Goal: Task Accomplishment & Management: Complete application form

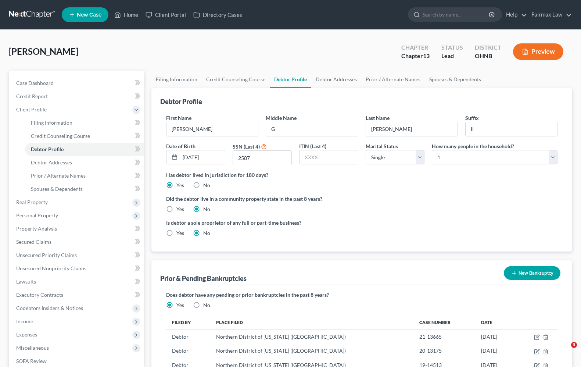
select select "0"
click at [39, 202] on span "Real Property" at bounding box center [32, 202] width 32 height 6
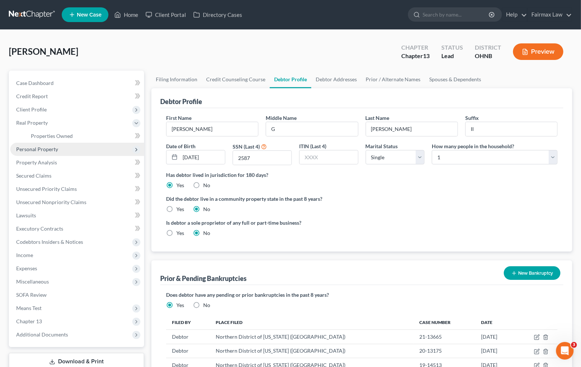
click at [54, 150] on span "Personal Property" at bounding box center [37, 149] width 42 height 6
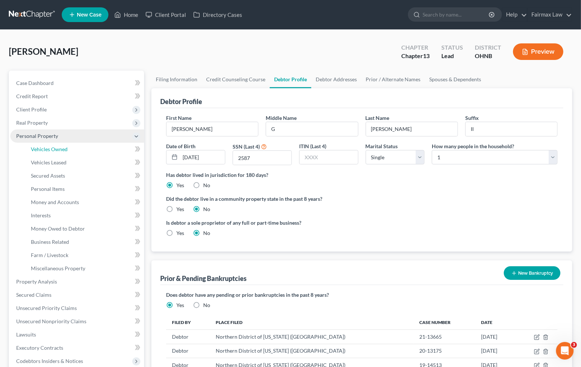
click at [54, 150] on span "Vehicles Owned" at bounding box center [49, 149] width 37 height 6
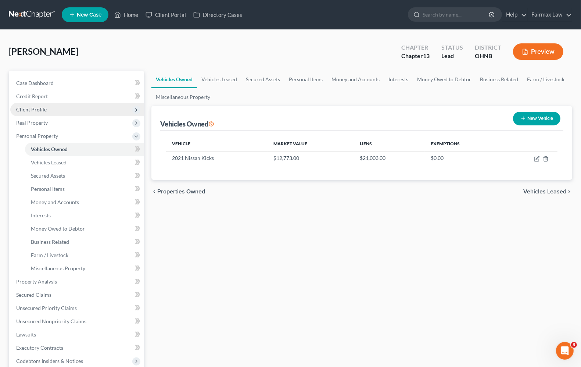
click at [29, 107] on span "Client Profile" at bounding box center [31, 109] width 31 height 6
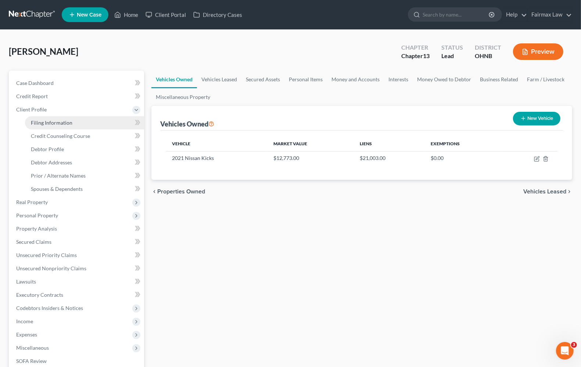
click at [59, 125] on link "Filing Information" at bounding box center [84, 122] width 119 height 13
select select "1"
select select "0"
select select "3"
select select "61"
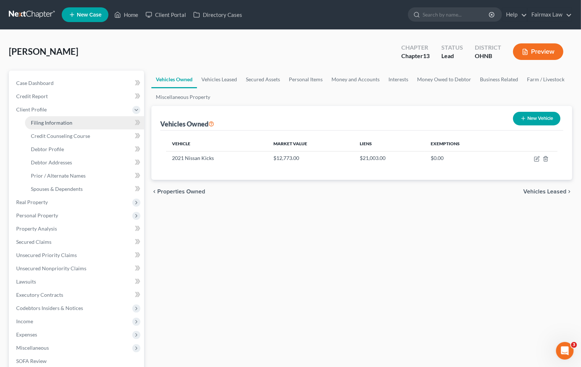
select select "11"
select select "0"
select select "36"
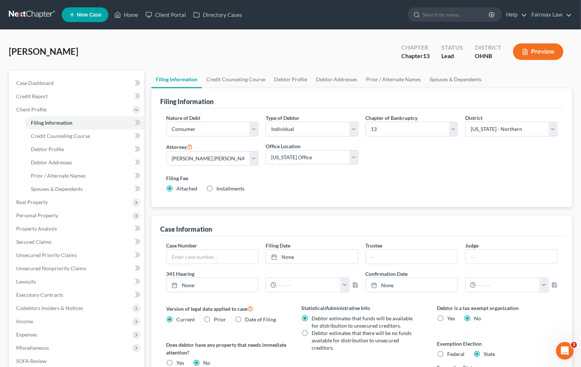
scroll to position [46, 0]
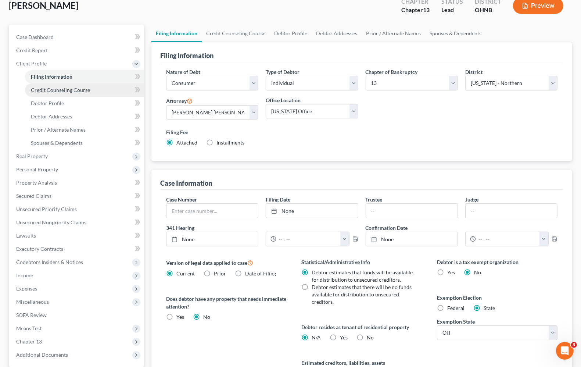
click at [43, 90] on span "Credit Counseling Course" at bounding box center [60, 90] width 59 height 6
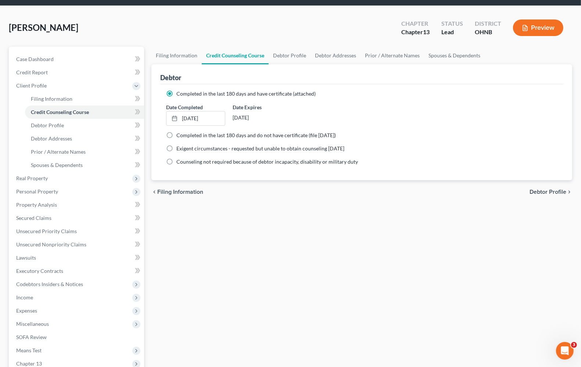
scroll to position [46, 0]
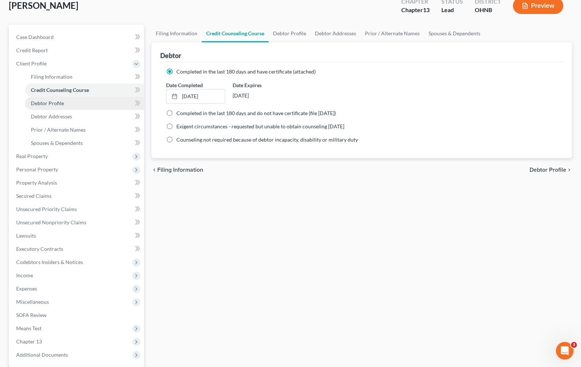
click at [54, 102] on span "Debtor Profile" at bounding box center [47, 103] width 33 height 6
select select "0"
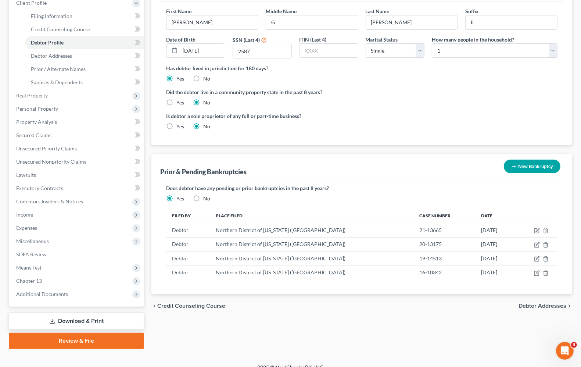
scroll to position [116, 0]
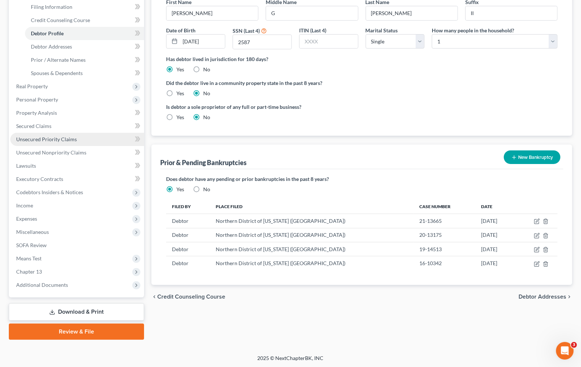
click at [43, 142] on link "Unsecured Priority Claims" at bounding box center [77, 139] width 134 height 13
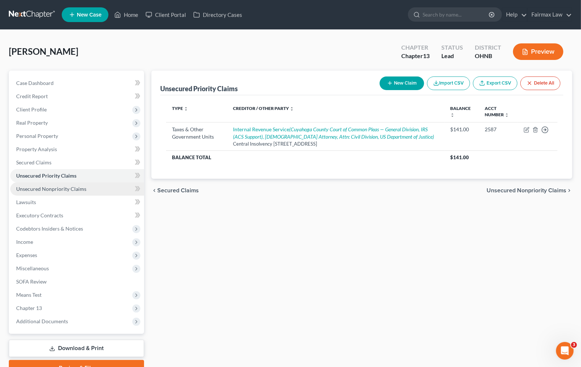
click at [34, 189] on span "Unsecured Nonpriority Claims" at bounding box center [51, 189] width 70 height 6
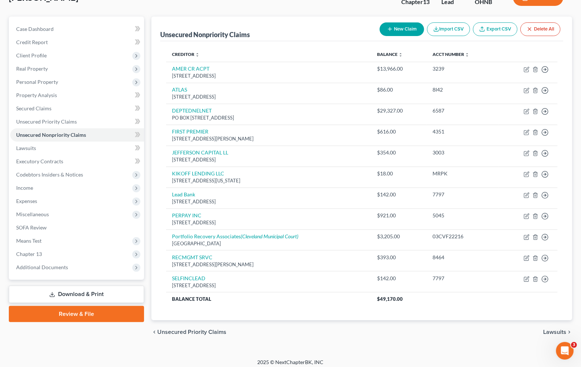
scroll to position [60, 0]
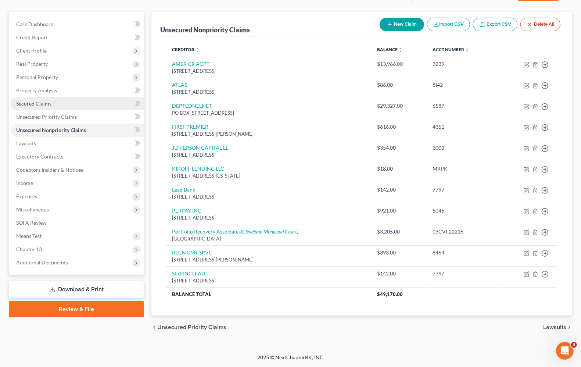
click at [43, 102] on span "Secured Claims" at bounding box center [33, 103] width 35 height 6
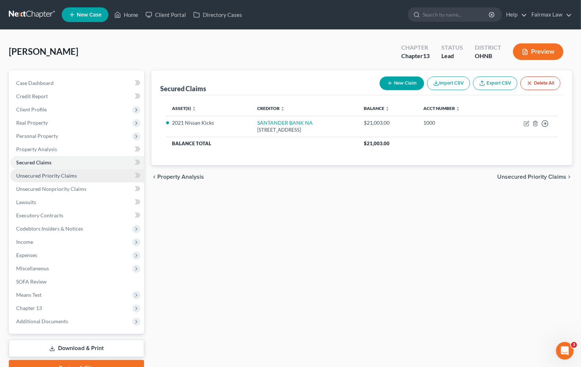
click at [32, 173] on span "Unsecured Priority Claims" at bounding box center [46, 175] width 61 height 6
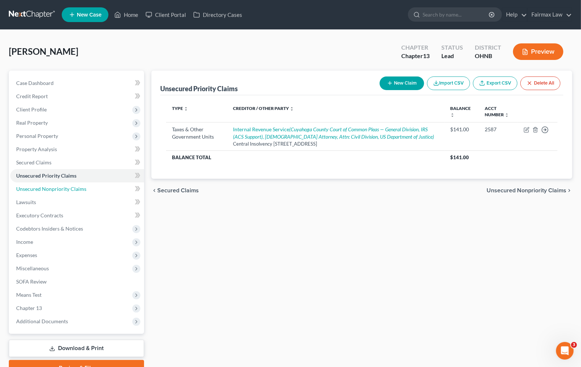
click at [72, 188] on span "Unsecured Nonpriority Claims" at bounding box center [51, 189] width 70 height 6
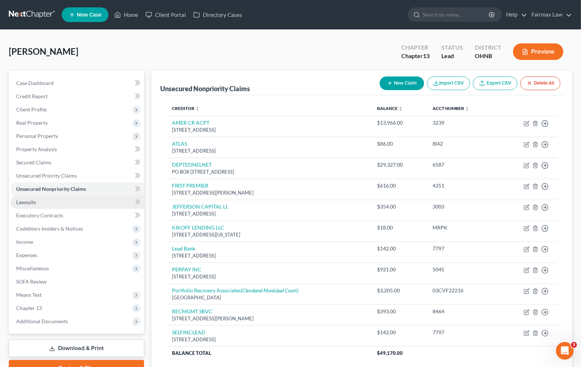
click at [50, 204] on link "Lawsuits" at bounding box center [77, 202] width 134 height 13
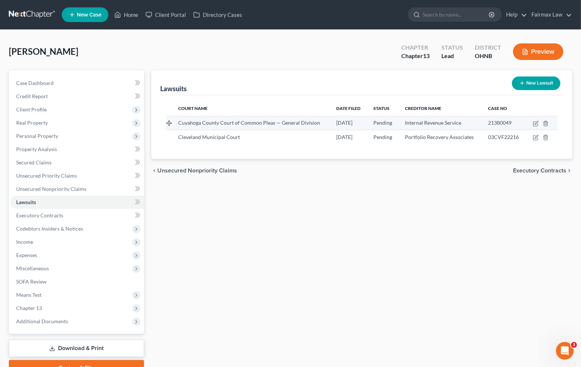
click at [256, 126] on div "Cuyahoga County Court of Common Pleas — General Division" at bounding box center [251, 122] width 147 height 7
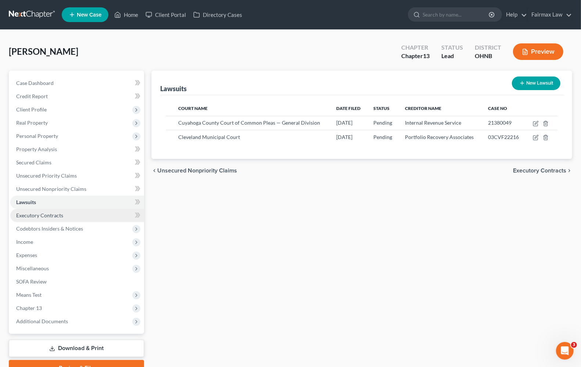
click at [35, 218] on link "Executory Contracts" at bounding box center [77, 215] width 134 height 13
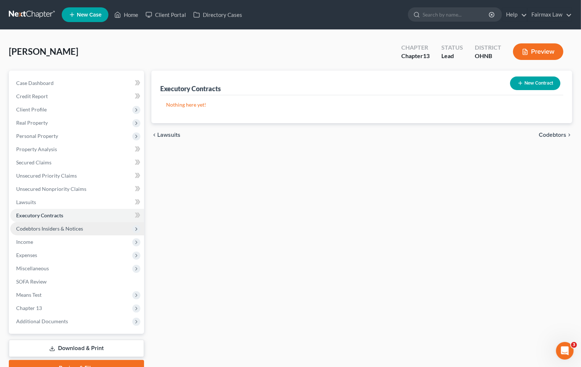
click at [39, 229] on span "Codebtors Insiders & Notices" at bounding box center [49, 228] width 67 height 6
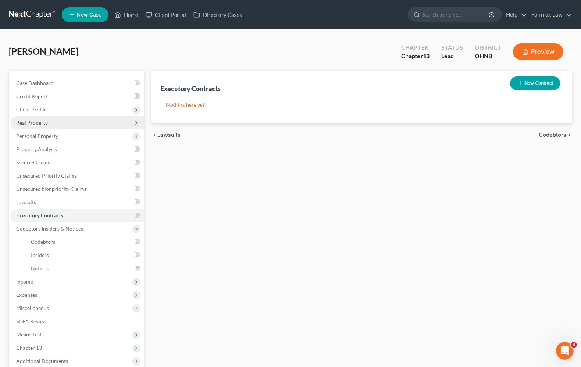
click at [41, 124] on span "Real Property" at bounding box center [32, 123] width 32 height 6
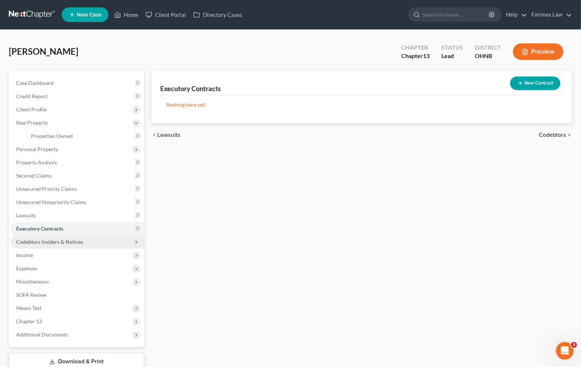
click at [43, 242] on span "Codebtors Insiders & Notices" at bounding box center [49, 242] width 67 height 6
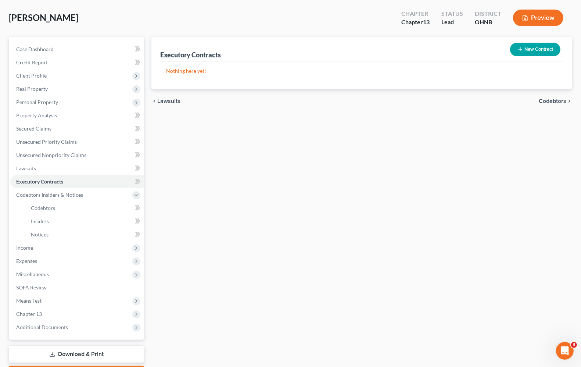
scroll to position [76, 0]
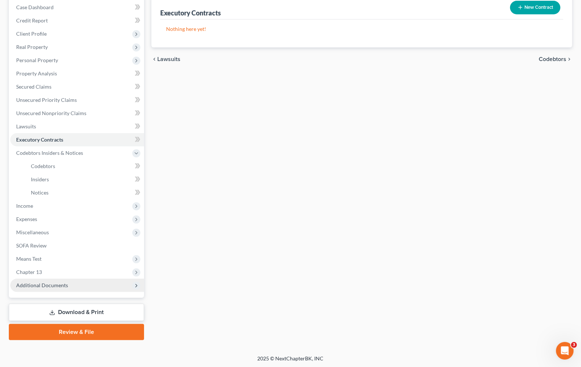
click at [64, 282] on span "Additional Documents" at bounding box center [42, 285] width 52 height 6
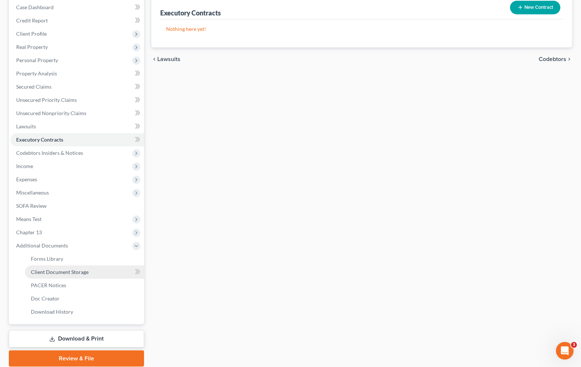
click at [103, 269] on link "Client Document Storage" at bounding box center [84, 271] width 119 height 13
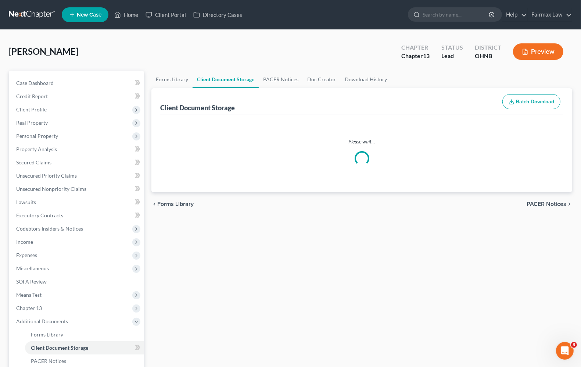
select select "5"
select select "16"
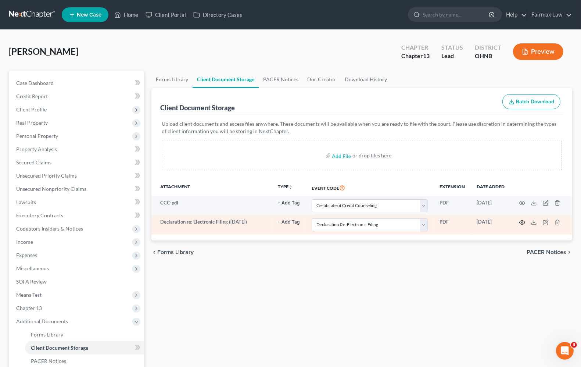
click at [525, 221] on icon "button" at bounding box center [523, 223] width 6 height 6
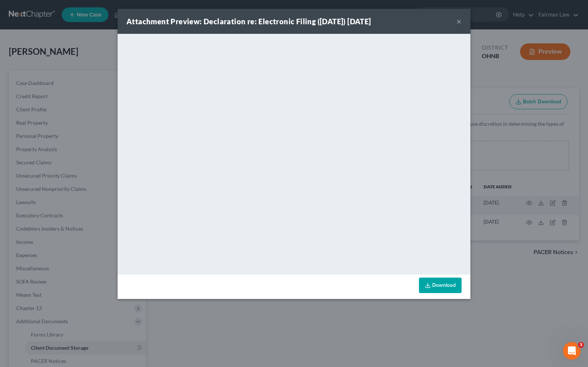
click at [461, 22] on button "×" at bounding box center [459, 21] width 5 height 9
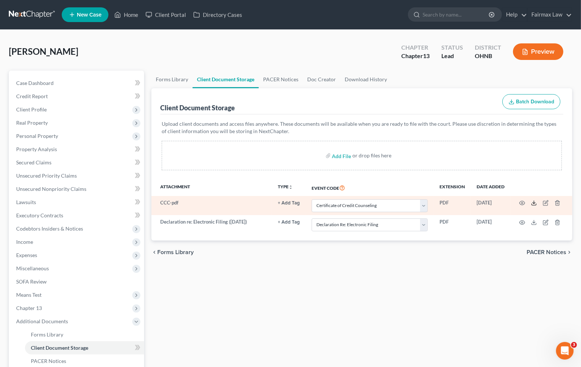
click at [533, 201] on icon at bounding box center [534, 203] width 6 height 6
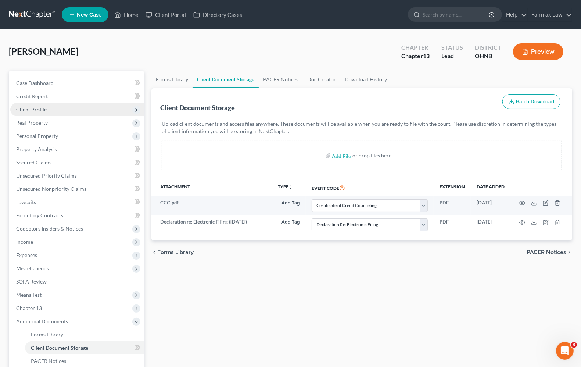
click at [35, 106] on span "Client Profile" at bounding box center [31, 109] width 31 height 6
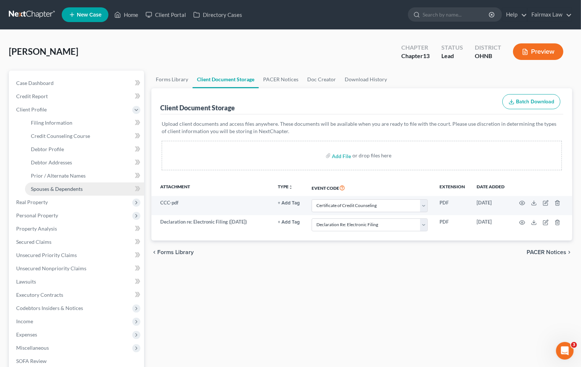
click at [69, 188] on span "Spouses & Dependents" at bounding box center [57, 189] width 52 height 6
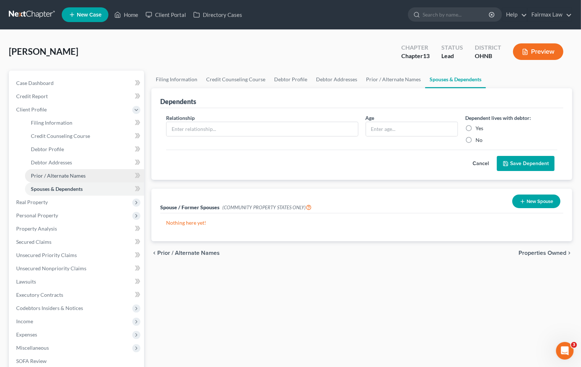
click at [74, 175] on span "Prior / Alternate Names" at bounding box center [58, 175] width 55 height 6
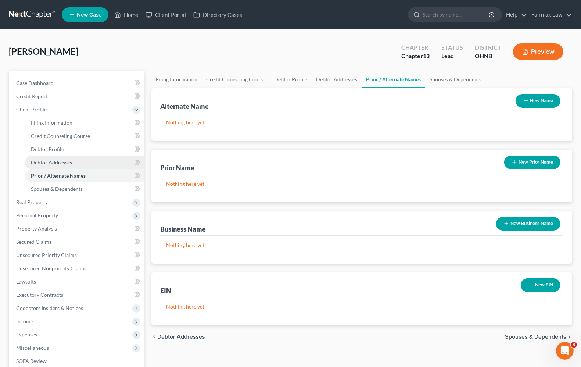
click at [63, 162] on span "Debtor Addresses" at bounding box center [51, 162] width 41 height 6
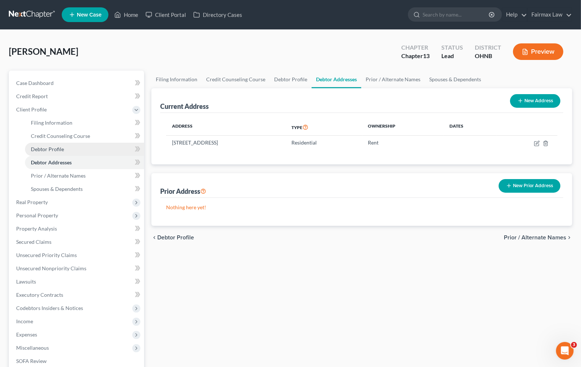
click at [56, 152] on link "Debtor Profile" at bounding box center [84, 149] width 119 height 13
select select "0"
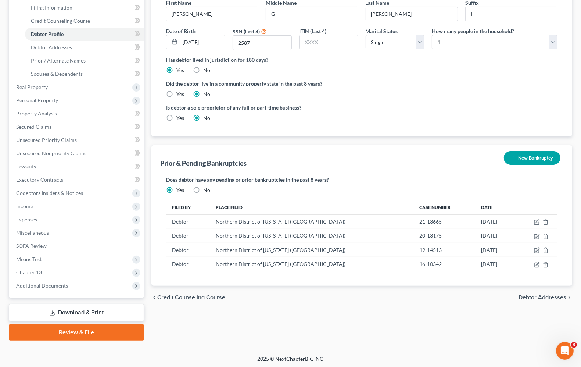
scroll to position [116, 0]
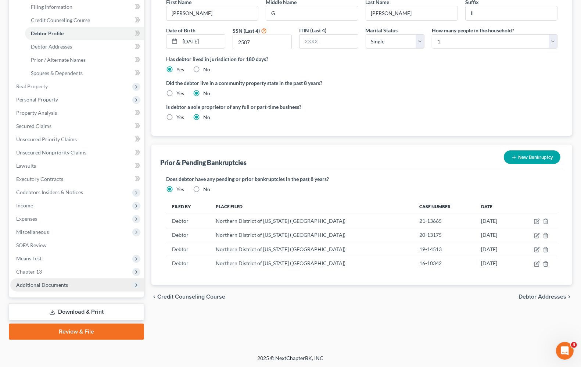
click at [65, 284] on span "Additional Documents" at bounding box center [42, 285] width 52 height 6
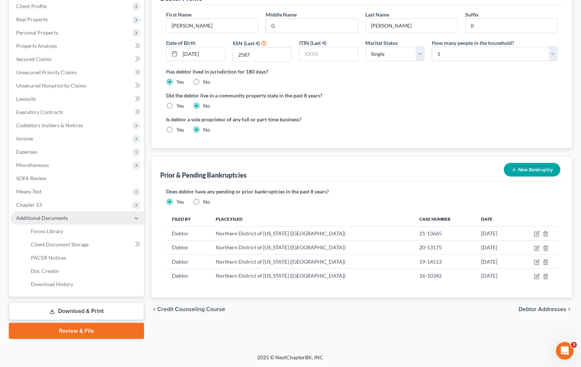
scroll to position [102, 0]
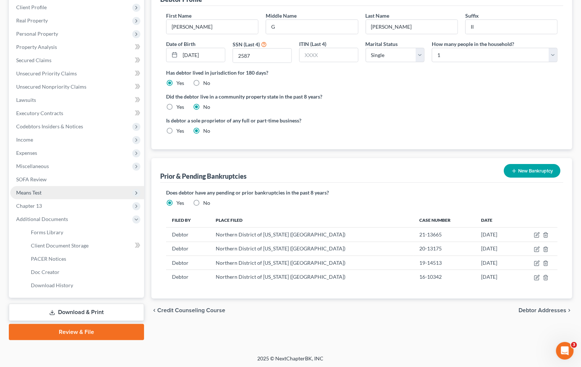
drag, startPoint x: 34, startPoint y: 188, endPoint x: 45, endPoint y: 191, distance: 11.6
click at [35, 188] on span "Means Test" at bounding box center [77, 192] width 134 height 13
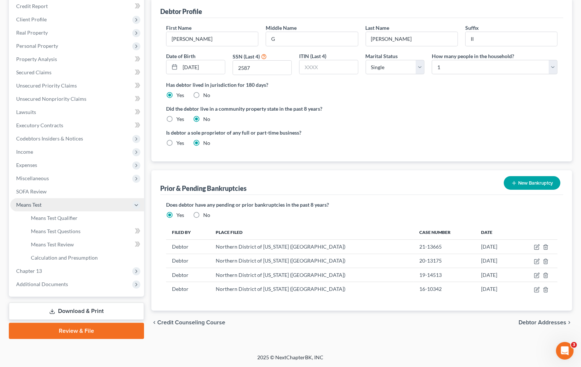
scroll to position [89, 0]
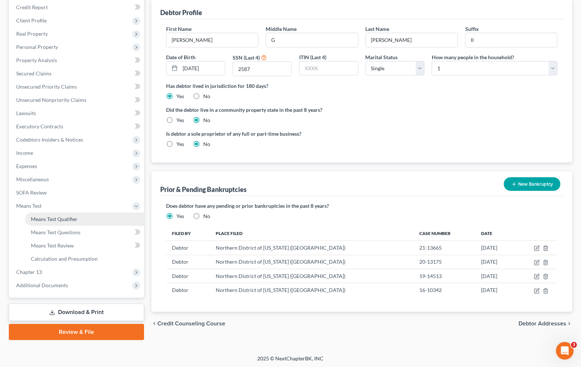
click at [63, 219] on span "Means Test Qualifier" at bounding box center [54, 219] width 47 height 6
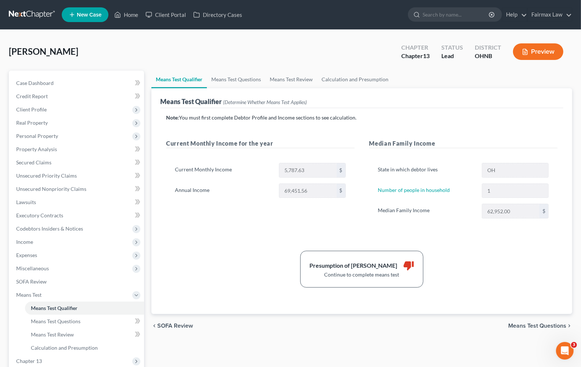
click at [526, 327] on span "Means Test Questions" at bounding box center [538, 326] width 58 height 6
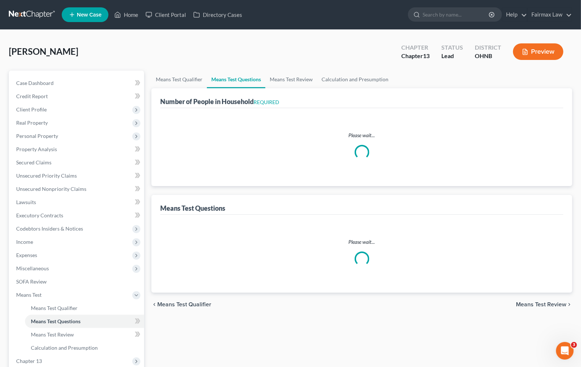
select select "1"
select select "60"
select select "1"
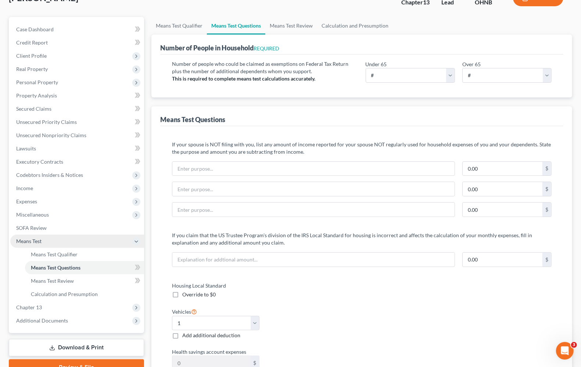
scroll to position [184, 0]
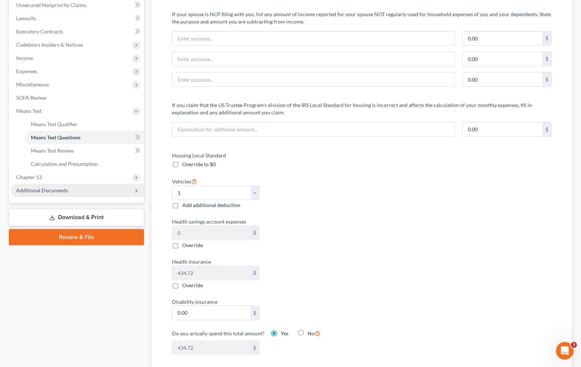
click at [50, 190] on span "Additional Documents" at bounding box center [42, 190] width 52 height 6
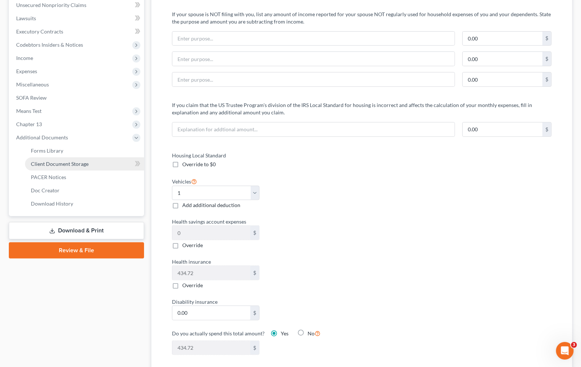
click at [56, 164] on span "Client Document Storage" at bounding box center [60, 164] width 58 height 6
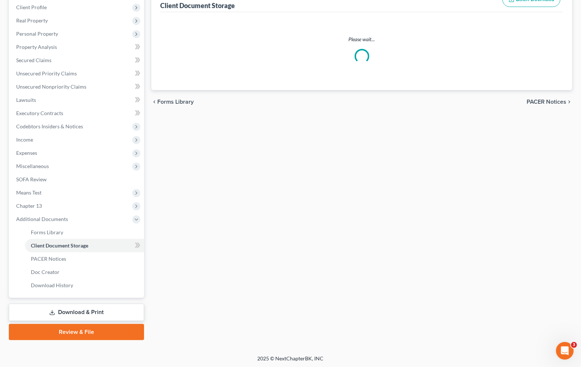
scroll to position [54, 0]
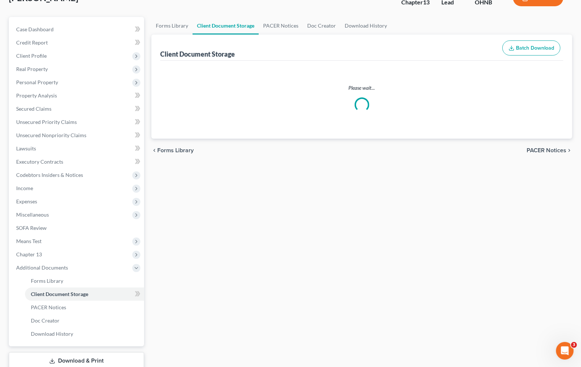
select select "5"
select select "16"
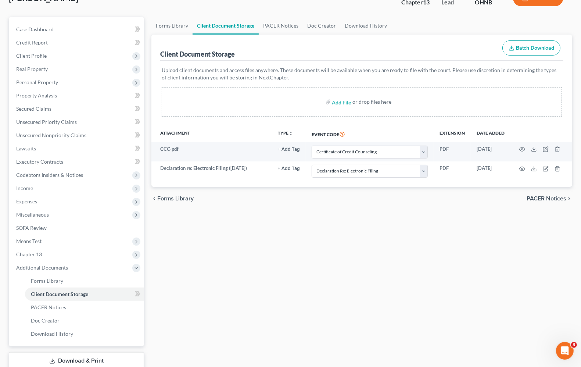
scroll to position [0, 0]
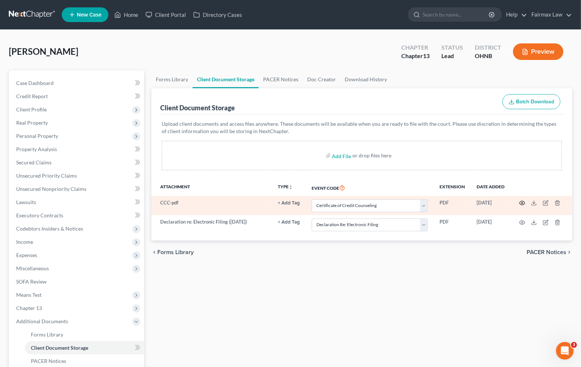
click at [523, 201] on icon "button" at bounding box center [523, 203] width 6 height 4
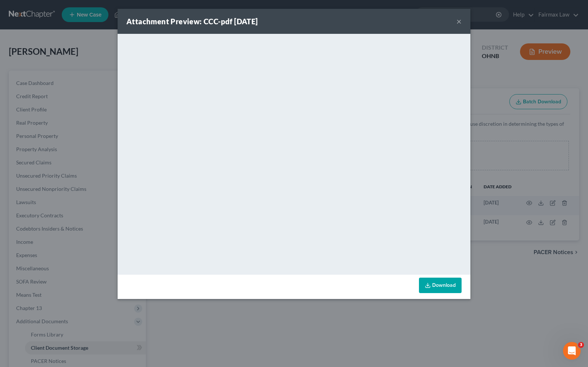
click at [461, 22] on button "×" at bounding box center [459, 21] width 5 height 9
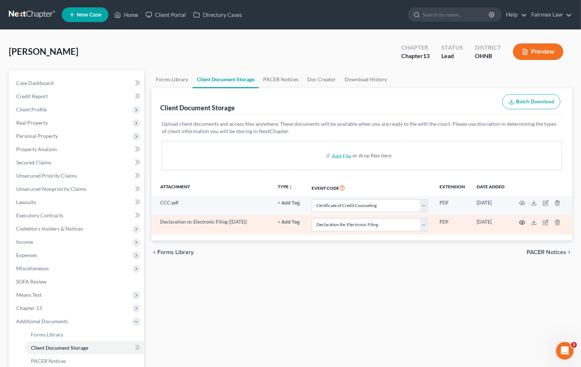
click at [523, 223] on icon "button" at bounding box center [523, 223] width 6 height 6
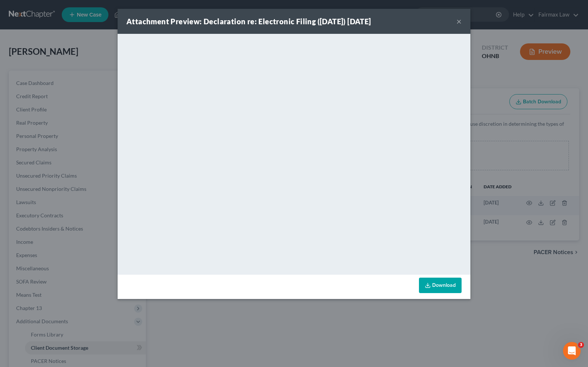
click at [460, 24] on button "×" at bounding box center [459, 21] width 5 height 9
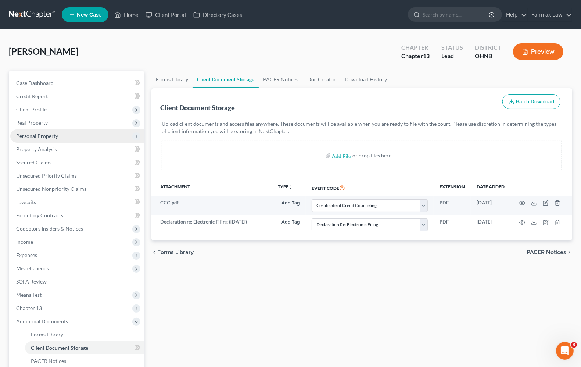
click at [51, 140] on span "Personal Property" at bounding box center [77, 135] width 134 height 13
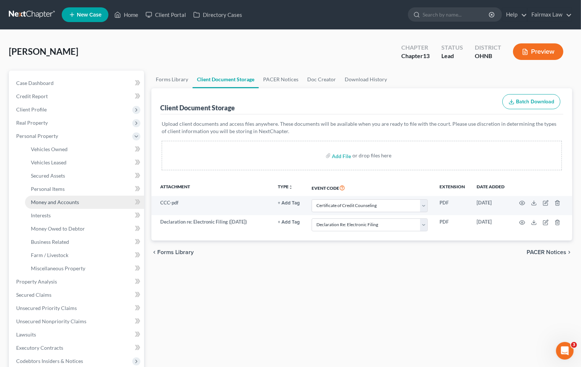
click at [57, 204] on span "Money and Accounts" at bounding box center [55, 202] width 48 height 6
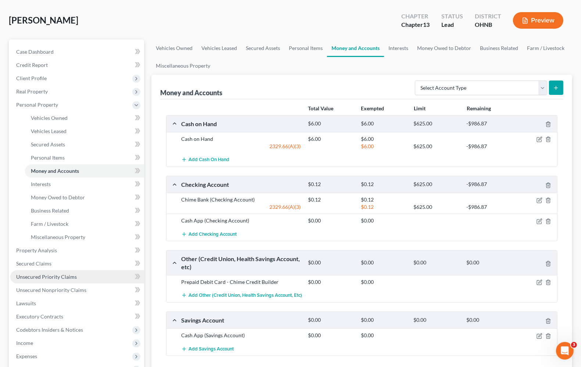
scroll to position [92, 0]
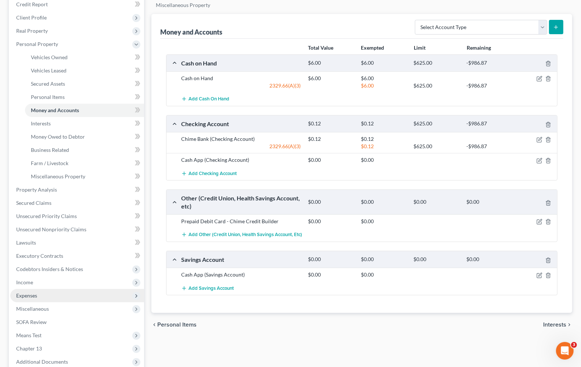
drag, startPoint x: 33, startPoint y: 284, endPoint x: 14, endPoint y: 295, distance: 22.6
click at [33, 284] on span "Income" at bounding box center [77, 282] width 134 height 13
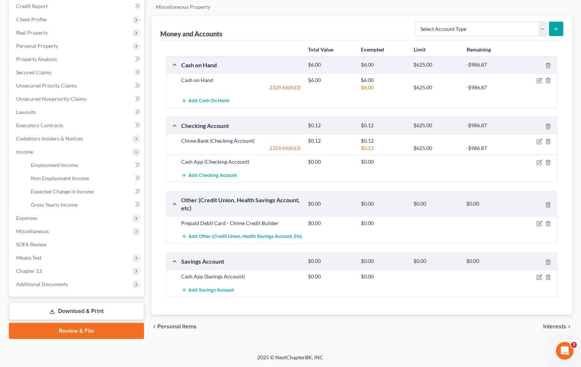
scroll to position [90, 0]
click at [49, 168] on link "Employment Income" at bounding box center [84, 164] width 119 height 13
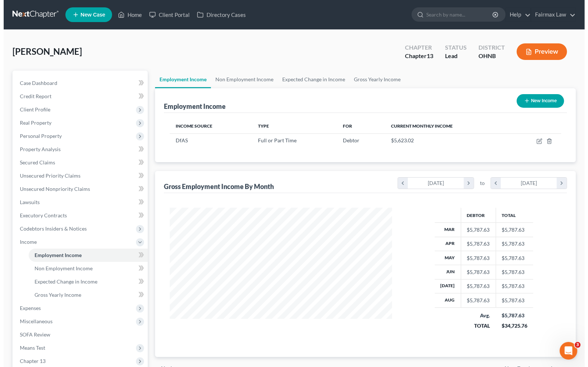
scroll to position [132, 236]
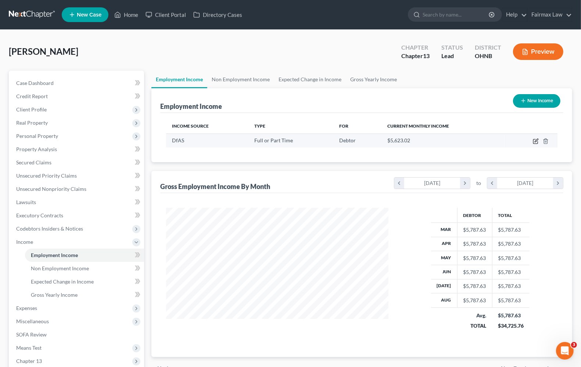
click at [537, 140] on icon "button" at bounding box center [536, 141] width 6 height 6
select select "0"
select select "36"
select select "2"
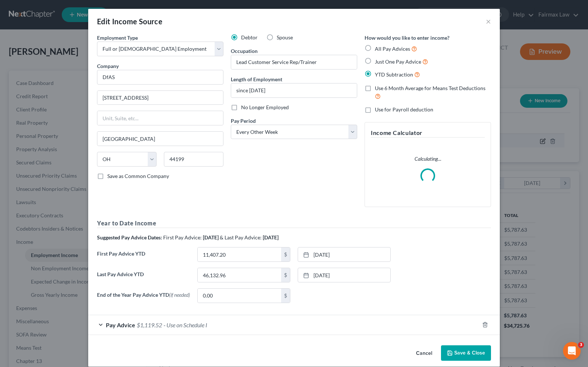
scroll to position [132, 240]
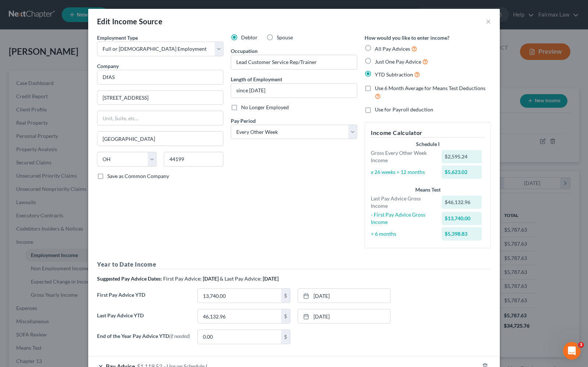
click at [247, 304] on div "First Pay Advice YTD 13,740.00 $ 3/14/2025 close Date 3/14/2025 Time 12:00 AM c…" at bounding box center [294, 298] width 402 height 21
type input "11,407.20"
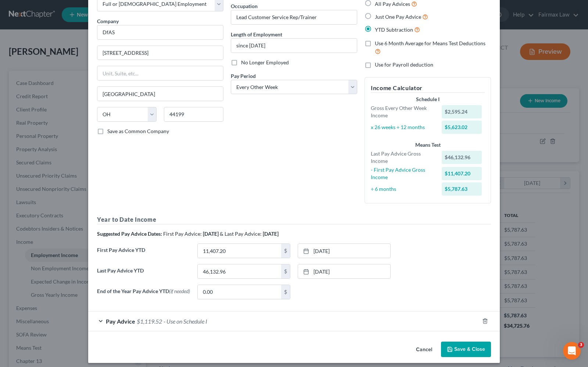
scroll to position [51, 0]
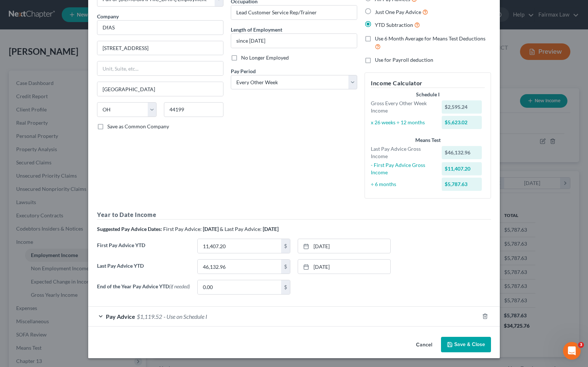
click at [148, 321] on div "Pay Advice $1,119.52 - Use on Schedule I" at bounding box center [283, 316] width 391 height 19
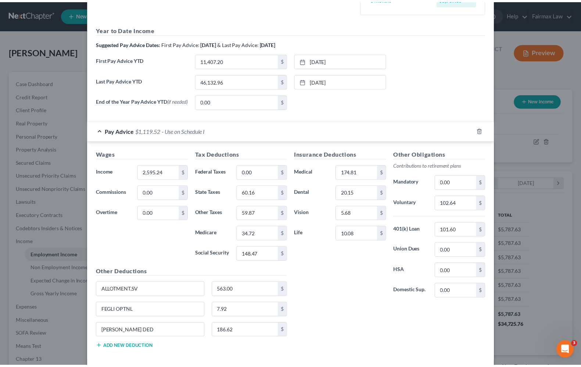
scroll to position [274, 0]
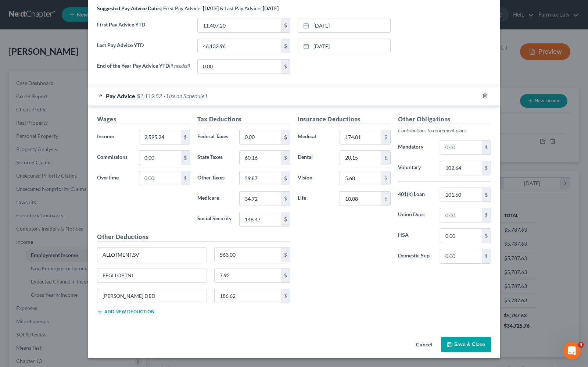
click at [465, 346] on button "Save & Close" at bounding box center [466, 344] width 50 height 15
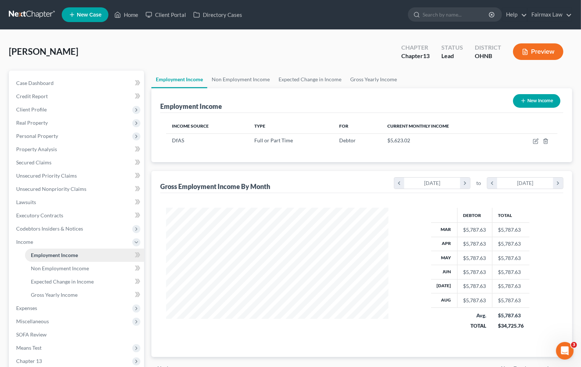
scroll to position [46, 0]
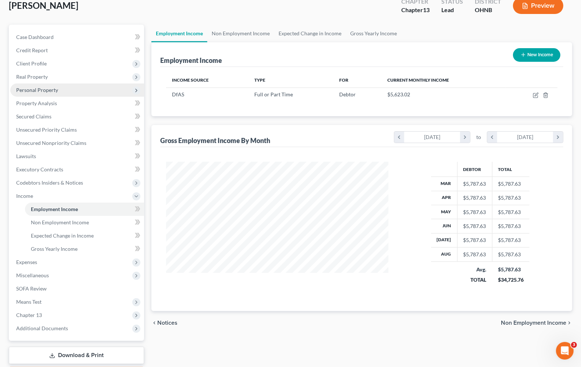
click at [33, 90] on span "Personal Property" at bounding box center [37, 90] width 42 height 6
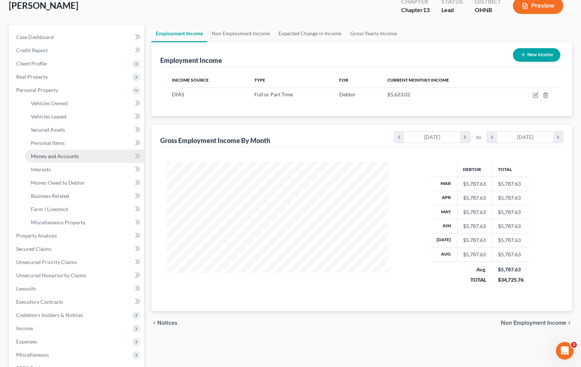
click at [39, 157] on span "Money and Accounts" at bounding box center [55, 156] width 48 height 6
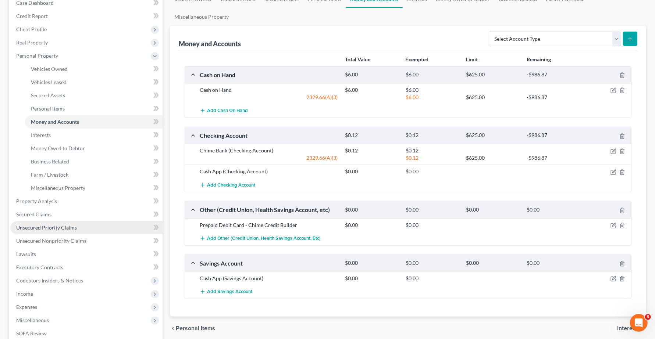
scroll to position [184, 0]
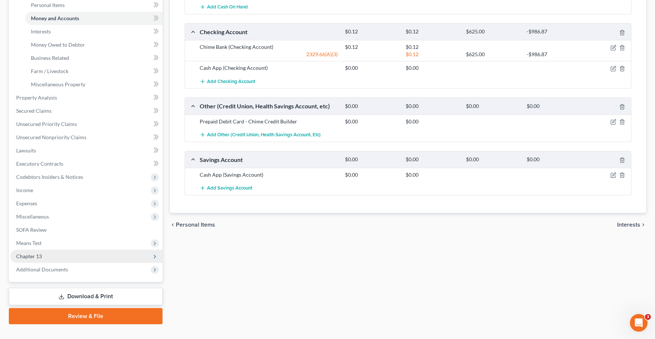
click at [25, 259] on span "Chapter 13" at bounding box center [86, 256] width 152 height 13
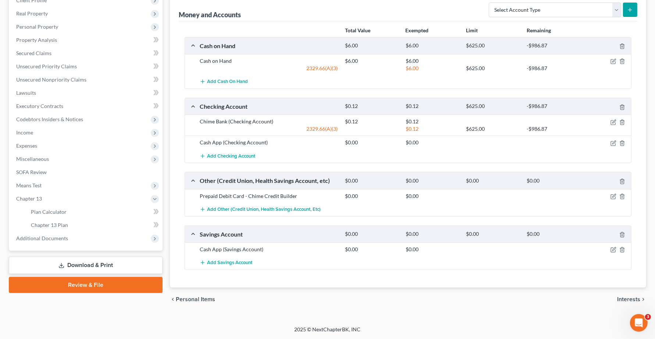
scroll to position [110, 0]
click at [41, 225] on span "Chapter 13 Plan" at bounding box center [49, 225] width 37 height 6
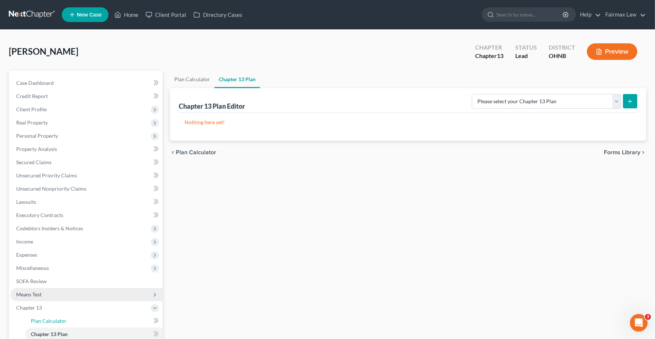
drag, startPoint x: 49, startPoint y: 318, endPoint x: 141, endPoint y: 293, distance: 95.6
click at [49, 319] on span "Plan Calculator" at bounding box center [49, 321] width 36 height 6
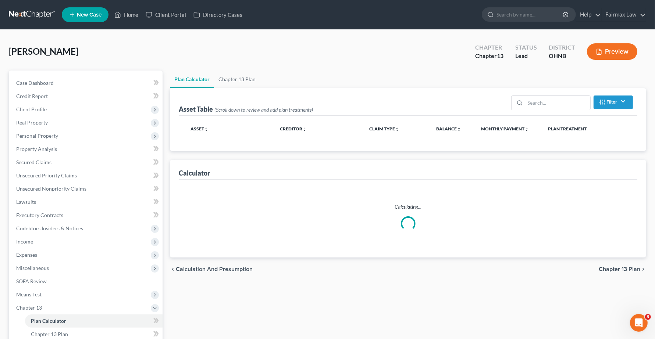
select select "59"
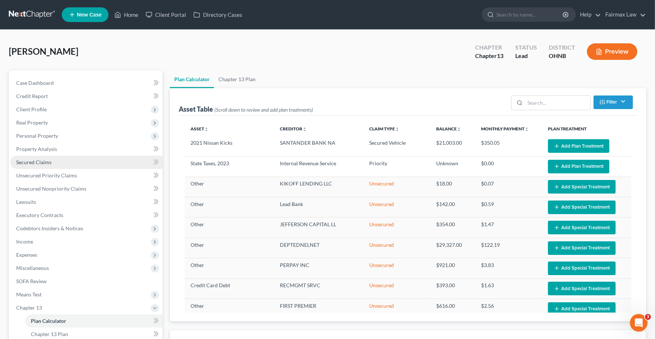
drag, startPoint x: 38, startPoint y: 160, endPoint x: 60, endPoint y: 167, distance: 23.1
click at [38, 161] on span "Secured Claims" at bounding box center [33, 162] width 35 height 6
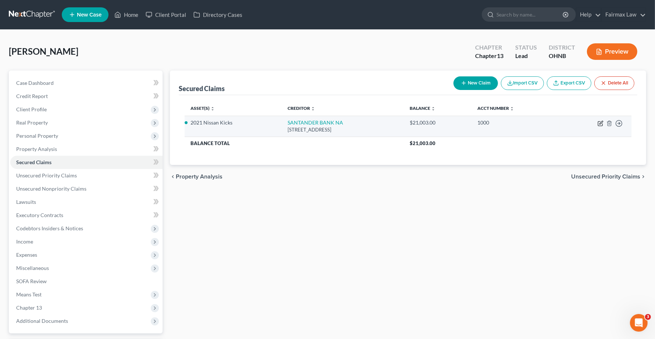
click at [581, 124] on icon "button" at bounding box center [600, 122] width 3 height 3
select select "45"
select select "4"
select select "7"
select select "2"
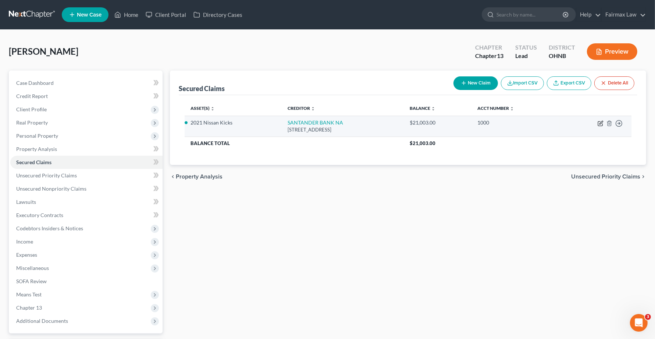
select select "0"
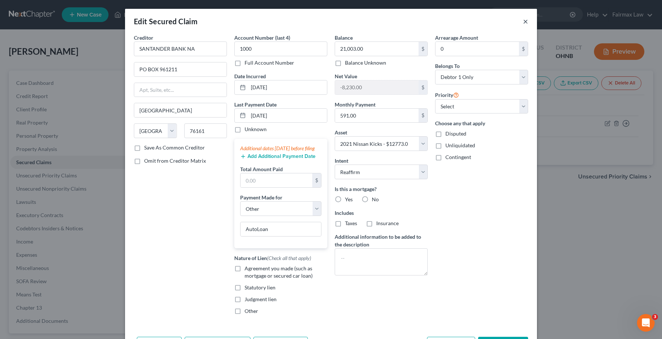
click at [523, 21] on button "×" at bounding box center [525, 21] width 5 height 9
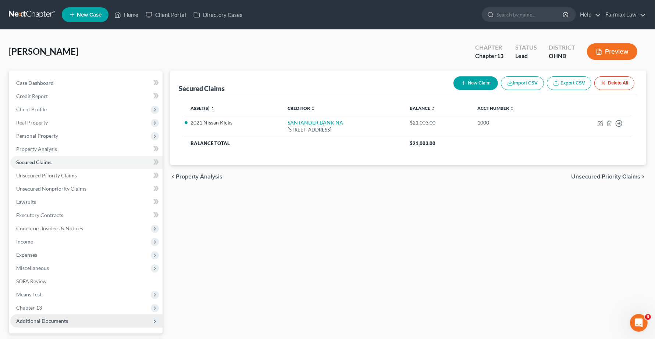
click at [30, 309] on span "Chapter 13" at bounding box center [29, 308] width 26 height 6
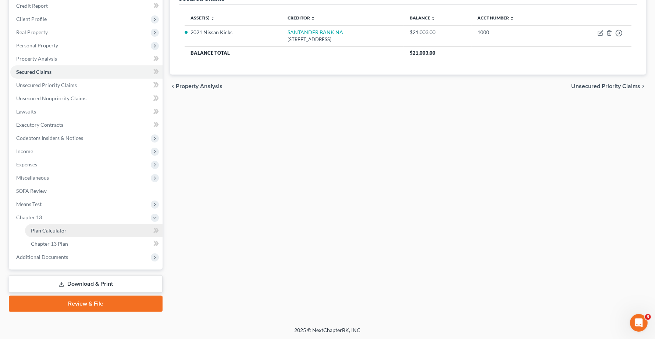
click at [63, 232] on span "Plan Calculator" at bounding box center [49, 231] width 36 height 6
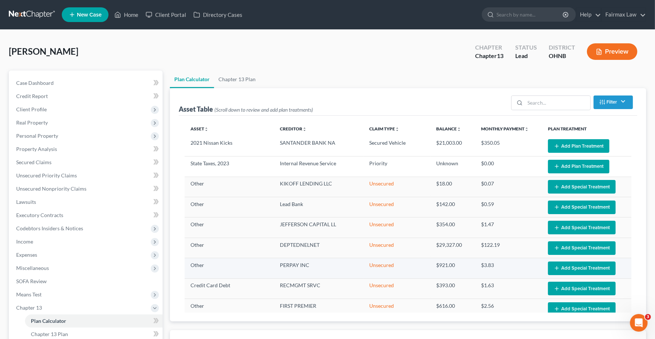
select select "59"
click at [575, 142] on button "Add Plan Treatment" at bounding box center [578, 146] width 61 height 14
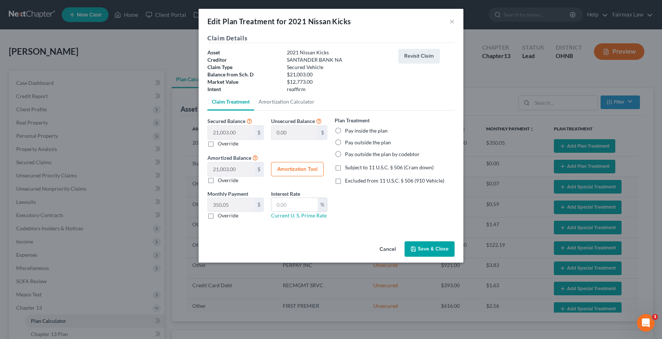
click at [345, 131] on label "Pay inside the plan" at bounding box center [366, 130] width 43 height 7
click at [348, 131] on input "Pay inside the plan" at bounding box center [350, 129] width 5 height 5
radio input "true"
click at [345, 181] on label "Excluded from 11 U.S.C. § 506 (910 Vehicle)" at bounding box center [394, 180] width 99 height 7
click at [348, 181] on input "Excluded from 11 U.S.C. § 506 (910 Vehicle)" at bounding box center [350, 179] width 5 height 5
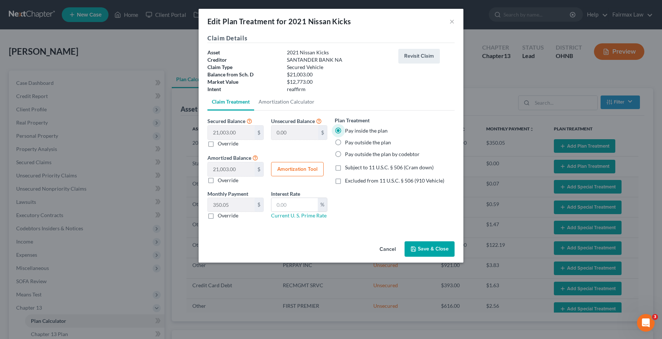
checkbox input "true"
click at [305, 171] on button "Amortization Tool" at bounding box center [297, 169] width 53 height 15
type input "21,003.00"
type input "60"
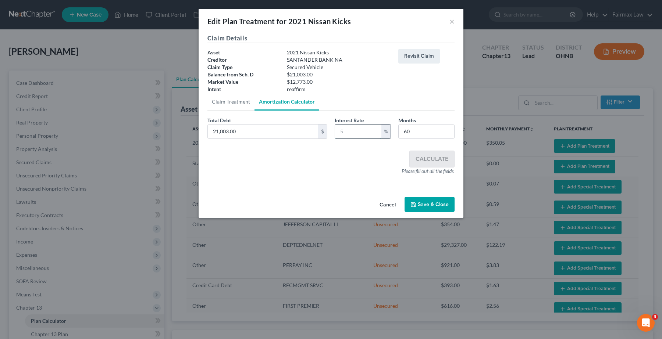
click at [345, 134] on input "text" at bounding box center [358, 132] width 46 height 14
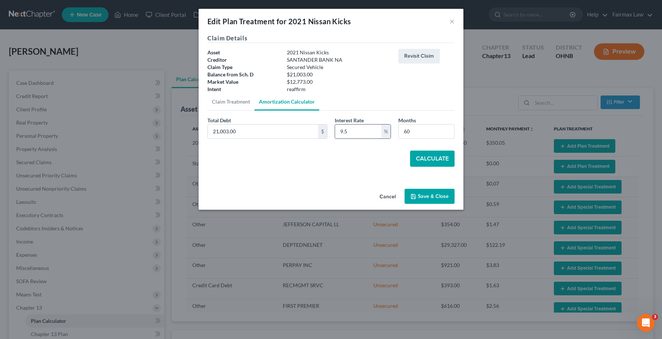
type input "9.5"
drag, startPoint x: 429, startPoint y: 164, endPoint x: 425, endPoint y: 150, distance: 14.8
click at [430, 164] on button "Calculate" at bounding box center [432, 159] width 44 height 16
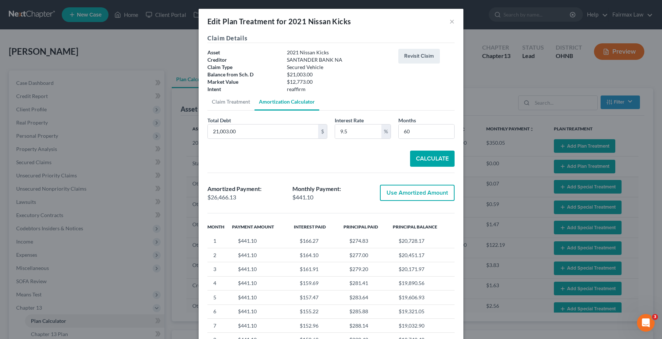
click at [418, 197] on button "Use Amortized Amount" at bounding box center [417, 193] width 75 height 16
type input "26,466.12"
checkbox input "true"
type input "441.10"
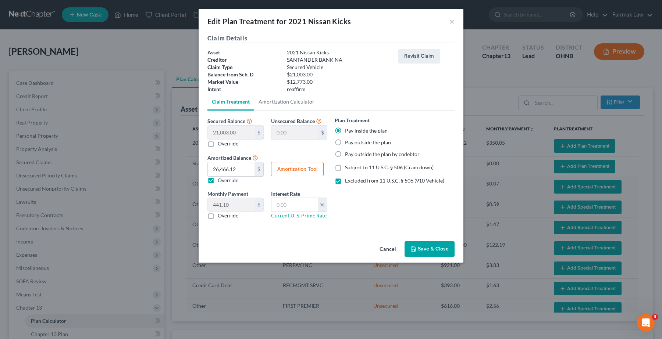
click at [425, 251] on button "Save & Close" at bounding box center [429, 249] width 50 height 15
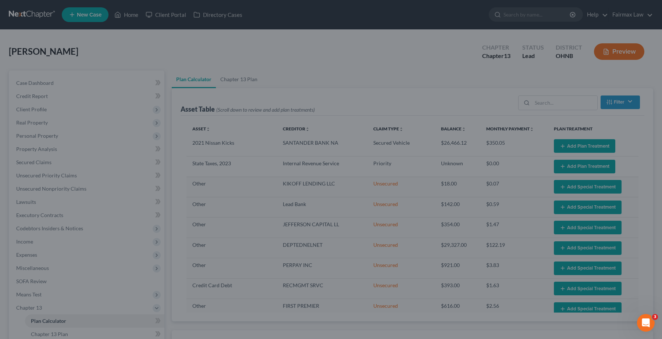
select select "59"
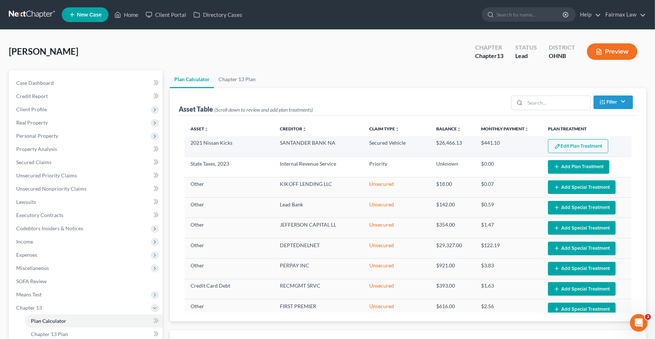
click at [567, 149] on button "Edit Plan Treatment" at bounding box center [578, 146] width 60 height 14
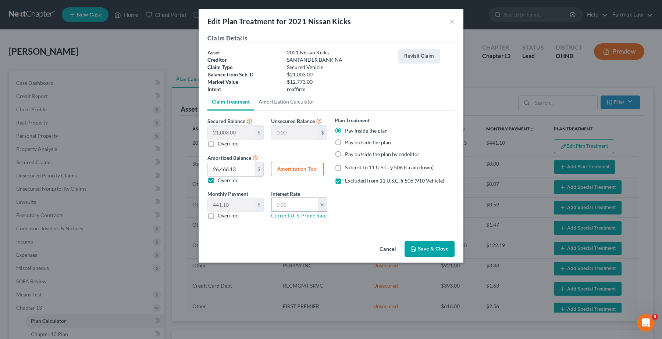
click at [285, 207] on input "text" at bounding box center [294, 205] width 46 height 14
type input "9.5"
click at [429, 252] on button "Save & Close" at bounding box center [429, 249] width 50 height 15
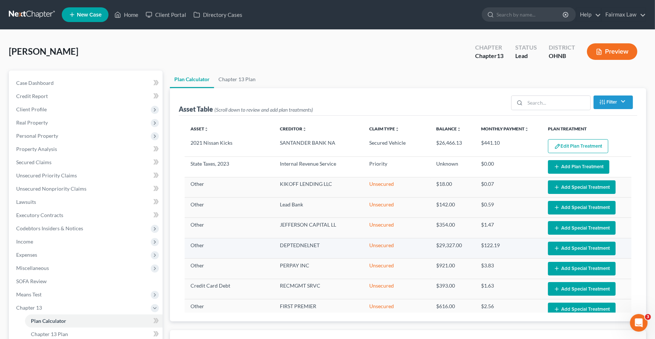
select select "59"
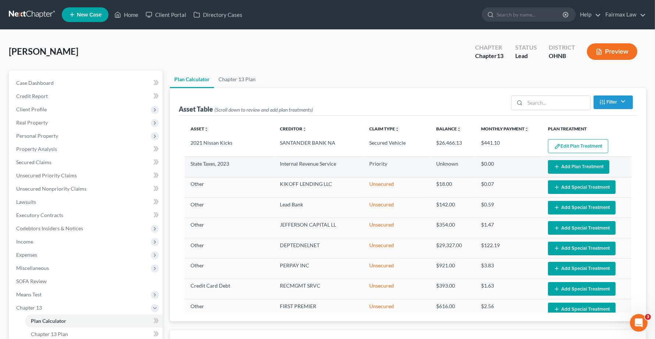
click at [560, 166] on button "Add Plan Treatment" at bounding box center [578, 167] width 61 height 14
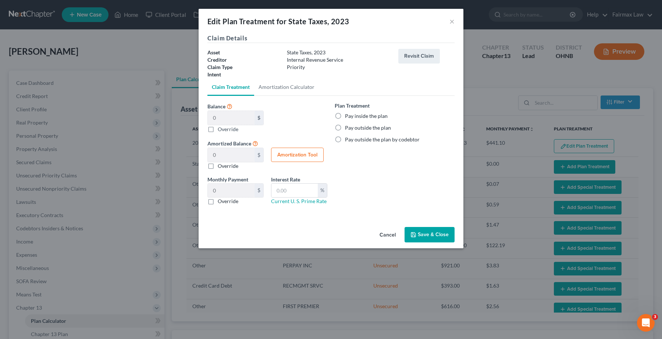
click at [345, 118] on label "Pay inside the plan" at bounding box center [366, 116] width 43 height 7
click at [348, 117] on input "Pay inside the plan" at bounding box center [350, 115] width 5 height 5
radio input "true"
click at [444, 24] on div "Edit Plan Treatment for State Taxes, 2023 ×" at bounding box center [331, 21] width 265 height 25
click at [449, 22] on button "×" at bounding box center [451, 21] width 5 height 9
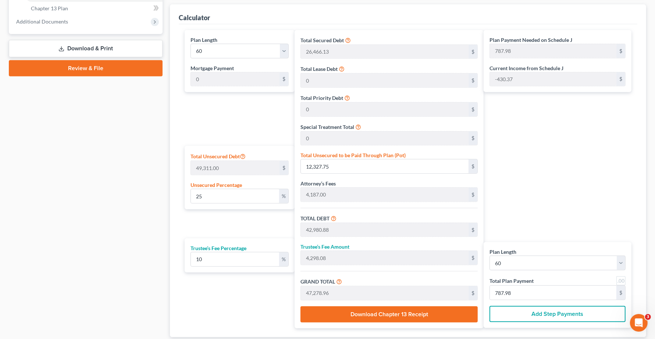
scroll to position [368, 0]
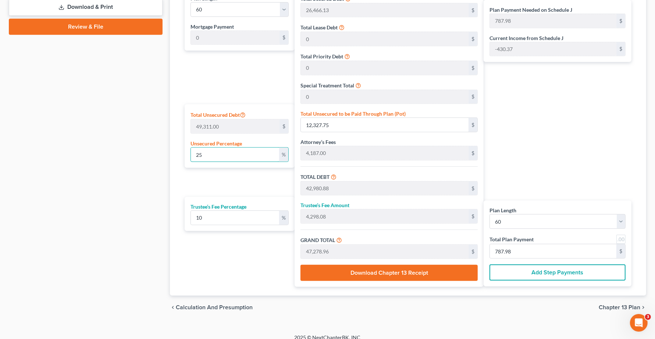
drag, startPoint x: 247, startPoint y: 155, endPoint x: 0, endPoint y: 136, distance: 247.8
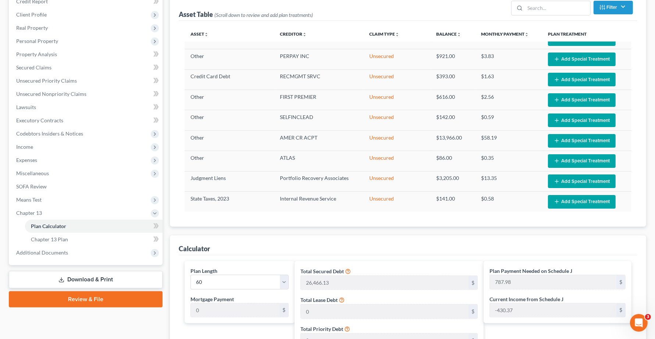
scroll to position [138, 0]
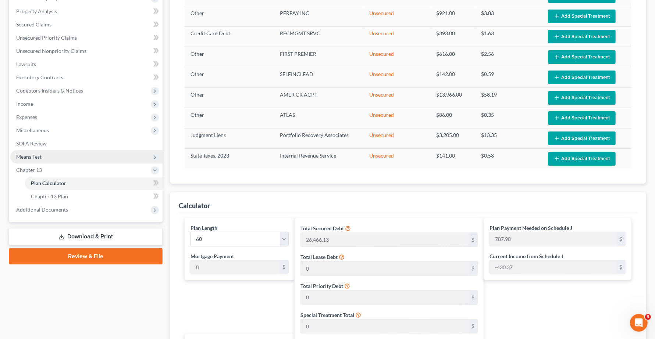
click at [29, 157] on span "Means Test" at bounding box center [28, 157] width 25 height 6
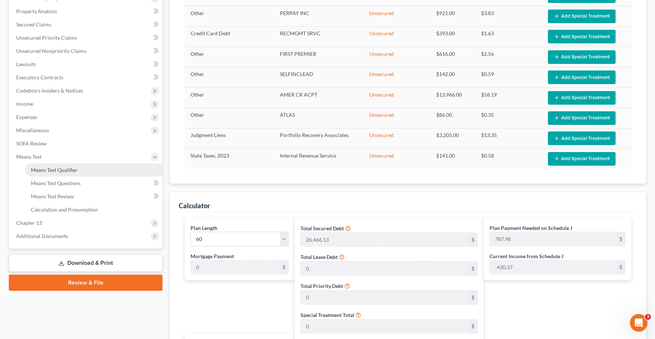
click at [51, 168] on span "Means Test Qualifier" at bounding box center [54, 170] width 47 height 6
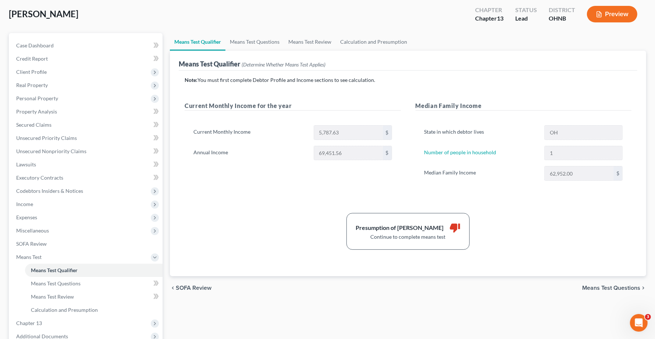
scroll to position [117, 0]
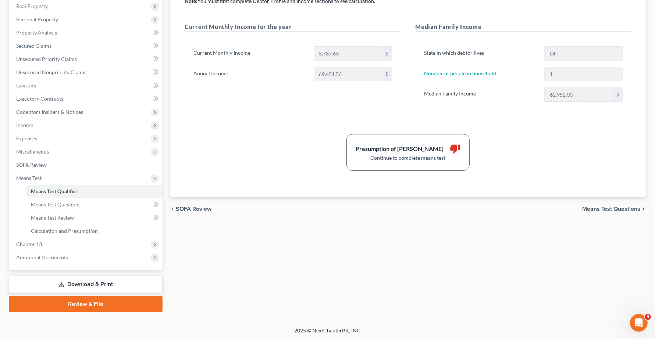
click at [581, 209] on span "Means Test Questions" at bounding box center [611, 209] width 58 height 6
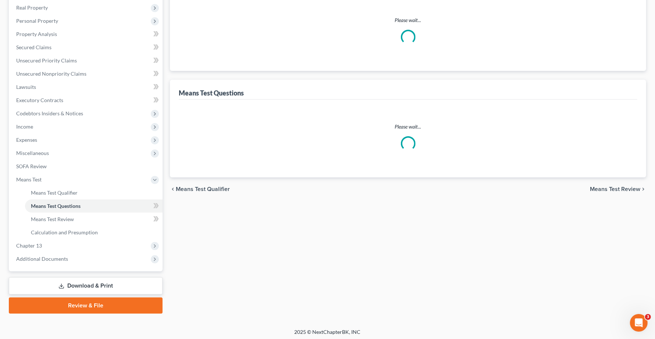
scroll to position [22, 0]
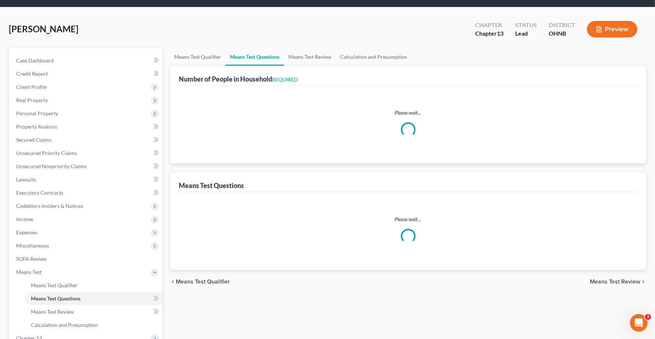
select select "1"
select select "60"
select select "1"
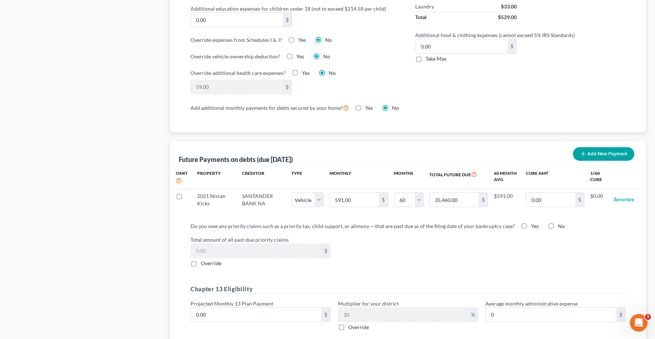
scroll to position [692, 0]
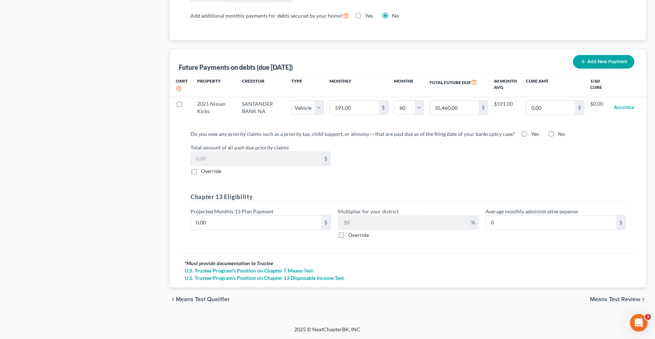
click at [581, 302] on span "Means Test Review" at bounding box center [615, 300] width 50 height 6
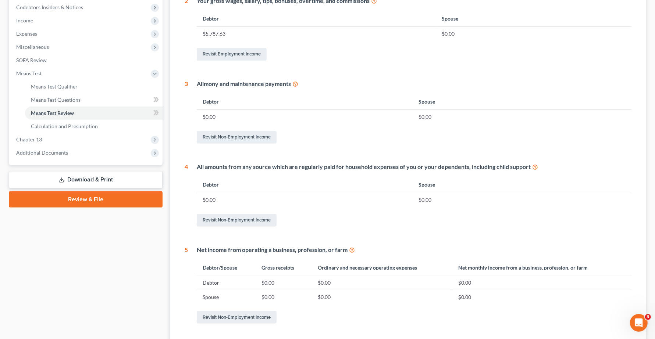
scroll to position [285, 0]
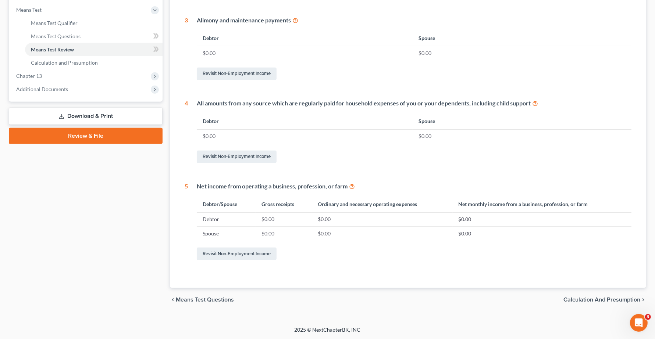
click at [581, 302] on span "Calculation and Presumption" at bounding box center [601, 300] width 77 height 6
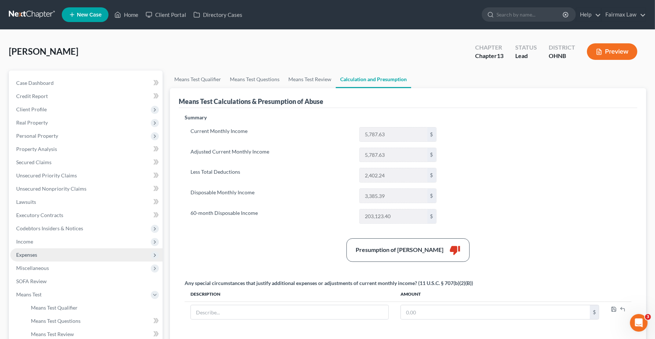
click at [42, 256] on span "Expenses" at bounding box center [86, 255] width 152 height 13
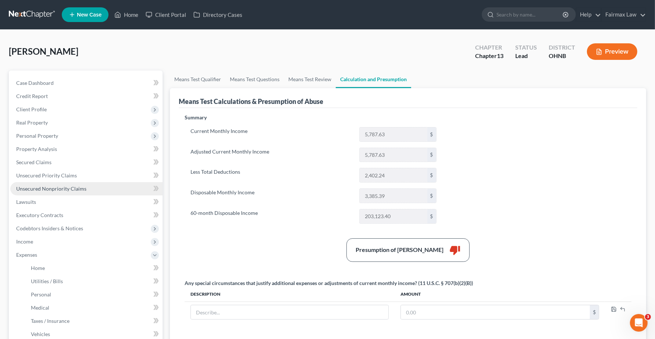
click at [33, 188] on span "Unsecured Nonpriority Claims" at bounding box center [51, 189] width 70 height 6
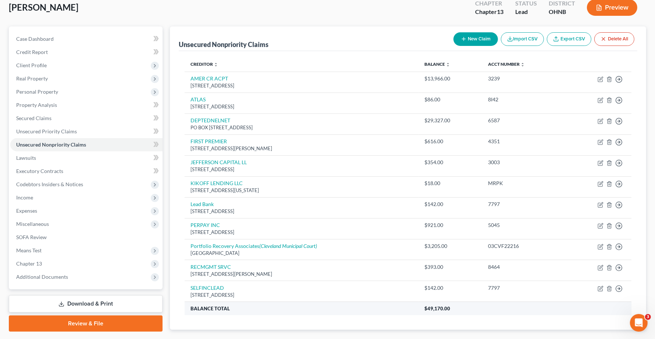
scroll to position [87, 0]
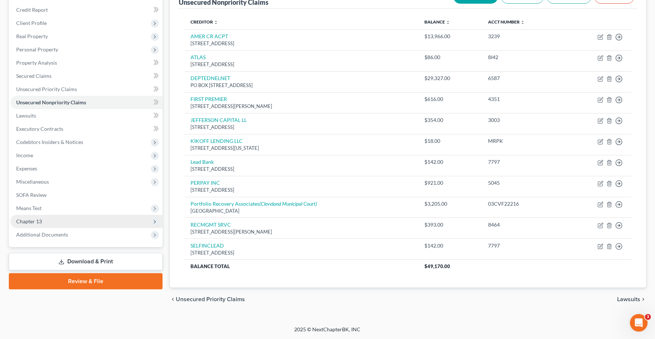
click at [32, 223] on span "Chapter 13" at bounding box center [86, 221] width 152 height 13
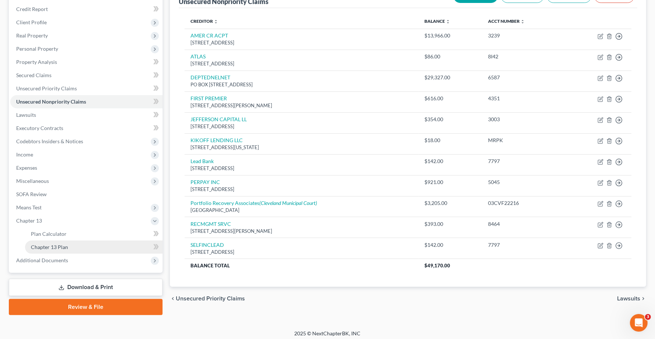
click at [47, 249] on span "Chapter 13 Plan" at bounding box center [49, 247] width 37 height 6
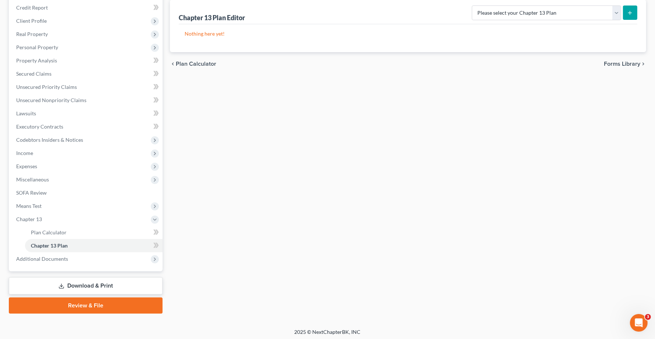
scroll to position [90, 0]
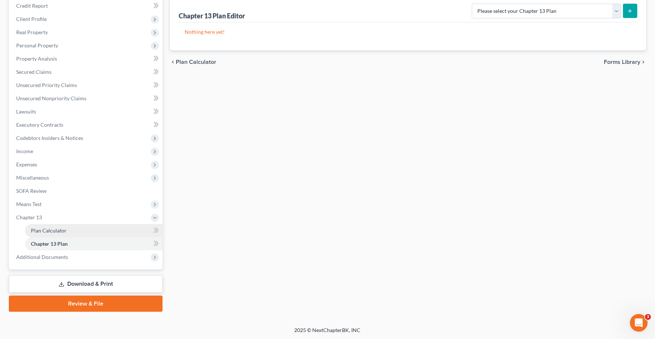
click at [37, 234] on link "Plan Calculator" at bounding box center [94, 230] width 138 height 13
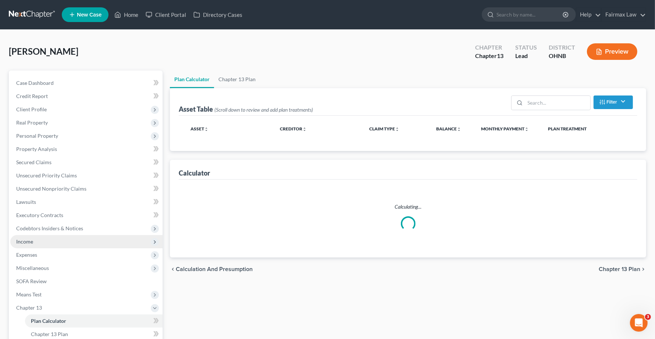
select select "59"
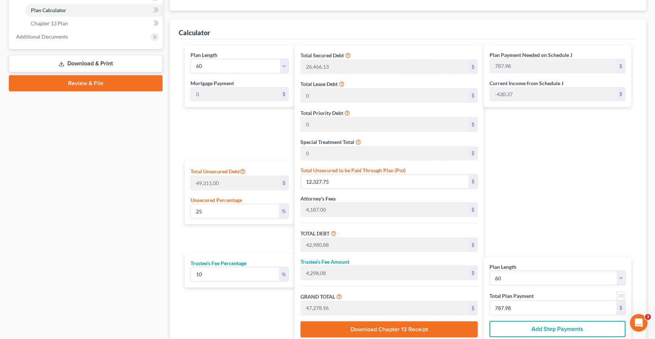
scroll to position [322, 0]
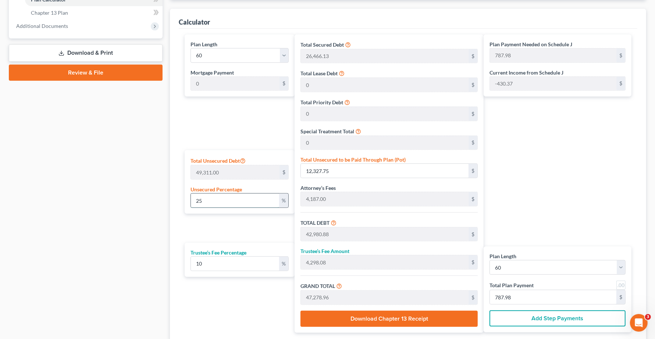
click at [208, 204] on input "25" at bounding box center [235, 201] width 88 height 14
drag, startPoint x: 208, startPoint y: 204, endPoint x: 131, endPoint y: 207, distance: 78.0
click at [170, 213] on div "Calculator Plan Length 1 2 3 4 5 6 7 8 9 10 11 12 13 14 15 16 17 18 19 20 21 22…" at bounding box center [408, 175] width 476 height 333
type input "1"
type input "493.11"
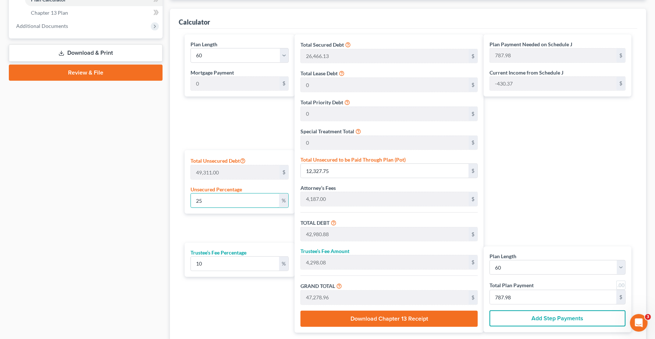
type input "31,146.24"
type input "3,114.62"
type input "34,260.86"
type input "571.01"
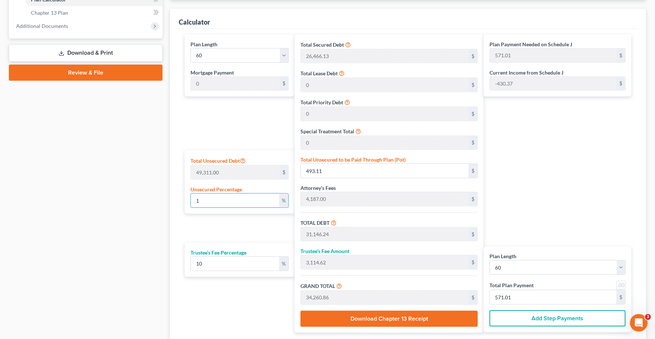
type input "10"
type input "4,931.10"
type input "35,584.23"
type input "3,558.42"
type input "39,142.65"
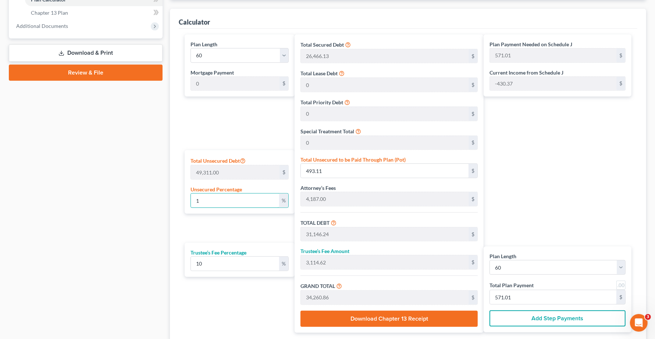
type input "652.37"
type input "100"
type input "49,311.00"
type input "79,964.13"
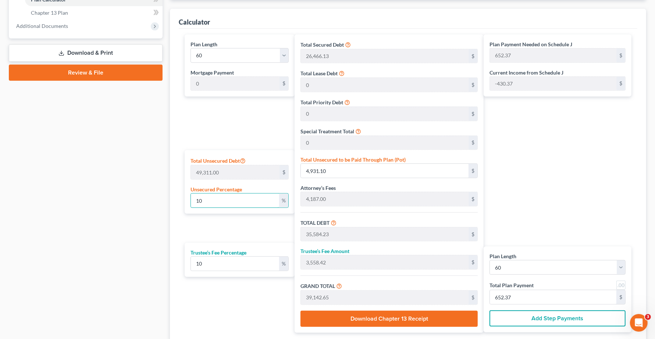
type input "7,996.41"
type input "87,960.54"
type input "1,466.00"
type input "100"
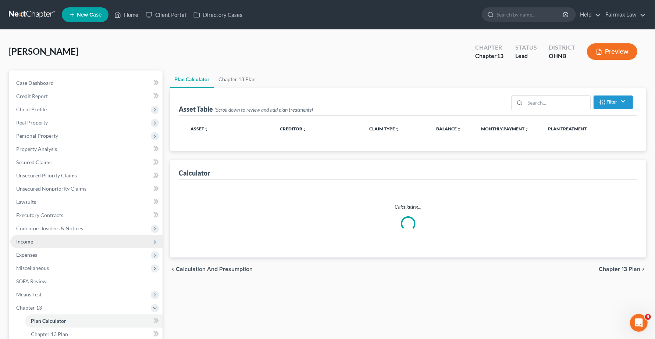
scroll to position [90, 0]
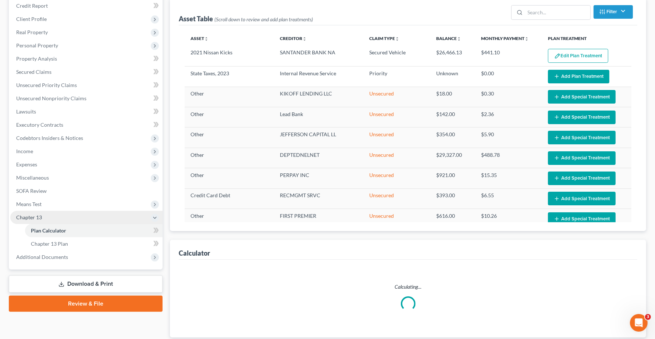
select select "59"
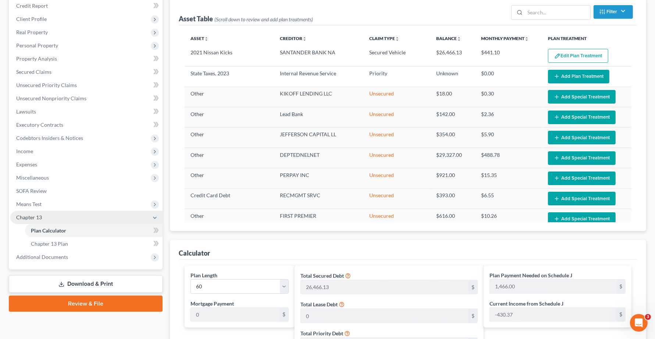
click at [57, 214] on span "Chapter 13" at bounding box center [86, 217] width 152 height 13
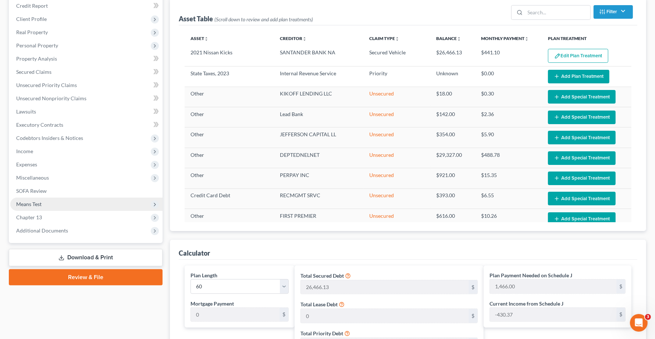
click at [25, 203] on span "Means Test" at bounding box center [28, 204] width 25 height 6
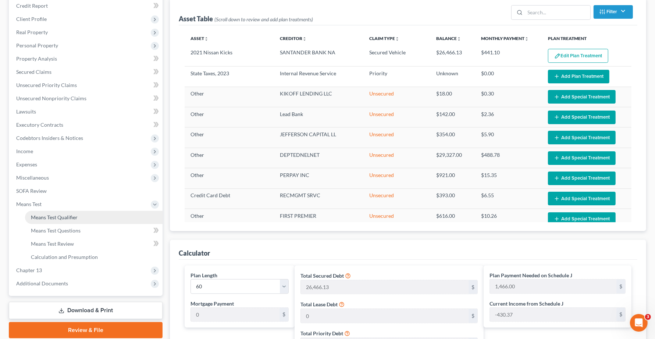
click at [41, 217] on span "Means Test Qualifier" at bounding box center [54, 217] width 47 height 6
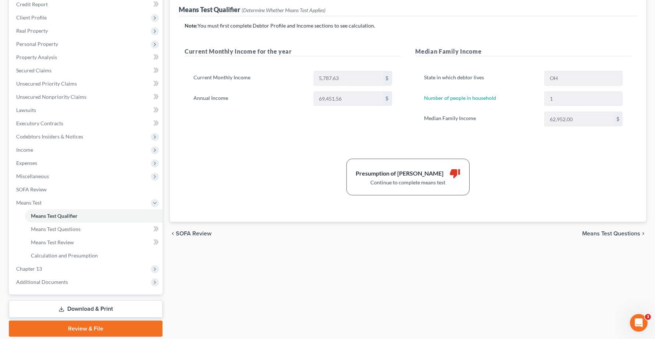
click at [598, 234] on span "Means Test Questions" at bounding box center [611, 234] width 58 height 6
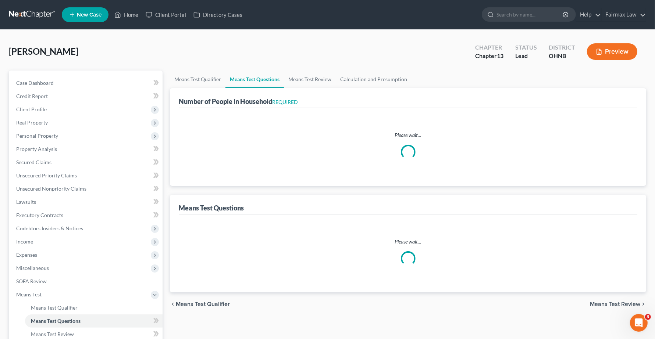
select select "1"
select select "60"
select select "1"
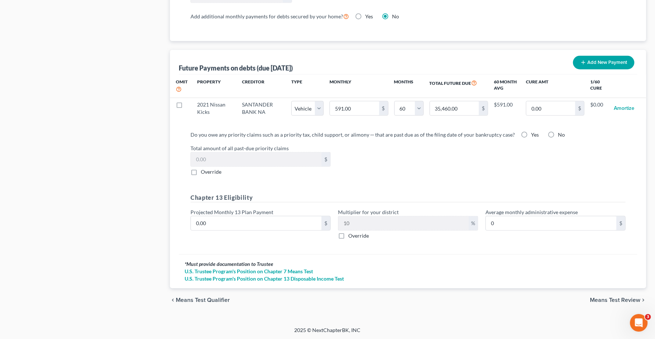
scroll to position [692, 0]
click at [610, 301] on span "Means Test Review" at bounding box center [615, 300] width 50 height 6
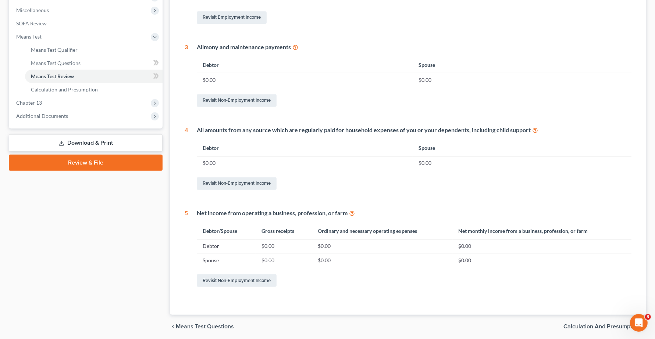
scroll to position [285, 0]
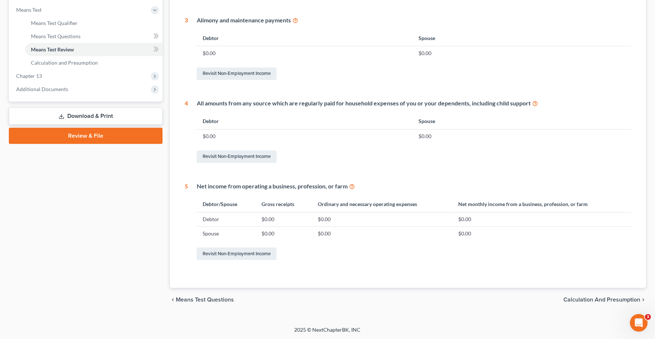
click at [208, 298] on span "Means Test Questions" at bounding box center [205, 300] width 58 height 6
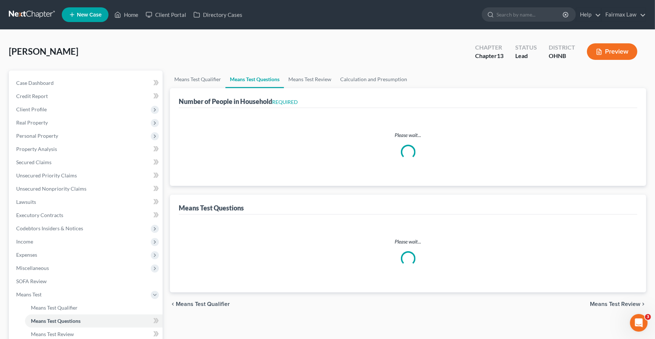
select select "1"
select select "60"
select select "1"
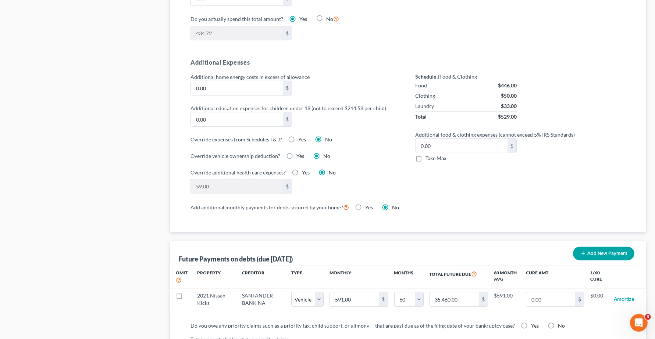
scroll to position [644, 0]
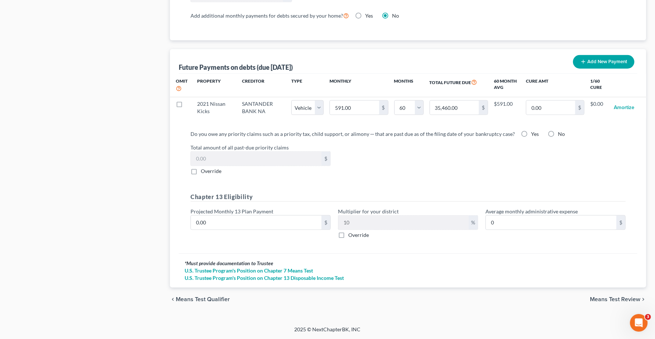
click at [605, 297] on span "Means Test Review" at bounding box center [615, 300] width 50 height 6
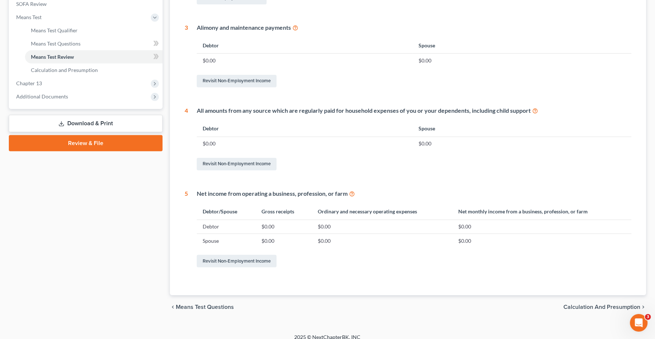
scroll to position [285, 0]
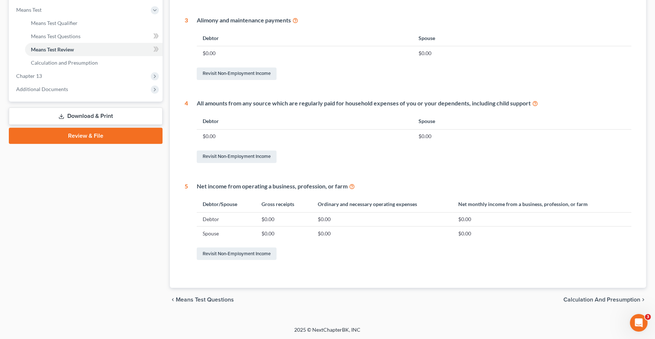
click at [606, 302] on span "Calculation and Presumption" at bounding box center [601, 300] width 77 height 6
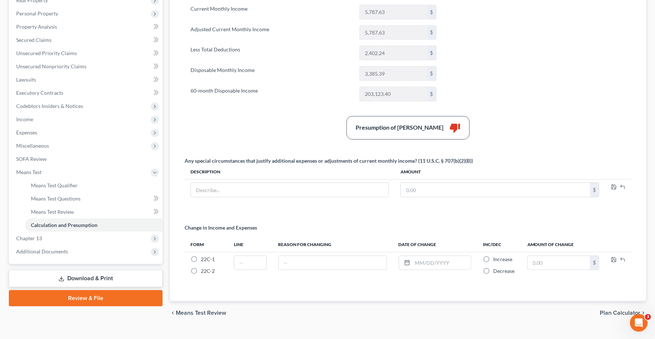
scroll to position [137, 0]
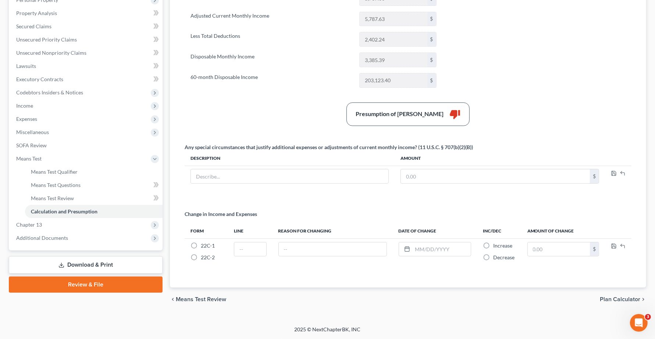
click at [213, 300] on span "Means Test Review" at bounding box center [201, 300] width 50 height 6
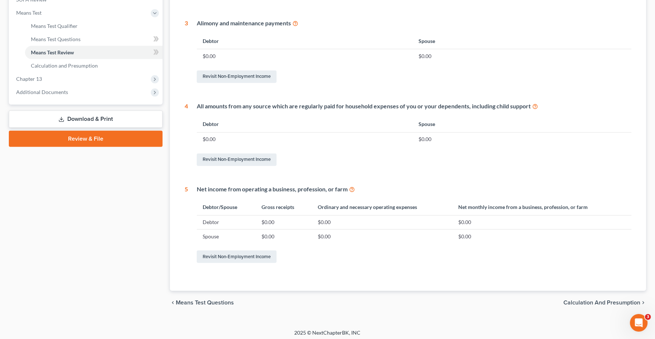
scroll to position [193, 0]
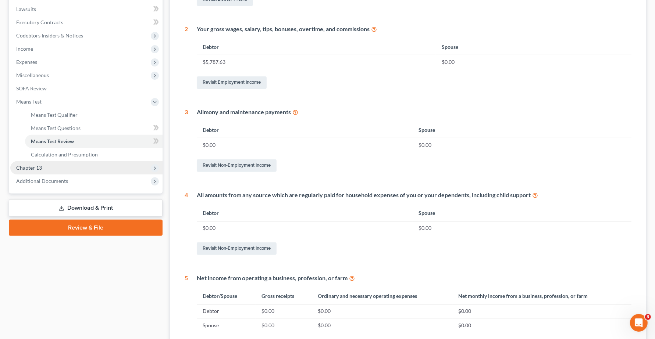
click at [40, 165] on span "Chapter 13" at bounding box center [29, 168] width 26 height 6
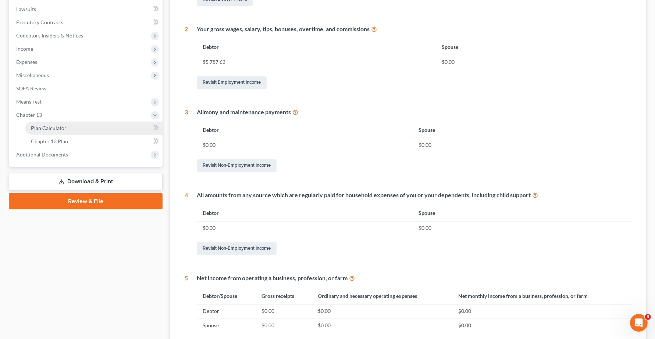
click at [44, 131] on link "Plan Calculator" at bounding box center [94, 128] width 138 height 13
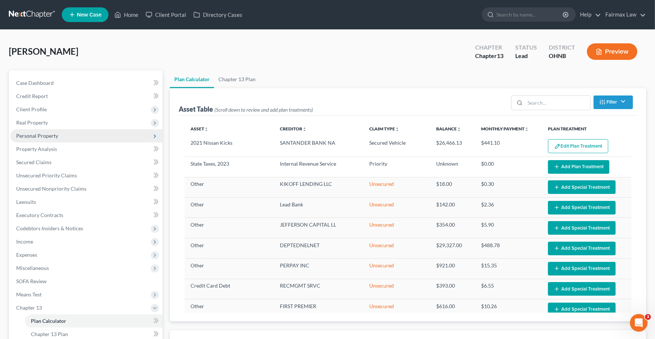
select select "59"
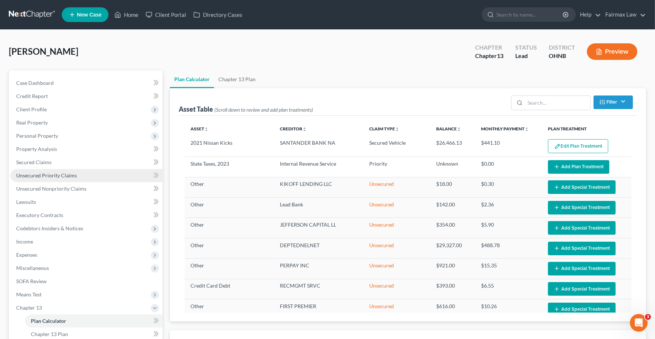
click at [46, 173] on span "Unsecured Priority Claims" at bounding box center [46, 175] width 61 height 6
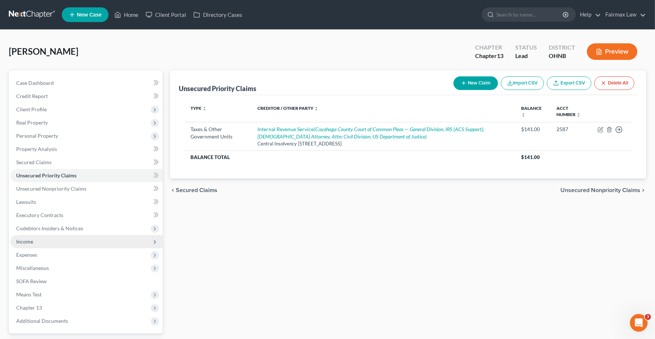
click at [37, 247] on span "Income" at bounding box center [86, 241] width 152 height 13
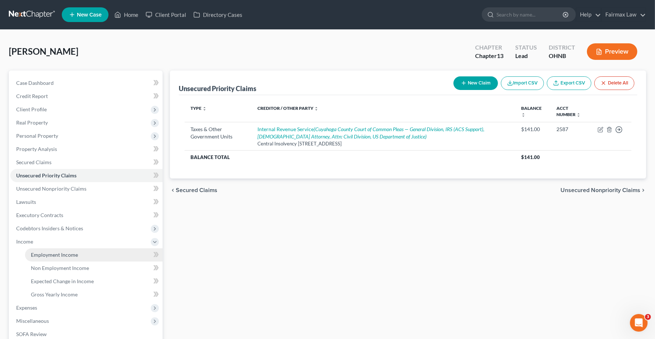
click at [42, 257] on link "Employment Income" at bounding box center [94, 255] width 138 height 13
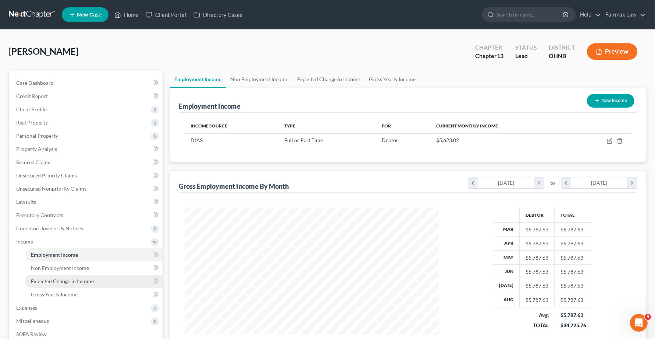
scroll to position [132, 269]
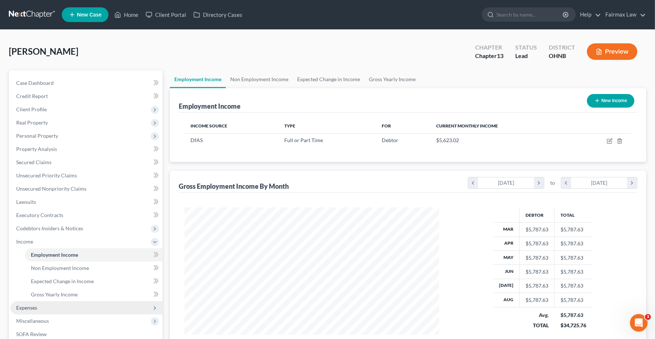
click at [33, 308] on span "Expenses" at bounding box center [26, 308] width 21 height 6
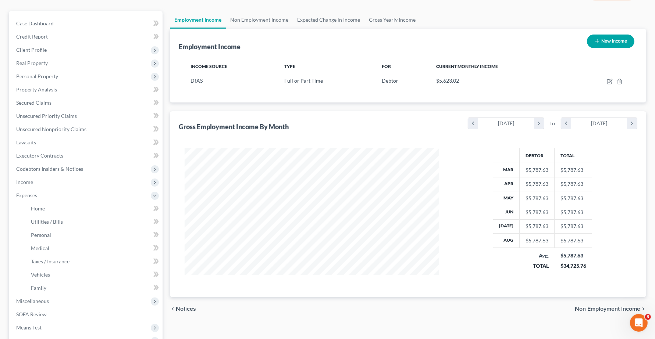
scroll to position [157, 0]
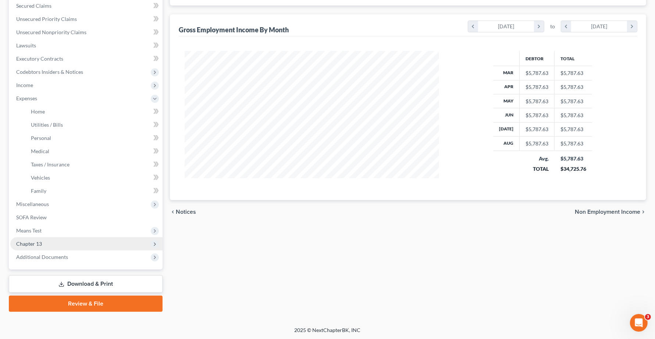
click at [25, 245] on span "Chapter 13" at bounding box center [29, 244] width 26 height 6
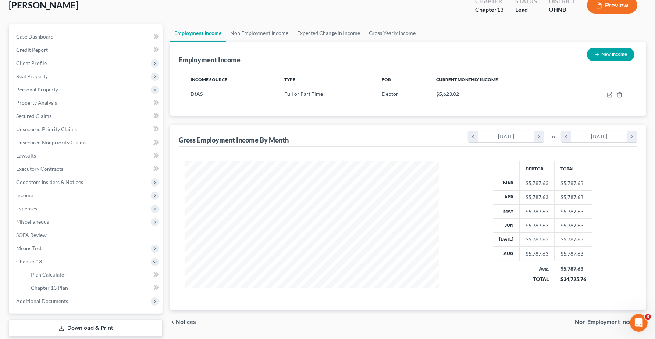
scroll to position [90, 0]
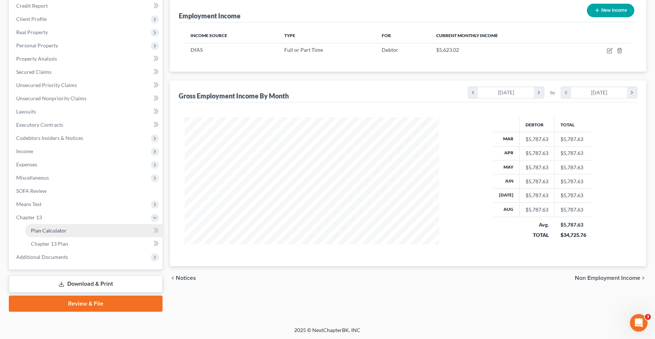
click at [45, 232] on span "Plan Calculator" at bounding box center [49, 231] width 36 height 6
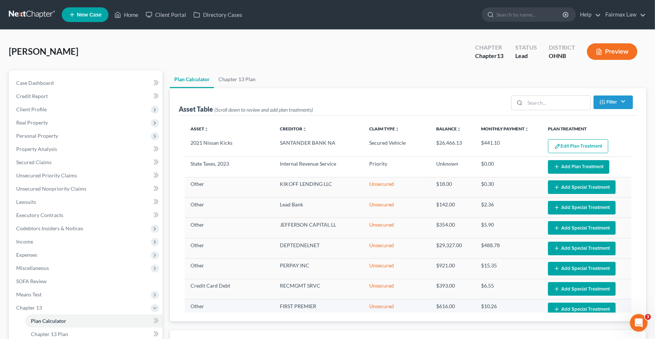
select select "59"
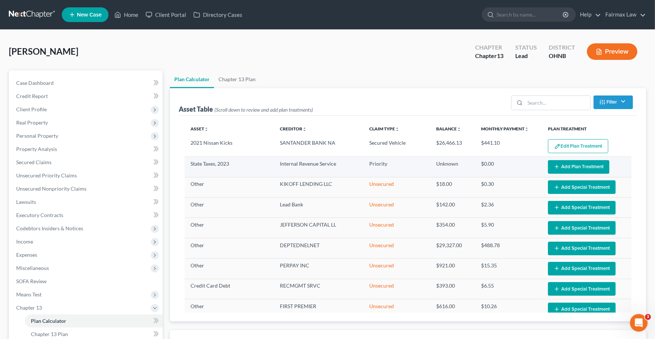
click at [557, 166] on button "Add Plan Treatment" at bounding box center [578, 167] width 61 height 14
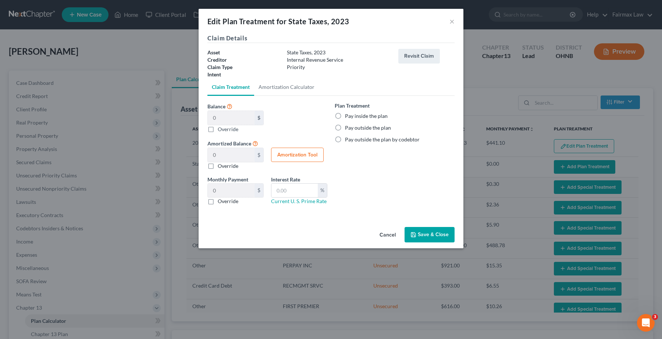
click at [218, 131] on label "Override" at bounding box center [228, 129] width 21 height 8
click at [221, 130] on input "Balance 0 $ $ Override" at bounding box center [223, 127] width 5 height 5
checkbox input "true"
click at [218, 131] on label "Override" at bounding box center [228, 129] width 21 height 8
click at [221, 130] on input "Balance 0 $ $ Override" at bounding box center [223, 127] width 5 height 5
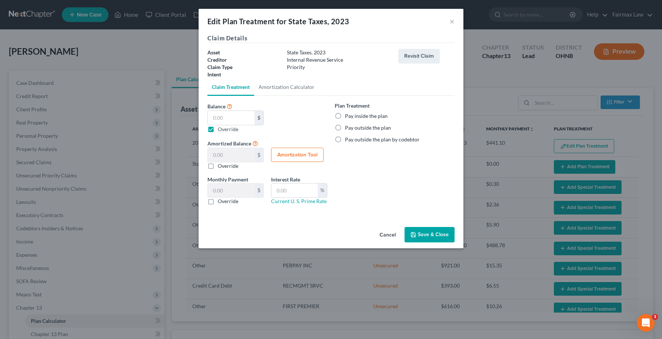
checkbox input "false"
type input "0"
click at [416, 61] on button "Revisit Claim" at bounding box center [419, 56] width 42 height 15
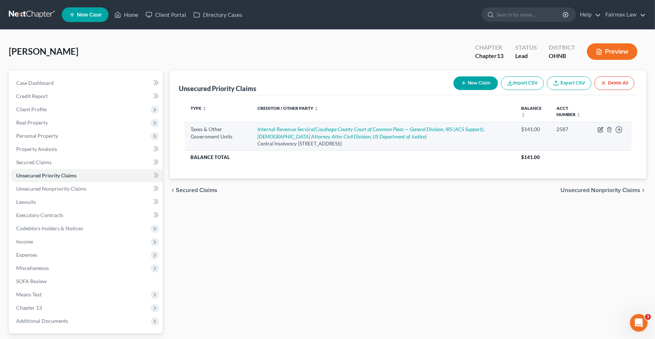
click at [598, 132] on icon "button" at bounding box center [601, 130] width 6 height 6
select select "2"
select select "39"
select select "0"
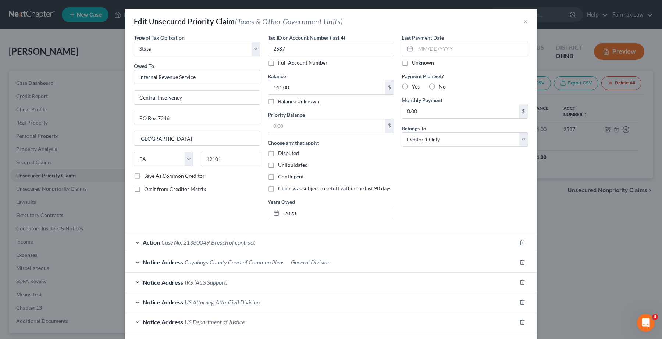
click at [585, 231] on div "Edit Unsecured Priority Claim (Taxes & Other Government Units) × Type of Tax Ob…" at bounding box center [331, 169] width 662 height 339
click at [322, 120] on input "text" at bounding box center [326, 126] width 117 height 14
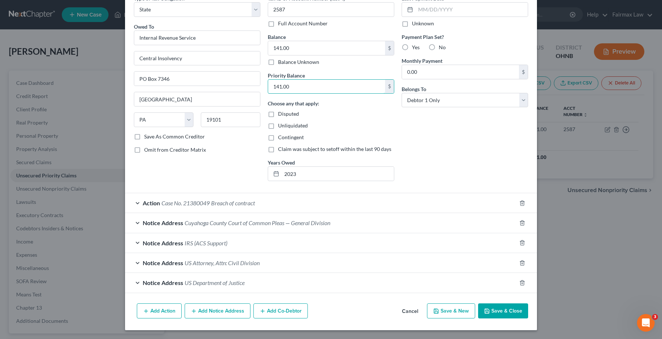
type input "141.00"
click at [209, 168] on div "Type of Tax Obligation * Select Federal City State Franchise Tax Board Other Ow…" at bounding box center [197, 90] width 134 height 193
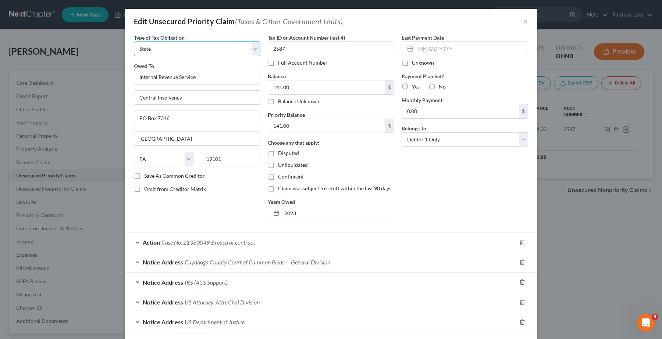
click at [203, 49] on select "Select Federal City State Franchise Tax Board Other" at bounding box center [197, 49] width 126 height 15
select select "0"
click at [134, 42] on select "Select Federal City State Franchise Tax Board Other" at bounding box center [197, 49] width 126 height 15
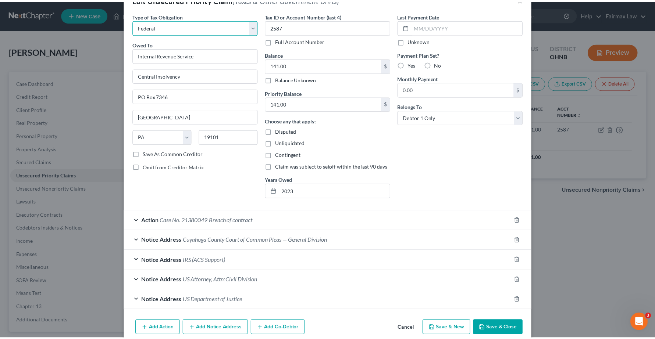
scroll to position [40, 0]
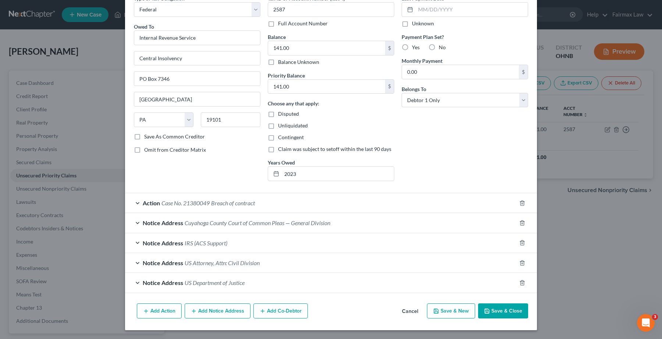
click at [504, 317] on button "Save & Close" at bounding box center [503, 311] width 50 height 15
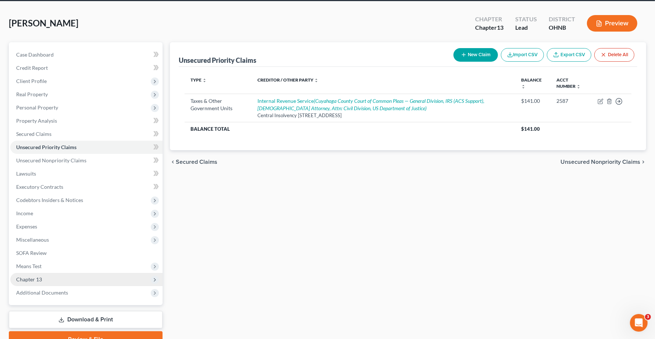
scroll to position [64, 0]
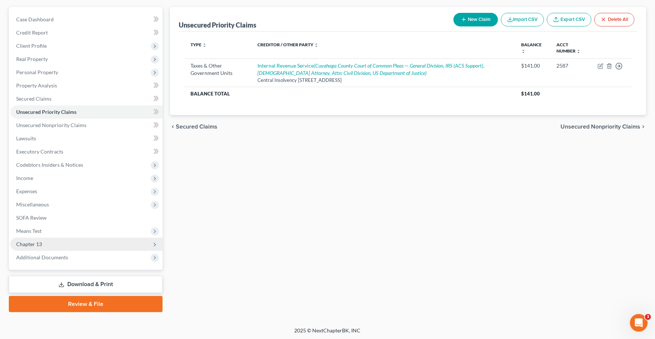
click at [42, 245] on span "Chapter 13" at bounding box center [86, 244] width 152 height 13
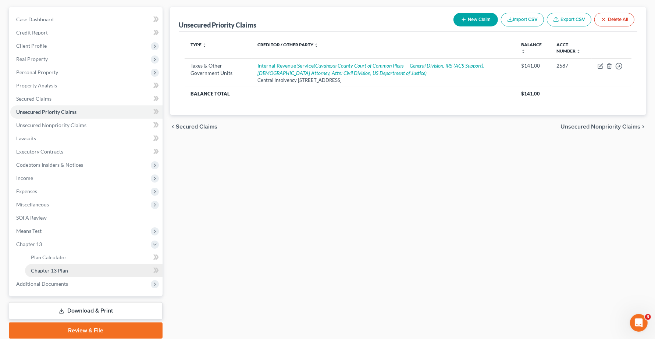
click at [47, 268] on span "Chapter 13 Plan" at bounding box center [49, 271] width 37 height 6
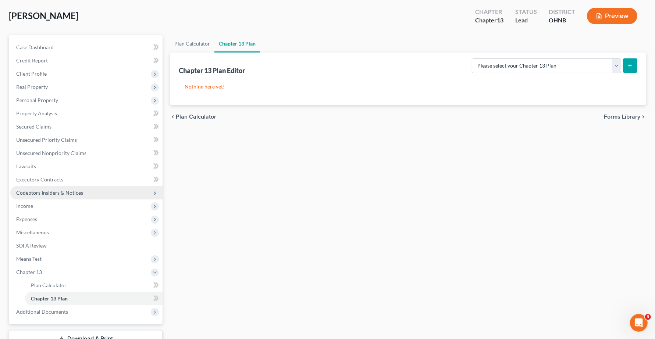
scroll to position [90, 0]
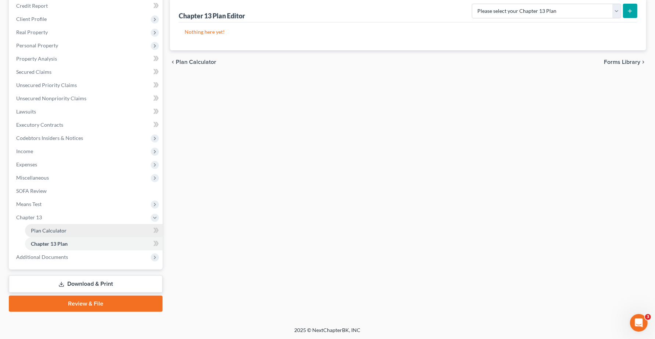
click at [83, 228] on link "Plan Calculator" at bounding box center [94, 230] width 138 height 13
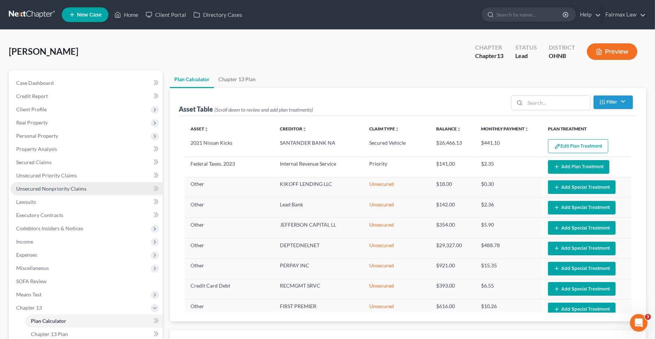
select select "59"
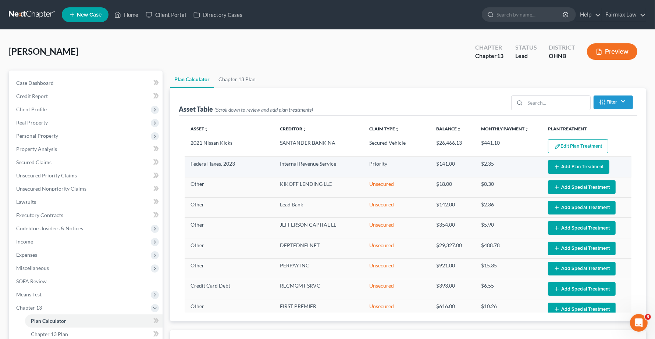
click at [572, 168] on button "Add Plan Treatment" at bounding box center [578, 167] width 61 height 14
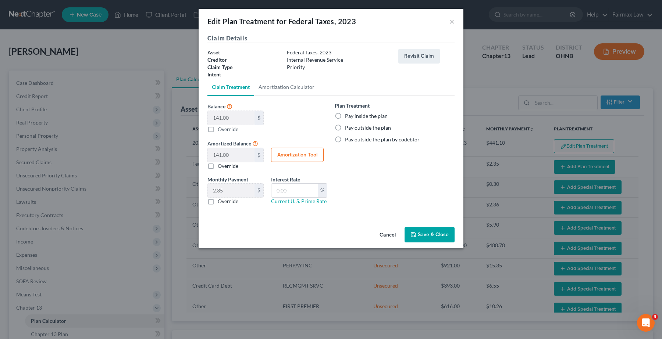
click at [345, 116] on label "Pay inside the plan" at bounding box center [366, 116] width 43 height 7
click at [348, 116] on input "Pay inside the plan" at bounding box center [350, 115] width 5 height 5
radio input "true"
click at [289, 155] on button "Amortization Tool" at bounding box center [297, 155] width 53 height 15
type input "141.00"
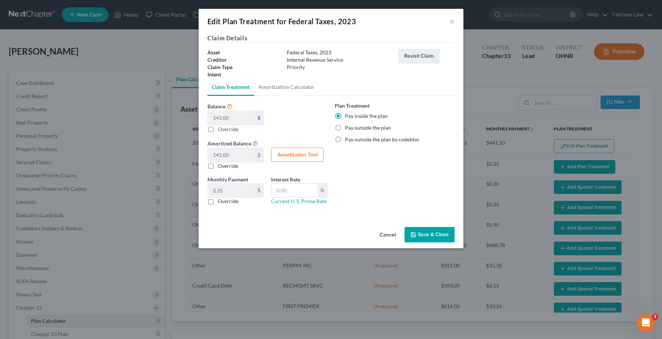
type input "60"
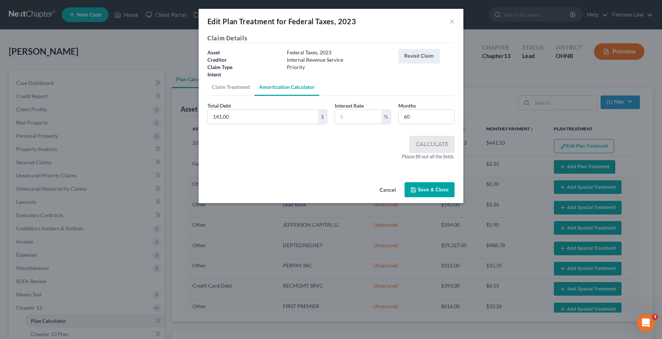
click at [435, 195] on button "Save & Close" at bounding box center [429, 189] width 50 height 15
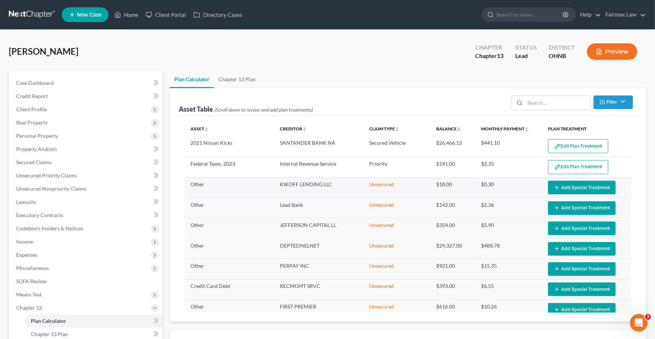
select select "59"
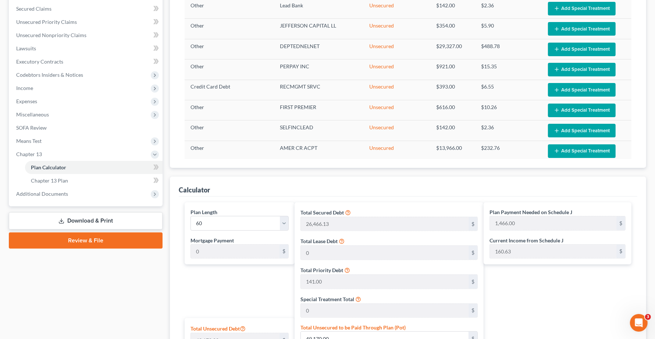
scroll to position [138, 0]
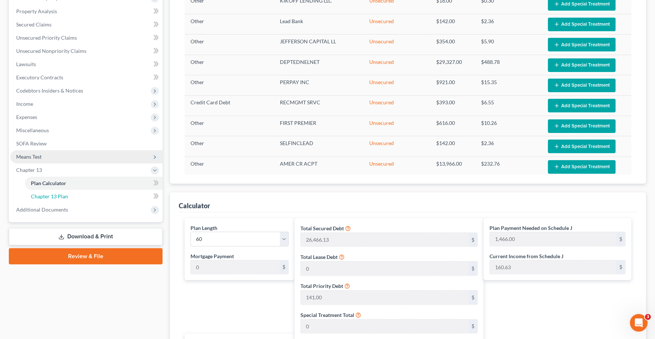
click at [40, 199] on link "Chapter 13 Plan" at bounding box center [94, 196] width 138 height 13
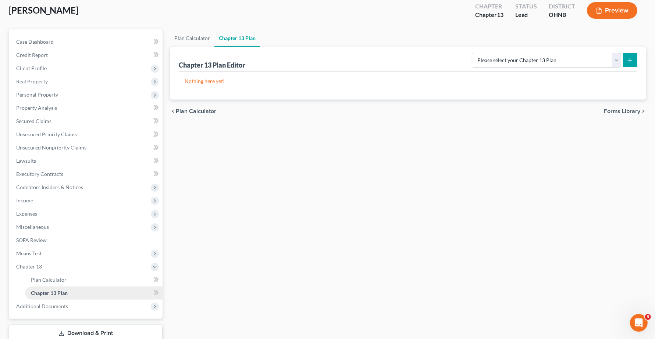
scroll to position [90, 0]
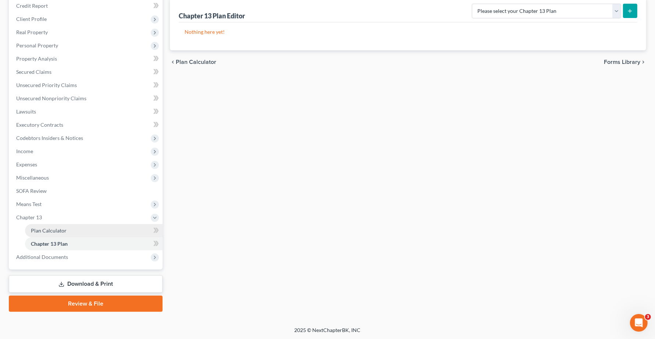
click at [54, 234] on link "Plan Calculator" at bounding box center [94, 230] width 138 height 13
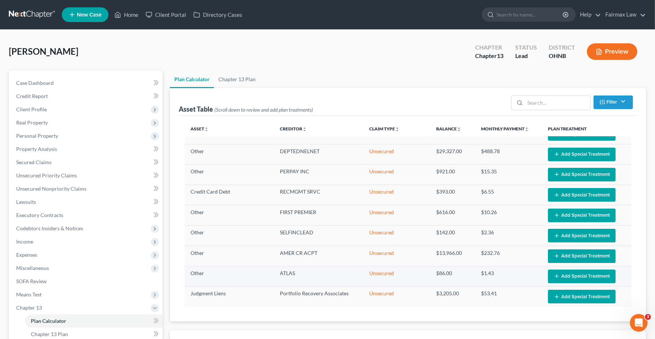
scroll to position [96, 0]
select select "59"
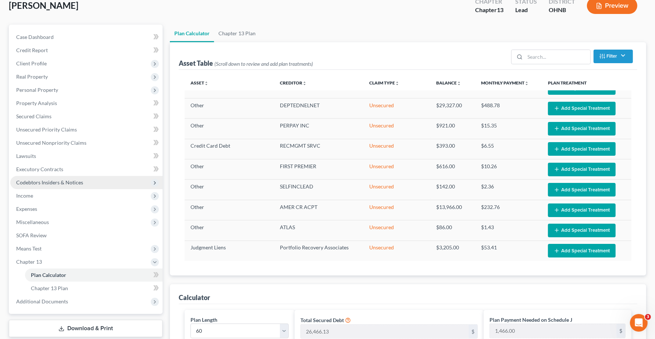
scroll to position [0, 0]
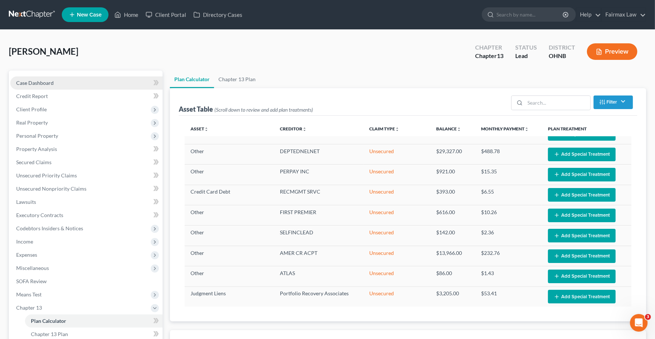
click at [34, 87] on link "Case Dashboard" at bounding box center [86, 82] width 152 height 13
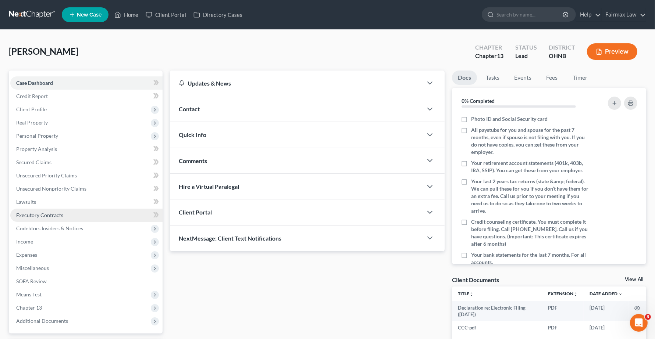
click at [41, 218] on link "Executory Contracts" at bounding box center [86, 215] width 152 height 13
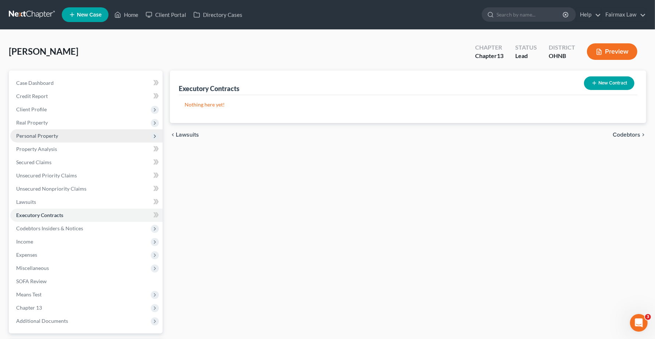
click at [39, 135] on span "Personal Property" at bounding box center [37, 136] width 42 height 6
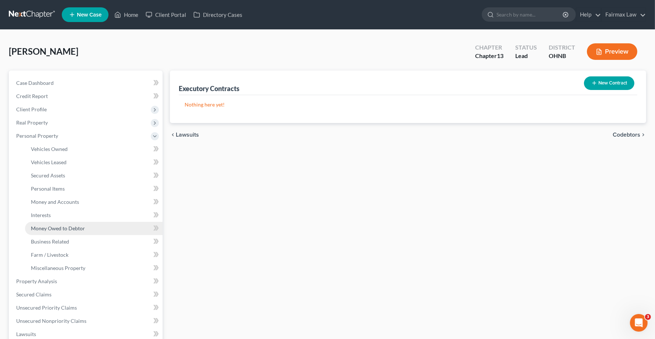
click at [55, 230] on span "Money Owed to Debtor" at bounding box center [58, 228] width 54 height 6
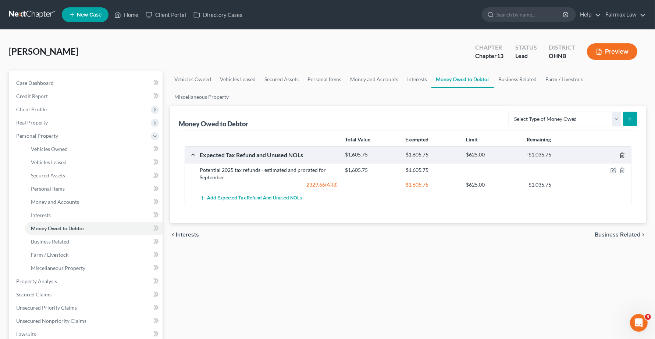
click at [624, 154] on icon "button" at bounding box center [621, 155] width 3 height 5
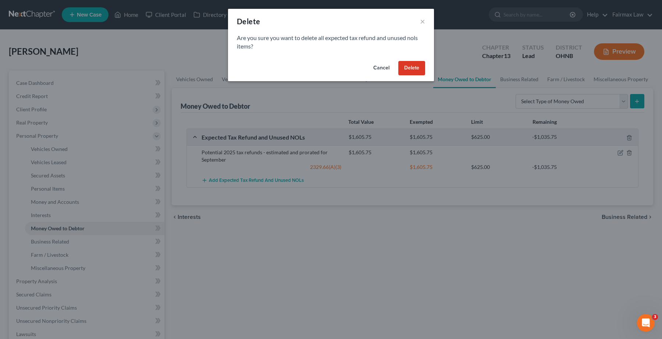
click at [416, 67] on button "Delete" at bounding box center [411, 68] width 27 height 15
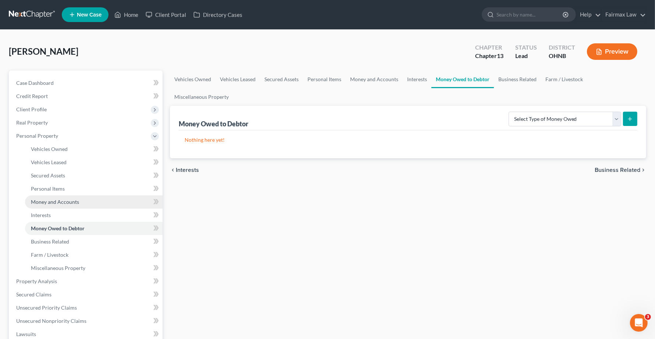
click at [67, 200] on span "Money and Accounts" at bounding box center [55, 202] width 48 height 6
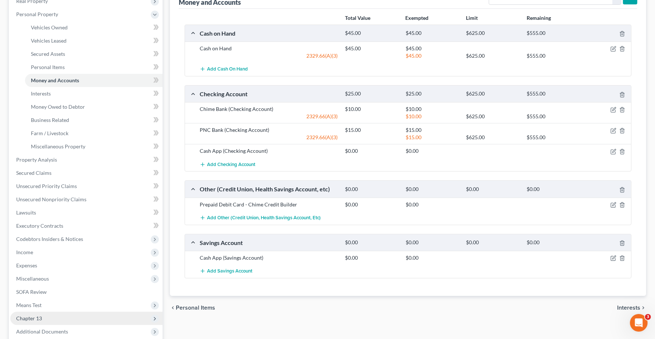
scroll to position [138, 0]
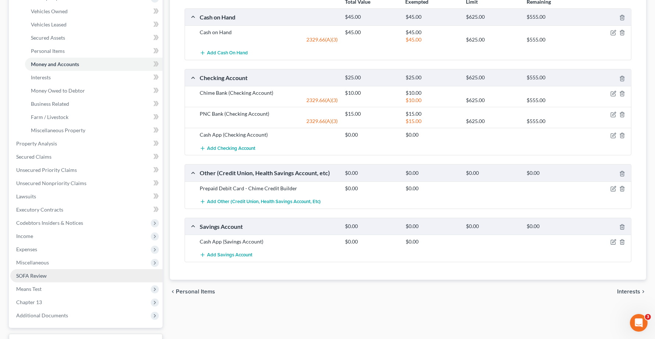
click at [36, 278] on span "SOFA Review" at bounding box center [31, 276] width 31 height 6
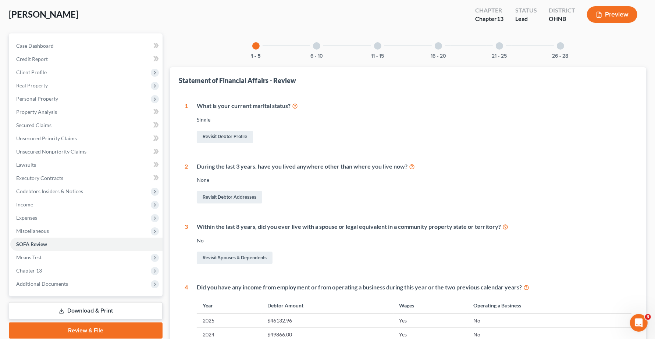
scroll to position [29, 0]
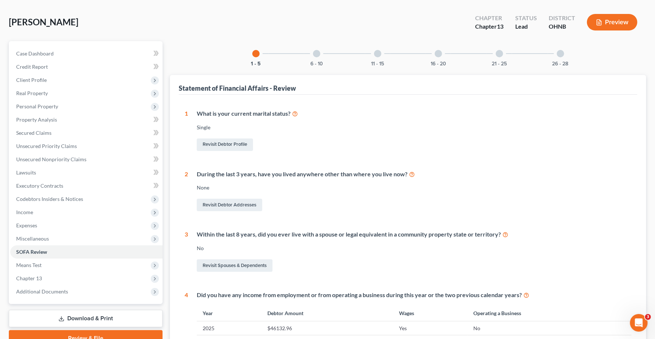
click at [318, 55] on div at bounding box center [316, 53] width 7 height 7
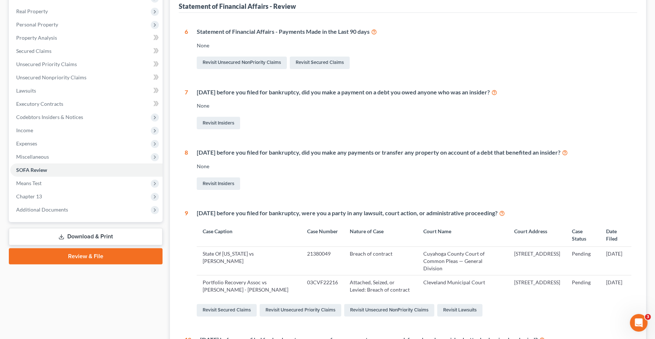
scroll to position [0, 0]
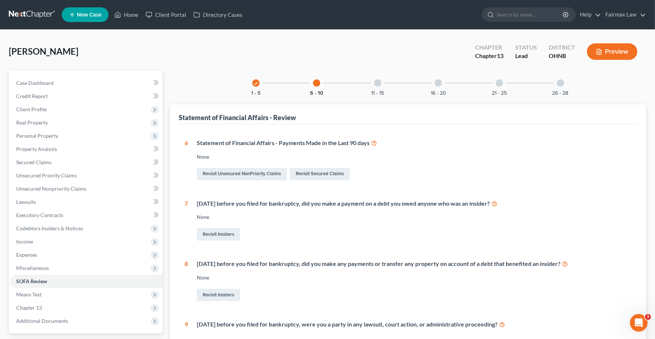
click at [376, 85] on div at bounding box center [377, 82] width 7 height 7
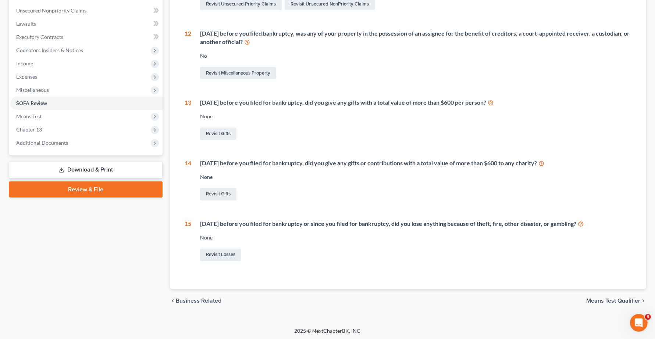
scroll to position [179, 0]
click at [39, 59] on span "Income" at bounding box center [86, 63] width 152 height 13
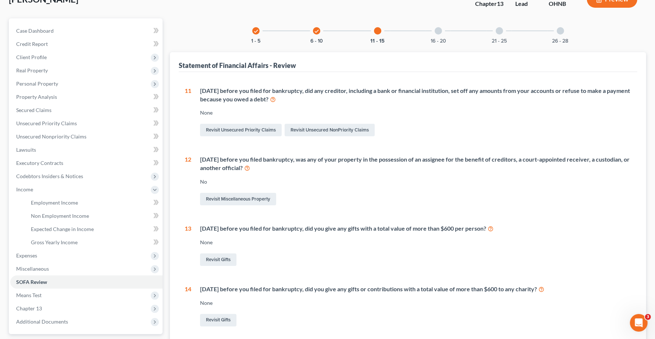
scroll to position [0, 0]
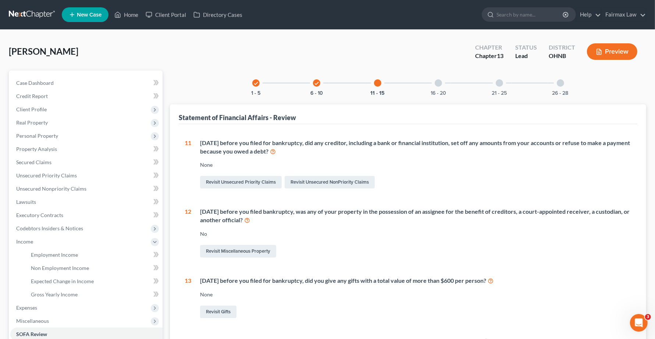
click at [253, 88] on div "check 1 - 5" at bounding box center [255, 83] width 25 height 25
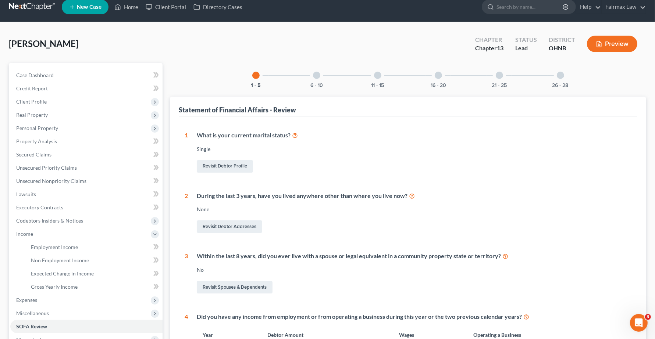
scroll to position [213, 0]
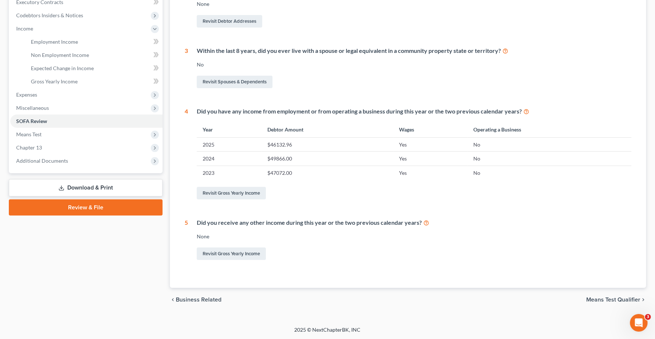
click at [210, 302] on span "Business Related" at bounding box center [199, 300] width 46 height 6
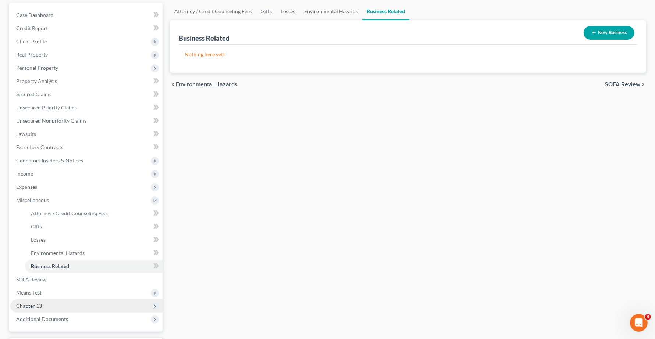
scroll to position [130, 0]
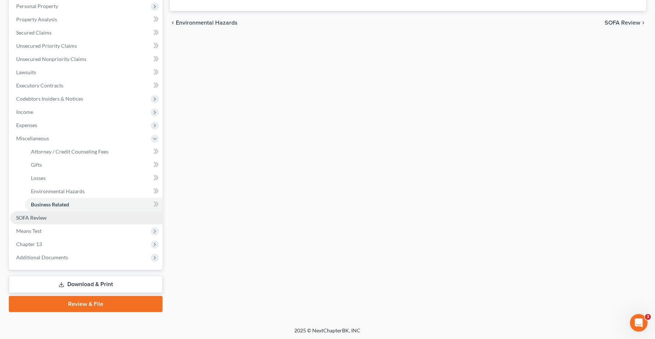
click at [38, 219] on span "SOFA Review" at bounding box center [31, 218] width 31 height 6
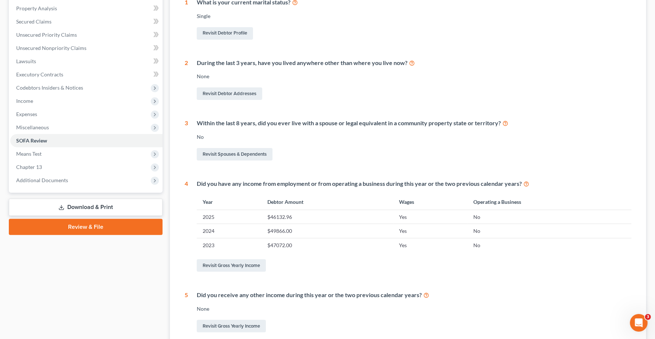
scroll to position [213, 0]
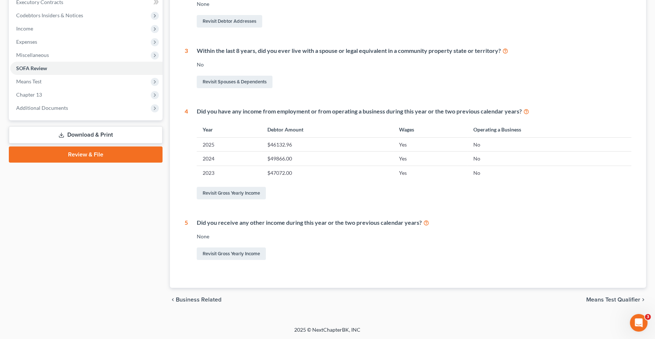
click at [613, 297] on span "Means Test Qualifier" at bounding box center [613, 300] width 54 height 6
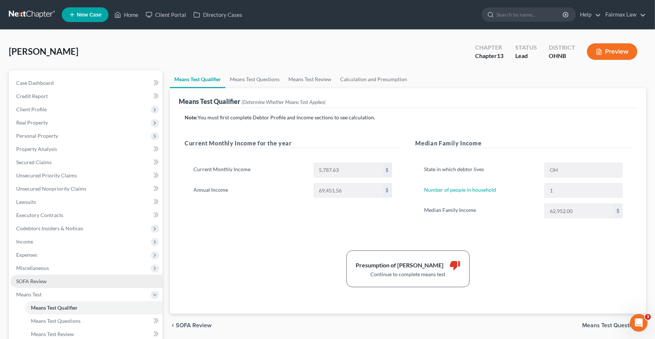
click at [44, 278] on span "SOFA Review" at bounding box center [31, 281] width 31 height 6
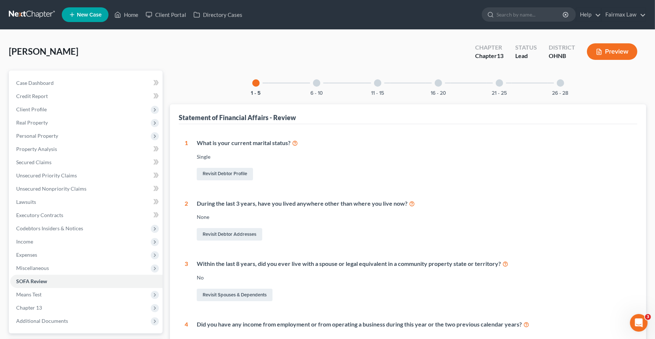
click at [317, 83] on div at bounding box center [316, 82] width 7 height 7
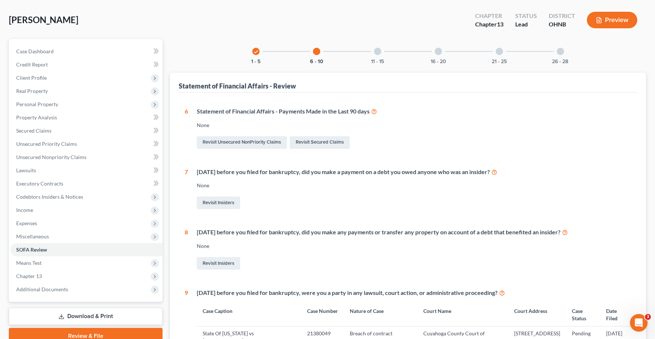
scroll to position [6, 0]
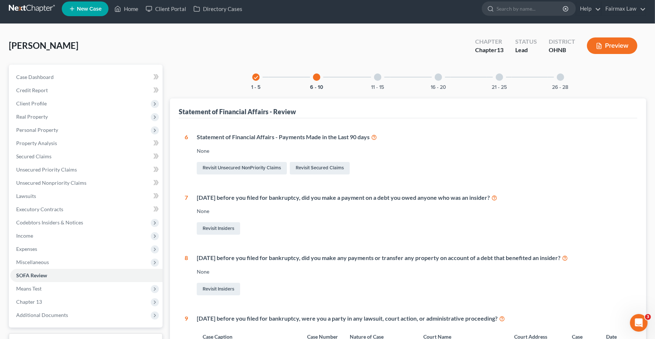
click at [377, 78] on div at bounding box center [377, 77] width 7 height 7
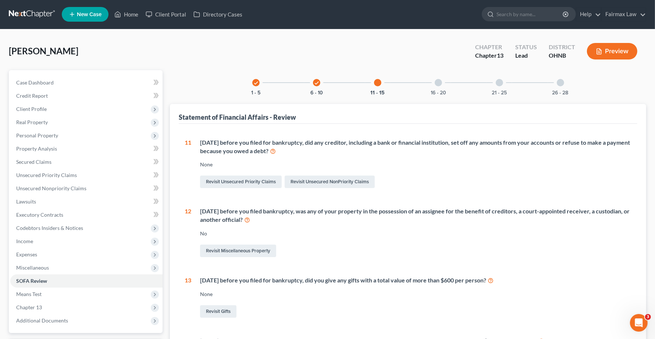
scroll to position [0, 0]
click at [439, 81] on div at bounding box center [438, 82] width 7 height 7
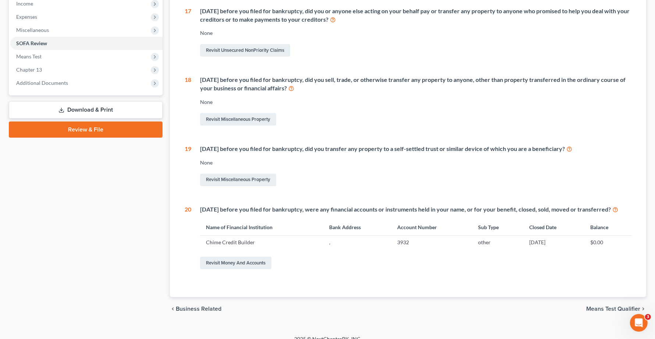
scroll to position [247, 0]
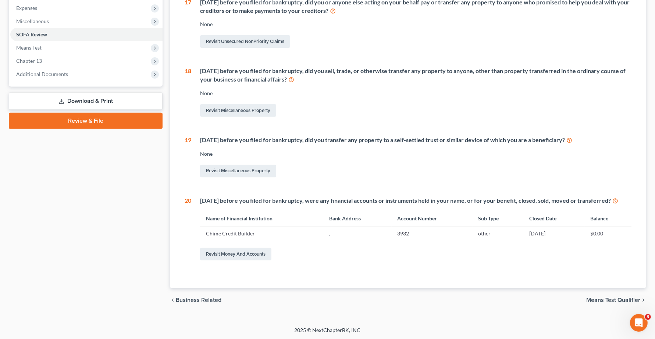
click at [607, 299] on span "Means Test Qualifier" at bounding box center [613, 300] width 54 height 6
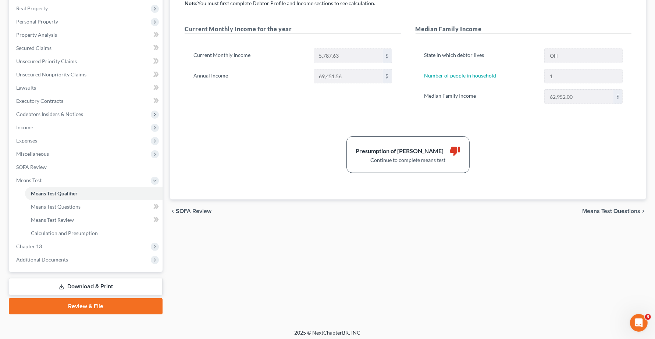
scroll to position [117, 0]
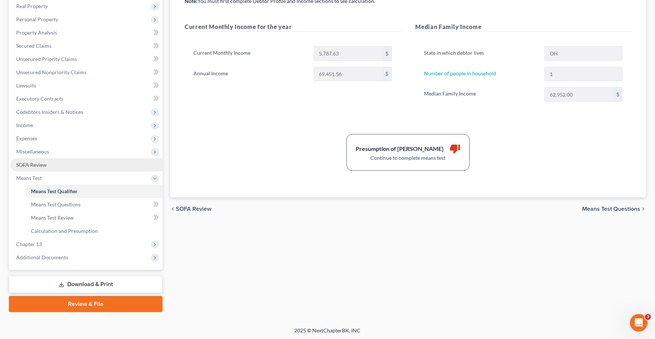
drag, startPoint x: 16, startPoint y: 166, endPoint x: 22, endPoint y: 166, distance: 6.3
click at [17, 165] on span "SOFA Review" at bounding box center [31, 165] width 31 height 6
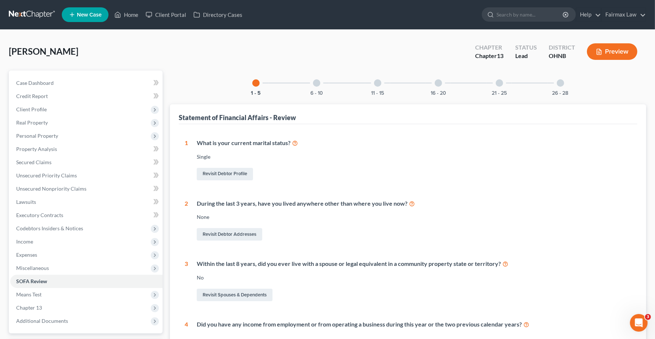
click at [438, 82] on div at bounding box center [438, 82] width 7 height 7
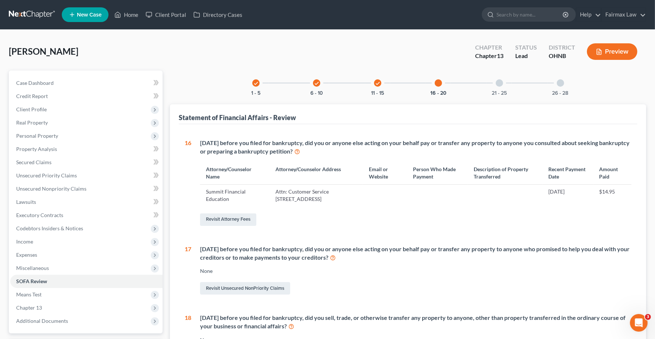
click at [502, 83] on div at bounding box center [499, 82] width 7 height 7
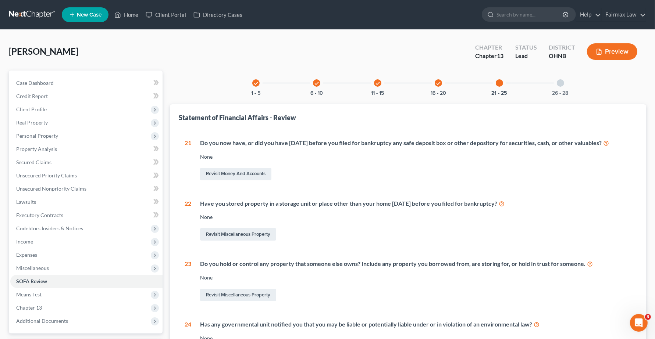
click at [562, 82] on div at bounding box center [560, 82] width 7 height 7
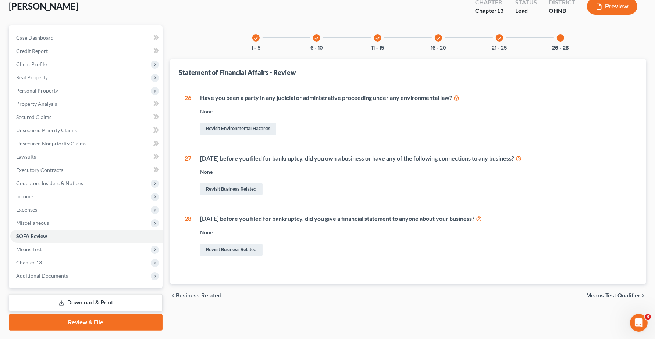
scroll to position [46, 0]
click at [232, 160] on div "Within 4 years before you filed for bankruptcy, did you own a business or have …" at bounding box center [415, 158] width 431 height 8
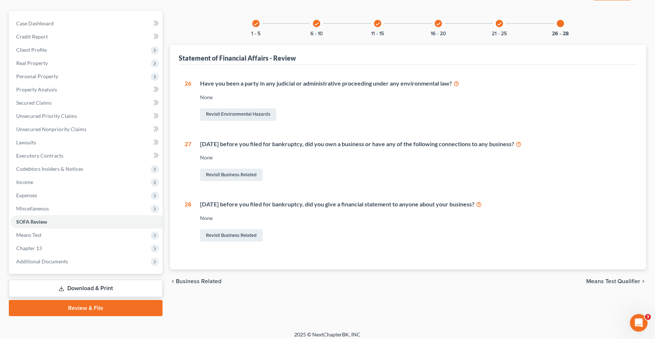
scroll to position [64, 0]
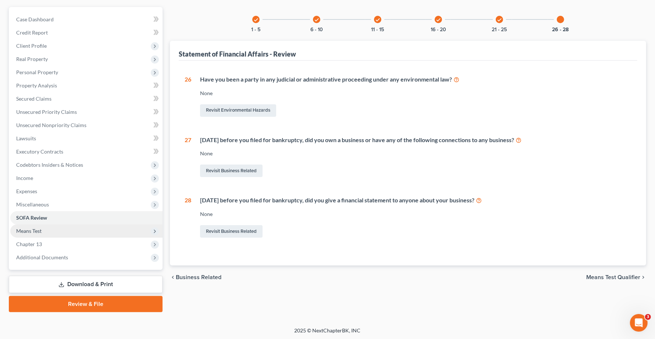
click at [31, 233] on span "Means Test" at bounding box center [28, 231] width 25 height 6
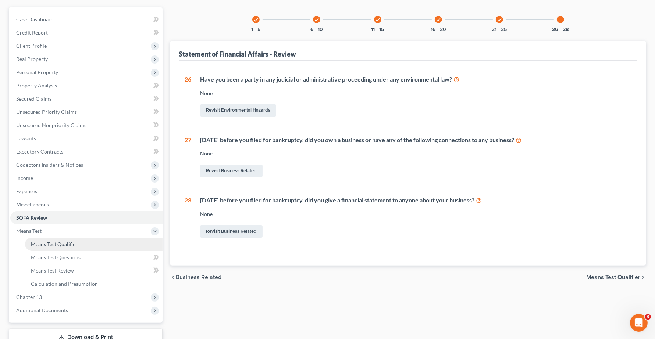
click at [45, 247] on link "Means Test Qualifier" at bounding box center [94, 244] width 138 height 13
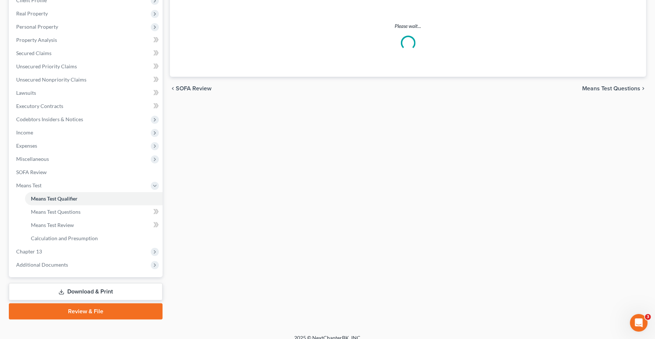
scroll to position [117, 0]
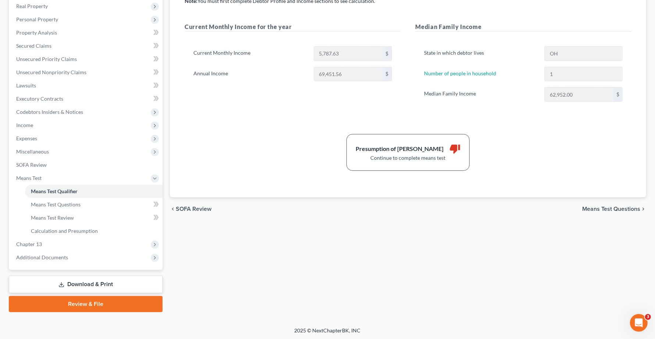
click at [609, 208] on span "Means Test Questions" at bounding box center [611, 209] width 58 height 6
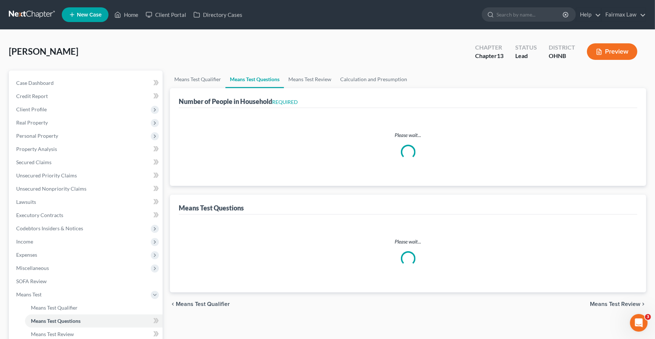
select select "1"
select select "60"
select select "1"
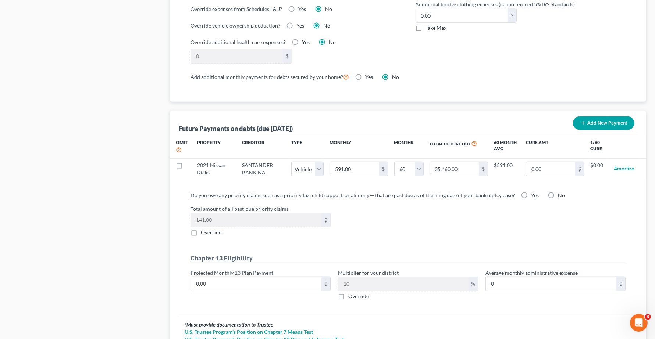
scroll to position [692, 0]
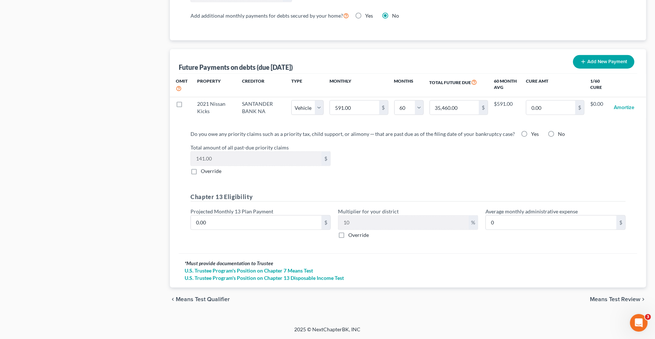
click at [618, 296] on div "chevron_left Means Test Qualifier Means Test Review chevron_right" at bounding box center [408, 300] width 476 height 24
drag, startPoint x: 605, startPoint y: 300, endPoint x: 598, endPoint y: 296, distance: 8.4
click at [605, 300] on span "Means Test Review" at bounding box center [615, 300] width 50 height 6
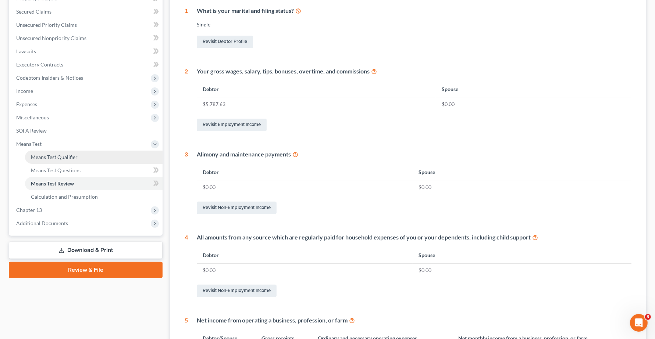
scroll to position [147, 0]
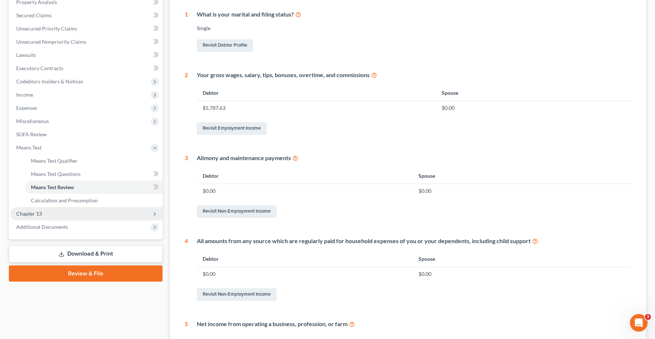
click at [36, 216] on span "Chapter 13" at bounding box center [29, 214] width 26 height 6
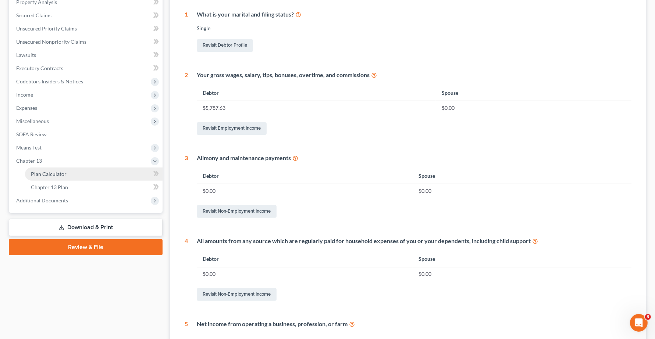
click at [49, 174] on span "Plan Calculator" at bounding box center [49, 174] width 36 height 6
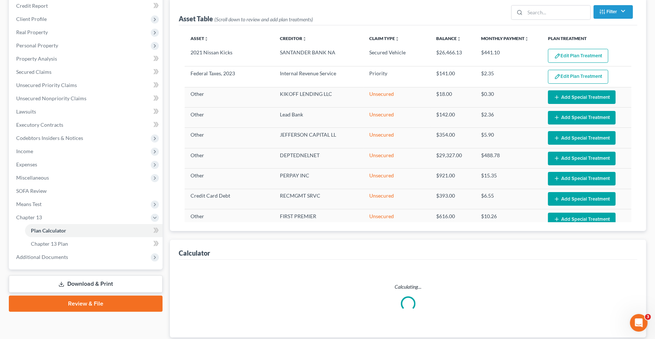
scroll to position [137, 0]
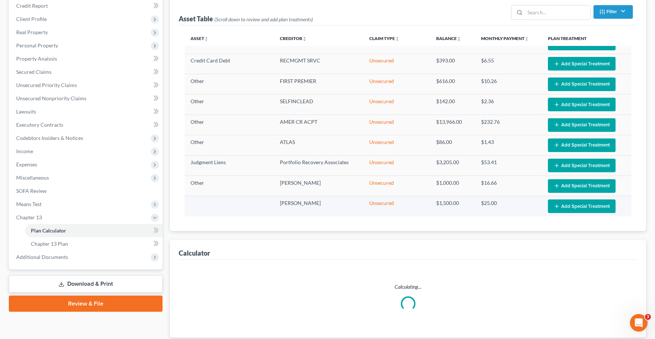
select select "59"
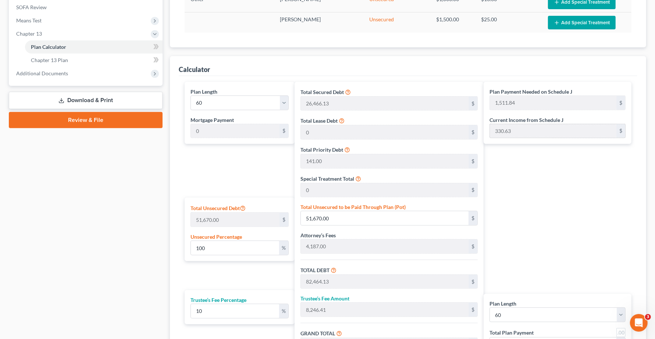
scroll to position [320, 0]
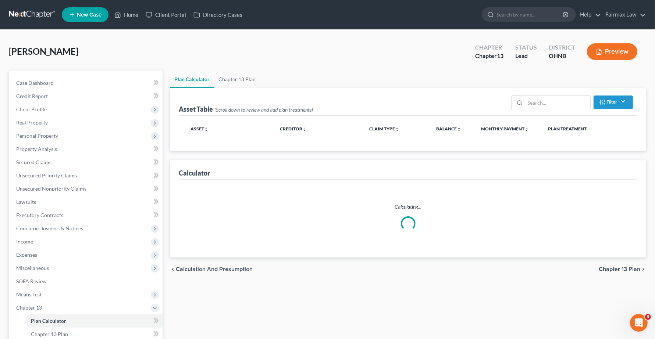
scroll to position [34, 0]
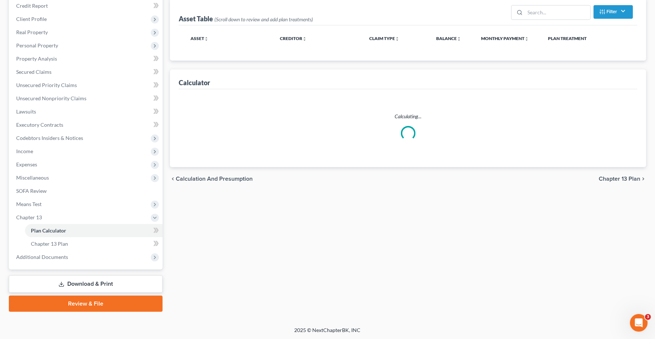
select select "59"
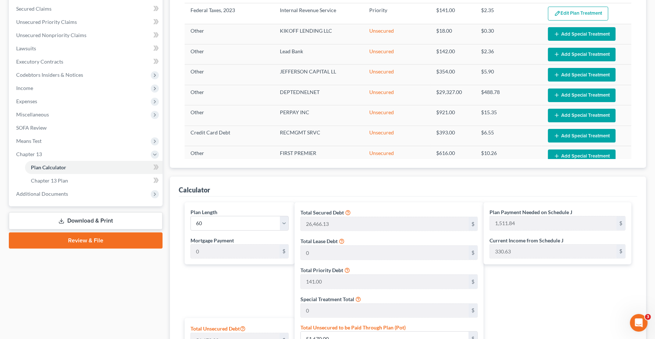
scroll to position [148, 0]
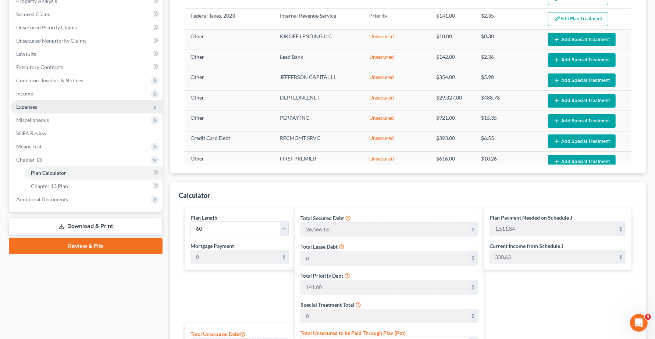
click at [35, 110] on span "Expenses" at bounding box center [86, 106] width 152 height 13
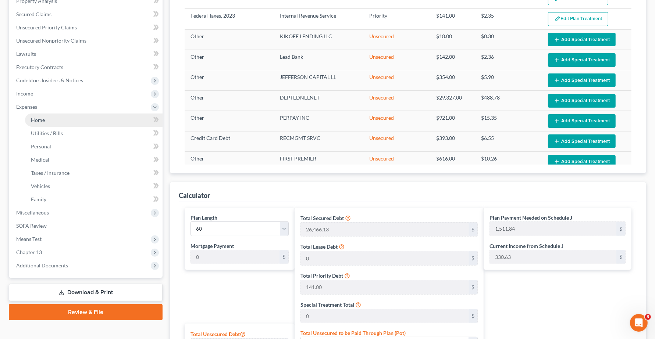
click at [38, 117] on span "Home" at bounding box center [38, 120] width 14 height 6
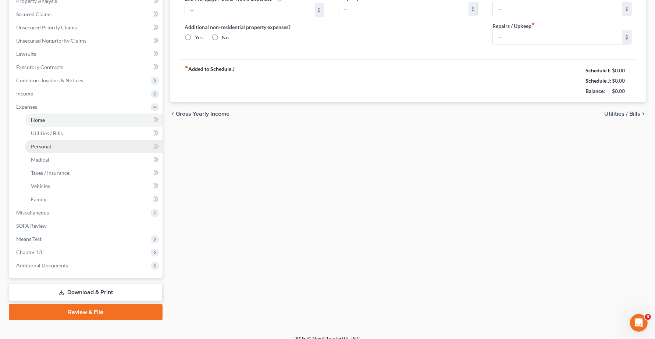
scroll to position [28, 0]
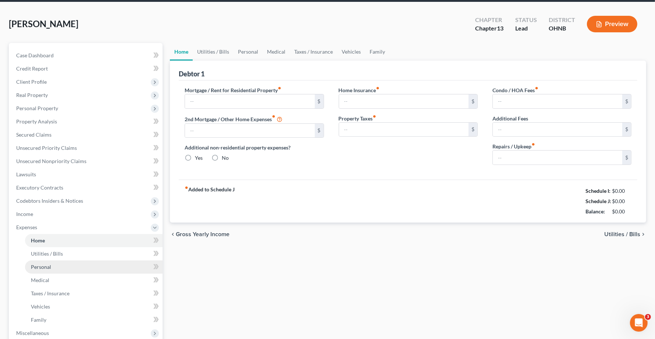
type input "700.00"
type input "0.00"
radio input "true"
type input "0.00"
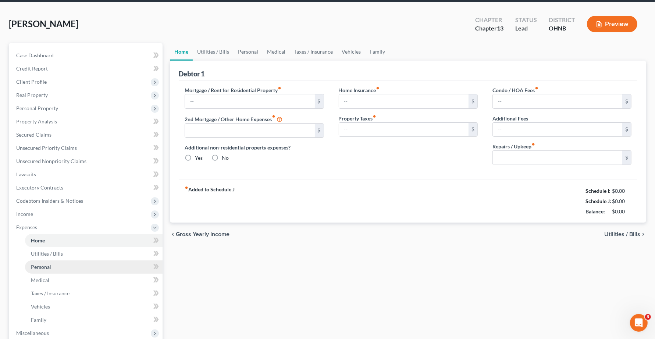
type input "0.00"
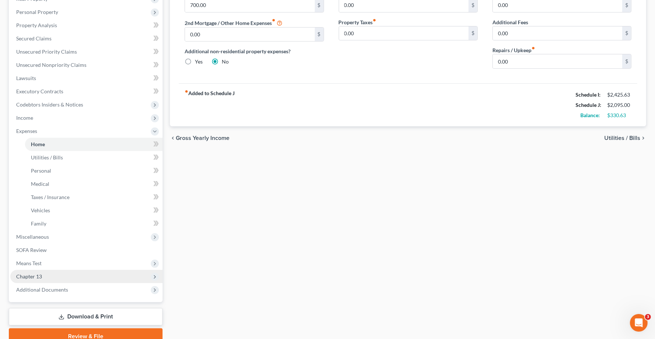
scroll to position [157, 0]
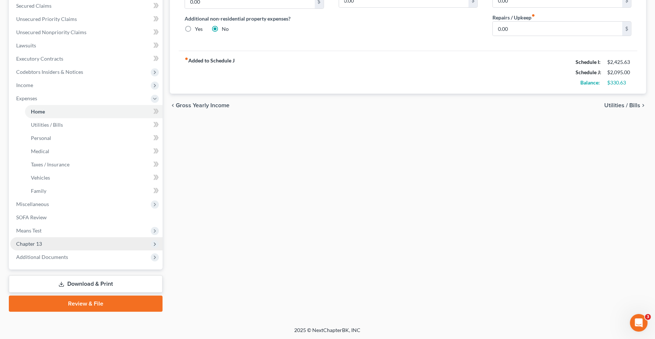
click at [43, 247] on span "Chapter 13" at bounding box center [86, 244] width 152 height 13
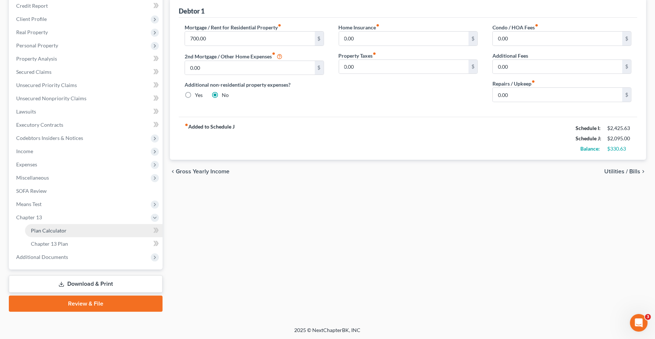
click at [56, 231] on span "Plan Calculator" at bounding box center [49, 231] width 36 height 6
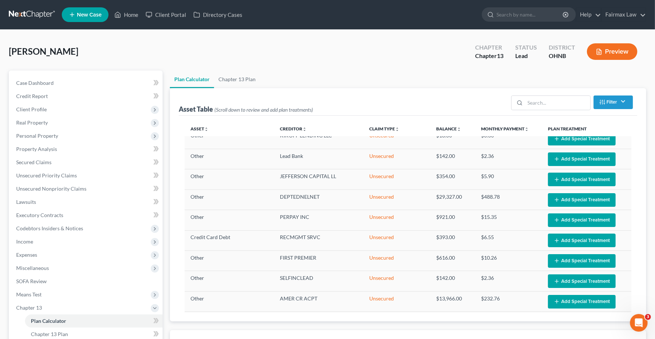
scroll to position [137, 0]
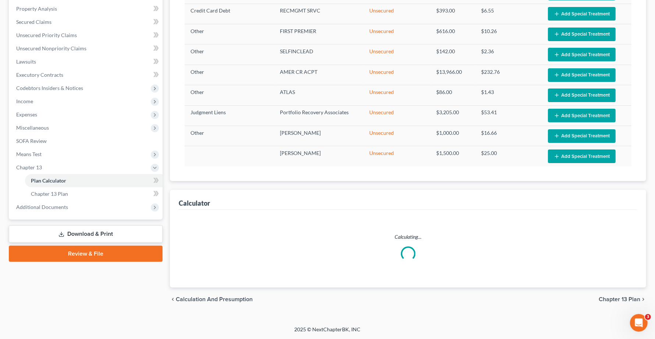
select select "59"
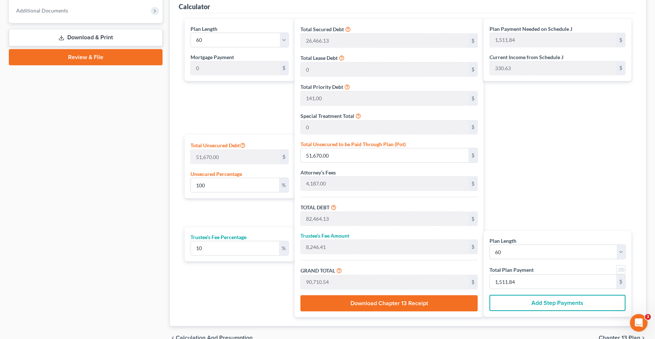
scroll to position [370, 0]
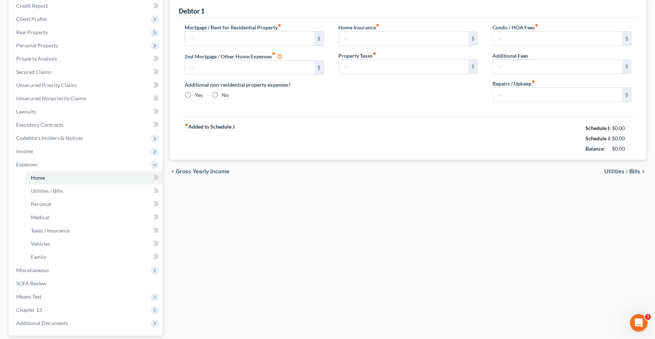
scroll to position [12, 0]
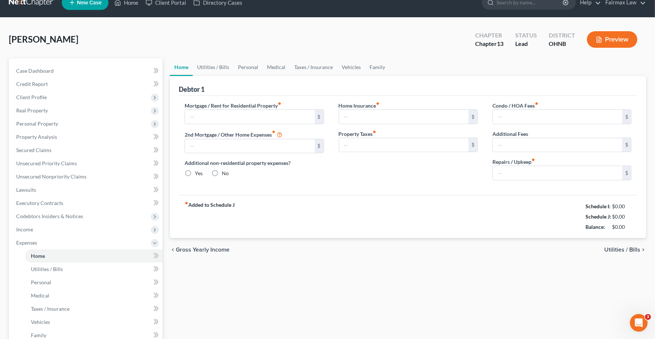
type input "700.00"
type input "0.00"
radio input "true"
type input "0.00"
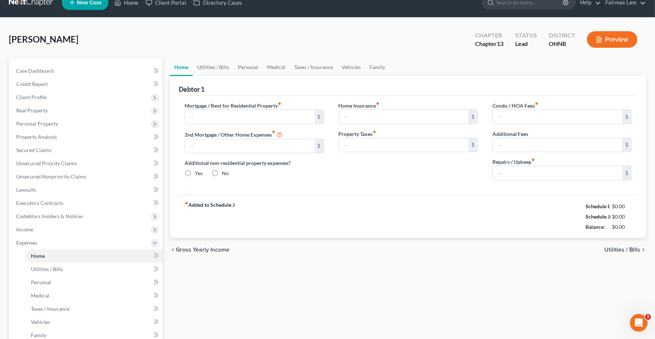
type input "0.00"
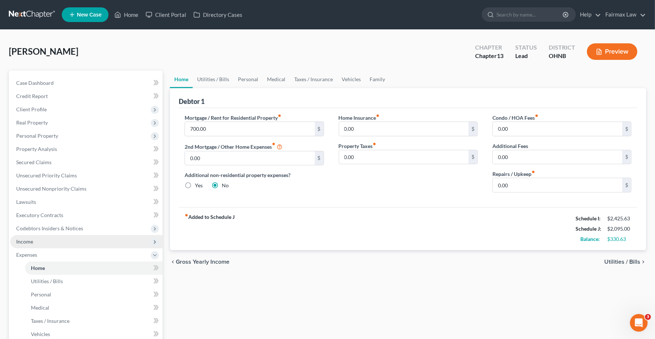
click at [32, 240] on span "Income" at bounding box center [24, 242] width 17 height 6
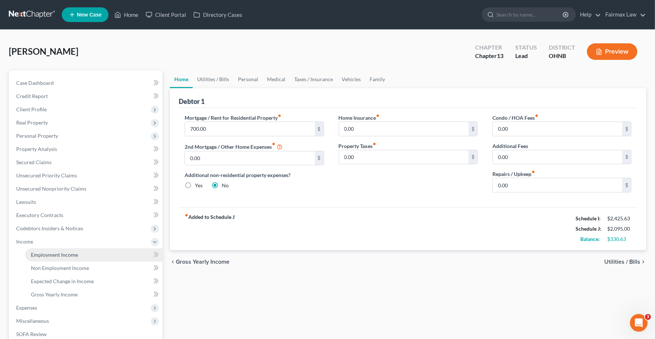
click at [56, 256] on span "Employment Income" at bounding box center [54, 255] width 47 height 6
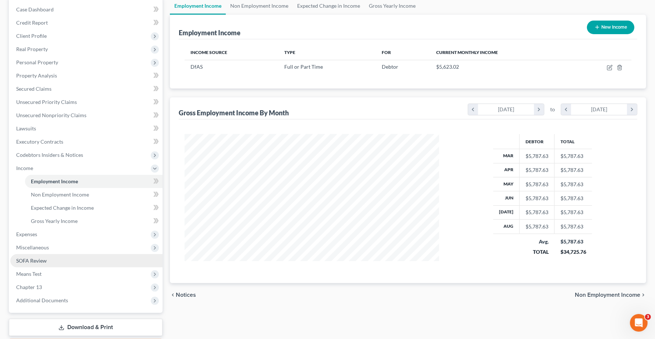
scroll to position [92, 0]
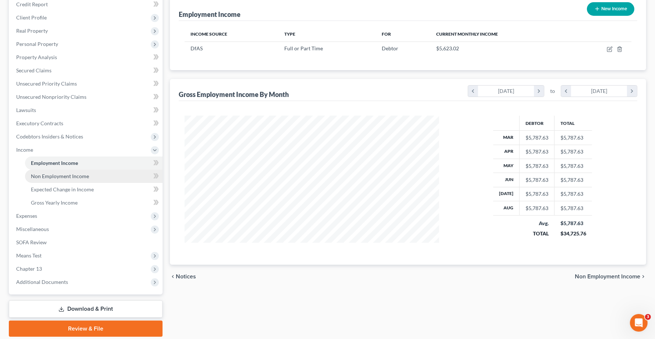
click at [57, 178] on span "Non Employment Income" at bounding box center [60, 176] width 58 height 6
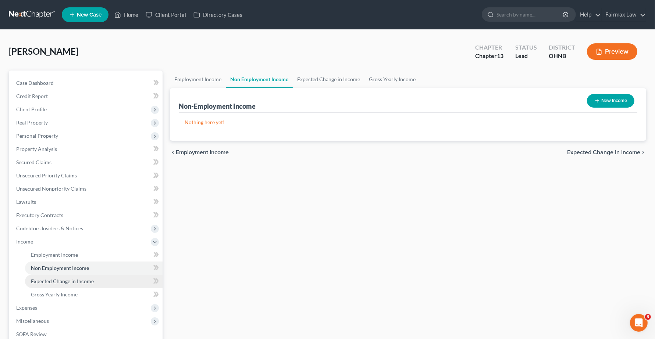
click at [63, 279] on span "Expected Change in Income" at bounding box center [62, 281] width 63 height 6
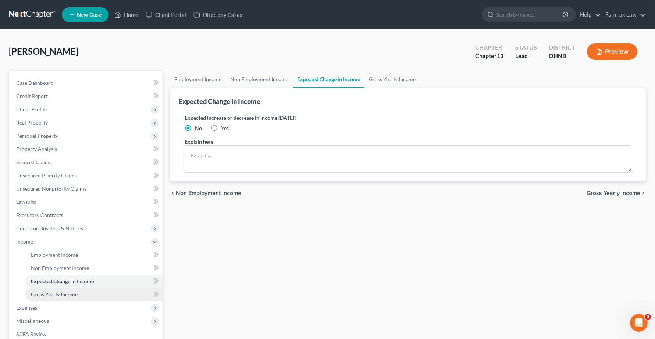
click at [57, 293] on span "Gross Yearly Income" at bounding box center [54, 295] width 47 height 6
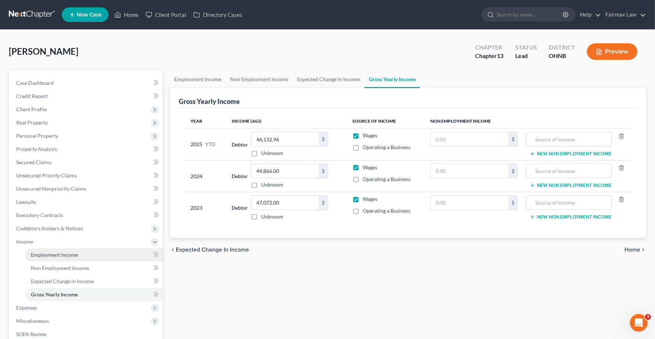
click at [52, 257] on link "Employment Income" at bounding box center [94, 255] width 138 height 13
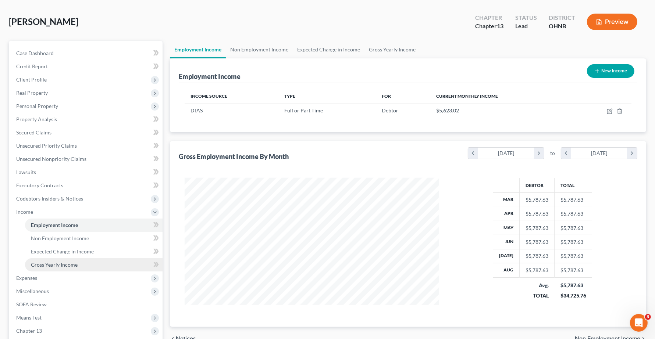
scroll to position [46, 0]
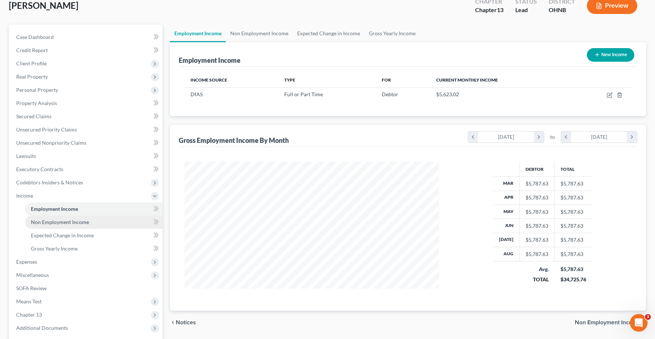
click at [58, 224] on span "Non Employment Income" at bounding box center [60, 222] width 58 height 6
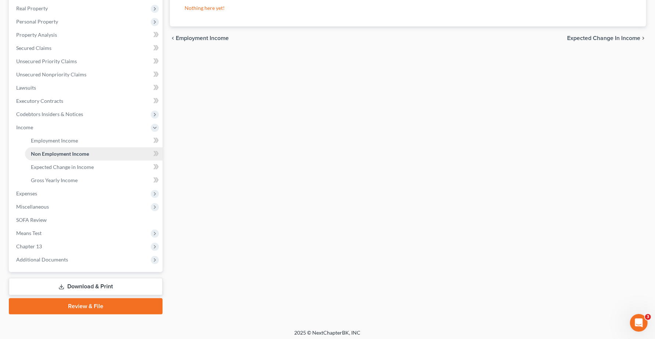
scroll to position [117, 0]
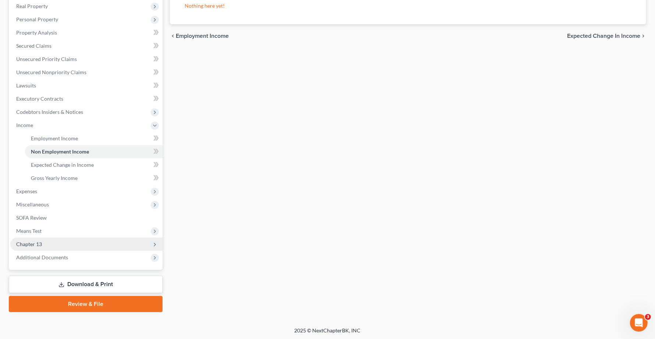
click at [36, 245] on span "Chapter 13" at bounding box center [29, 244] width 26 height 6
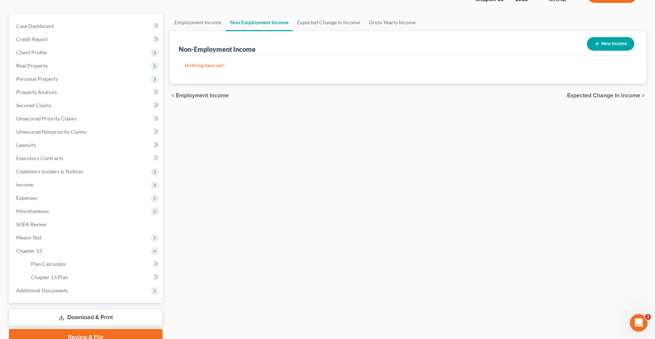
scroll to position [0, 0]
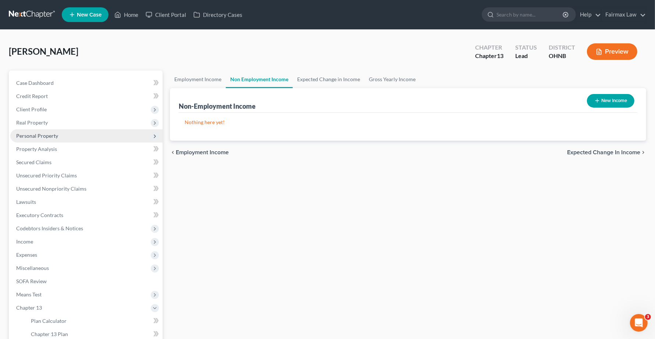
click at [34, 136] on span "Personal Property" at bounding box center [37, 136] width 42 height 6
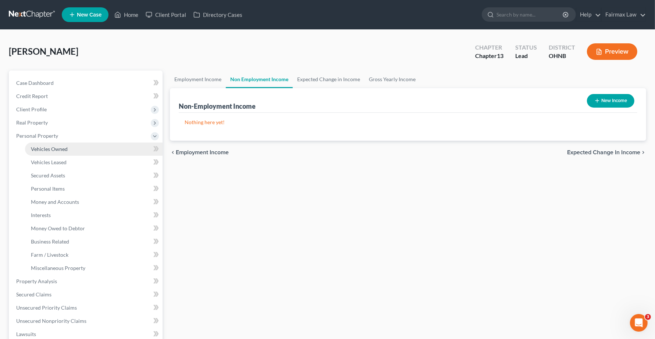
click at [50, 149] on span "Vehicles Owned" at bounding box center [49, 149] width 37 height 6
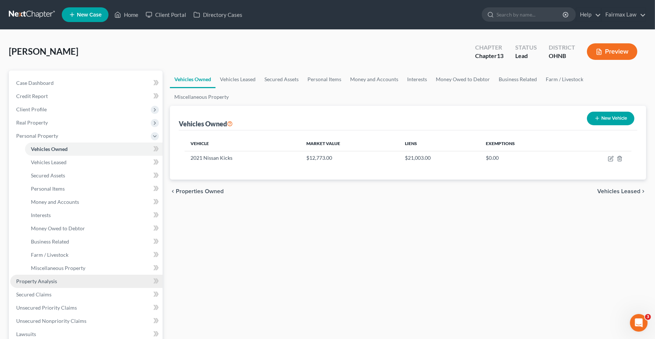
click at [38, 280] on span "Property Analysis" at bounding box center [36, 281] width 41 height 6
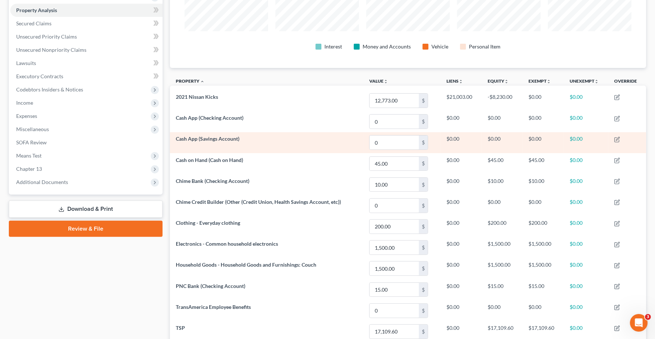
scroll to position [216, 0]
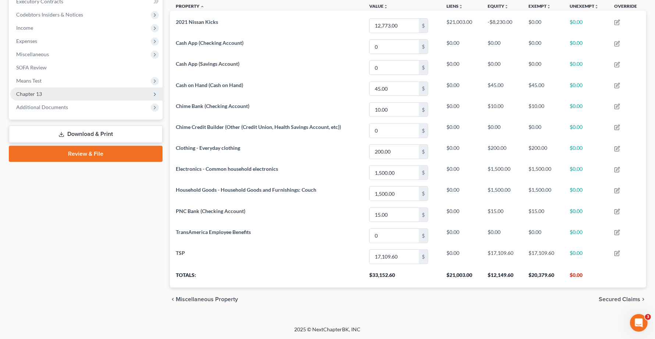
click at [41, 93] on span "Chapter 13" at bounding box center [29, 94] width 26 height 6
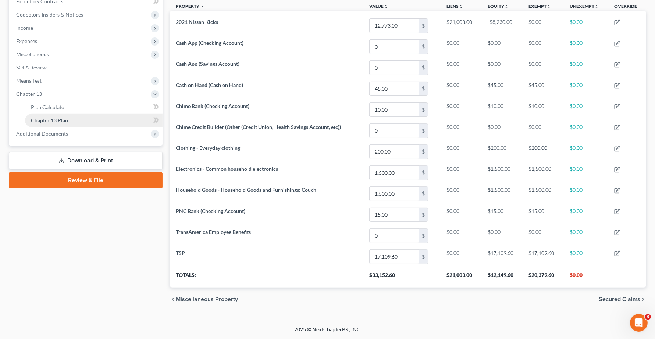
click at [40, 114] on link "Chapter 13 Plan" at bounding box center [94, 120] width 138 height 13
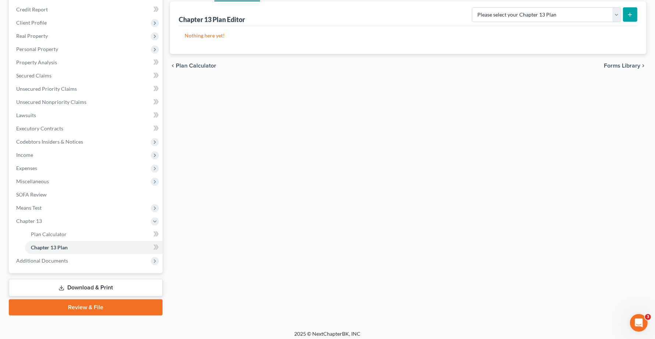
scroll to position [90, 0]
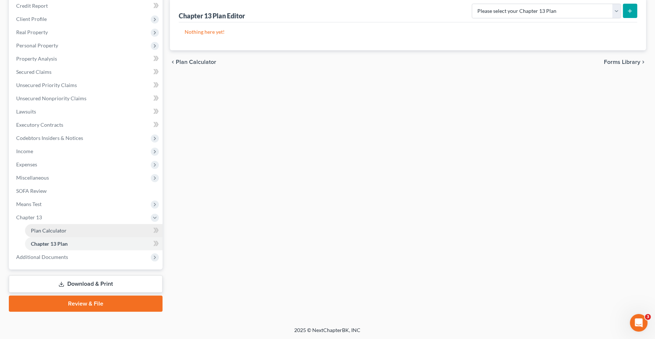
click at [41, 234] on link "Plan Calculator" at bounding box center [94, 230] width 138 height 13
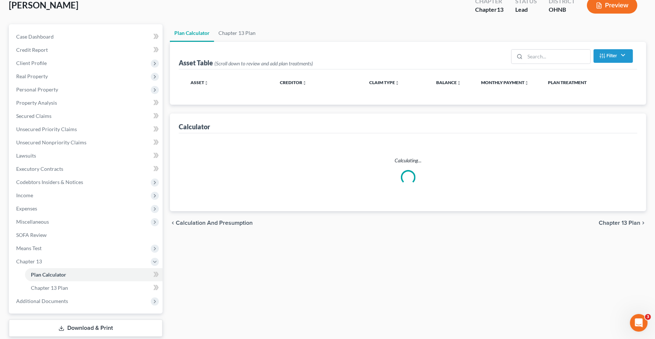
scroll to position [90, 0]
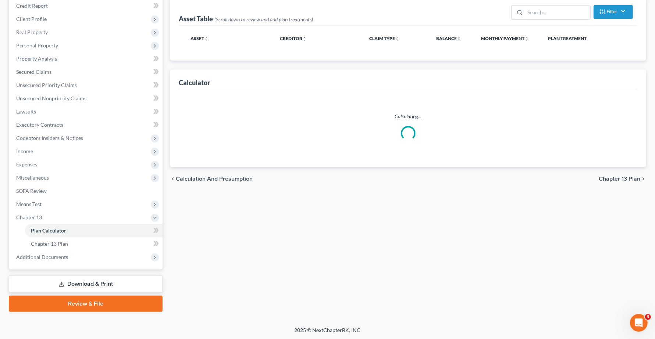
select select "59"
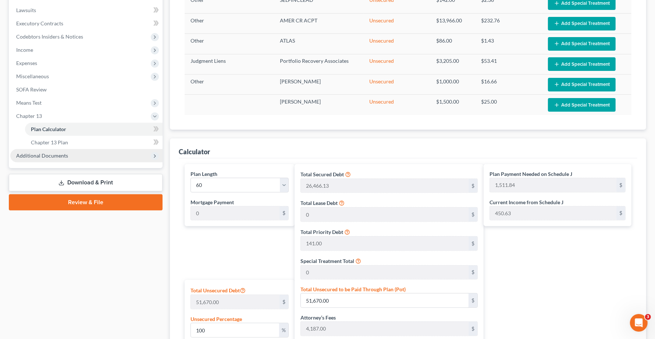
scroll to position [182, 0]
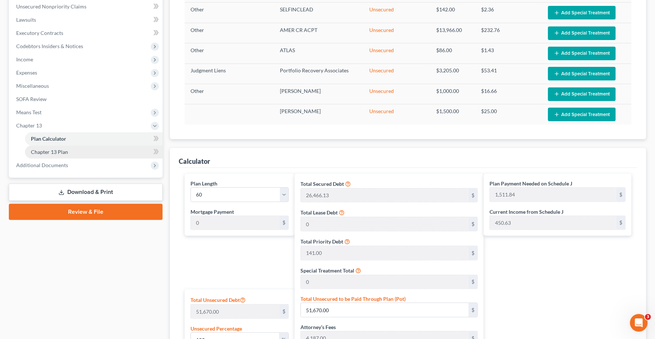
click at [36, 151] on span "Chapter 13 Plan" at bounding box center [49, 152] width 37 height 6
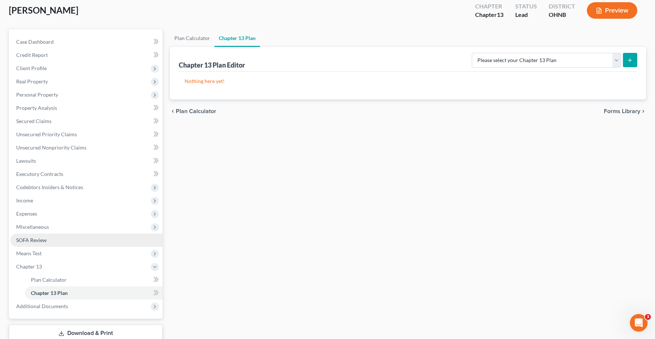
scroll to position [90, 0]
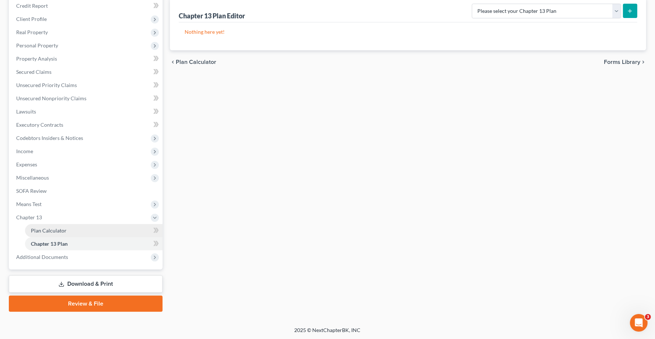
click at [40, 231] on span "Plan Calculator" at bounding box center [49, 231] width 36 height 6
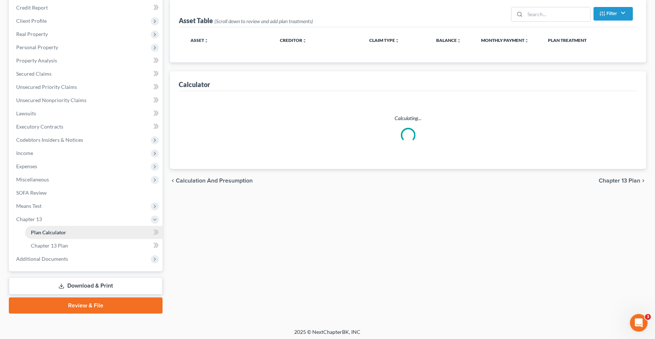
scroll to position [90, 0]
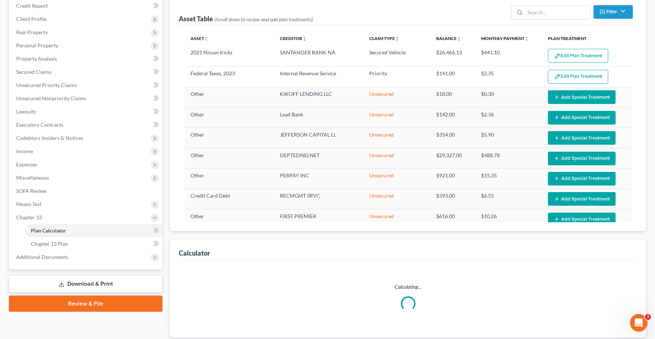
select select "59"
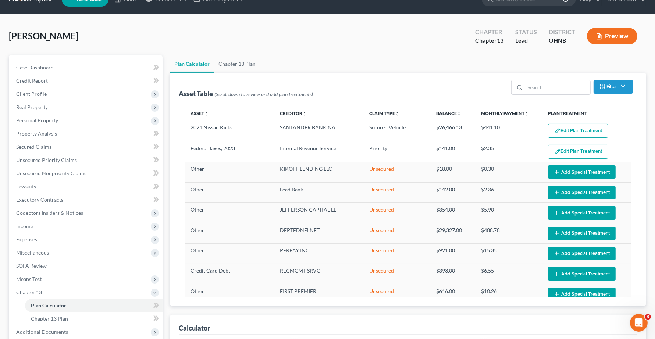
scroll to position [0, 0]
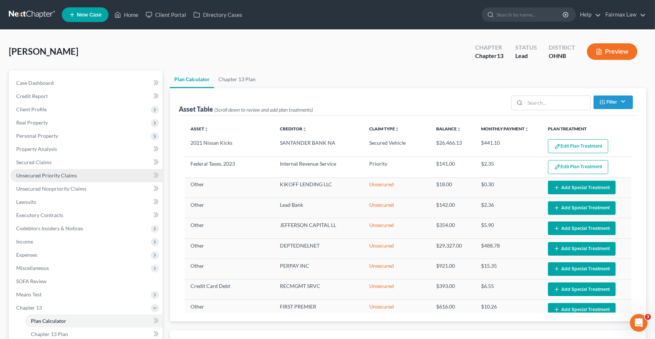
click at [37, 179] on link "Unsecured Priority Claims" at bounding box center [86, 175] width 152 height 13
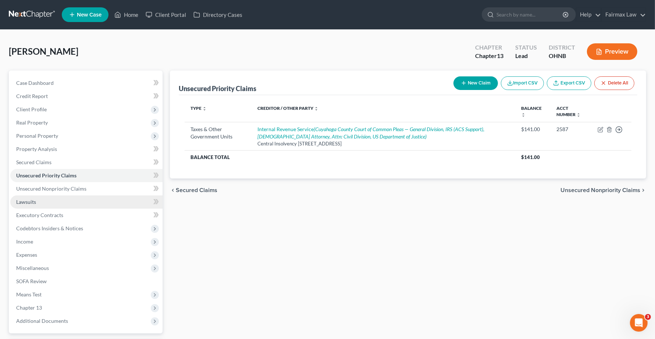
click at [49, 196] on link "Lawsuits" at bounding box center [86, 202] width 152 height 13
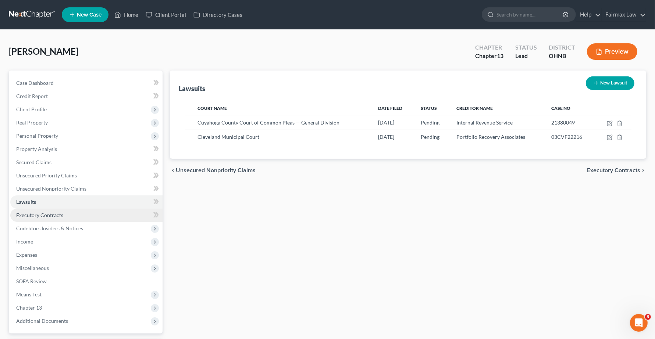
click at [49, 219] on link "Executory Contracts" at bounding box center [86, 215] width 152 height 13
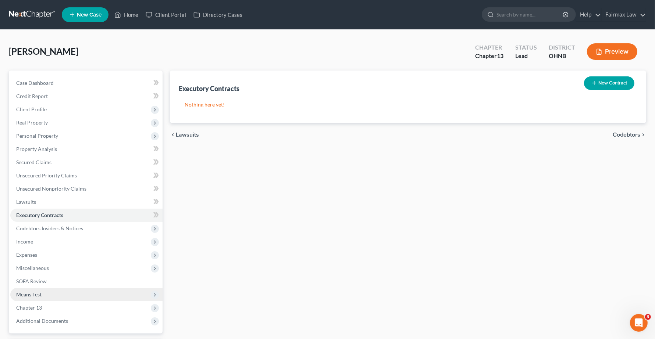
click at [45, 299] on span "Means Test" at bounding box center [86, 294] width 152 height 13
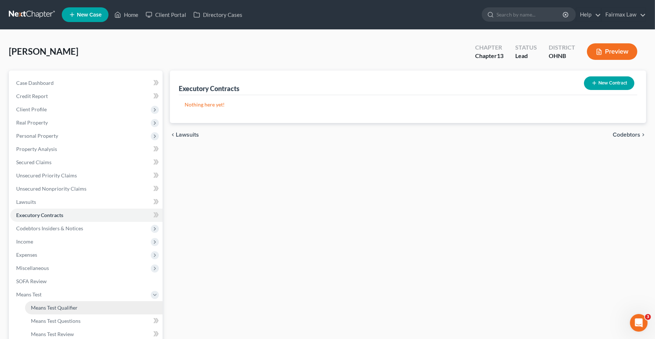
click at [46, 311] on link "Means Test Qualifier" at bounding box center [94, 308] width 138 height 13
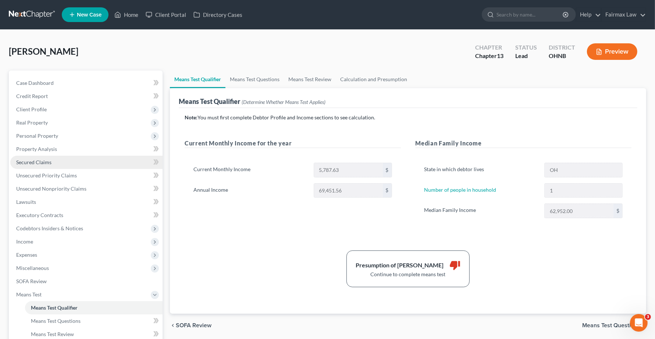
click at [28, 165] on link "Secured Claims" at bounding box center [86, 162] width 152 height 13
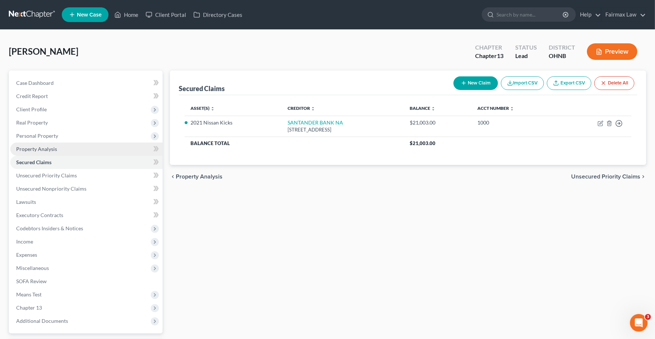
click at [35, 151] on span "Property Analysis" at bounding box center [36, 149] width 41 height 6
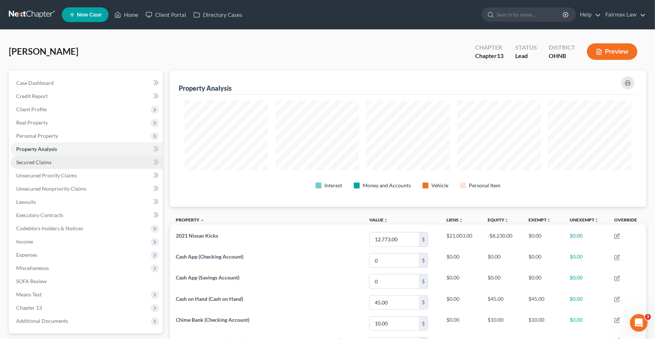
scroll to position [136, 476]
click at [40, 164] on span "Secured Claims" at bounding box center [33, 162] width 35 height 6
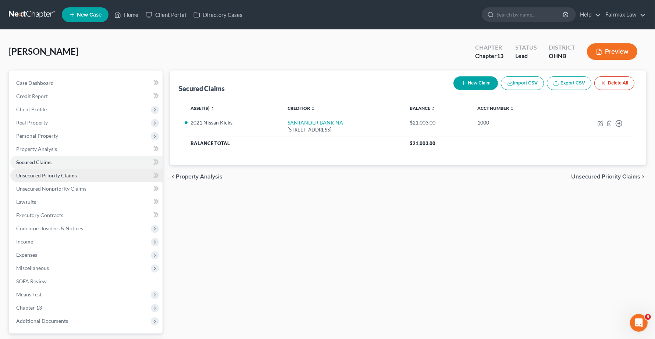
click at [47, 174] on span "Unsecured Priority Claims" at bounding box center [46, 175] width 61 height 6
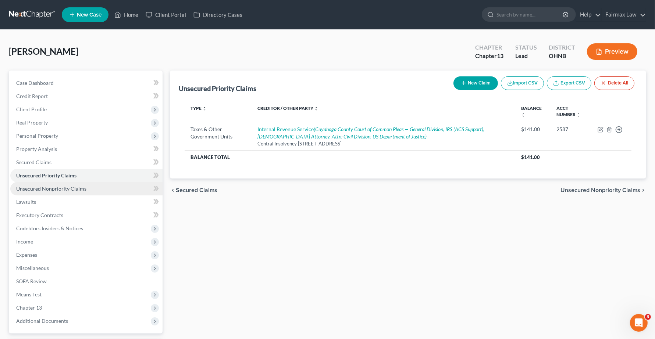
click at [44, 186] on span "Unsecured Nonpriority Claims" at bounding box center [51, 189] width 70 height 6
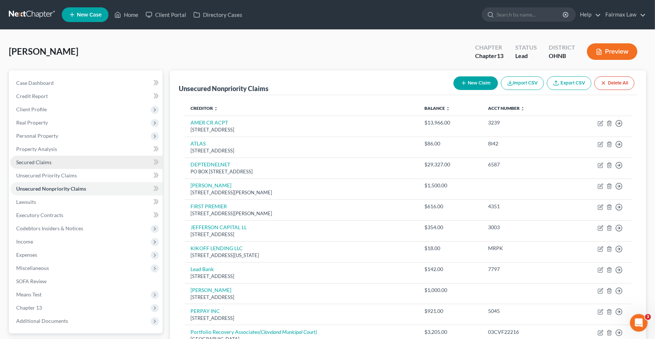
click at [34, 164] on span "Secured Claims" at bounding box center [33, 162] width 35 height 6
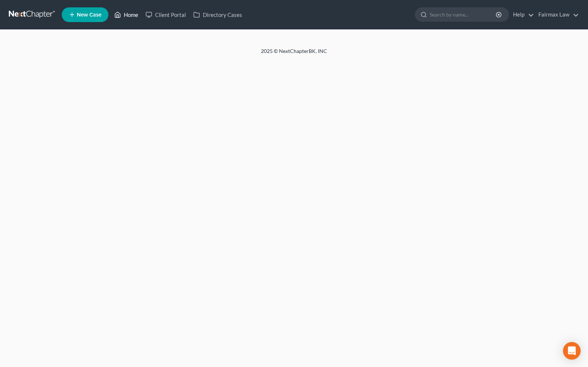
click at [129, 15] on link "Home" at bounding box center [126, 14] width 31 height 13
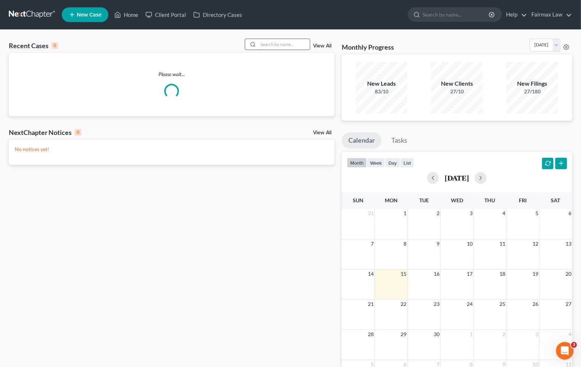
click at [288, 43] on input "search" at bounding box center [284, 44] width 51 height 11
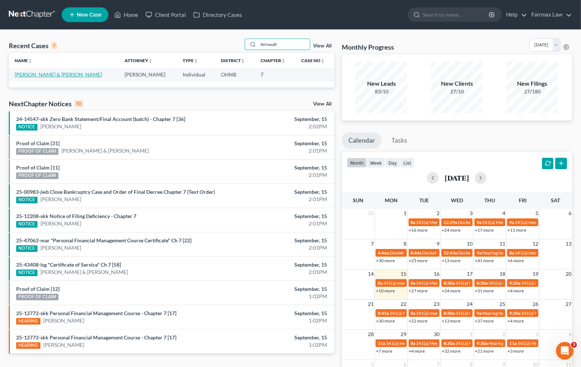
type input "fernwalt"
click at [63, 74] on link "Fernwalt, Brett & Cassandra" at bounding box center [59, 74] width 88 height 6
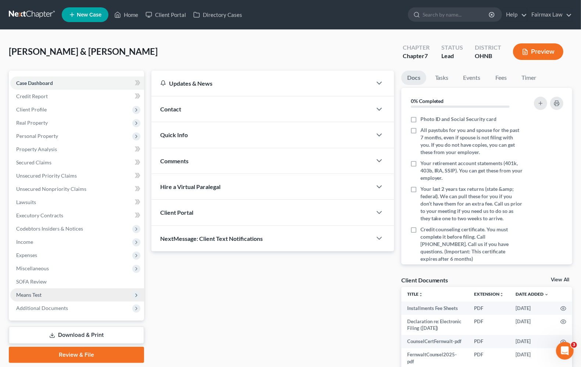
click at [21, 296] on span "Means Test" at bounding box center [28, 295] width 25 height 6
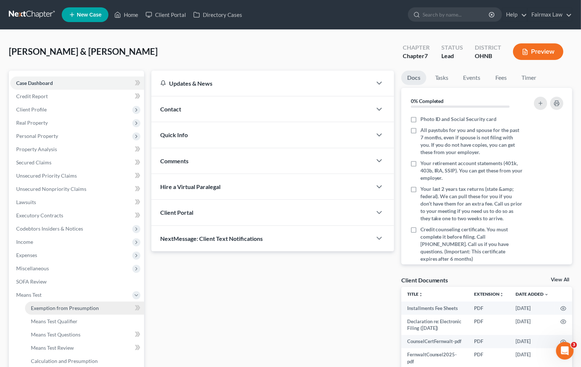
click at [30, 308] on link "Exemption from Presumption" at bounding box center [84, 308] width 119 height 13
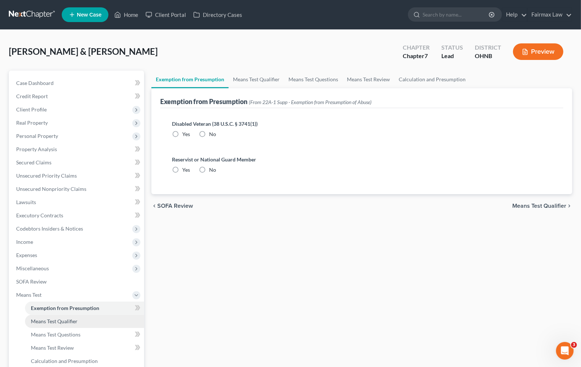
radio input "true"
click at [524, 207] on span "Means Test Qualifier" at bounding box center [540, 206] width 54 height 6
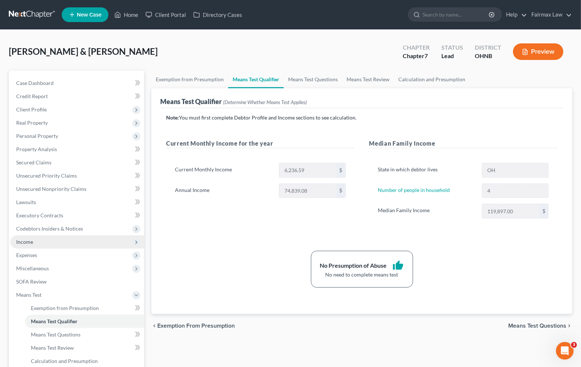
click at [30, 243] on span "Income" at bounding box center [24, 242] width 17 height 6
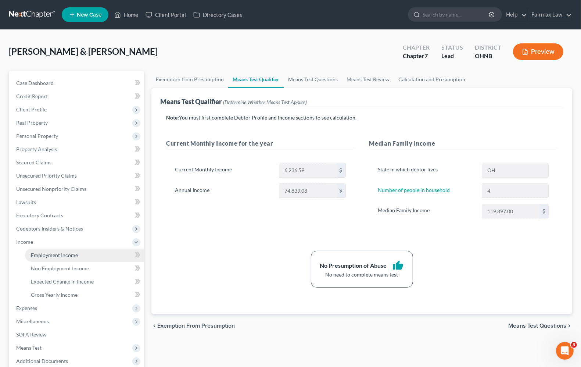
click at [39, 254] on span "Employment Income" at bounding box center [54, 255] width 47 height 6
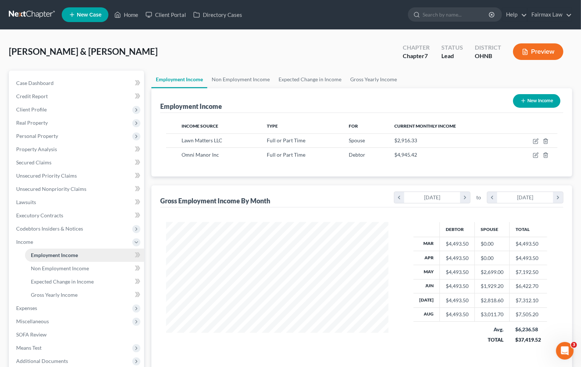
scroll to position [132, 236]
click at [35, 311] on span "Expenses" at bounding box center [77, 308] width 134 height 13
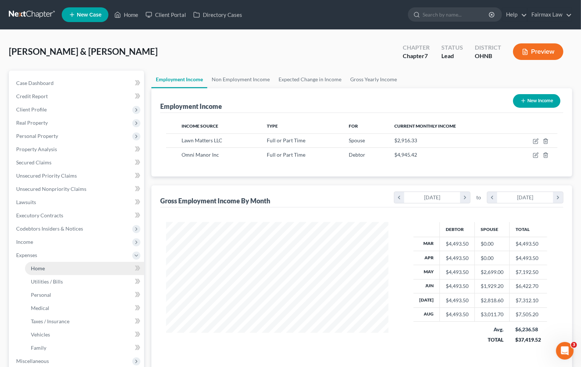
click at [39, 265] on span "Home" at bounding box center [38, 268] width 14 height 6
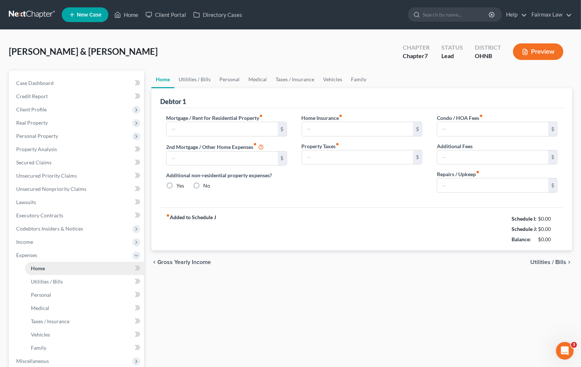
type input "1,000.00"
type input "0.00"
radio input "true"
type input "0.00"
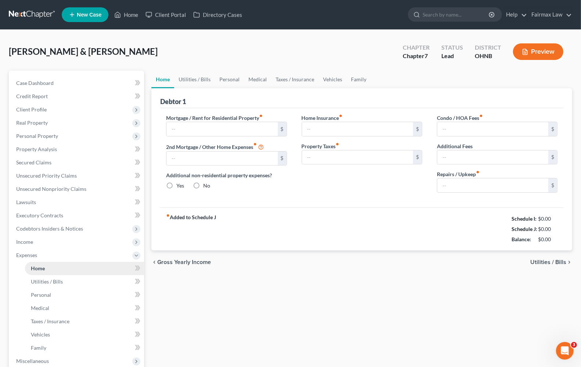
type input "0.00"
click at [557, 265] on span "Utilities / Bills" at bounding box center [549, 262] width 36 height 6
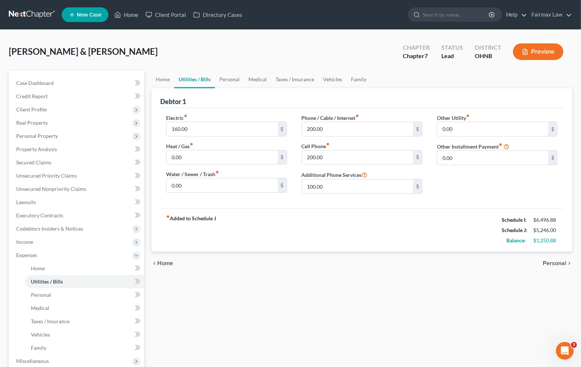
click at [557, 265] on span "Personal" at bounding box center [555, 263] width 24 height 6
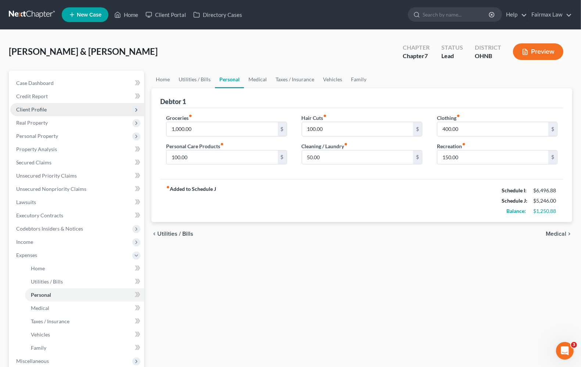
click at [34, 111] on span "Client Profile" at bounding box center [31, 109] width 31 height 6
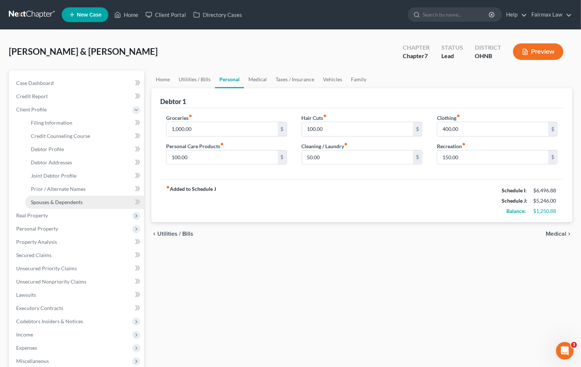
click at [61, 199] on span "Spouses & Dependents" at bounding box center [57, 202] width 52 height 6
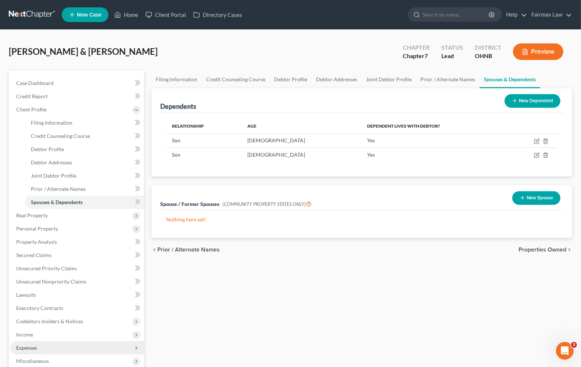
click at [33, 347] on span "Expenses" at bounding box center [26, 348] width 21 height 6
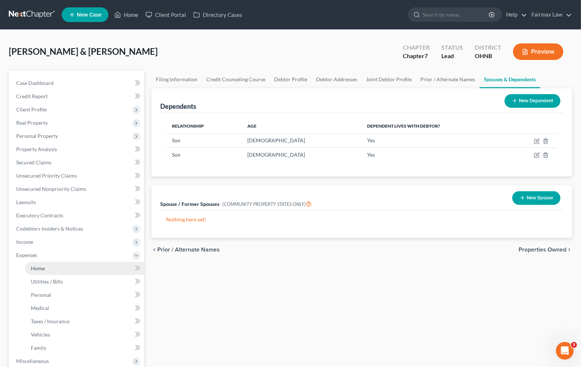
click at [39, 270] on span "Home" at bounding box center [38, 268] width 14 height 6
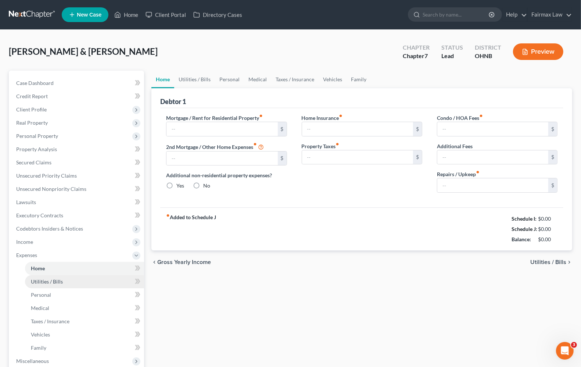
type input "1,000.00"
type input "0.00"
radio input "true"
type input "0.00"
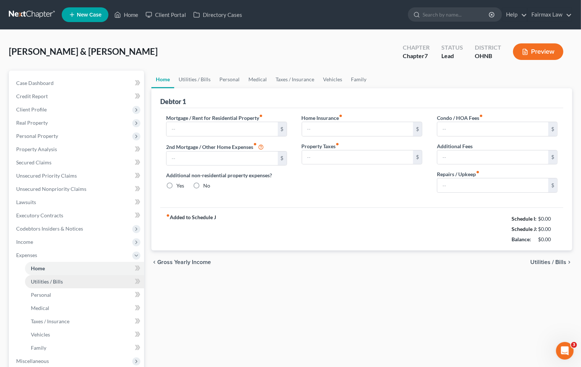
type input "0.00"
click at [46, 281] on span "Utilities / Bills" at bounding box center [47, 281] width 32 height 6
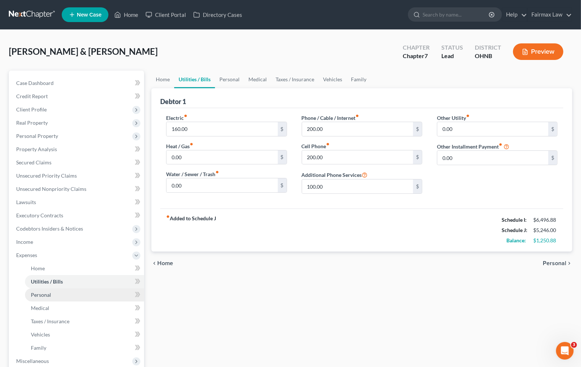
click at [46, 298] on link "Personal" at bounding box center [84, 294] width 119 height 13
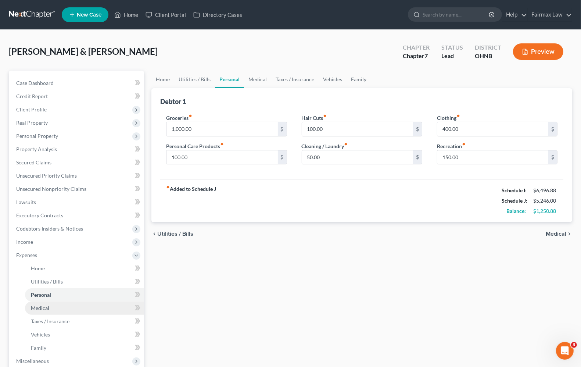
click at [34, 307] on span "Medical" at bounding box center [40, 308] width 18 height 6
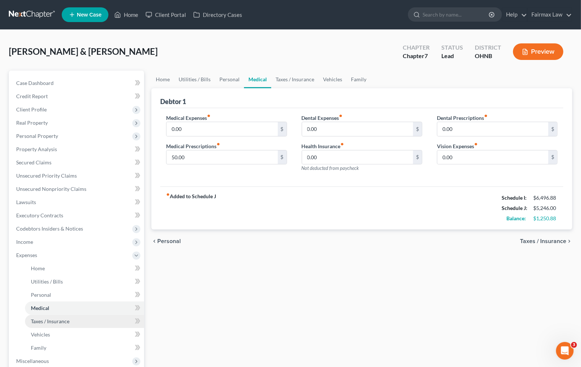
click at [46, 320] on span "Taxes / Insurance" at bounding box center [50, 321] width 39 height 6
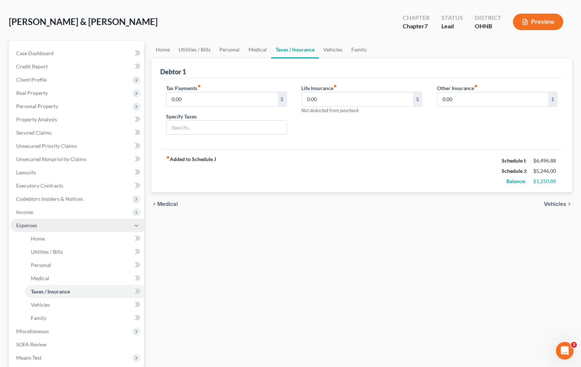
scroll to position [46, 0]
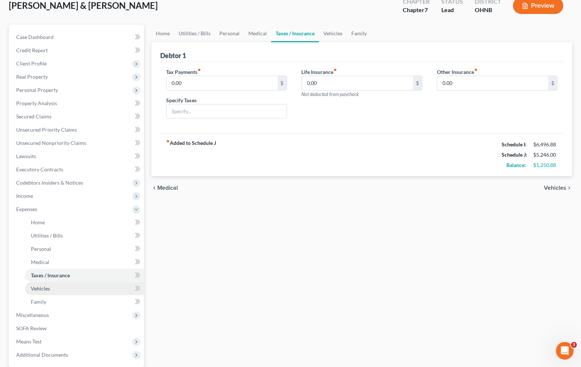
click at [46, 288] on span "Vehicles" at bounding box center [40, 288] width 19 height 6
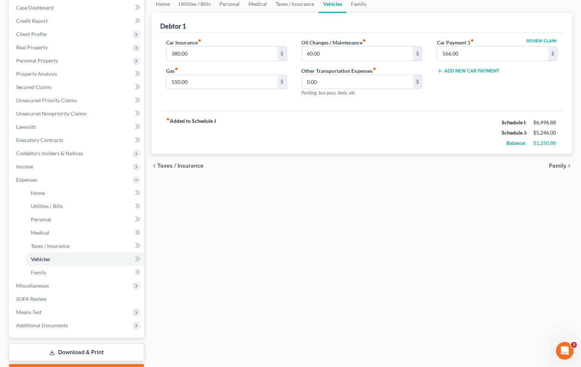
scroll to position [92, 0]
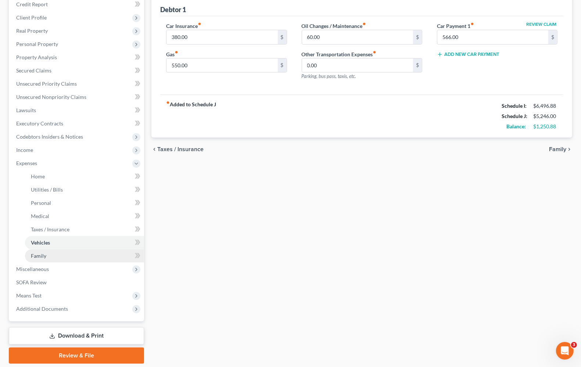
click at [29, 254] on link "Family" at bounding box center [84, 255] width 119 height 13
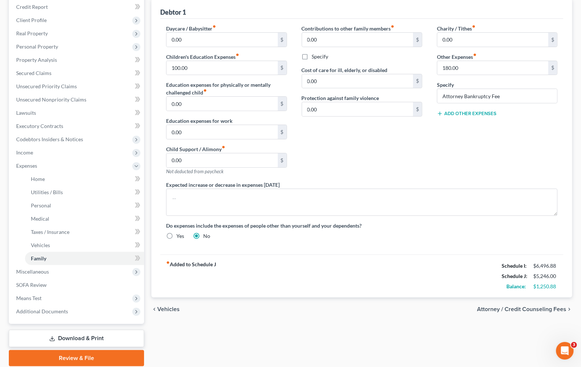
scroll to position [116, 0]
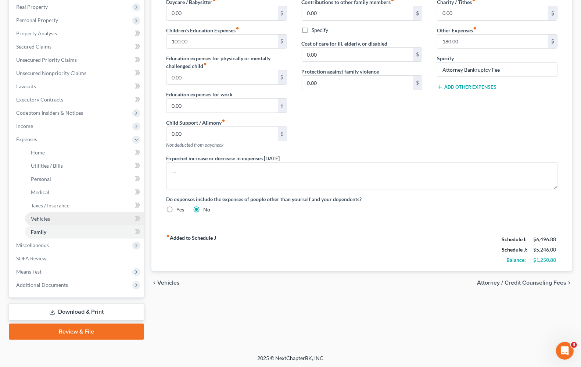
click at [40, 215] on span "Vehicles" at bounding box center [40, 218] width 19 height 6
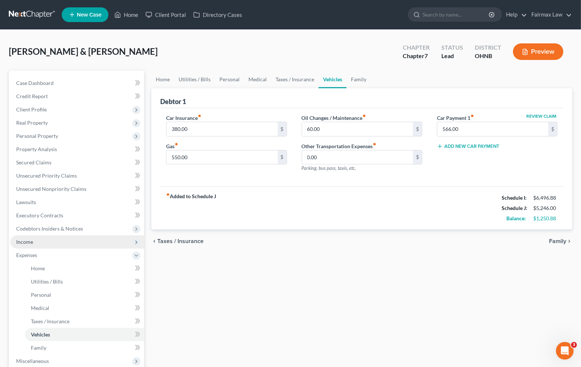
click at [23, 245] on span "Income" at bounding box center [77, 241] width 134 height 13
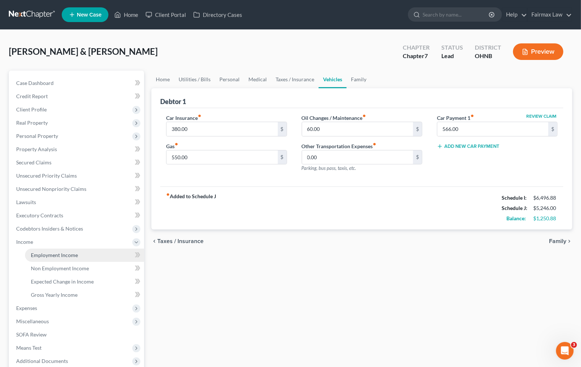
click at [41, 253] on span "Employment Income" at bounding box center [54, 255] width 47 height 6
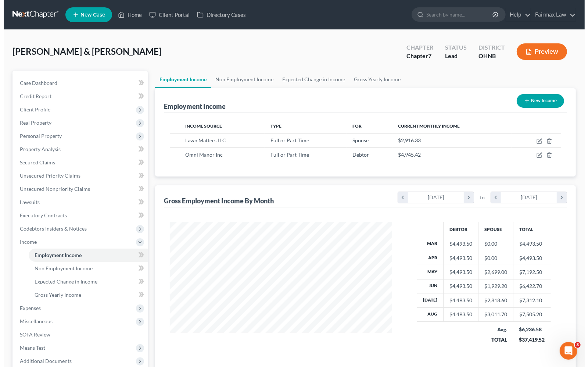
scroll to position [132, 236]
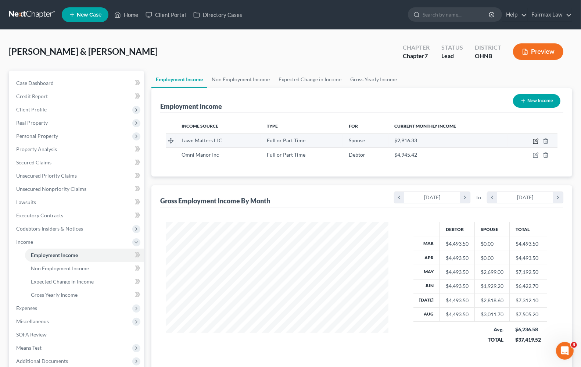
click at [537, 142] on icon "button" at bounding box center [536, 141] width 6 height 6
select select "0"
select select "3"
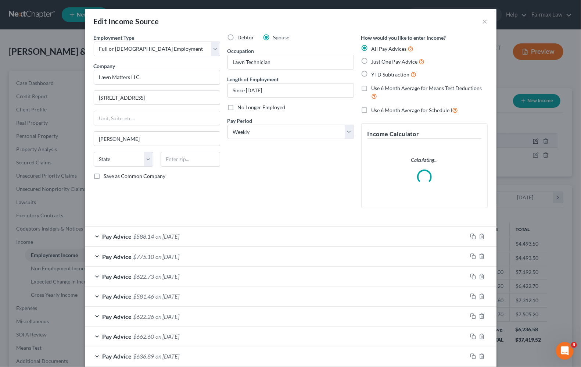
scroll to position [132, 240]
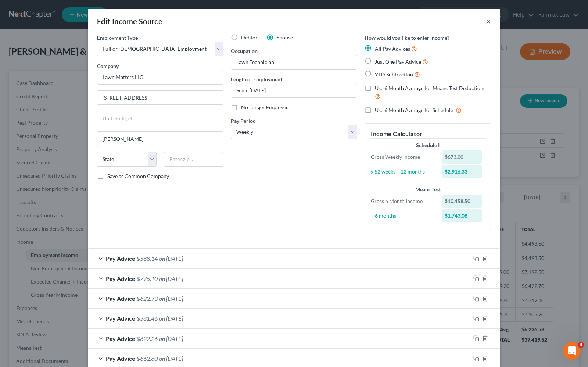
click at [486, 23] on button "×" at bounding box center [488, 21] width 5 height 9
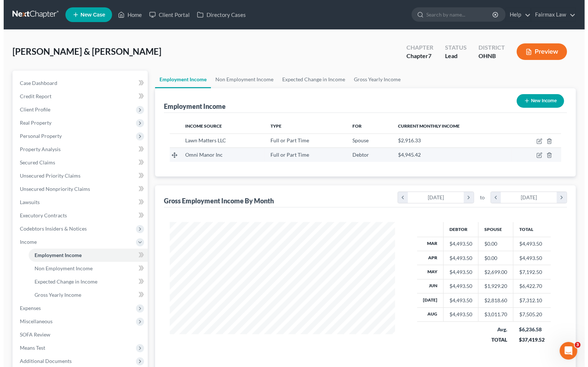
scroll to position [367587, 367483]
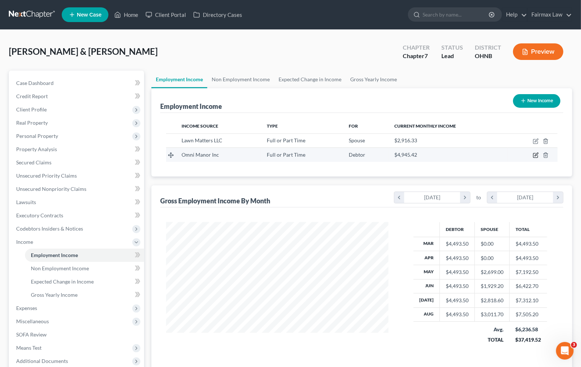
click at [534, 155] on icon "button" at bounding box center [536, 155] width 4 height 4
select select "0"
select select "36"
select select "2"
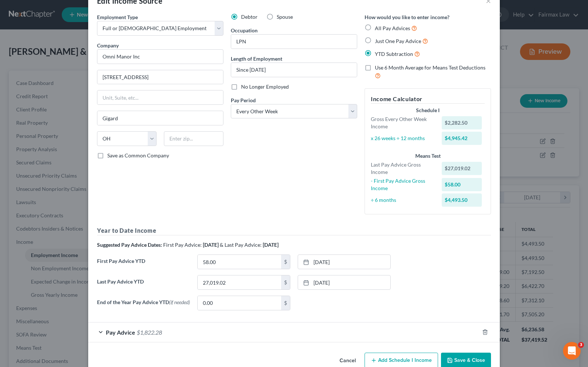
scroll to position [39, 0]
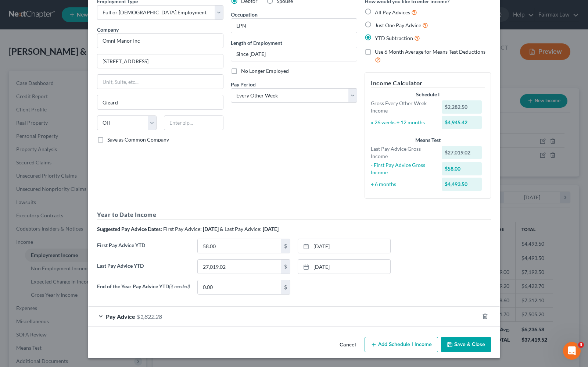
click at [108, 316] on span "Pay Advice" at bounding box center [120, 316] width 29 height 7
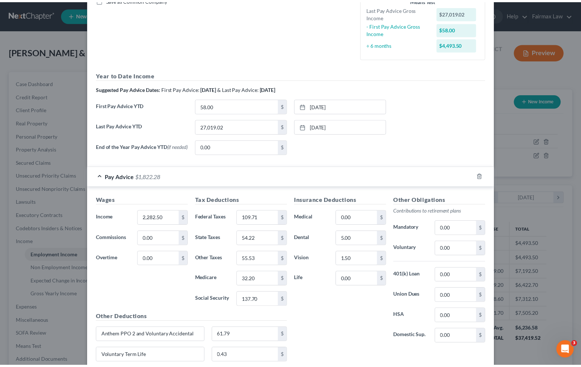
scroll to position [0, 0]
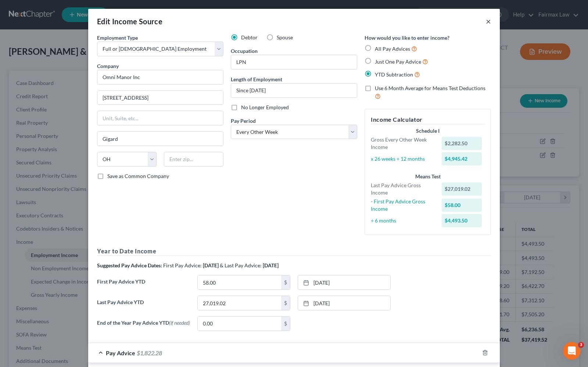
drag, startPoint x: 488, startPoint y: 22, endPoint x: 481, endPoint y: 21, distance: 7.1
click at [487, 23] on button "×" at bounding box center [488, 21] width 5 height 9
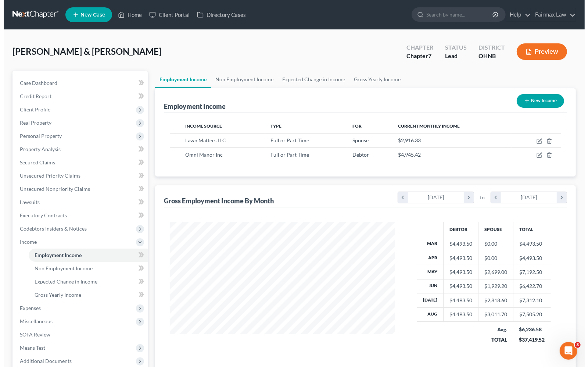
scroll to position [367587, 367483]
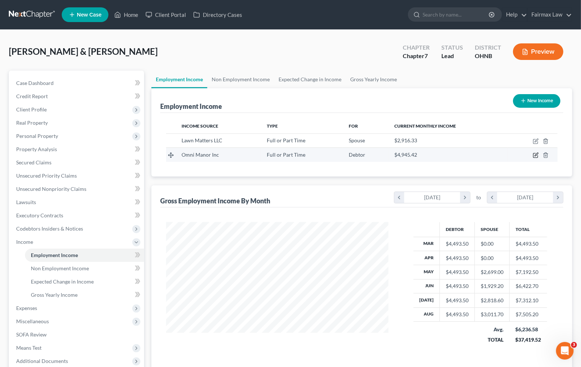
click at [538, 154] on icon "button" at bounding box center [536, 154] width 3 height 3
select select "0"
select select "36"
select select "2"
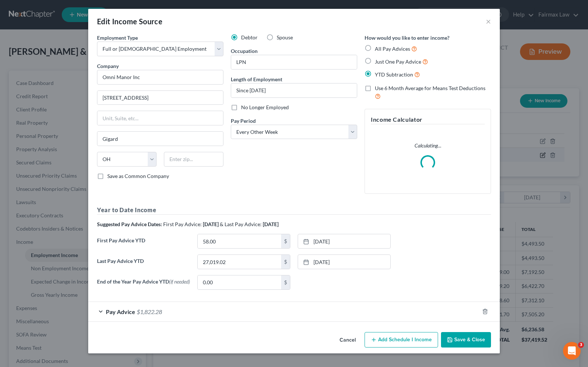
scroll to position [132, 240]
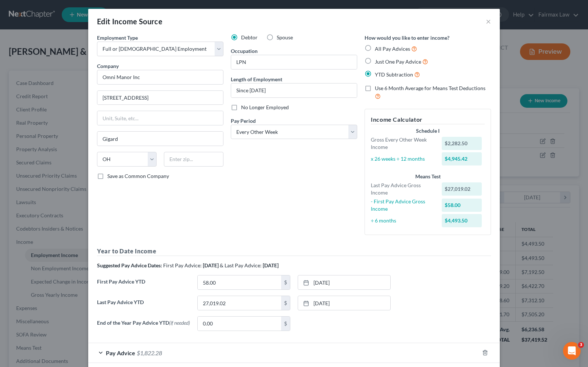
click at [107, 354] on span "Pay Advice" at bounding box center [120, 352] width 29 height 7
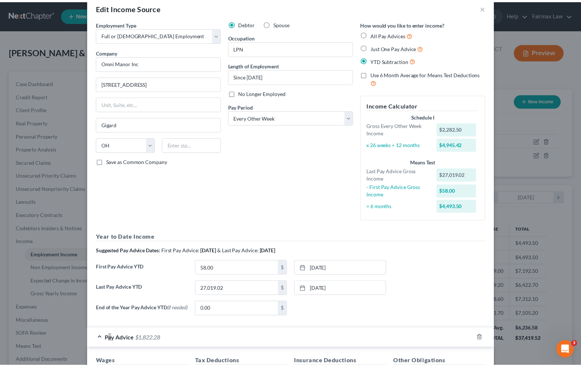
scroll to position [0, 0]
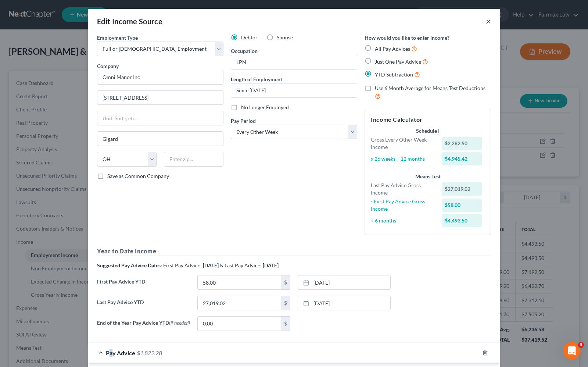
click at [486, 21] on button "×" at bounding box center [488, 21] width 5 height 9
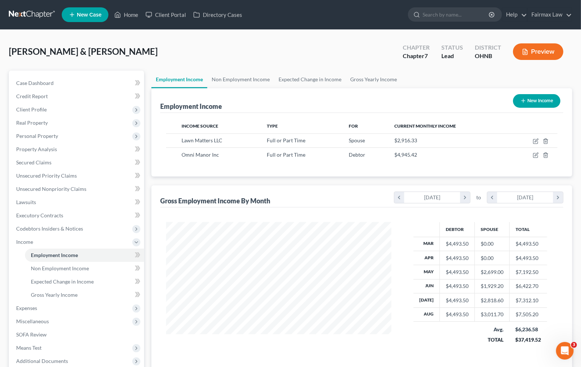
scroll to position [367587, 367483]
click at [135, 15] on link "Home" at bounding box center [126, 14] width 31 height 13
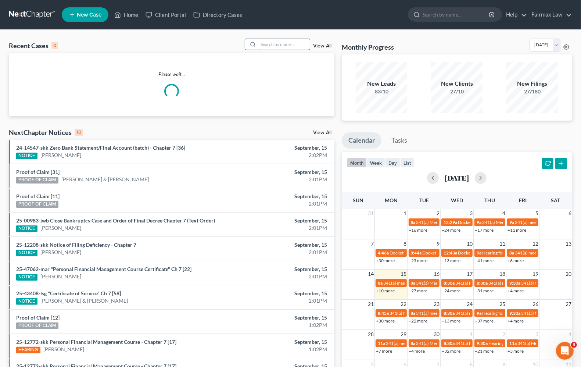
click at [273, 47] on input "search" at bounding box center [284, 44] width 51 height 11
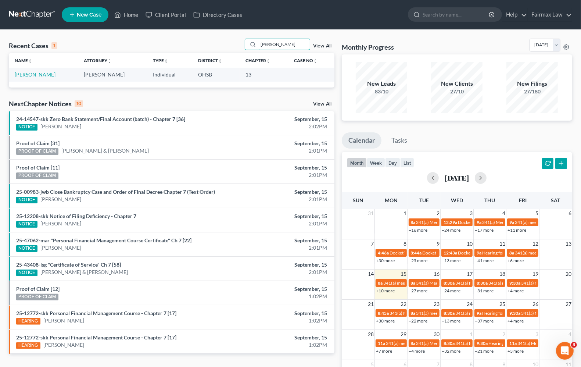
type input "kelly hill"
click at [33, 75] on link "Hill, Kelly" at bounding box center [35, 74] width 41 height 6
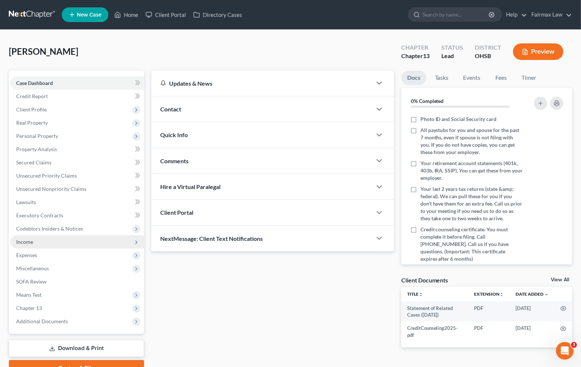
click at [30, 243] on span "Income" at bounding box center [24, 242] width 17 height 6
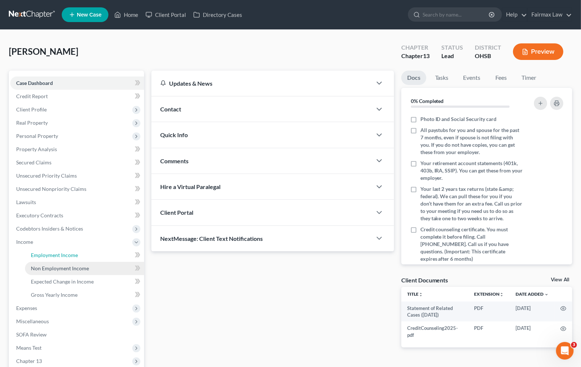
click at [36, 254] on span "Employment Income" at bounding box center [54, 255] width 47 height 6
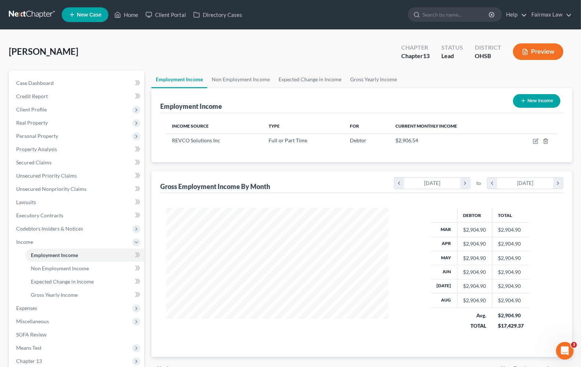
scroll to position [132, 236]
click at [28, 307] on span "Expenses" at bounding box center [26, 308] width 21 height 6
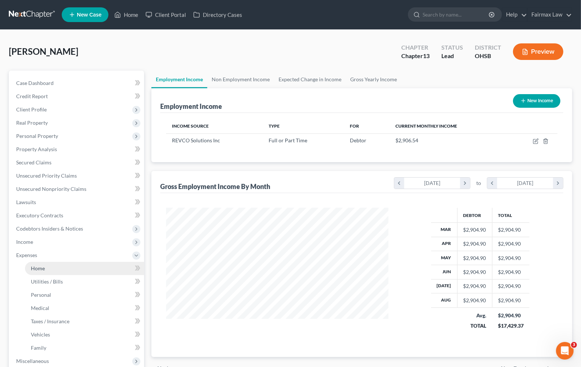
click at [39, 267] on span "Home" at bounding box center [38, 268] width 14 height 6
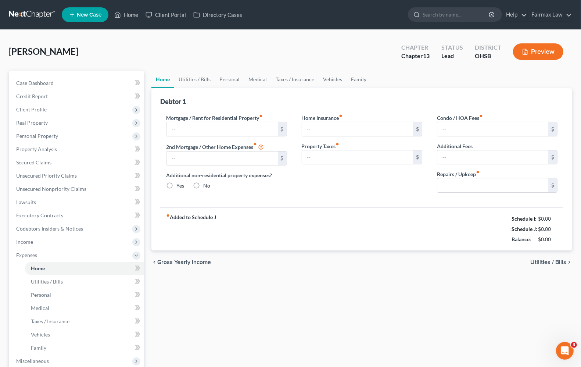
type input "0.00"
radio input "true"
type input "0.00"
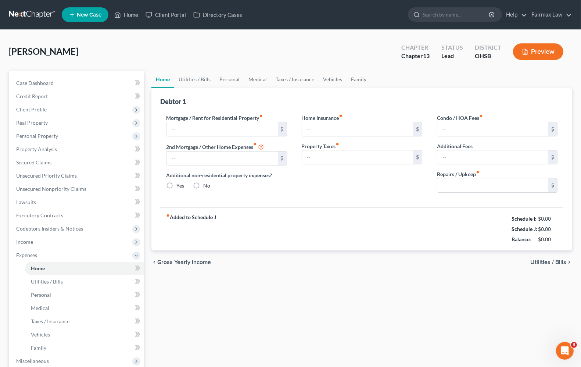
type input "0.00"
type input "40.00"
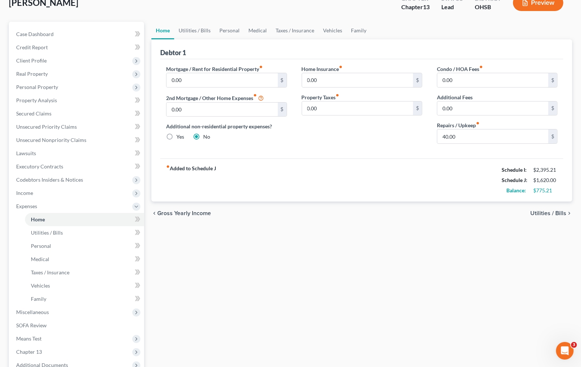
scroll to position [129, 0]
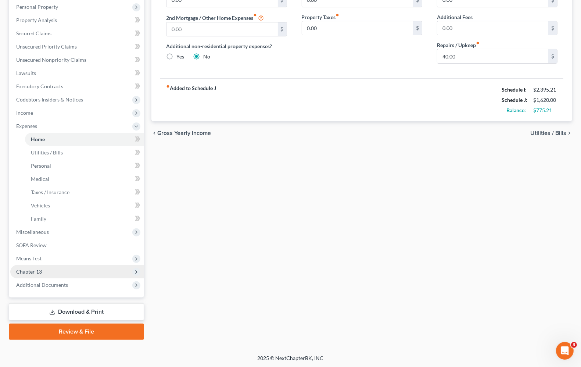
click at [38, 275] on span "Chapter 13" at bounding box center [77, 271] width 134 height 13
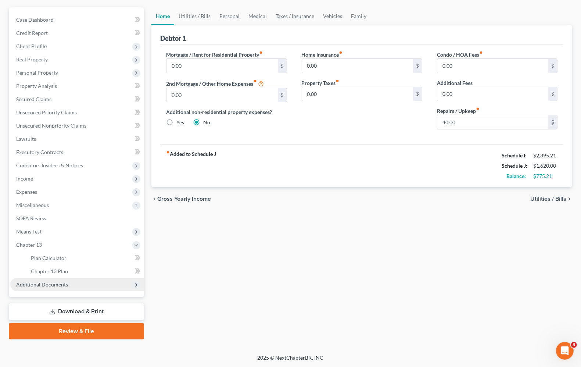
scroll to position [63, 0]
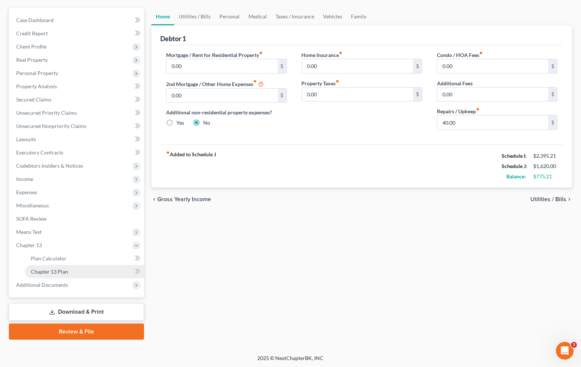
click at [54, 269] on span "Chapter 13 Plan" at bounding box center [49, 271] width 37 height 6
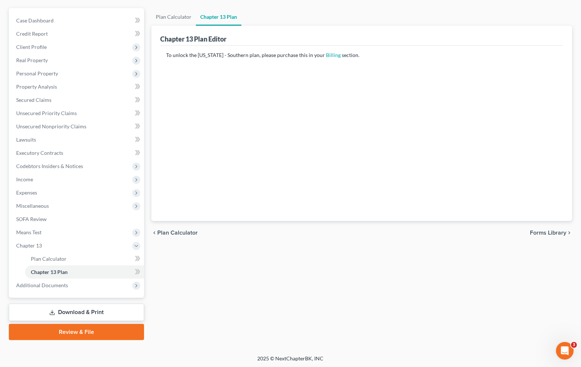
scroll to position [63, 0]
click at [61, 259] on span "Plan Calculator" at bounding box center [49, 258] width 36 height 6
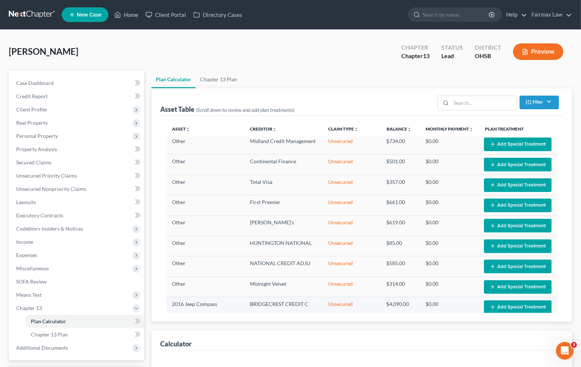
scroll to position [180, 0]
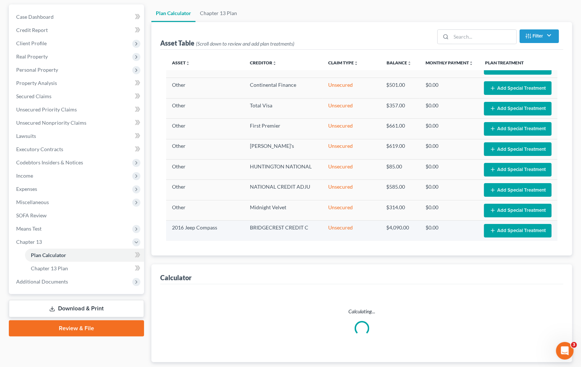
select select "59"
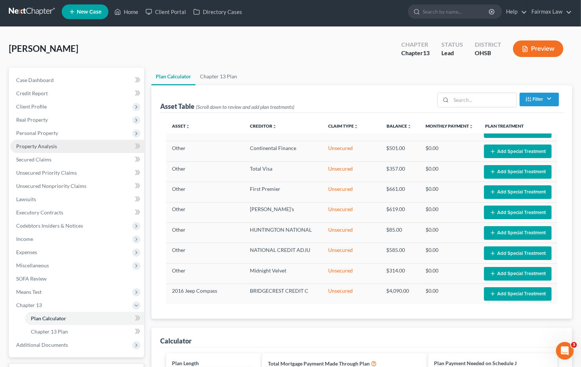
scroll to position [0, 0]
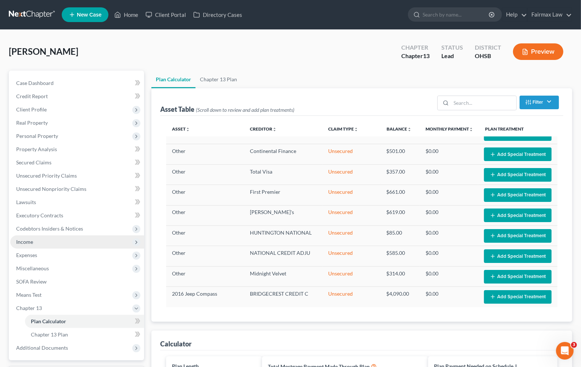
click at [27, 242] on span "Income" at bounding box center [24, 242] width 17 height 6
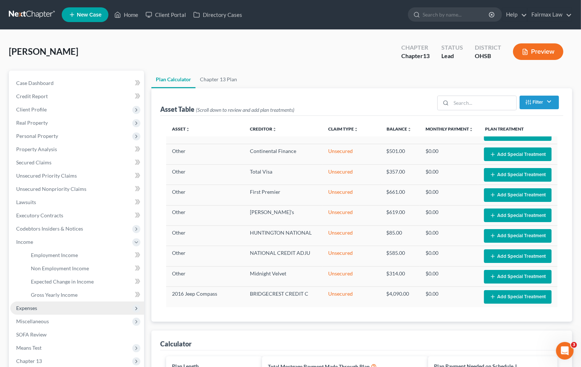
click at [21, 308] on span "Expenses" at bounding box center [26, 308] width 21 height 6
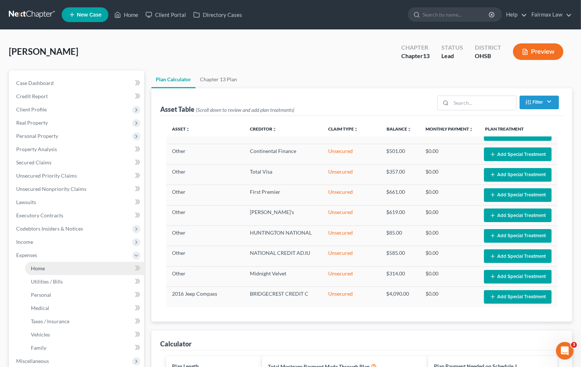
click at [35, 271] on link "Home" at bounding box center [84, 268] width 119 height 13
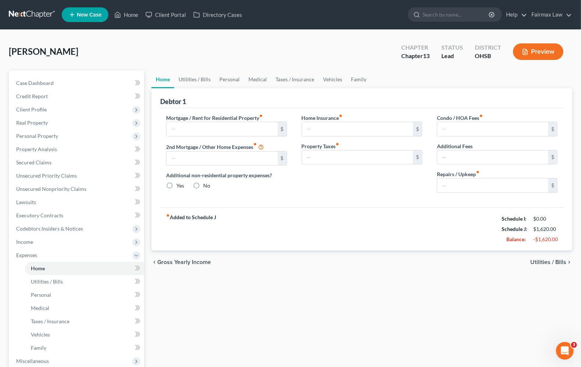
type input "0.00"
radio input "true"
type input "0.00"
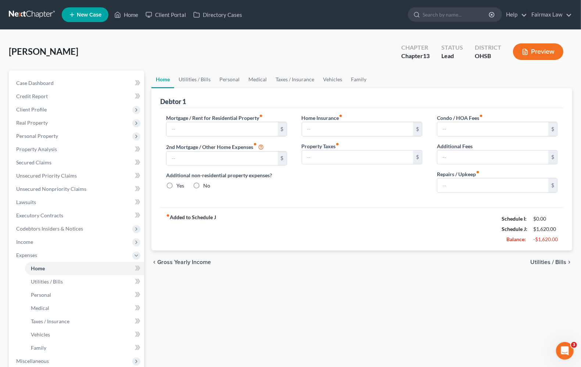
type input "0.00"
type input "40.00"
click at [539, 264] on span "Utilities / Bills" at bounding box center [549, 262] width 36 height 6
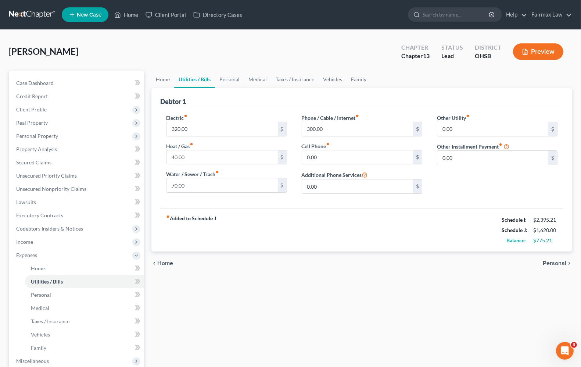
click at [552, 264] on span "Personal" at bounding box center [555, 263] width 24 height 6
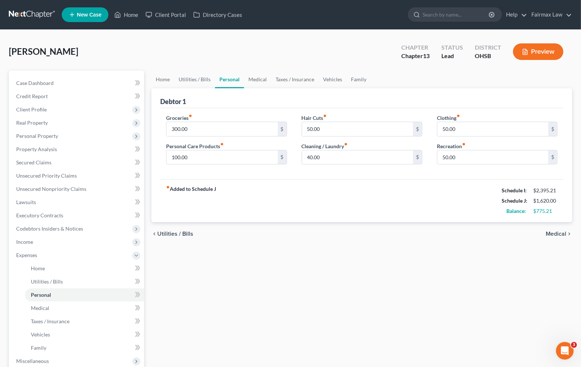
click at [554, 232] on span "Medical" at bounding box center [556, 234] width 21 height 6
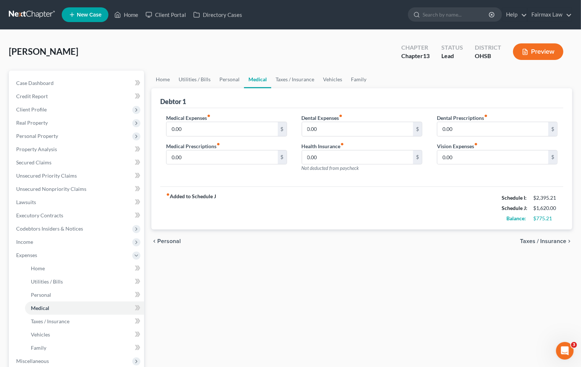
click at [556, 241] on span "Taxes / Insurance" at bounding box center [543, 241] width 46 height 6
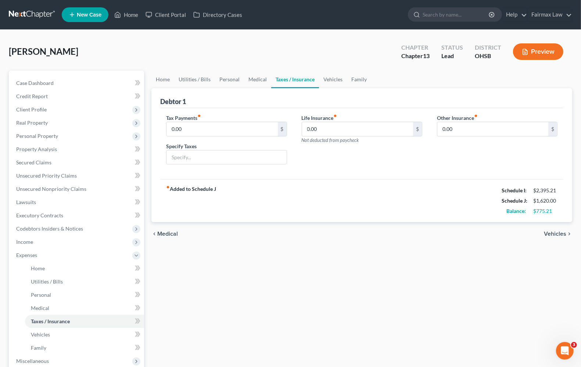
click at [556, 232] on span "Vehicles" at bounding box center [555, 234] width 22 height 6
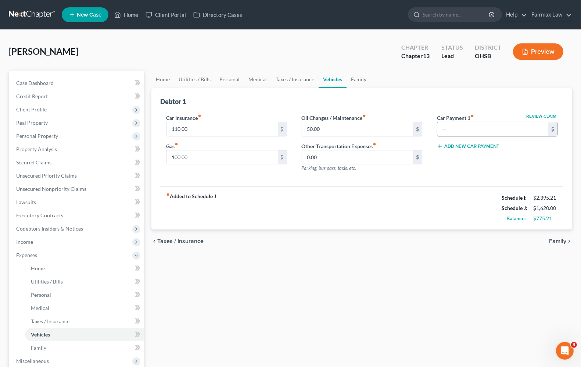
click at [453, 126] on input "text" at bounding box center [493, 129] width 111 height 14
type input "421.00"
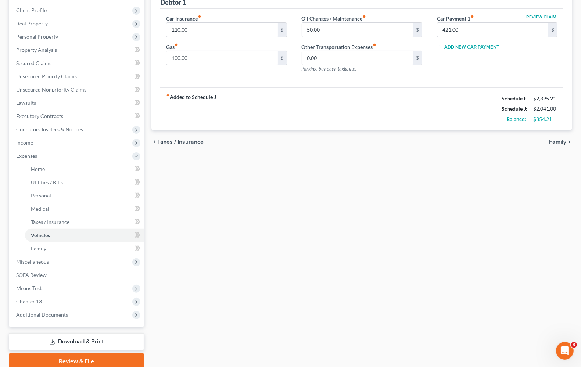
scroll to position [83, 0]
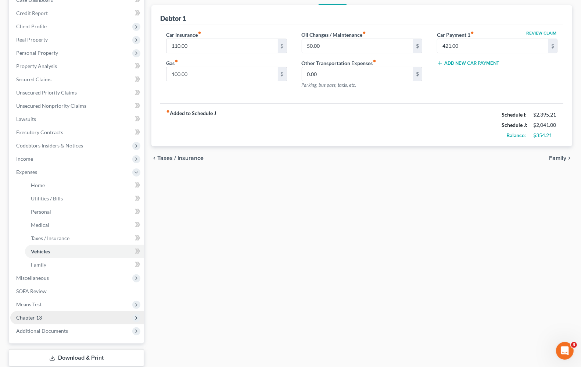
click at [29, 314] on span "Chapter 13" at bounding box center [29, 317] width 26 height 6
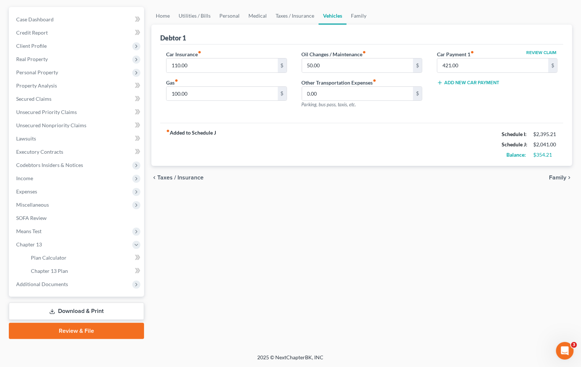
scroll to position [63, 0]
click at [30, 261] on link "Plan Calculator" at bounding box center [84, 258] width 119 height 13
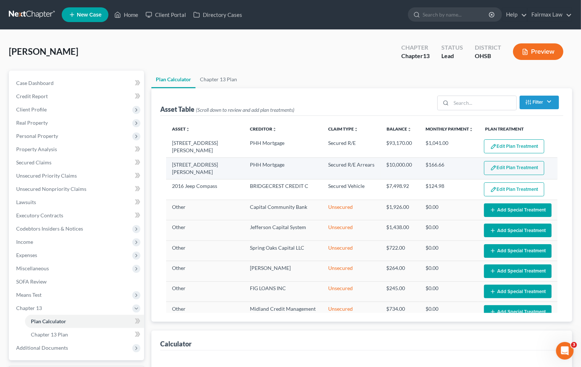
select select "59"
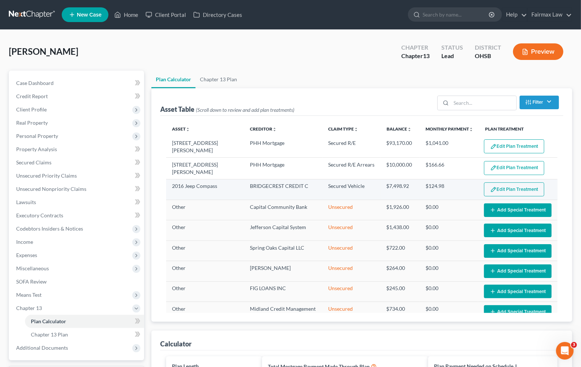
click at [511, 189] on button "Edit Plan Treatment" at bounding box center [514, 189] width 60 height 14
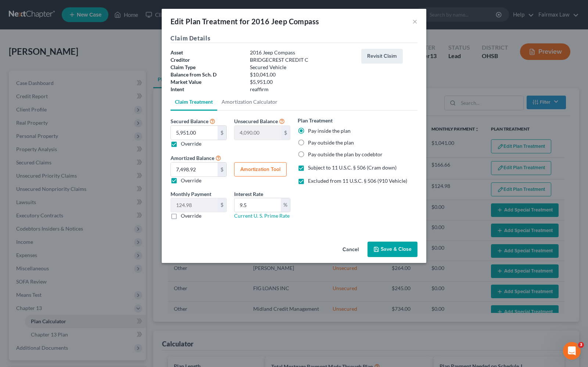
click at [308, 143] on label "Pay outside the plan" at bounding box center [331, 142] width 46 height 7
click at [311, 143] on input "Pay outside the plan" at bounding box center [313, 141] width 5 height 5
radio input "true"
click at [308, 168] on label "Subject to 11 U.S.C. § 506 (Cram down)" at bounding box center [352, 167] width 89 height 7
click at [311, 168] on input "Subject to 11 U.S.C. § 506 (Cram down)" at bounding box center [313, 166] width 5 height 5
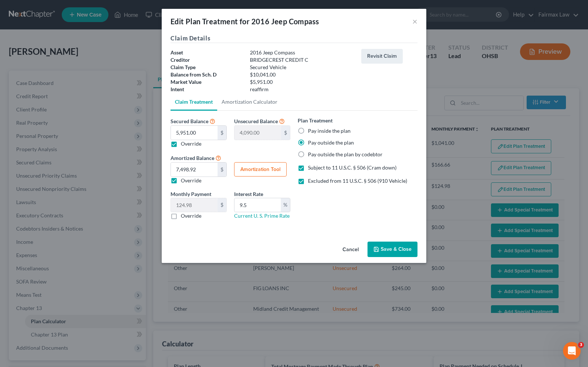
checkbox input "false"
click at [308, 182] on label "Excluded from 11 U.S.C. § 506 (910 Vehicle)" at bounding box center [357, 180] width 99 height 7
click at [311, 182] on input "Excluded from 11 U.S.C. § 506 (910 Vehicle)" at bounding box center [313, 179] width 5 height 5
checkbox input "false"
click at [396, 253] on button "Save & Close" at bounding box center [393, 249] width 50 height 15
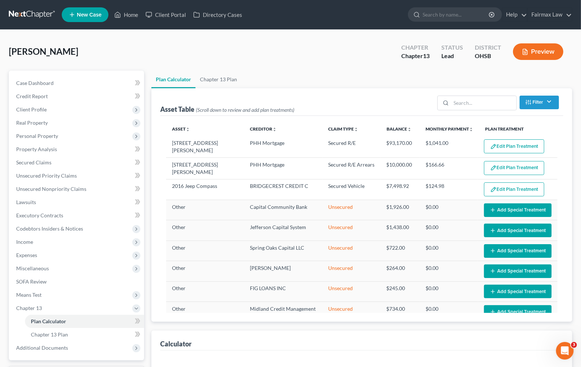
select select "59"
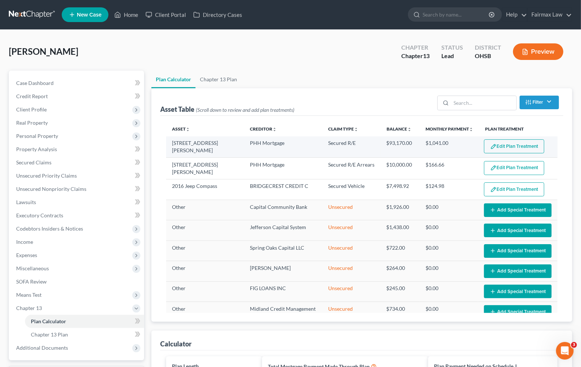
click at [501, 152] on button "Edit Plan Treatment" at bounding box center [514, 146] width 60 height 14
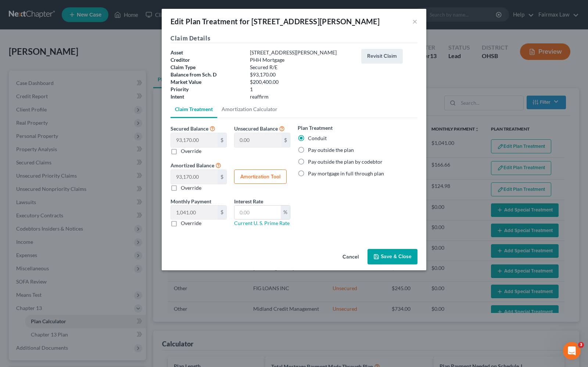
click at [181, 225] on label "Override" at bounding box center [191, 223] width 21 height 7
click at [184, 224] on input "Override" at bounding box center [186, 222] width 5 height 5
checkbox input "true"
click at [194, 211] on input "0.00" at bounding box center [194, 213] width 47 height 14
type input "845.00"
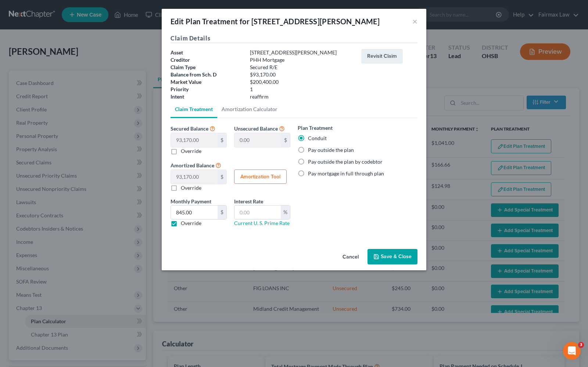
click at [394, 251] on button "Save & Close" at bounding box center [393, 256] width 50 height 15
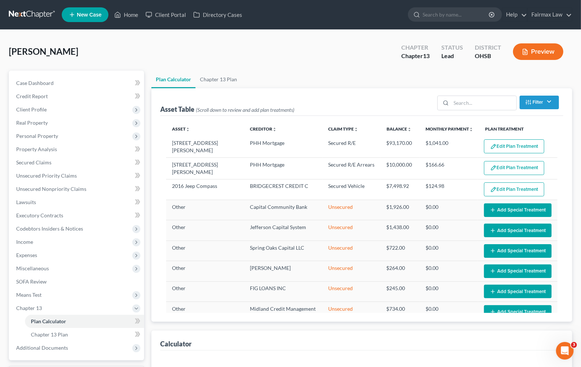
select select "59"
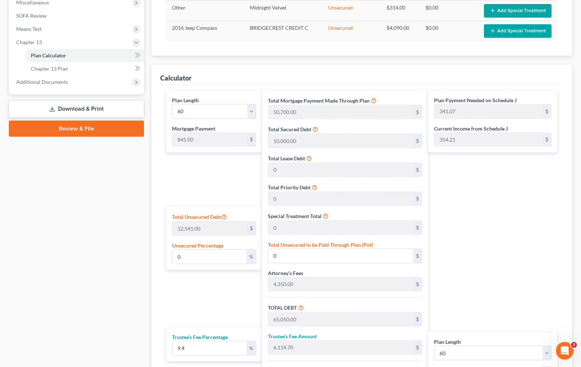
scroll to position [150, 0]
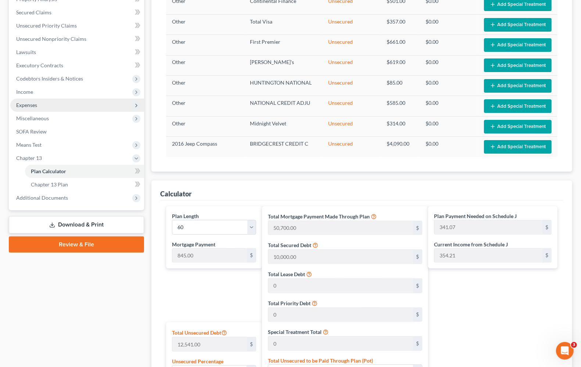
click at [32, 107] on span "Expenses" at bounding box center [26, 105] width 21 height 6
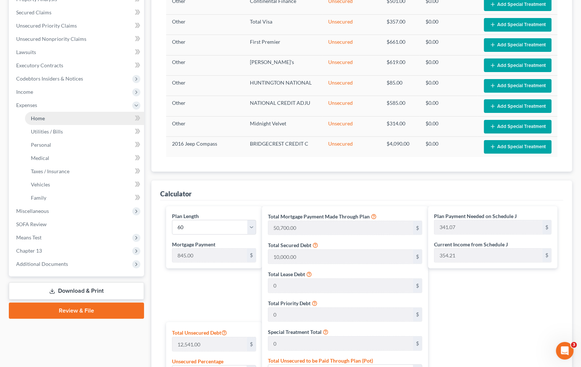
click at [35, 118] on span "Home" at bounding box center [38, 118] width 14 height 6
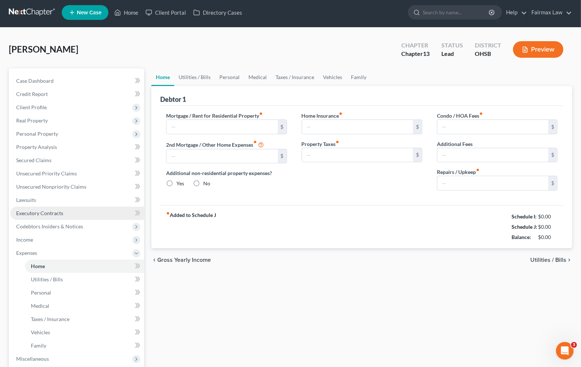
type input "0.00"
radio input "true"
type input "0.00"
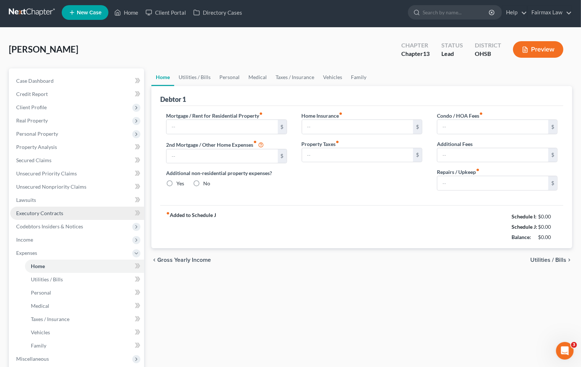
type input "0.00"
type input "40.00"
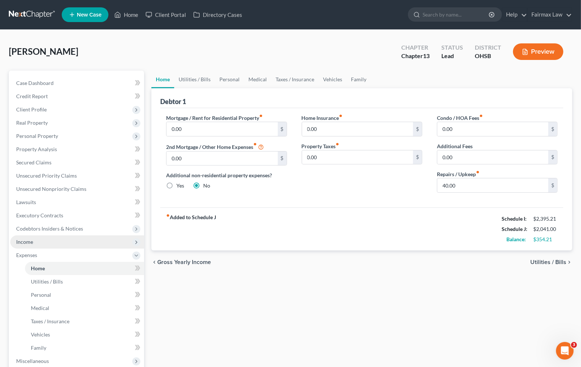
click at [38, 239] on span "Income" at bounding box center [77, 241] width 134 height 13
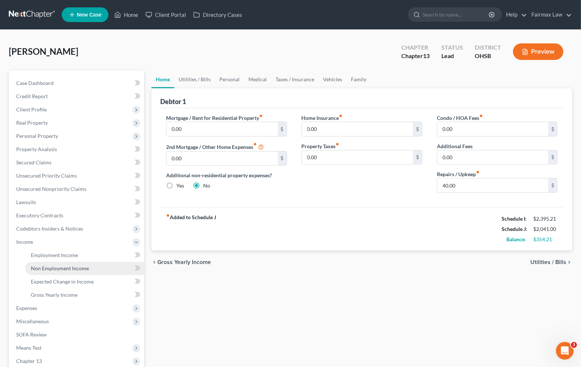
click at [49, 262] on link "Non Employment Income" at bounding box center [84, 268] width 119 height 13
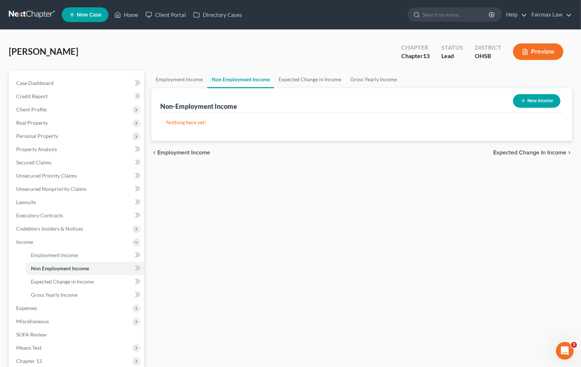
click at [532, 99] on button "New Income" at bounding box center [536, 101] width 47 height 14
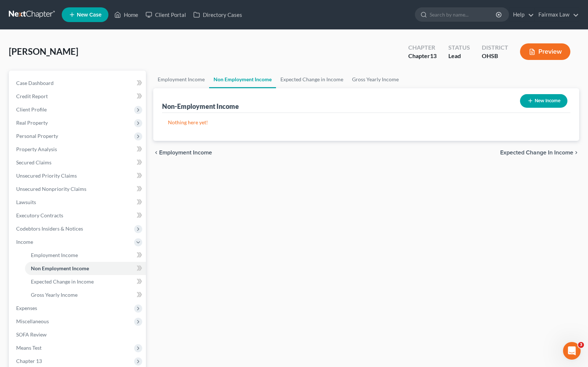
select select "0"
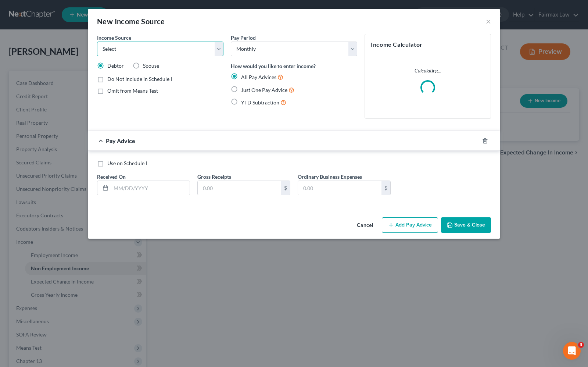
click at [143, 54] on select "Select Unemployment Disability (from employer) Pension Retirement Social Securi…" at bounding box center [160, 49] width 126 height 15
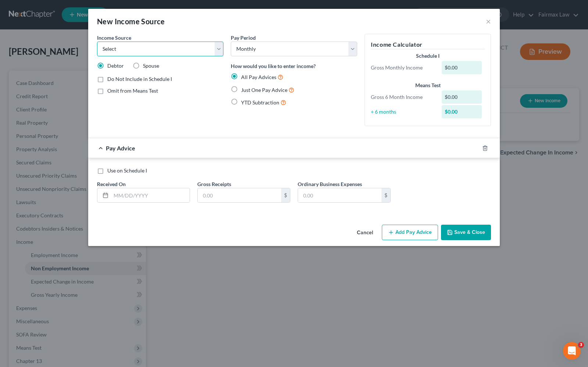
select select "4"
click at [97, 42] on select "Select Unemployment Disability (from employer) Pension Retirement Social Securi…" at bounding box center [160, 49] width 126 height 15
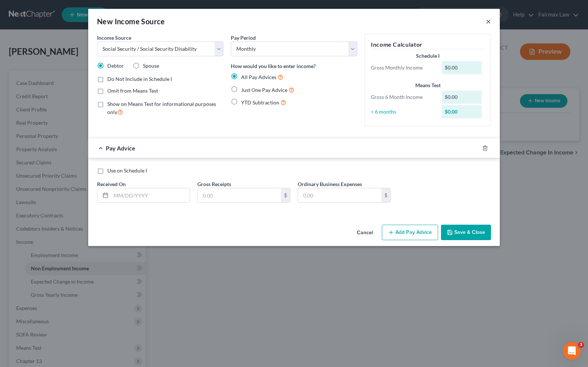
click at [488, 22] on button "×" at bounding box center [488, 21] width 5 height 9
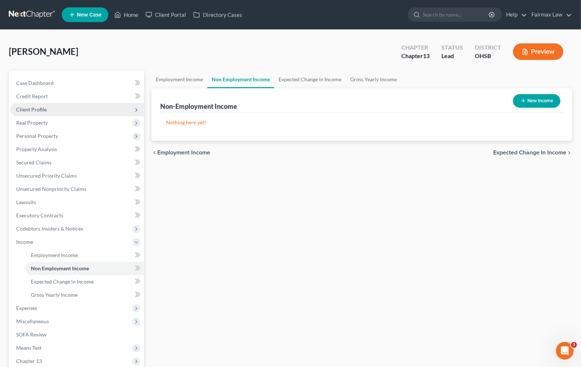
click at [32, 107] on span "Client Profile" at bounding box center [31, 109] width 31 height 6
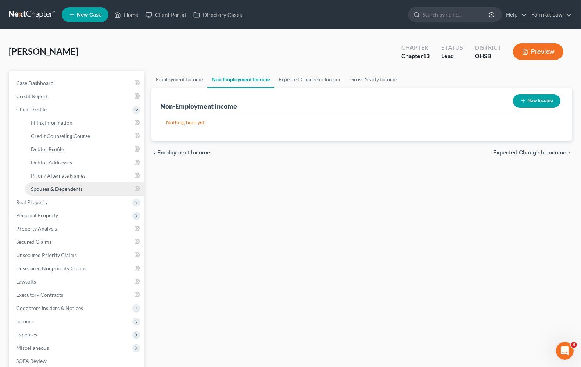
click at [61, 192] on link "Spouses & Dependents" at bounding box center [84, 188] width 119 height 13
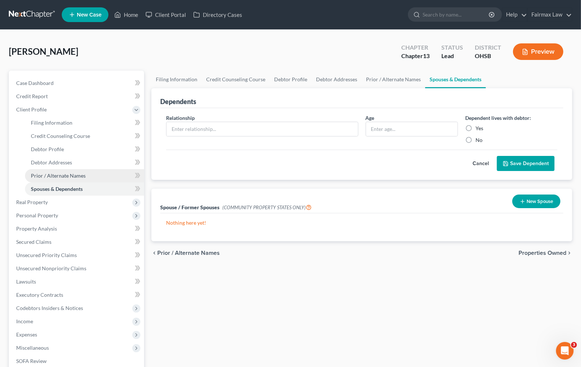
click at [61, 176] on span "Prior / Alternate Names" at bounding box center [58, 175] width 55 height 6
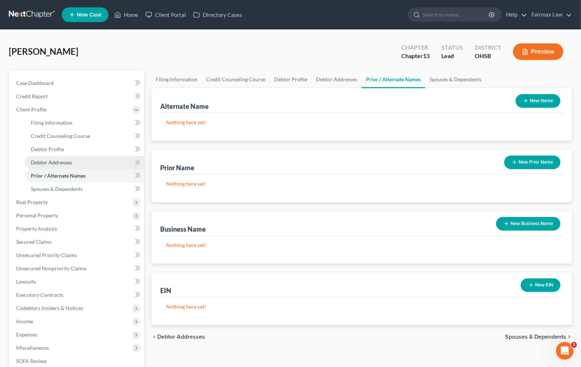
click at [56, 165] on link "Debtor Addresses" at bounding box center [84, 162] width 119 height 13
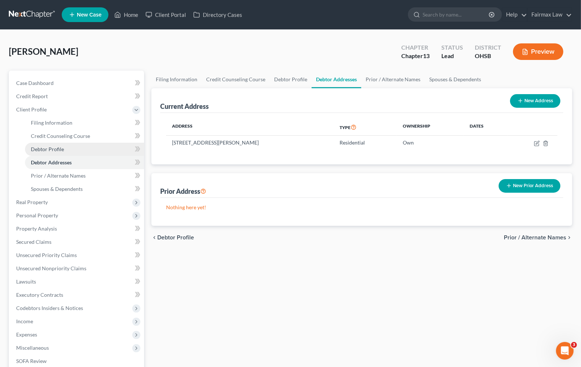
click at [47, 146] on span "Debtor Profile" at bounding box center [47, 149] width 33 height 6
select select "3"
select select "0"
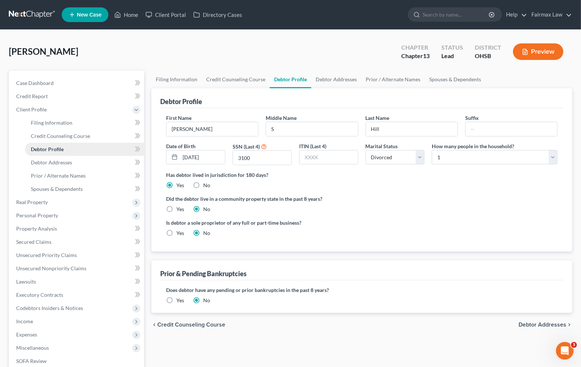
radio input "true"
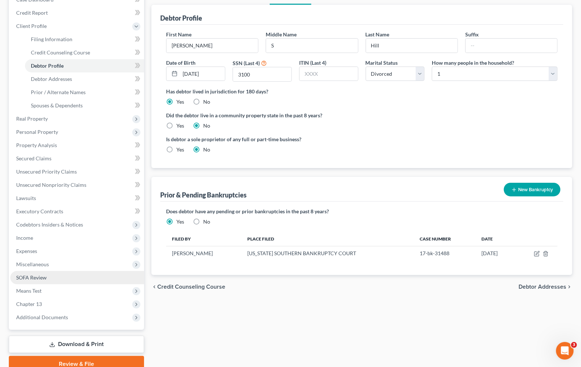
scroll to position [92, 0]
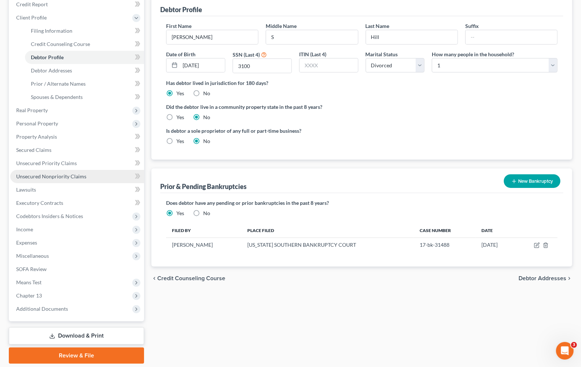
click at [42, 173] on span "Unsecured Nonpriority Claims" at bounding box center [51, 176] width 70 height 6
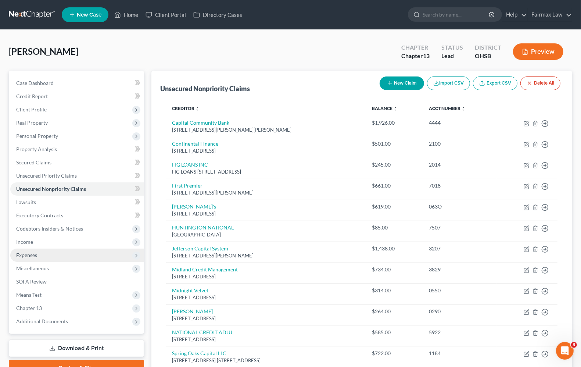
click at [34, 255] on span "Expenses" at bounding box center [26, 255] width 21 height 6
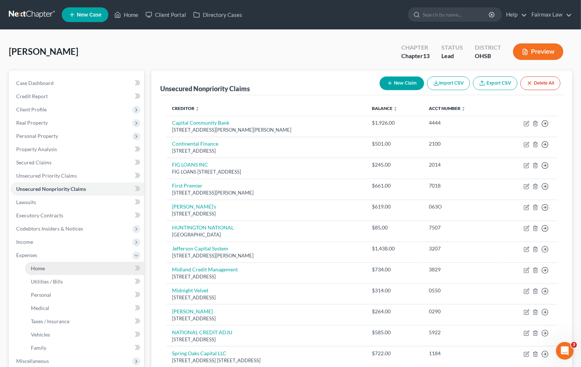
click at [57, 266] on link "Home" at bounding box center [84, 268] width 119 height 13
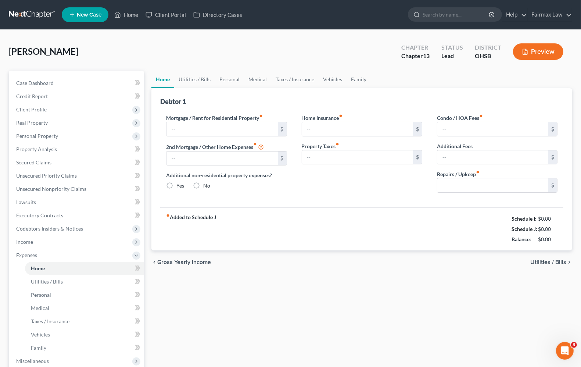
type input "0.00"
radio input "true"
type input "0.00"
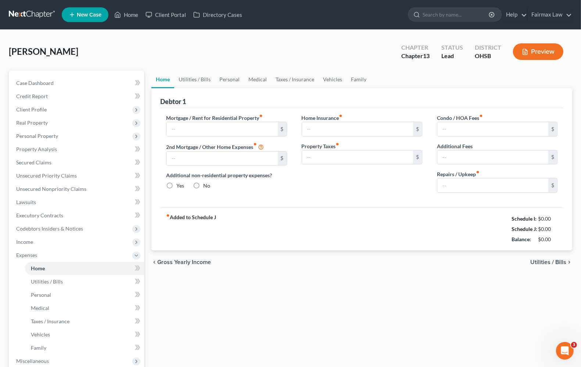
type input "0.00"
type input "40.00"
click at [549, 264] on span "Utilities / Bills" at bounding box center [549, 262] width 36 height 6
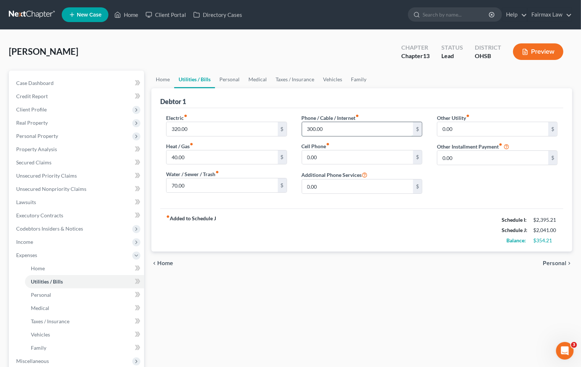
click at [346, 127] on input "300.00" at bounding box center [357, 129] width 111 height 14
click at [321, 158] on input "0.00" at bounding box center [357, 157] width 111 height 14
click at [327, 128] on input "300.00" at bounding box center [357, 129] width 111 height 14
click at [306, 152] on input "0.00" at bounding box center [357, 157] width 111 height 14
type input "300.00"
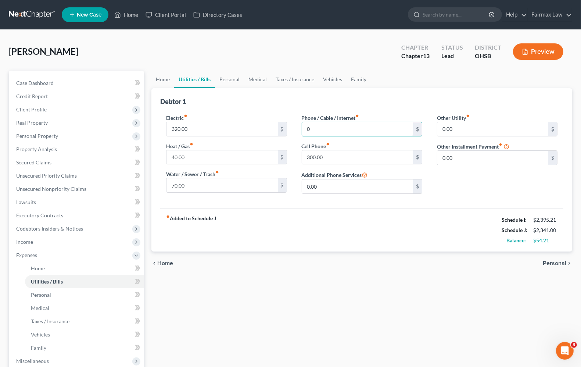
type input "0"
click at [214, 134] on input "320.00" at bounding box center [222, 129] width 111 height 14
type input "2"
type input "145.00"
click at [232, 210] on div "fiber_manual_record Added to Schedule J Schedule I: $2,395.21 Schedule J: $1,86…" at bounding box center [361, 229] width 403 height 43
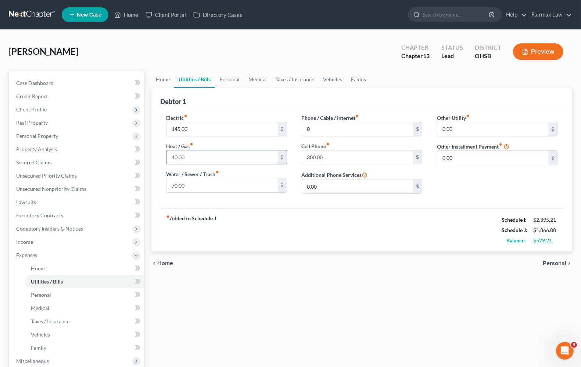
click at [201, 157] on input "40.00" at bounding box center [222, 157] width 111 height 14
click at [222, 162] on input "40.00" at bounding box center [222, 157] width 111 height 14
click at [221, 158] on input "40.00" at bounding box center [222, 157] width 111 height 14
click at [203, 179] on input "70.00" at bounding box center [222, 185] width 111 height 14
click at [254, 237] on div "fiber_manual_record Added to Schedule J Schedule I: $2,395.21 Schedule J: $1,86…" at bounding box center [361, 229] width 403 height 43
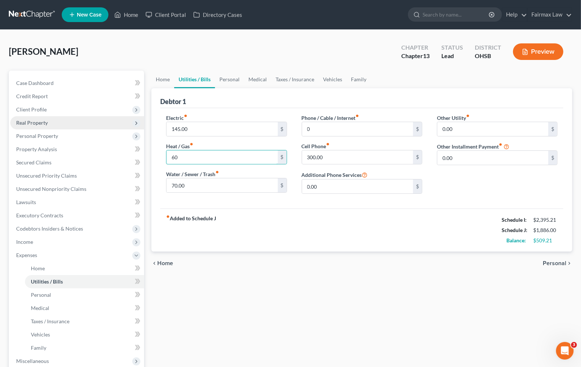
type input "6"
type input "40.00"
click at [564, 261] on span "Personal" at bounding box center [555, 263] width 24 height 6
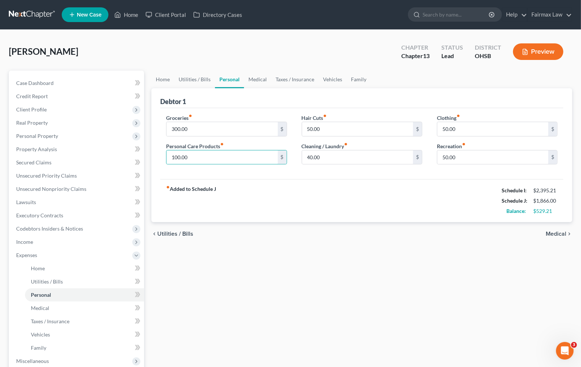
click at [243, 215] on div "fiber_manual_record Added to Schedule J Schedule I: $2,395.21 Schedule J: $1,86…" at bounding box center [361, 200] width 403 height 43
click at [245, 124] on input "300.00" at bounding box center [222, 129] width 111 height 14
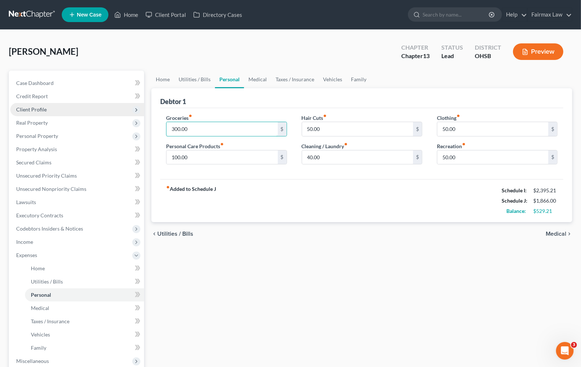
drag, startPoint x: 242, startPoint y: 128, endPoint x: 60, endPoint y: 102, distance: 183.9
click at [109, 109] on div "Petition Navigation Case Dashboard Payments Invoices Payments Payments Credit R…" at bounding box center [290, 270] width 571 height 398
type input "150.00"
type input "2"
type input "30.00"
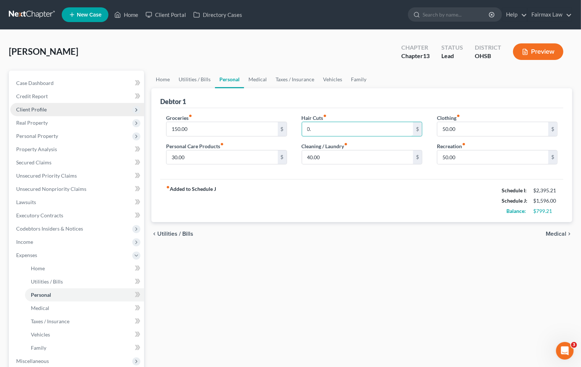
type input "0"
type input "10.00"
type input "20.00"
type input "0"
type input "25.00"
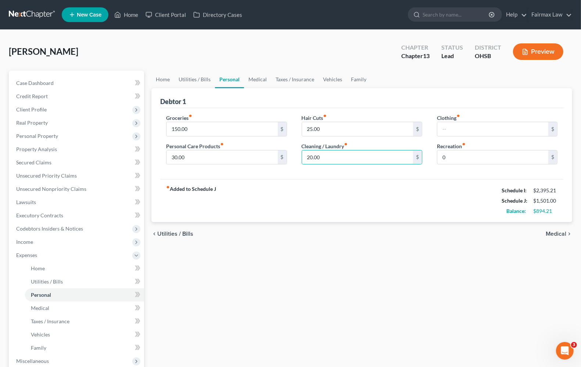
click at [558, 236] on span "Medical" at bounding box center [556, 234] width 21 height 6
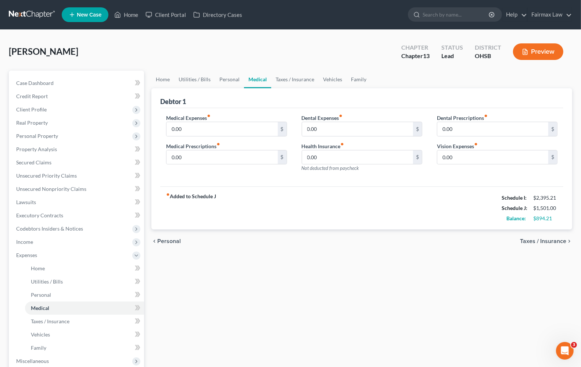
click at [548, 242] on span "Taxes / Insurance" at bounding box center [543, 241] width 46 height 6
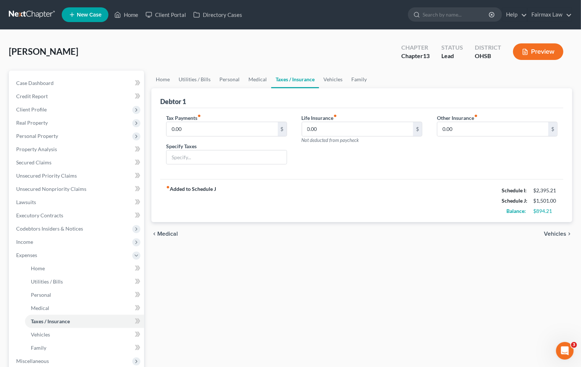
click at [559, 232] on span "Vehicles" at bounding box center [555, 234] width 22 height 6
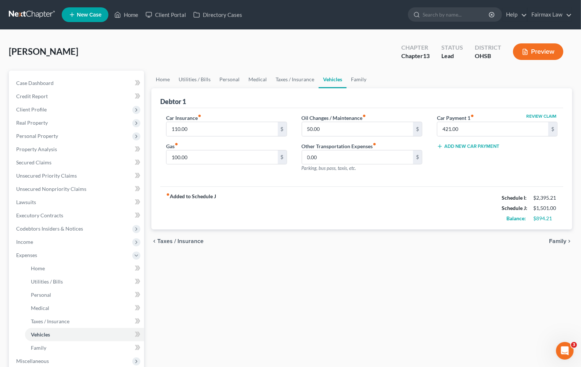
click at [560, 241] on span "Family" at bounding box center [557, 241] width 17 height 6
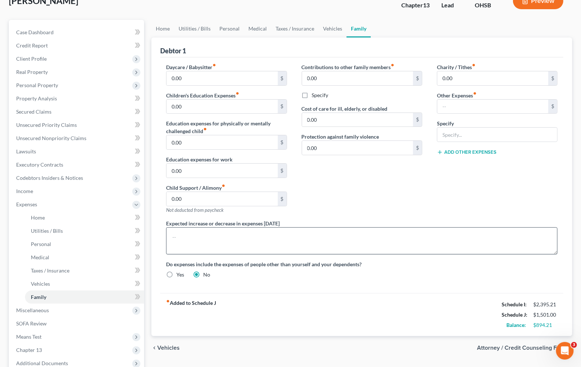
scroll to position [129, 0]
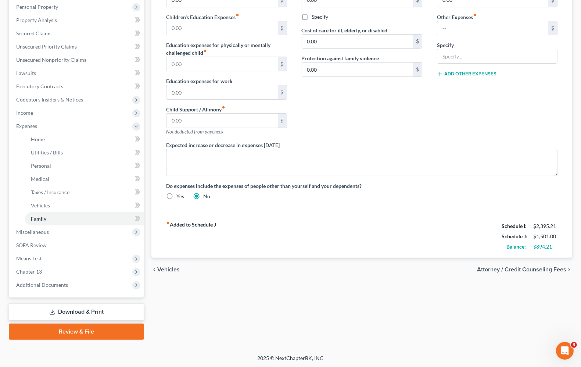
click at [161, 270] on span "Vehicles" at bounding box center [168, 270] width 22 height 6
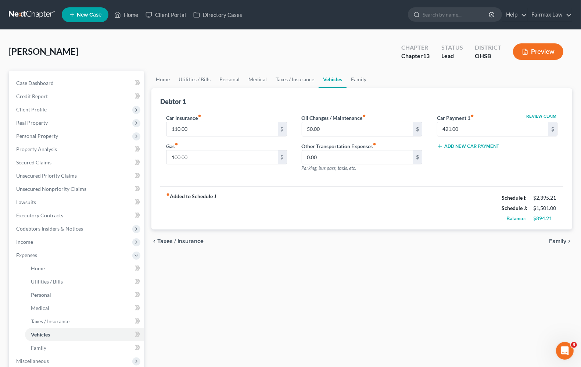
click at [337, 118] on label "Oil Changes / Maintenance fiber_manual_record" at bounding box center [334, 118] width 65 height 8
type input "0"
type input "40.00"
drag, startPoint x: 451, startPoint y: 239, endPoint x: 445, endPoint y: 238, distance: 6.4
click at [451, 239] on div "chevron_left Taxes / Insurance Family chevron_right" at bounding box center [362, 241] width 421 height 24
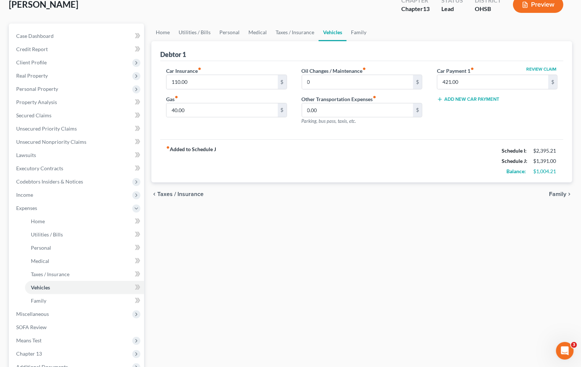
scroll to position [129, 0]
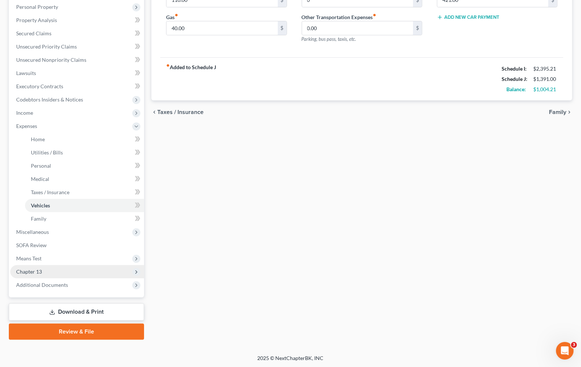
click at [37, 271] on span "Chapter 13" at bounding box center [29, 271] width 26 height 6
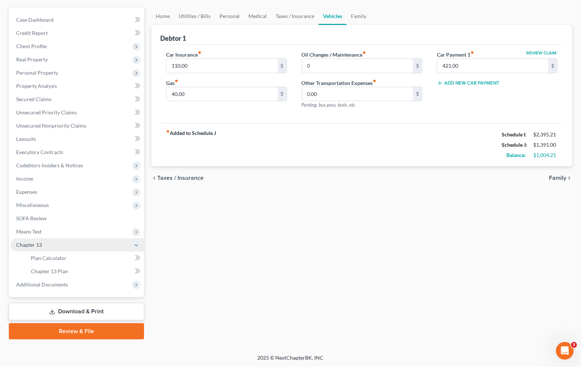
scroll to position [63, 0]
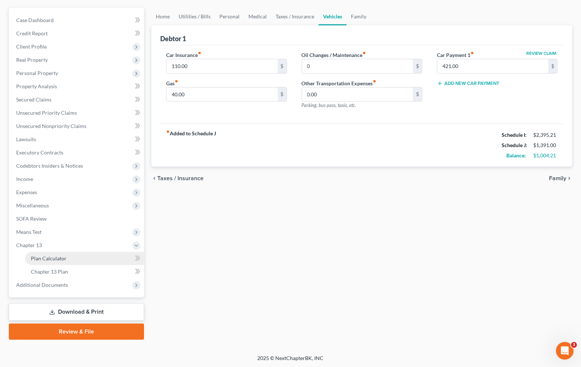
click at [54, 259] on span "Plan Calculator" at bounding box center [49, 258] width 36 height 6
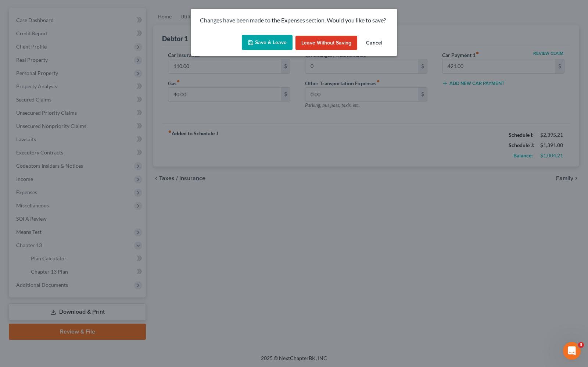
click at [254, 43] on icon "button" at bounding box center [251, 43] width 6 height 6
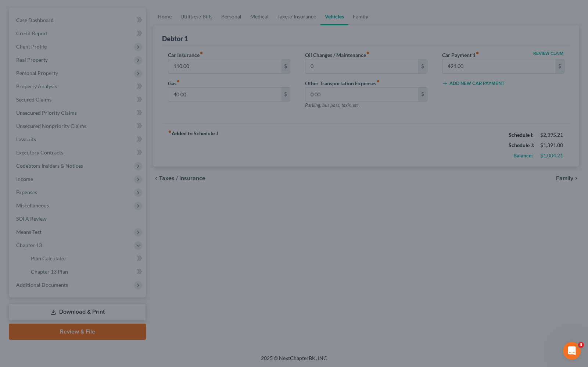
type input "0.00"
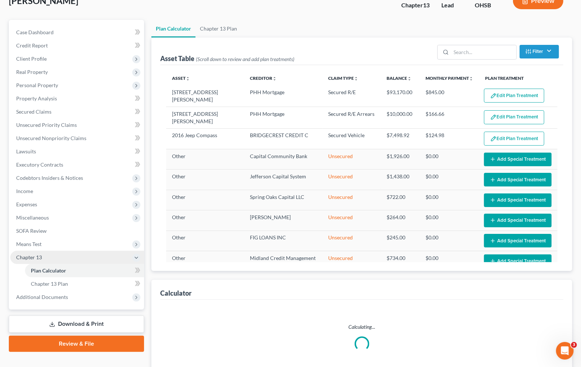
scroll to position [92, 0]
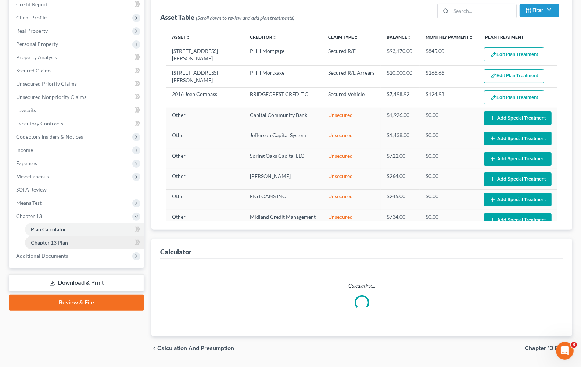
click at [58, 243] on span "Chapter 13 Plan" at bounding box center [49, 242] width 37 height 6
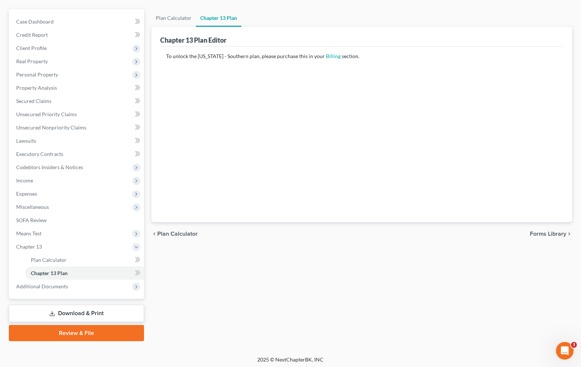
scroll to position [63, 0]
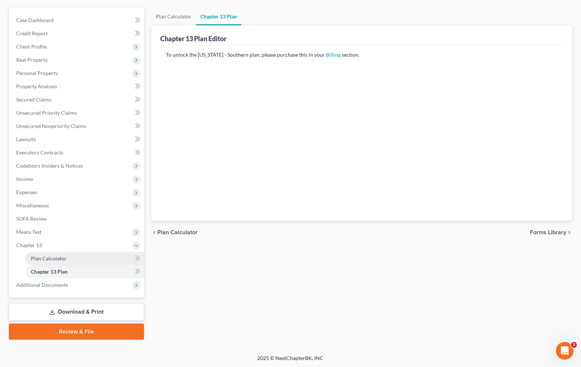
click at [61, 254] on link "Plan Calculator" at bounding box center [84, 258] width 119 height 13
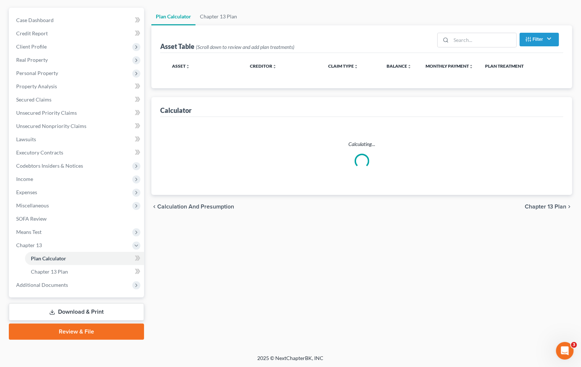
select select "59"
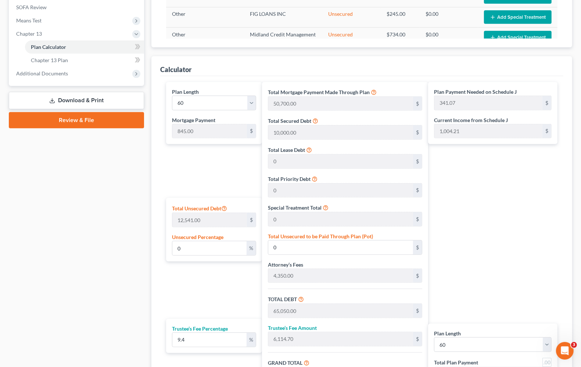
scroll to position [196, 0]
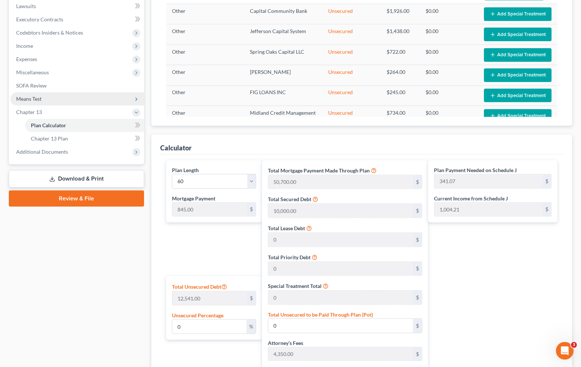
click at [23, 100] on span "Means Test" at bounding box center [28, 99] width 25 height 6
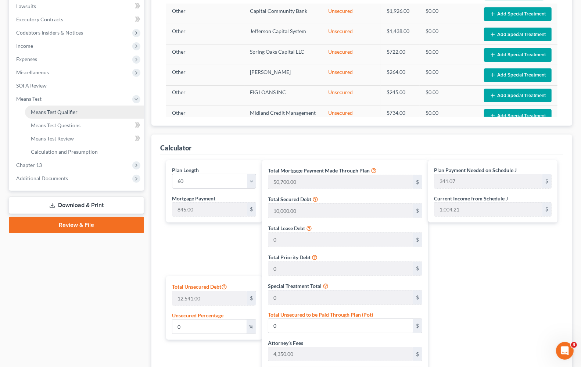
click at [58, 113] on span "Means Test Qualifier" at bounding box center [54, 112] width 47 height 6
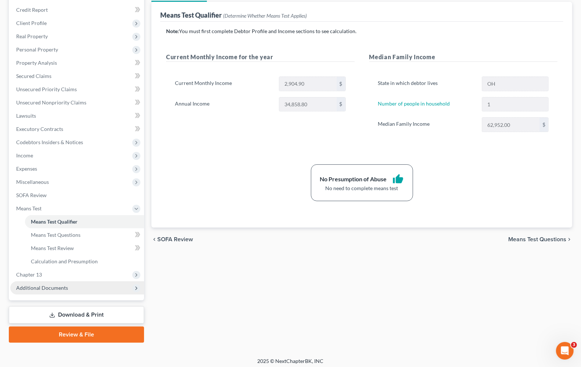
scroll to position [89, 0]
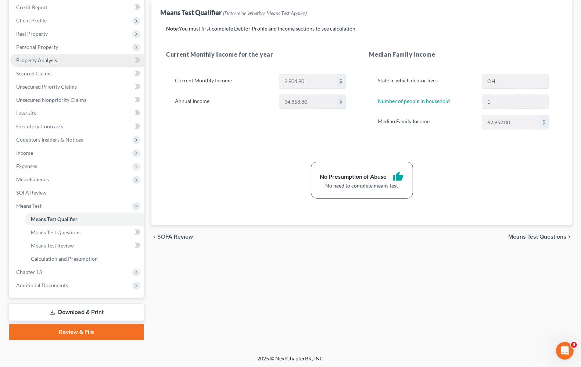
click at [45, 57] on span "Property Analysis" at bounding box center [36, 60] width 41 height 6
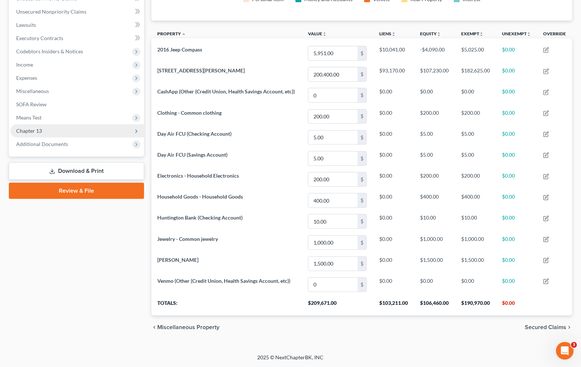
click at [28, 131] on span "Chapter 13" at bounding box center [29, 131] width 26 height 6
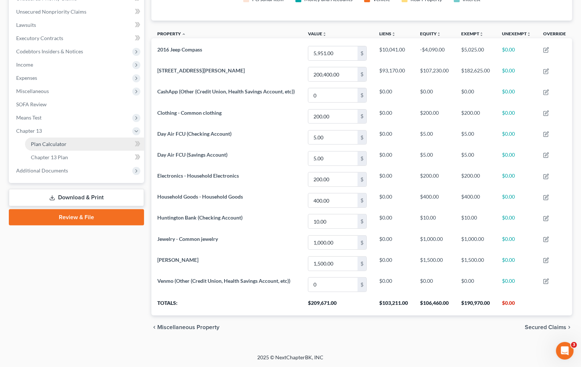
click at [46, 146] on link "Plan Calculator" at bounding box center [84, 144] width 119 height 13
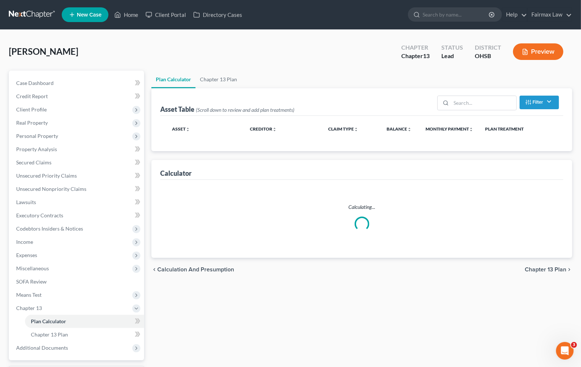
select select "59"
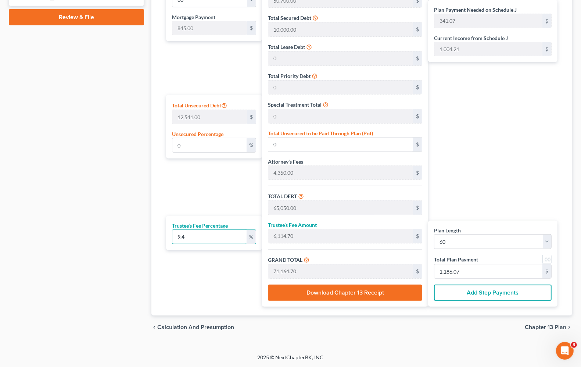
drag, startPoint x: 232, startPoint y: 234, endPoint x: 3, endPoint y: 199, distance: 232.0
click at [0, 225] on div "Hill, Kelly Upgraded Chapter Chapter 13 Status Lead District OHSB Preview Petit…" at bounding box center [290, 3] width 581 height 701
type input "0"
type input "65,050.00"
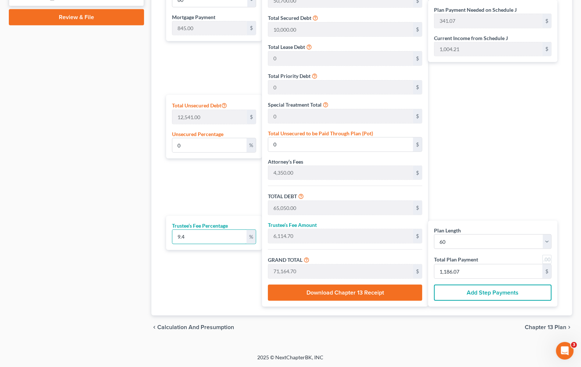
type input "239.16"
type input "1,084.16"
type input "0"
click at [479, 186] on div "Plan Payment Needed on Schedule J 239.16 $ Current Income from Schedule J 1,004…" at bounding box center [494, 143] width 133 height 328
click at [482, 271] on input "1,084.16" at bounding box center [489, 271] width 108 height 14
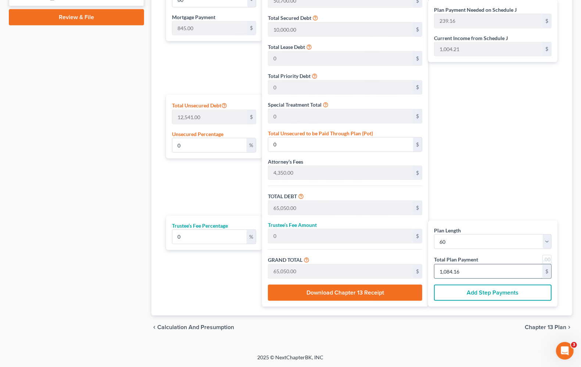
type input "60.00"
type input "1"
type input "600.00"
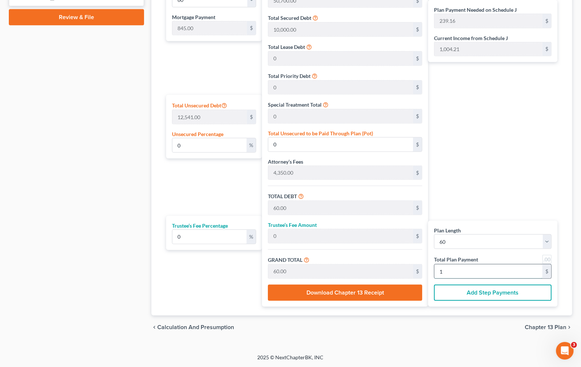
type input "10"
type input "6,480.00"
type input "108"
type input "64,980.00"
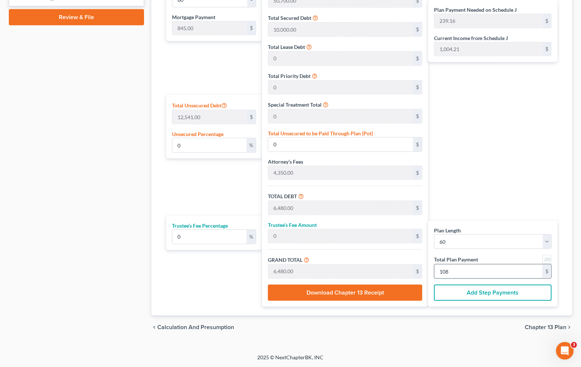
type input "64,980.00"
type input "1,083"
type input "6,480.00"
type input "108"
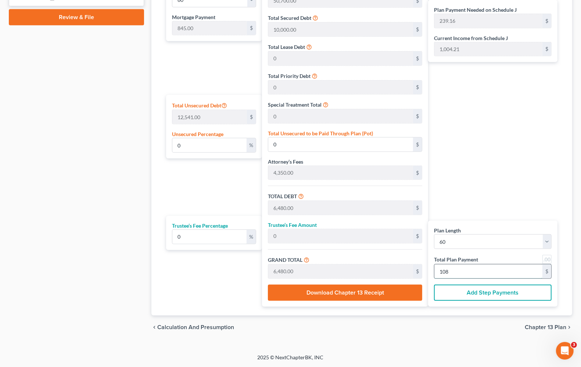
type input "65,040.00"
type input "1,084.00"
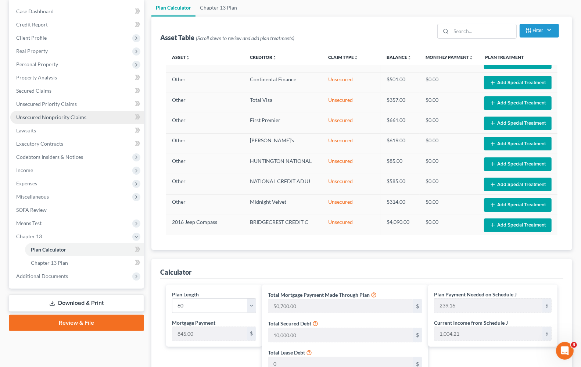
scroll to position [92, 0]
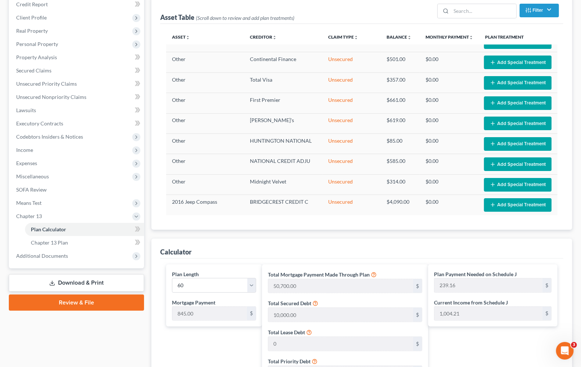
click at [322, 239] on div "Calculator" at bounding box center [361, 249] width 403 height 20
click at [50, 153] on span "Income" at bounding box center [77, 149] width 134 height 13
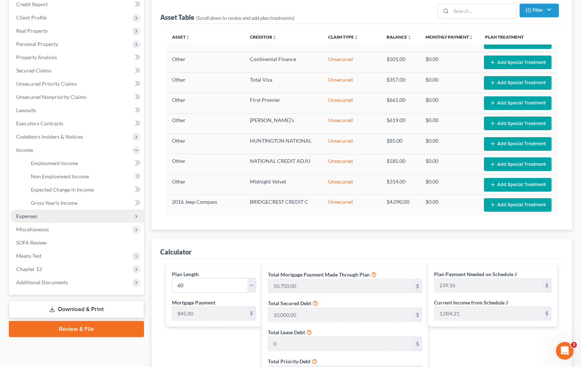
click at [32, 214] on span "Expenses" at bounding box center [26, 216] width 21 height 6
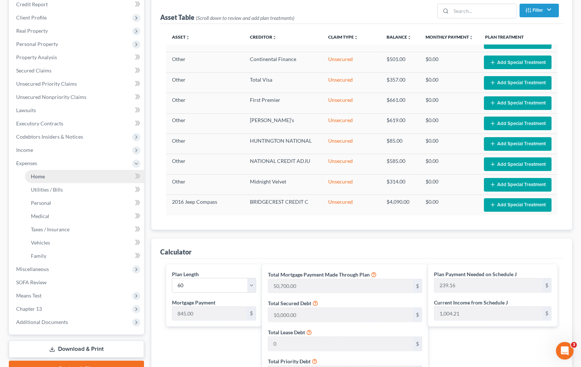
click at [39, 177] on span "Home" at bounding box center [38, 176] width 14 height 6
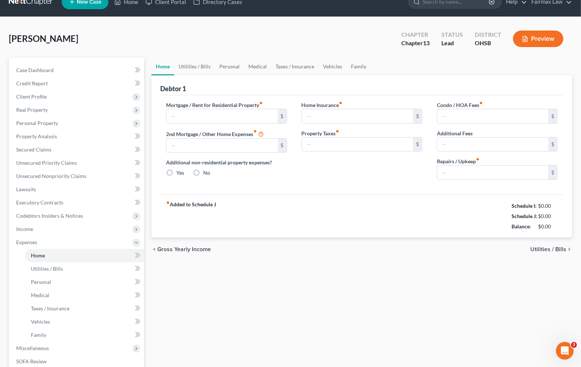
type input "0.00"
radio input "true"
type input "0.00"
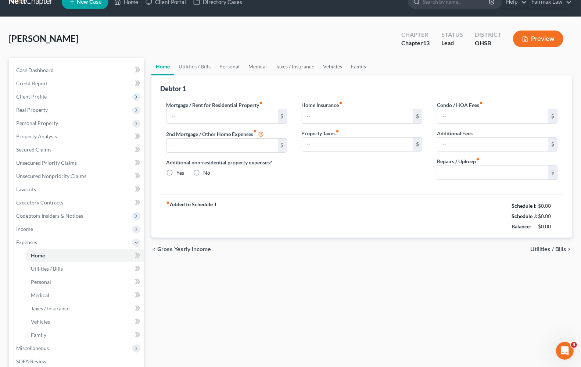
type input "0.00"
type input "40.00"
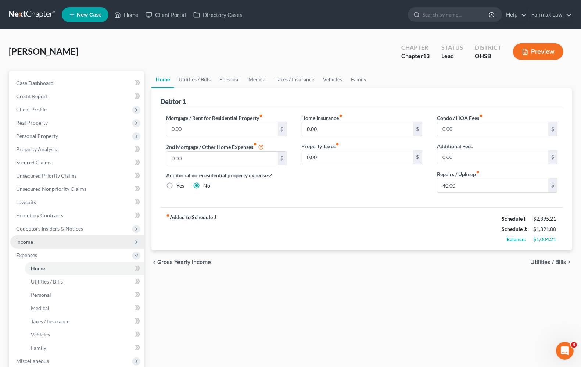
click at [56, 241] on span "Income" at bounding box center [77, 241] width 134 height 13
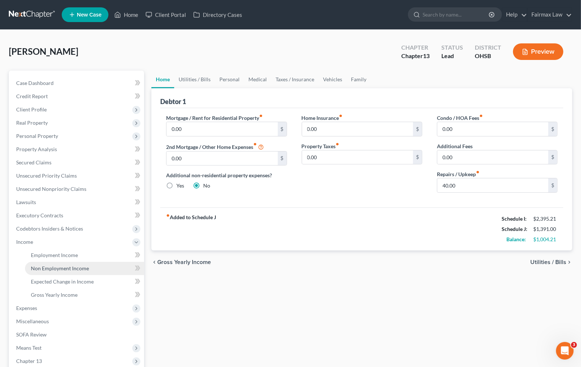
click at [55, 268] on span "Non Employment Income" at bounding box center [60, 268] width 58 height 6
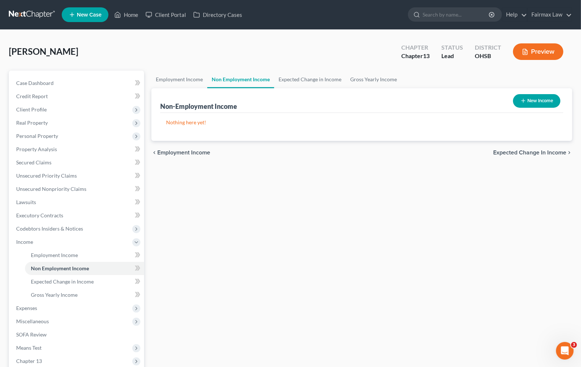
click at [538, 103] on button "New Income" at bounding box center [536, 101] width 47 height 14
select select "0"
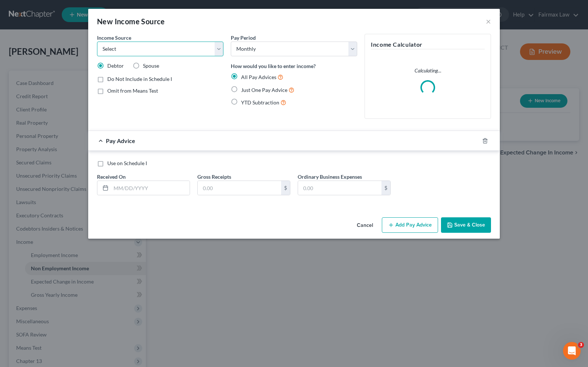
click at [129, 46] on select "Select Unemployment Disability (from employer) Pension Retirement Social Securi…" at bounding box center [160, 49] width 126 height 15
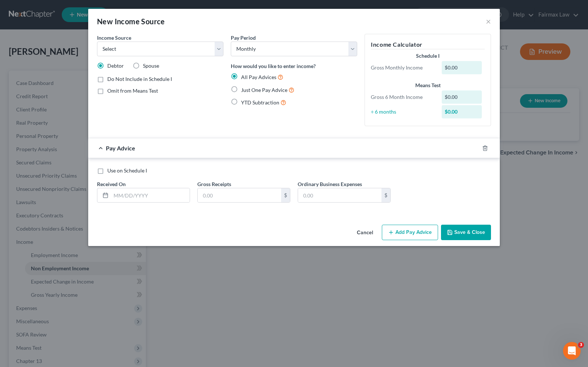
click at [306, 132] on div "Pay Period Select Monthly Twice Monthly Every Other Week Weekly How would you l…" at bounding box center [294, 83] width 134 height 98
click at [141, 46] on select "Select Unemployment Disability (from employer) Pension Retirement Social Securi…" at bounding box center [160, 49] width 126 height 15
select select "13"
click at [97, 42] on select "Select Unemployment Disability (from employer) Pension Retirement Social Securi…" at bounding box center [160, 49] width 126 height 15
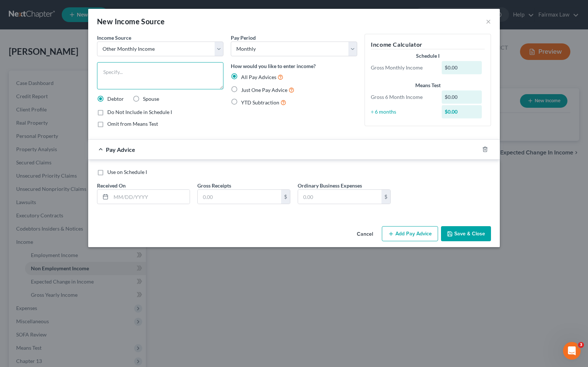
click at [120, 72] on textarea at bounding box center [160, 75] width 126 height 27
type textarea "Rent from daugther"
click at [120, 152] on span "Pay Advice" at bounding box center [120, 149] width 29 height 7
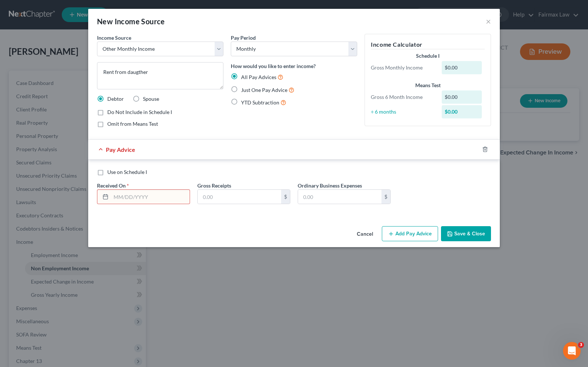
click at [124, 194] on input "text" at bounding box center [150, 197] width 79 height 14
type input "9/1/2025"
type input "240.00"
drag, startPoint x: 477, startPoint y: 238, endPoint x: 140, endPoint y: 74, distance: 374.8
click at [50, 330] on div "New Income Source × Income Source * Select Unemployment Disability (from employ…" at bounding box center [294, 183] width 588 height 367
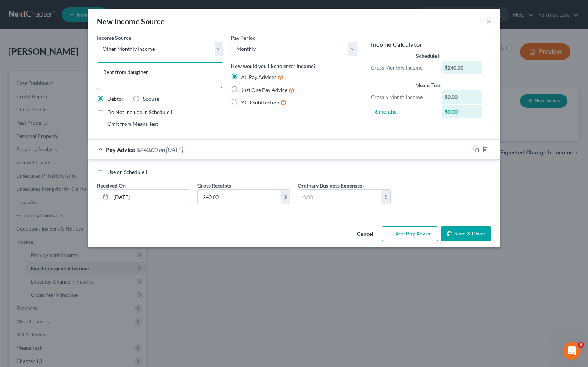
click at [152, 75] on textarea "Rent from daugther" at bounding box center [160, 75] width 126 height 27
type textarea "Rent from daughter"
click at [460, 235] on button "Save & Close" at bounding box center [466, 233] width 50 height 15
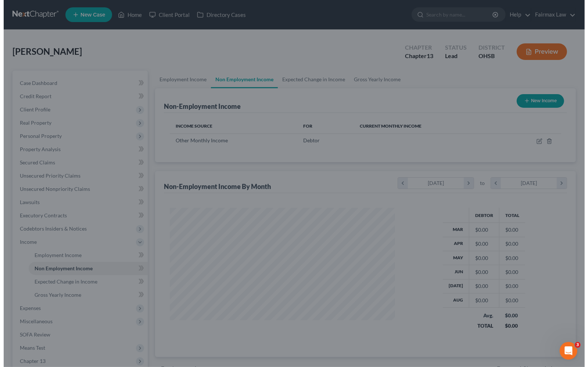
scroll to position [367587, 367483]
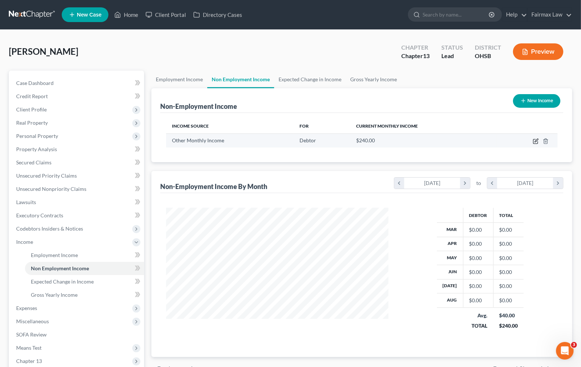
click at [533, 138] on icon "button" at bounding box center [536, 141] width 6 height 6
select select "13"
select select "0"
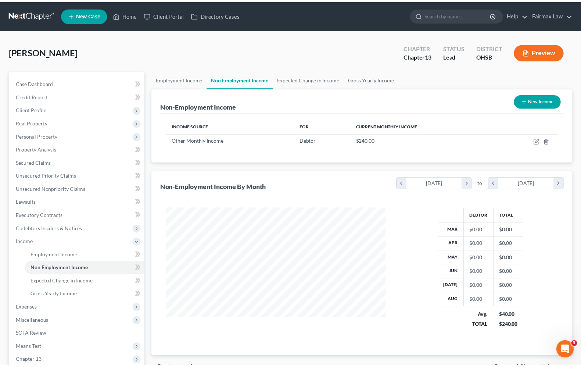
scroll to position [132, 240]
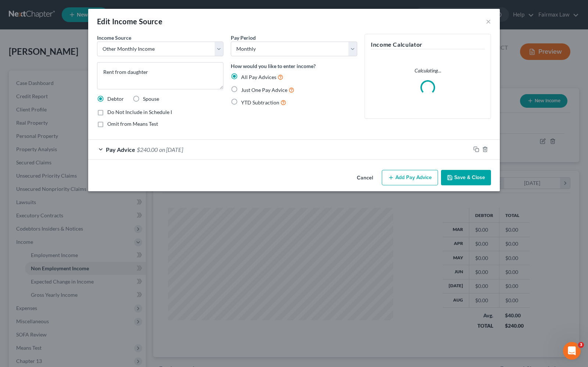
click at [107, 112] on label "Do Not Include in Schedule I" at bounding box center [139, 111] width 65 height 7
click at [110, 112] on input "Do Not Include in Schedule I" at bounding box center [112, 110] width 5 height 5
checkbox input "true"
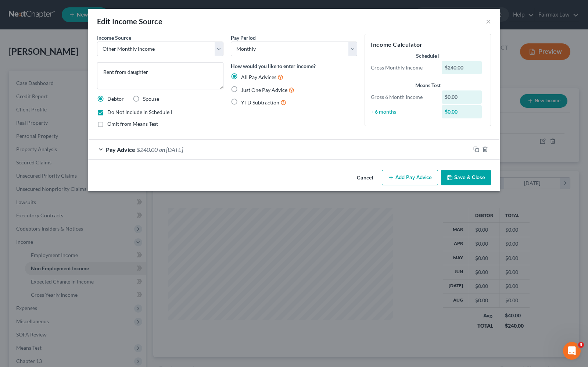
click at [288, 142] on div "Pay Advice $240.00 on 09/01/2025" at bounding box center [279, 149] width 382 height 19
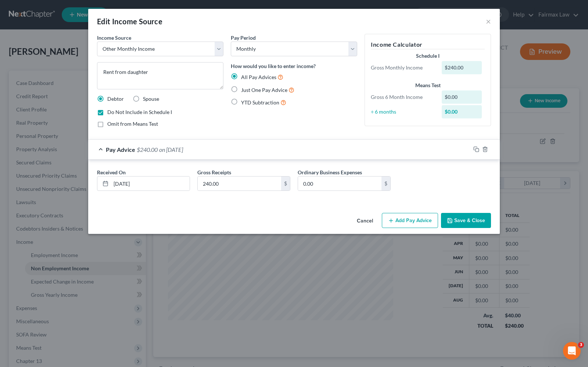
click at [463, 222] on button "Save & Close" at bounding box center [466, 220] width 50 height 15
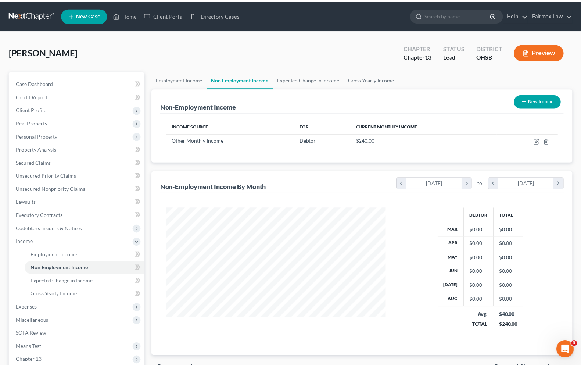
scroll to position [367587, 367483]
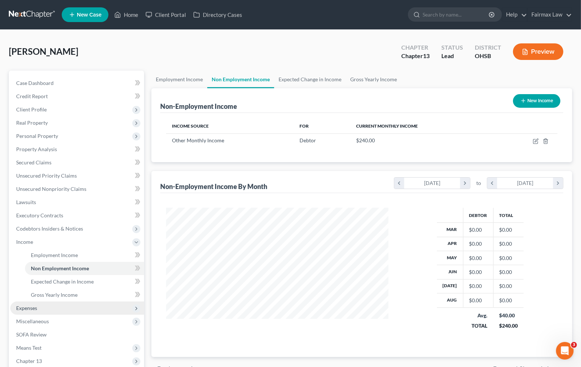
click at [25, 309] on span "Expenses" at bounding box center [26, 308] width 21 height 6
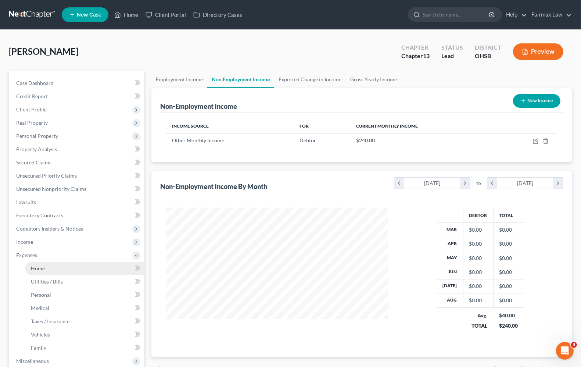
click at [34, 264] on link "Home" at bounding box center [84, 268] width 119 height 13
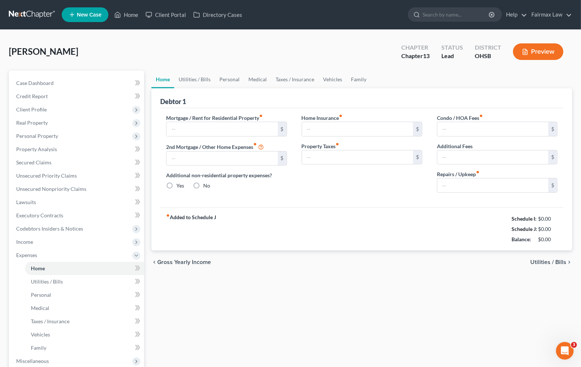
type input "0.00"
radio input "true"
type input "0.00"
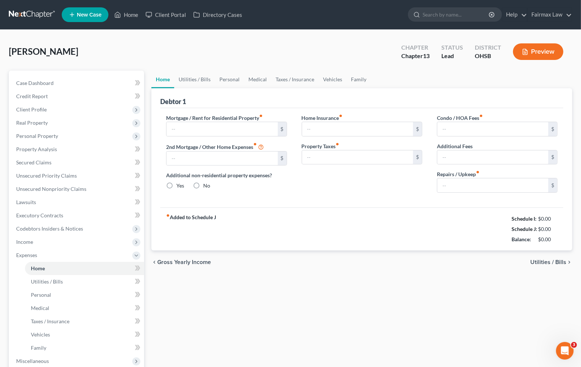
type input "0.00"
type input "40.00"
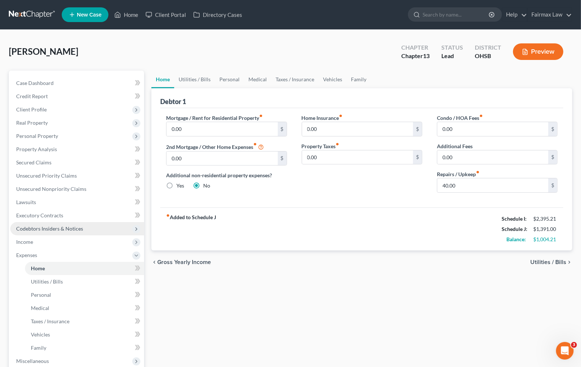
click at [50, 234] on span "Codebtors Insiders & Notices" at bounding box center [77, 228] width 134 height 13
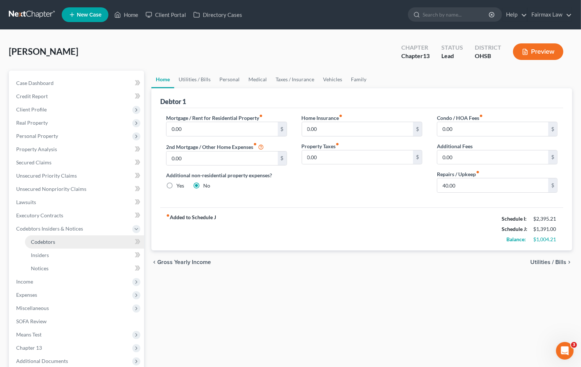
click at [39, 242] on span "Codebtors" at bounding box center [43, 242] width 24 height 6
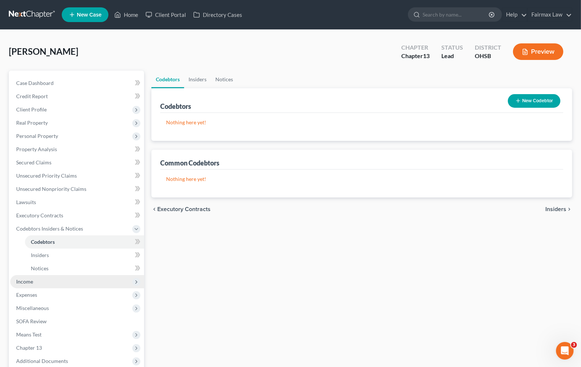
drag, startPoint x: 5, startPoint y: 281, endPoint x: 27, endPoint y: 278, distance: 22.2
click at [8, 281] on div "Case Dashboard Payments Invoices Payments Payments Credit Report Client Profile" at bounding box center [76, 243] width 143 height 345
click at [22, 281] on span "Income" at bounding box center [24, 281] width 17 height 6
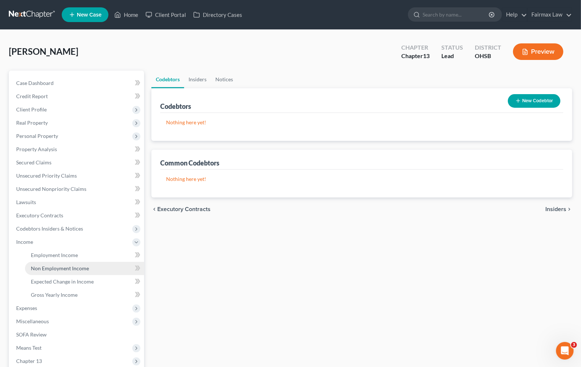
click at [53, 267] on span "Non Employment Income" at bounding box center [60, 268] width 58 height 6
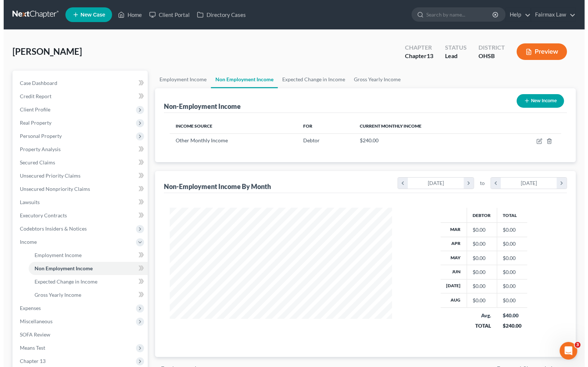
scroll to position [132, 236]
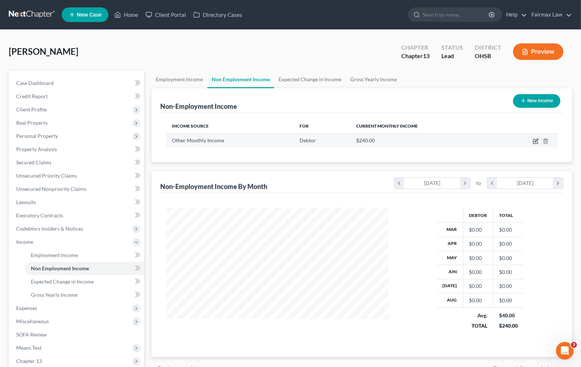
click at [534, 142] on icon "button" at bounding box center [536, 141] width 6 height 6
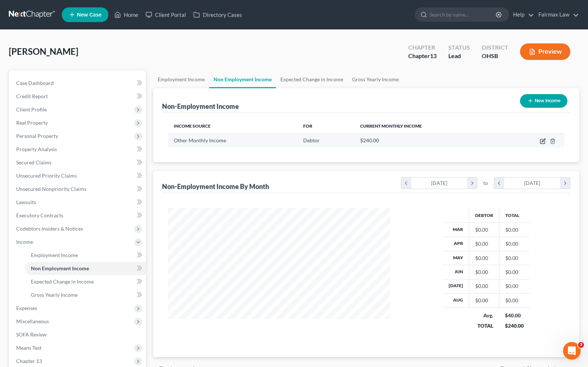
select select "13"
select select "0"
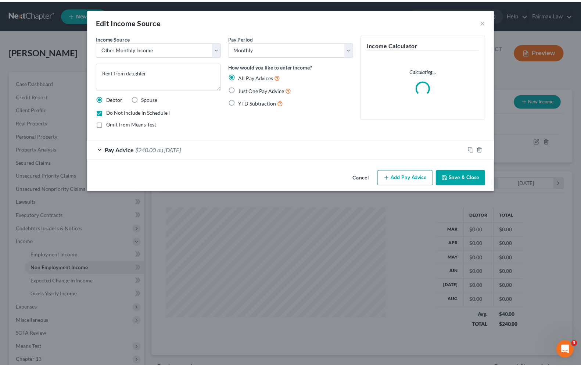
scroll to position [132, 240]
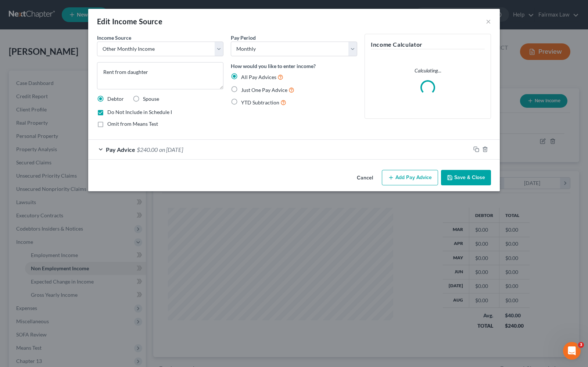
click at [241, 90] on label "Just One Pay Advice" at bounding box center [267, 90] width 53 height 8
click at [244, 90] on input "Just One Pay Advice" at bounding box center [246, 88] width 5 height 5
radio input "true"
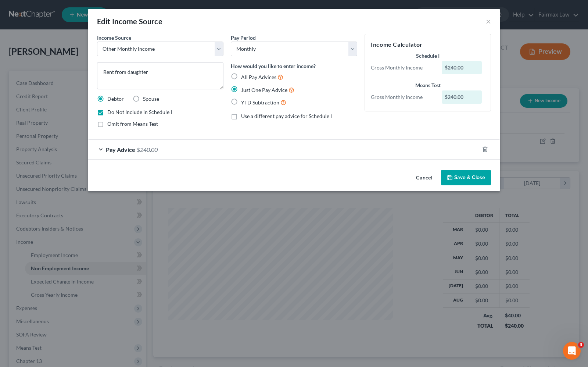
click at [460, 184] on button "Save & Close" at bounding box center [466, 177] width 50 height 15
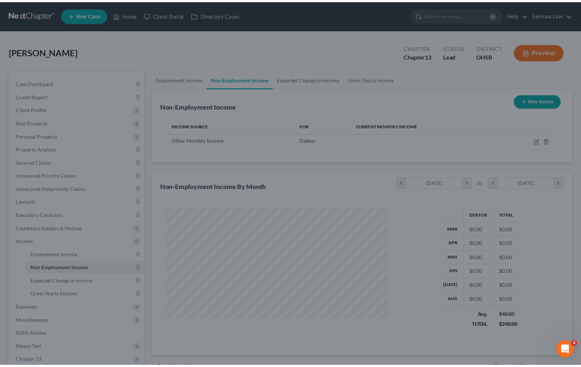
scroll to position [367587, 367483]
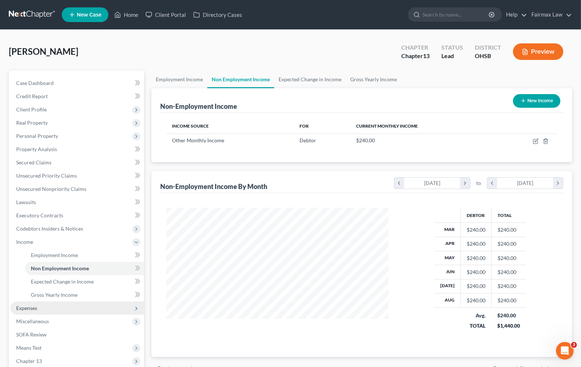
click at [28, 310] on span "Expenses" at bounding box center [26, 308] width 21 height 6
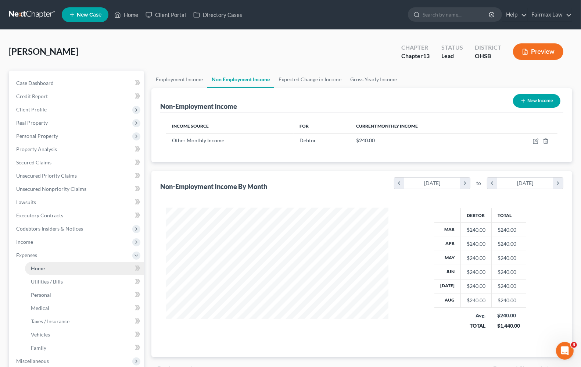
click at [43, 265] on span "Home" at bounding box center [38, 268] width 14 height 6
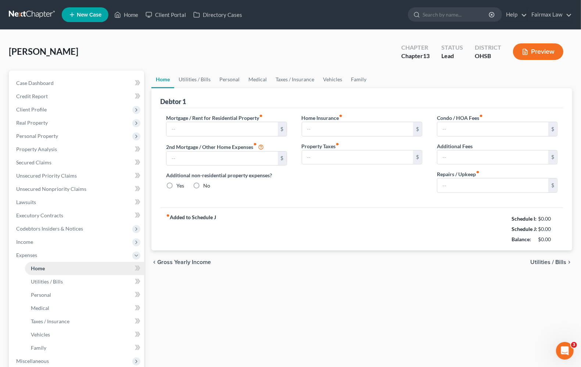
type input "0.00"
radio input "true"
type input "0.00"
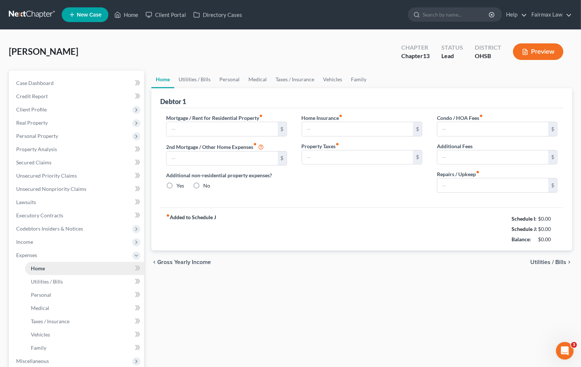
type input "0.00"
type input "40.00"
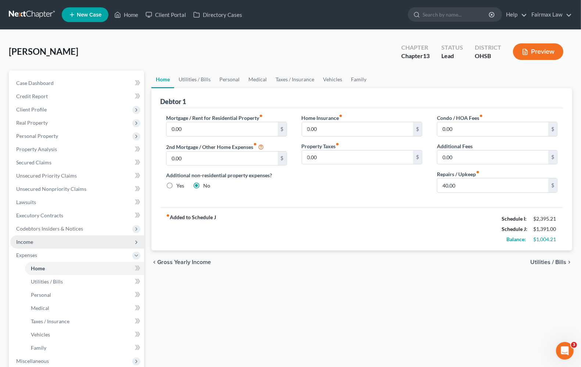
click at [26, 242] on span "Income" at bounding box center [24, 242] width 17 height 6
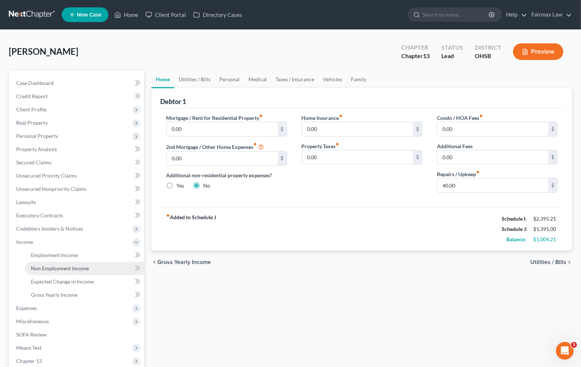
click at [39, 270] on span "Non Employment Income" at bounding box center [60, 268] width 58 height 6
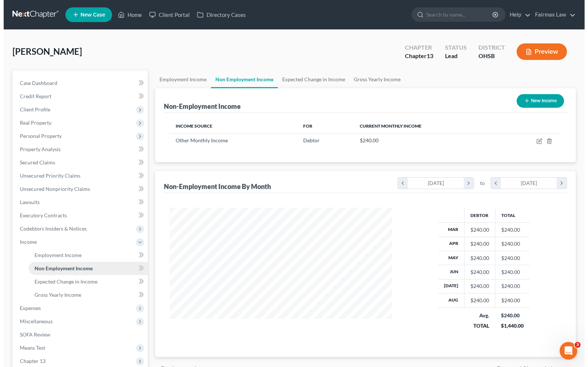
scroll to position [132, 236]
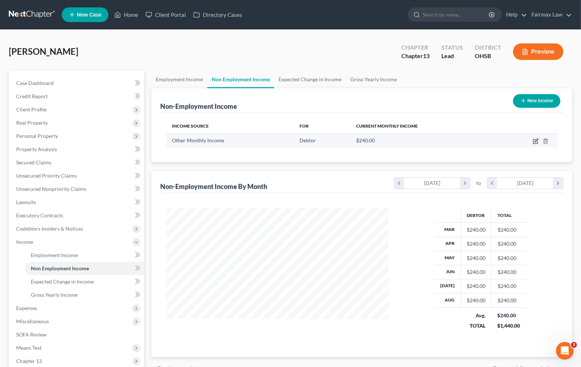
click at [536, 142] on icon "button" at bounding box center [536, 141] width 6 height 6
select select "13"
select select "0"
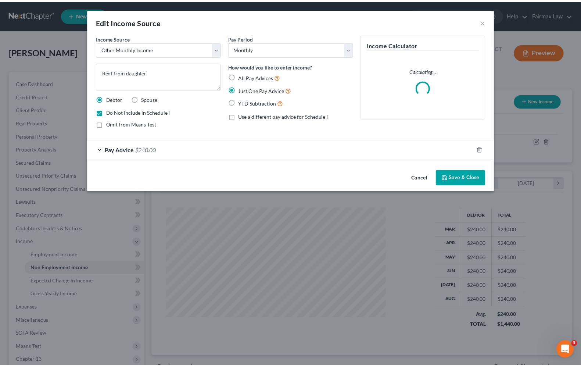
scroll to position [132, 240]
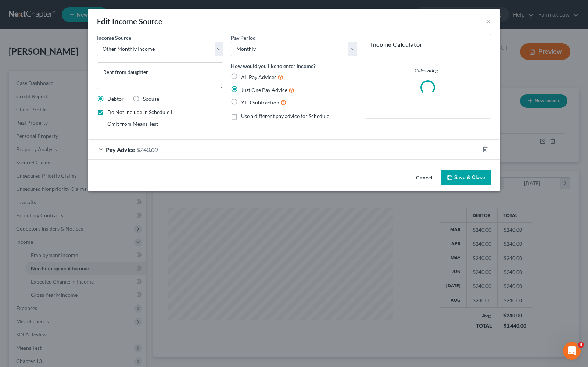
click at [107, 124] on label "Omit from Means Test" at bounding box center [132, 123] width 51 height 7
click at [110, 124] on input "Omit from Means Test" at bounding box center [112, 122] width 5 height 5
checkbox input "true"
click at [484, 176] on button "Save & Close" at bounding box center [466, 177] width 50 height 15
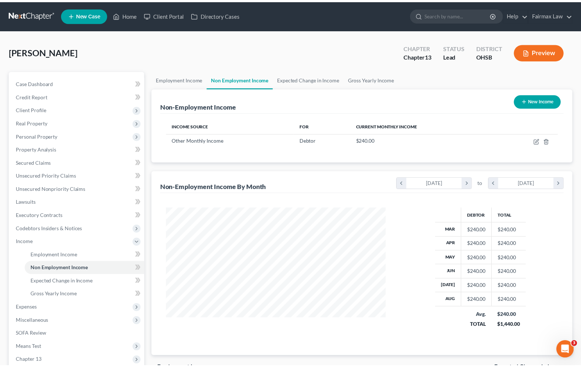
scroll to position [367587, 367483]
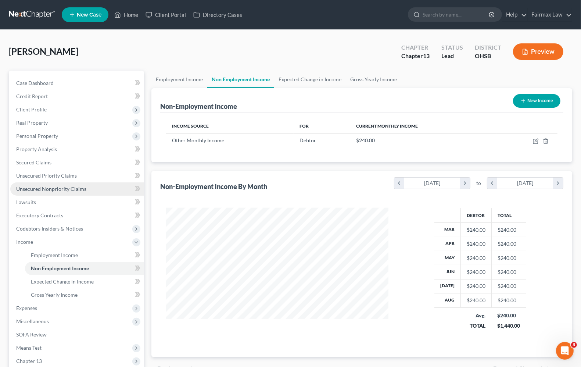
click at [68, 185] on link "Unsecured Nonpriority Claims" at bounding box center [77, 188] width 134 height 13
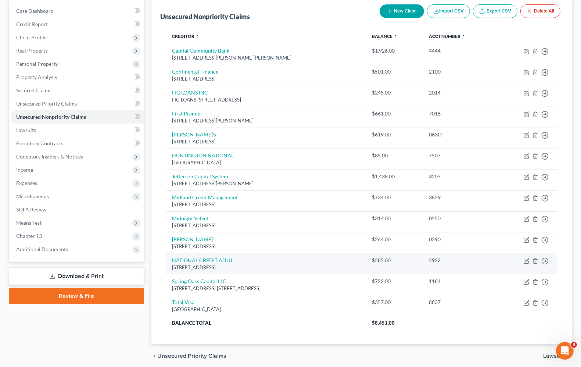
scroll to position [56, 0]
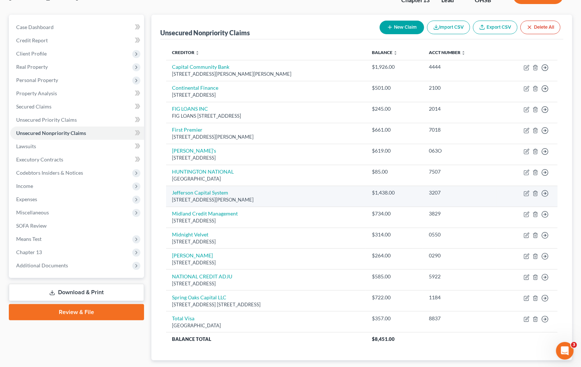
click at [285, 197] on div "16 McLeland Rd, Saint Cloud, MN 56303" at bounding box center [266, 199] width 188 height 7
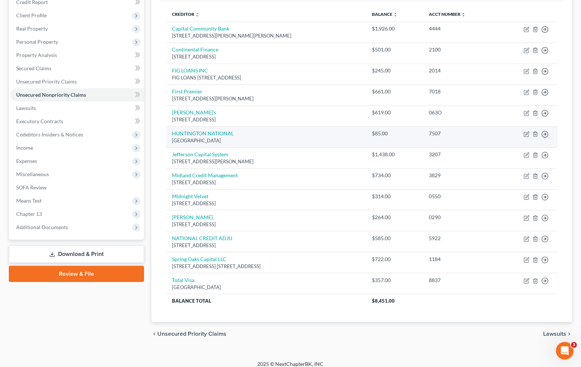
scroll to position [102, 0]
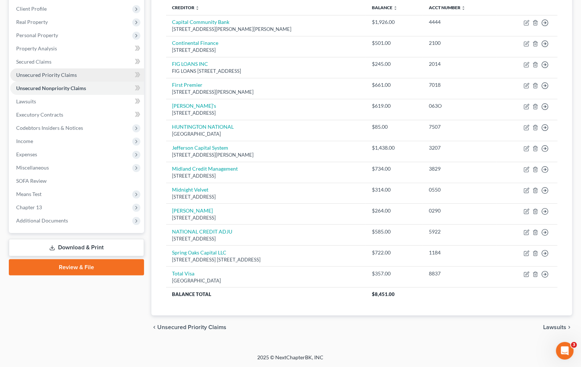
click at [60, 78] on link "Unsecured Priority Claims" at bounding box center [77, 74] width 134 height 13
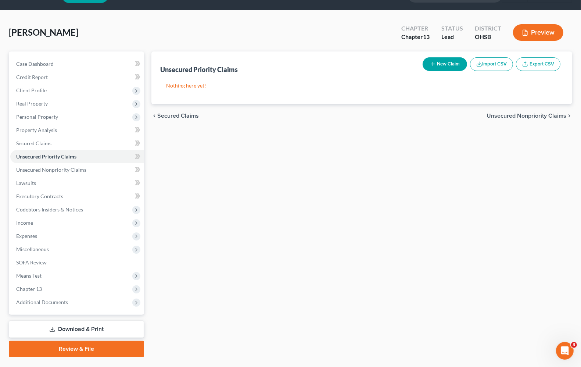
scroll to position [36, 0]
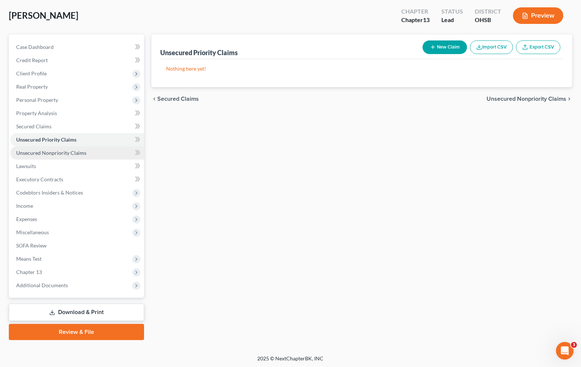
click at [59, 155] on span "Unsecured Nonpriority Claims" at bounding box center [51, 153] width 70 height 6
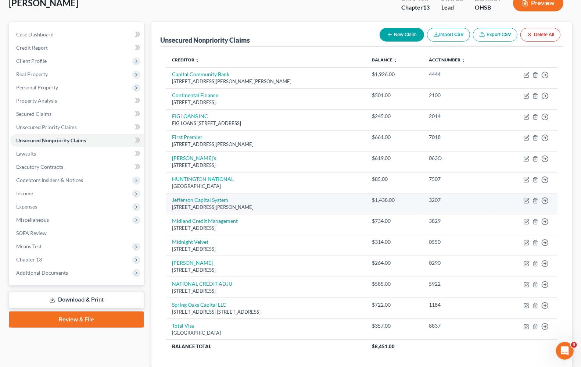
scroll to position [102, 0]
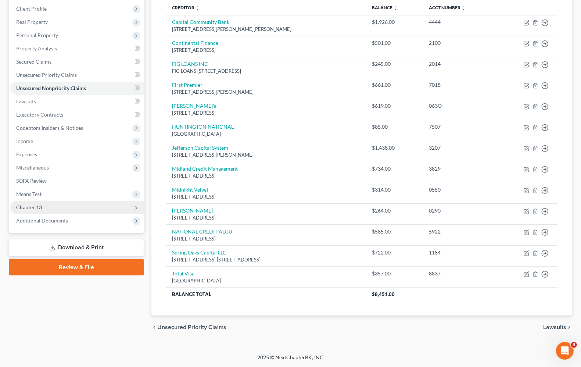
click at [32, 204] on span "Chapter 13" at bounding box center [29, 207] width 26 height 6
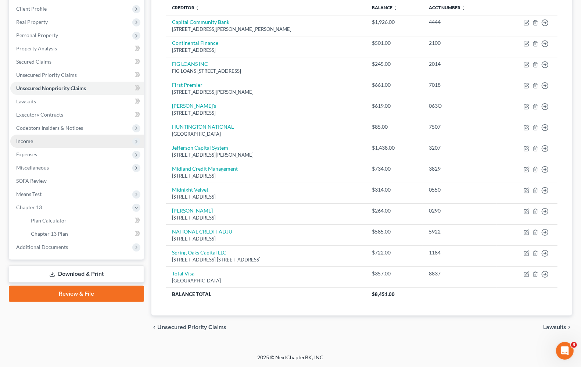
click at [24, 138] on span "Income" at bounding box center [24, 141] width 17 height 6
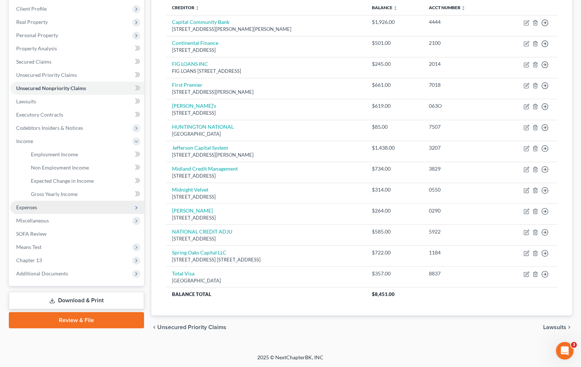
click at [27, 204] on span "Expenses" at bounding box center [26, 207] width 21 height 6
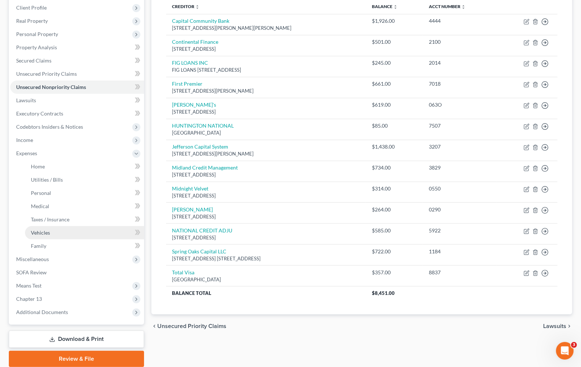
click at [39, 232] on span "Vehicles" at bounding box center [40, 232] width 19 height 6
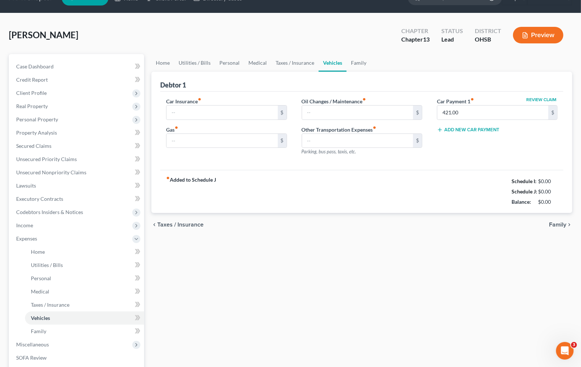
type input "110.00"
type input "40.00"
type input "0.00"
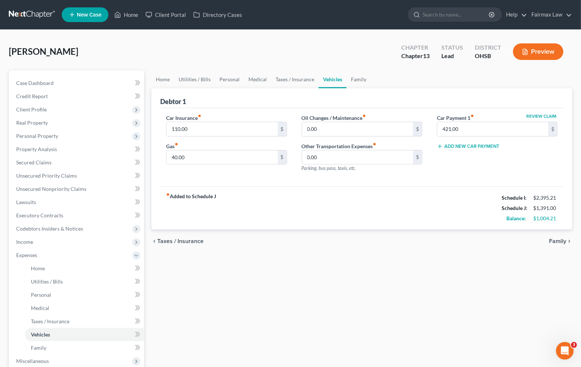
click at [324, 259] on div "Home Utilities / Bills Personal Medical Taxes / Insurance Vehicles Family Debto…" at bounding box center [362, 270] width 428 height 398
click at [29, 247] on span "Income" at bounding box center [77, 241] width 134 height 13
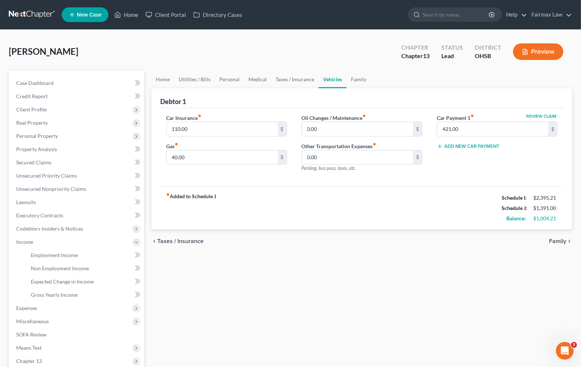
click at [536, 52] on button "Preview" at bounding box center [538, 51] width 50 height 17
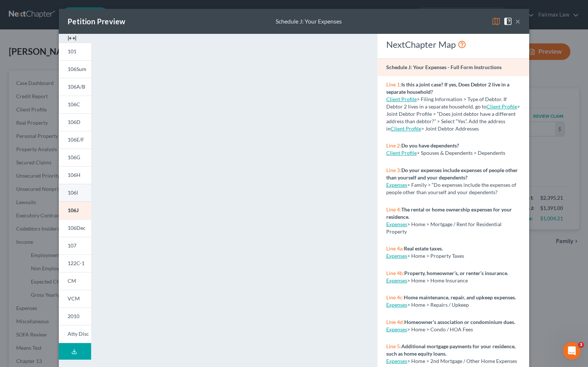
click at [73, 194] on span "106I" at bounding box center [73, 192] width 10 height 6
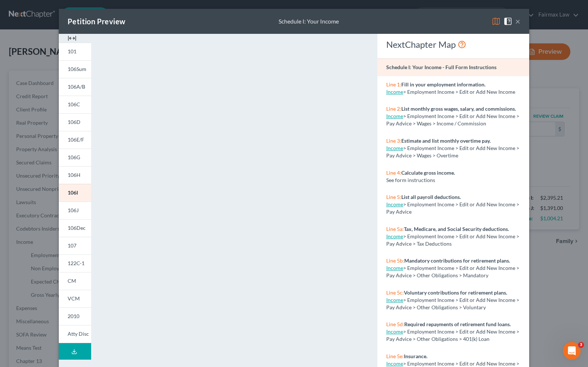
click at [516, 22] on button "×" at bounding box center [518, 21] width 5 height 9
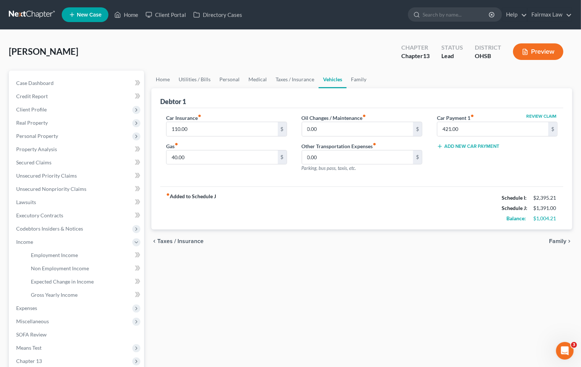
scroll to position [89, 0]
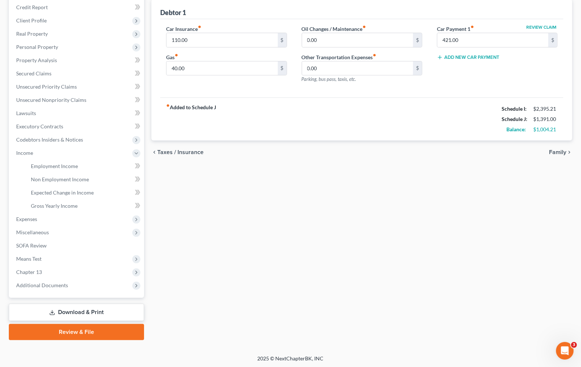
click at [193, 153] on span "Taxes / Insurance" at bounding box center [180, 152] width 46 height 6
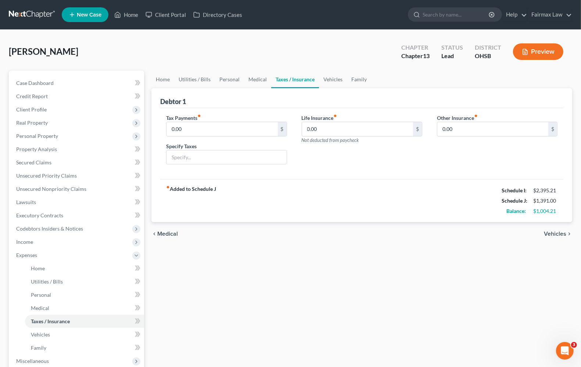
click at [171, 232] on span "Medical" at bounding box center [167, 234] width 21 height 6
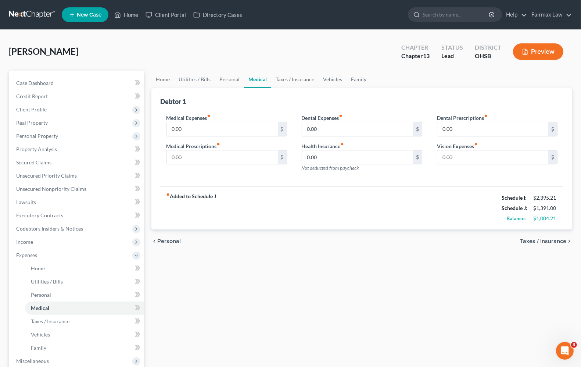
click at [172, 239] on span "Personal" at bounding box center [169, 241] width 24 height 6
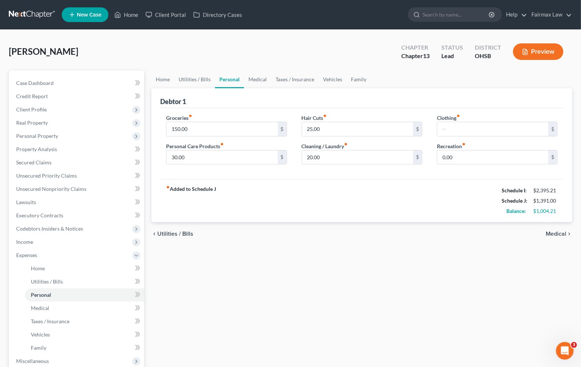
click at [172, 234] on span "Utilities / Bills" at bounding box center [175, 234] width 36 height 6
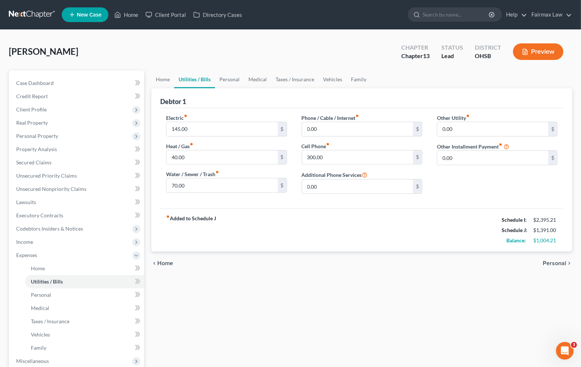
drag, startPoint x: 165, startPoint y: 261, endPoint x: 170, endPoint y: 260, distance: 4.9
click at [165, 261] on span "Home" at bounding box center [165, 263] width 16 height 6
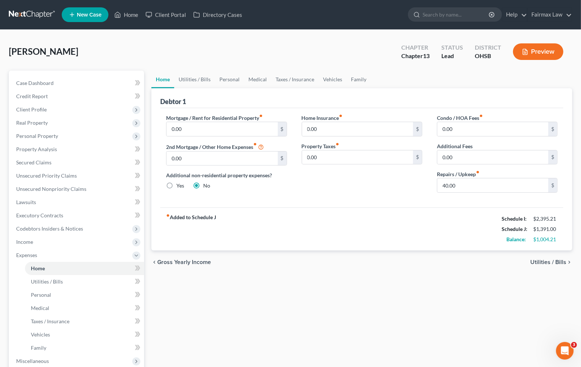
click at [245, 245] on div "fiber_manual_record Added to Schedule J Schedule I: $2,395.21 Schedule J: $1,39…" at bounding box center [361, 228] width 403 height 43
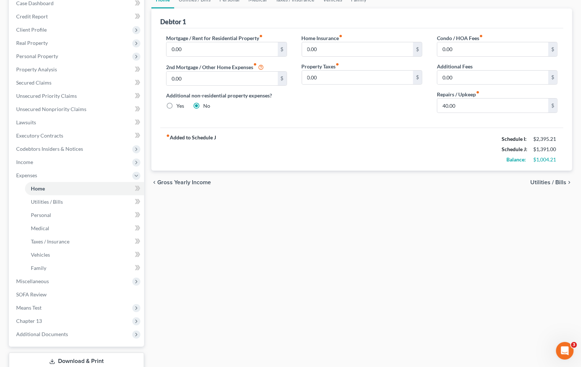
scroll to position [92, 0]
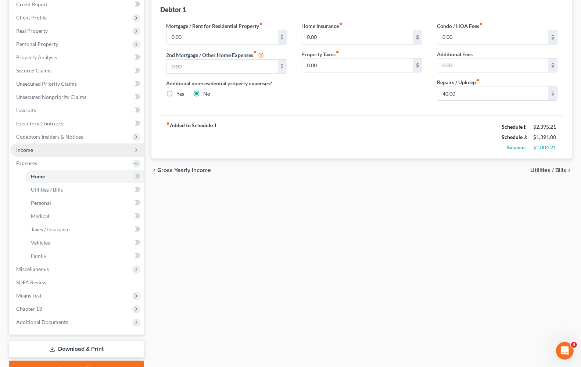
click at [40, 151] on span "Income" at bounding box center [77, 149] width 134 height 13
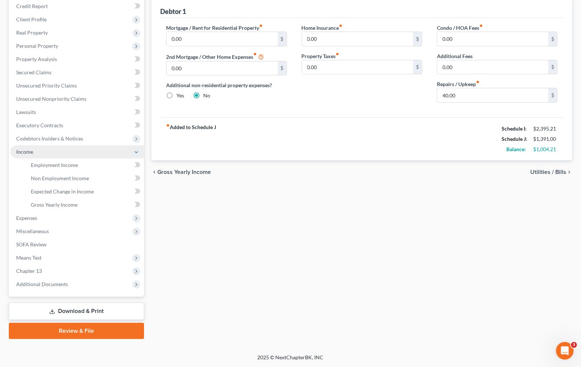
scroll to position [89, 0]
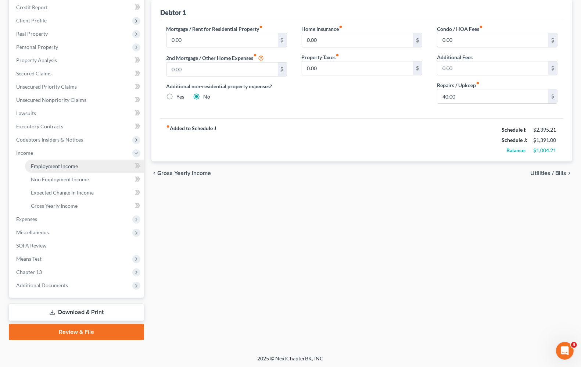
click at [46, 170] on link "Employment Income" at bounding box center [84, 166] width 119 height 13
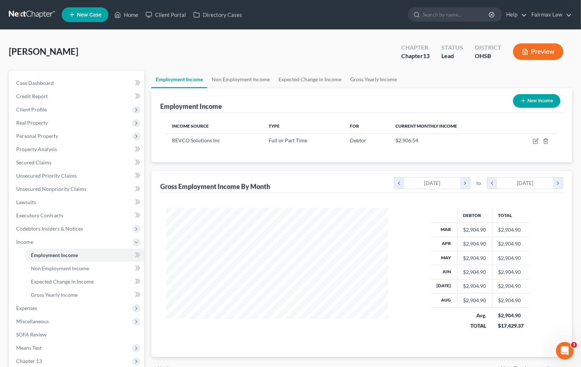
scroll to position [132, 236]
click at [82, 268] on span "Non Employment Income" at bounding box center [60, 268] width 58 height 6
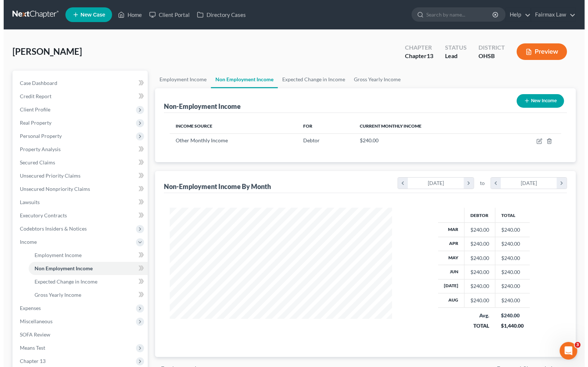
scroll to position [132, 236]
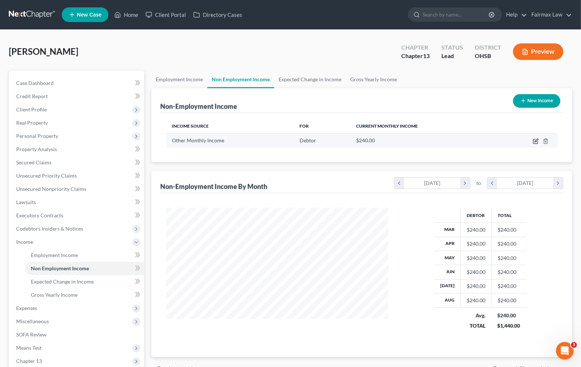
click at [536, 142] on icon "button" at bounding box center [536, 141] width 6 height 6
select select "13"
select select "0"
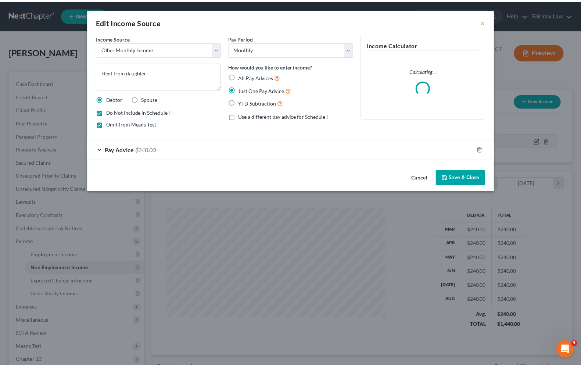
scroll to position [132, 240]
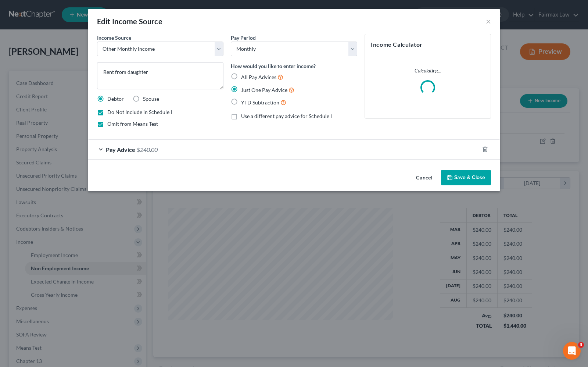
click at [107, 113] on label "Do Not Include in Schedule I" at bounding box center [139, 111] width 65 height 7
click at [110, 113] on input "Do Not Include in Schedule I" at bounding box center [112, 110] width 5 height 5
checkbox input "false"
click at [471, 181] on button "Save & Close" at bounding box center [466, 177] width 50 height 15
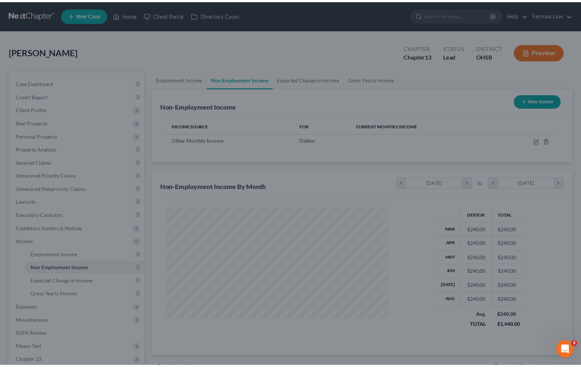
scroll to position [367587, 367483]
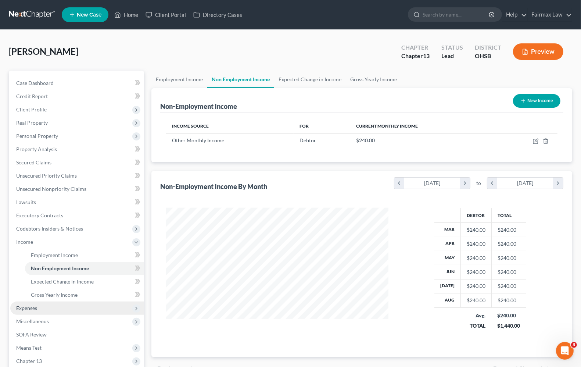
click at [24, 310] on span "Expenses" at bounding box center [26, 308] width 21 height 6
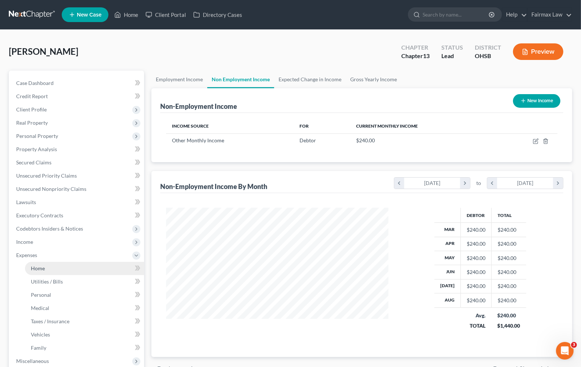
click at [40, 271] on link "Home" at bounding box center [84, 268] width 119 height 13
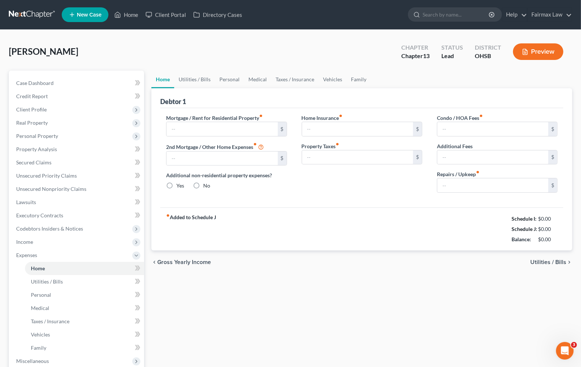
type input "0.00"
radio input "true"
type input "0.00"
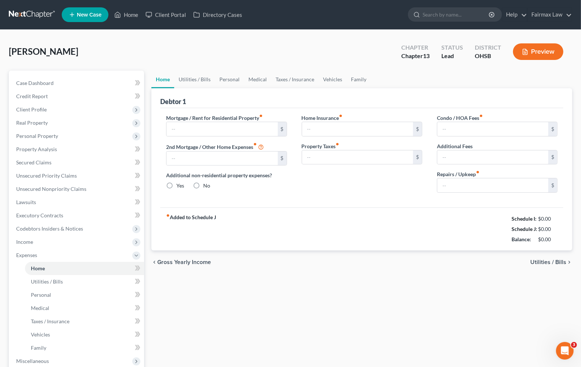
type input "0.00"
type input "40.00"
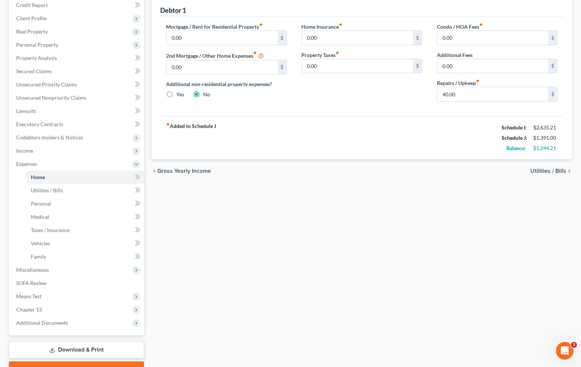
scroll to position [129, 0]
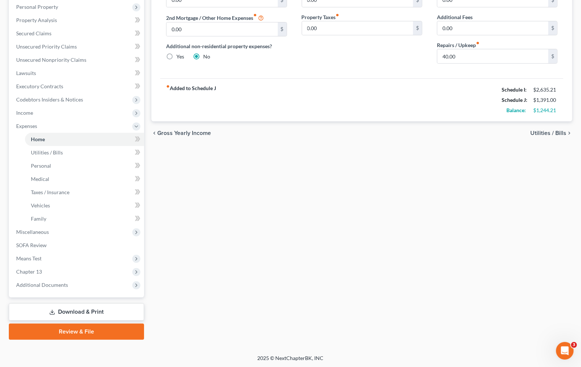
drag, startPoint x: 39, startPoint y: 273, endPoint x: 332, endPoint y: 251, distance: 293.9
click at [39, 273] on span "Chapter 13" at bounding box center [29, 271] width 26 height 6
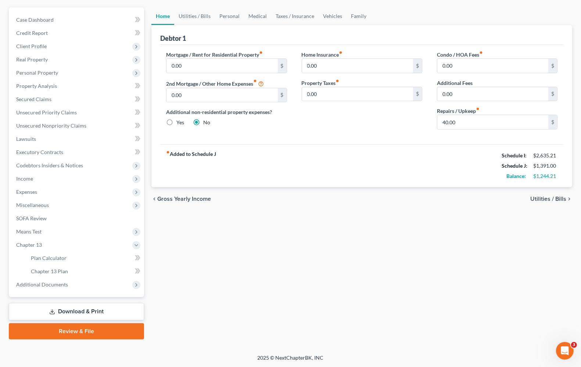
scroll to position [63, 0]
click at [68, 257] on link "Plan Calculator" at bounding box center [84, 258] width 119 height 13
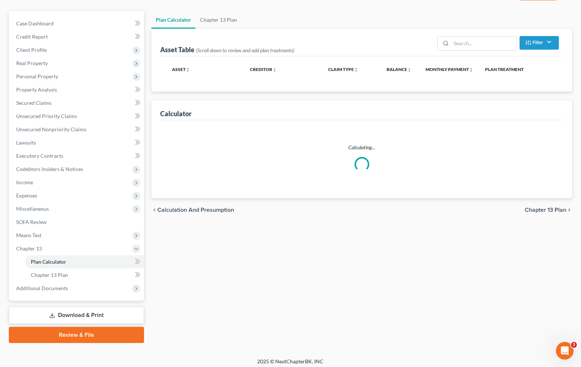
scroll to position [63, 0]
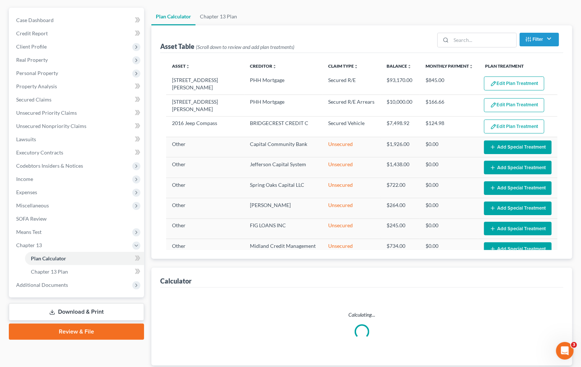
select select "59"
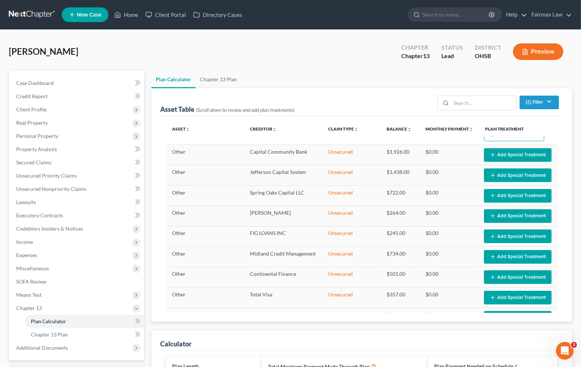
scroll to position [0, 0]
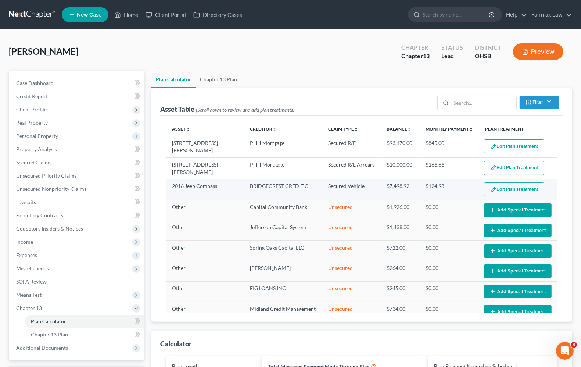
click at [514, 185] on button "Edit Plan Treatment" at bounding box center [514, 189] width 60 height 14
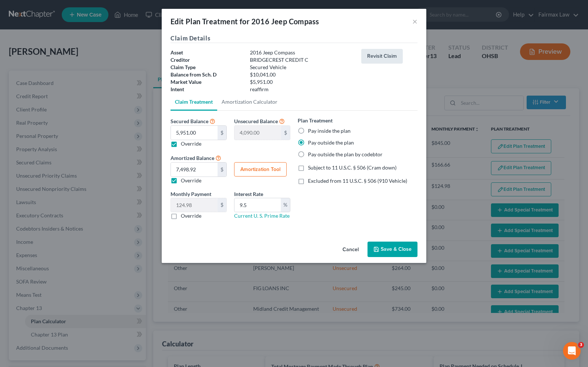
click at [366, 59] on button "Revisit Claim" at bounding box center [382, 56] width 42 height 15
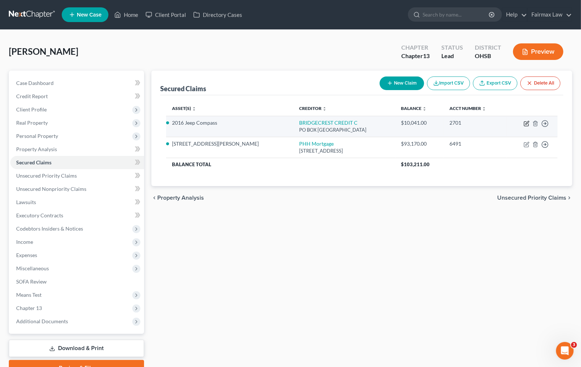
click at [527, 123] on icon "button" at bounding box center [527, 122] width 3 height 3
select select "3"
select select "2"
select select "0"
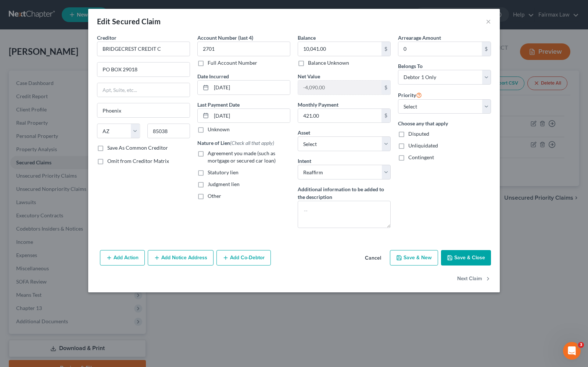
click at [462, 260] on button "Save & Close" at bounding box center [466, 257] width 50 height 15
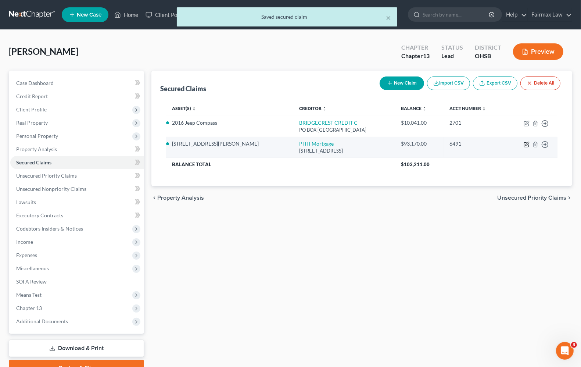
click at [525, 143] on icon "button" at bounding box center [526, 145] width 4 height 4
select select "9"
select select "6"
select select "2"
select select "0"
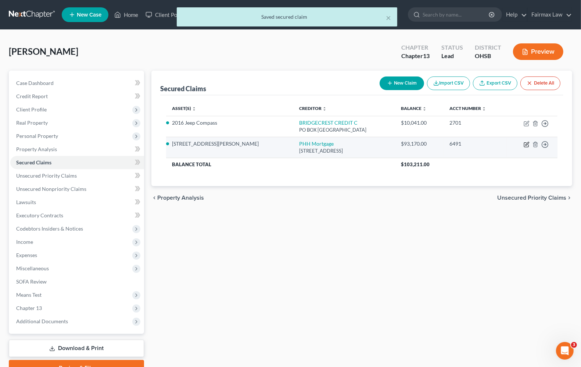
select select "0"
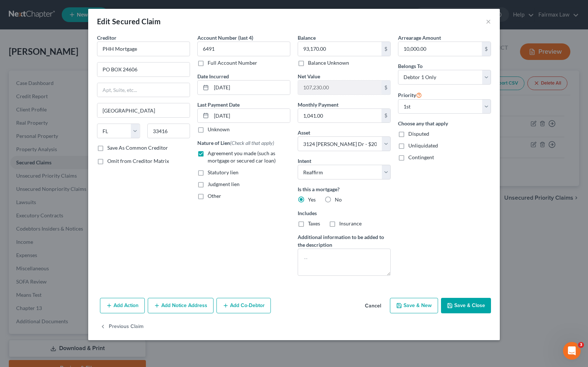
click at [308, 226] on label "Taxes" at bounding box center [314, 223] width 12 height 7
click at [311, 225] on input "Taxes" at bounding box center [313, 222] width 5 height 5
checkbox input "true"
click at [339, 227] on label "Insurance" at bounding box center [350, 223] width 22 height 7
click at [342, 225] on input "Insurance" at bounding box center [344, 222] width 5 height 5
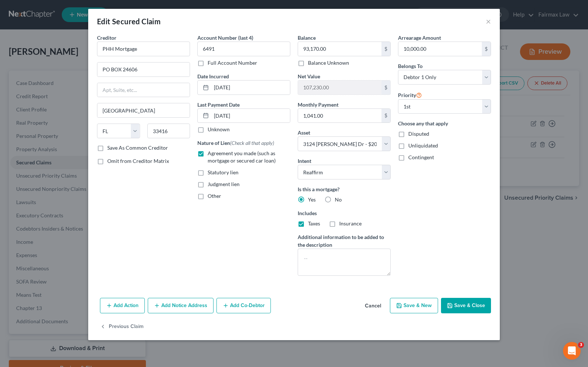
checkbox input "true"
click at [466, 306] on button "Save & Close" at bounding box center [466, 305] width 50 height 15
select select
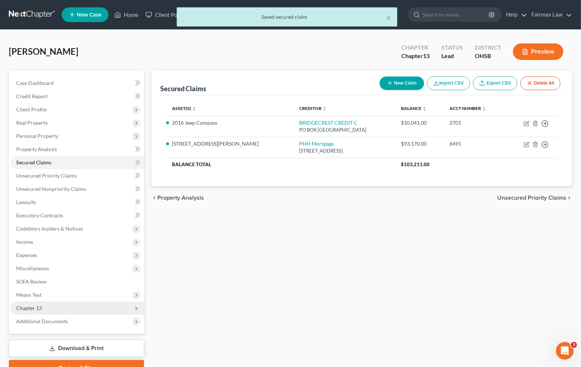
click at [26, 310] on span "Chapter 13" at bounding box center [29, 308] width 26 height 6
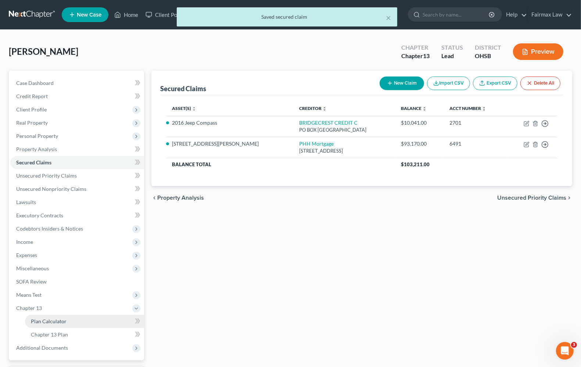
click at [38, 322] on span "Plan Calculator" at bounding box center [49, 321] width 36 height 6
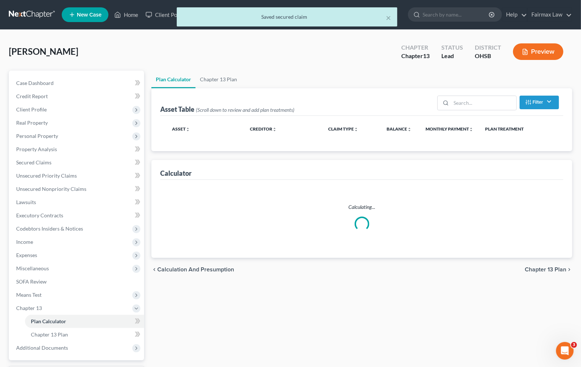
select select "59"
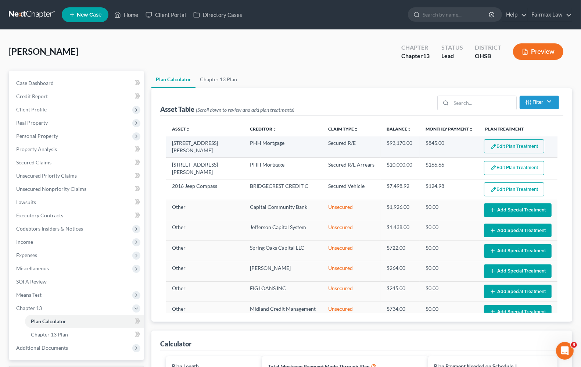
click at [499, 145] on button "Edit Plan Treatment" at bounding box center [514, 146] width 60 height 14
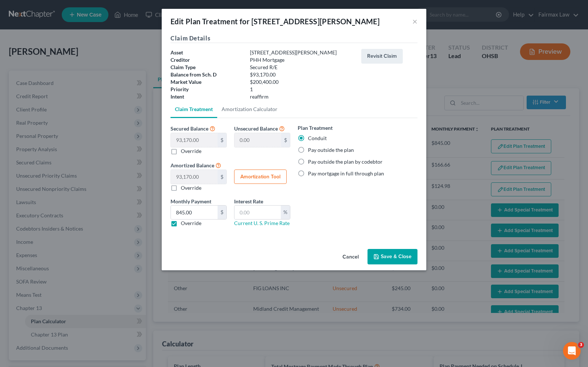
click at [382, 259] on button "Save & Close" at bounding box center [393, 256] width 50 height 15
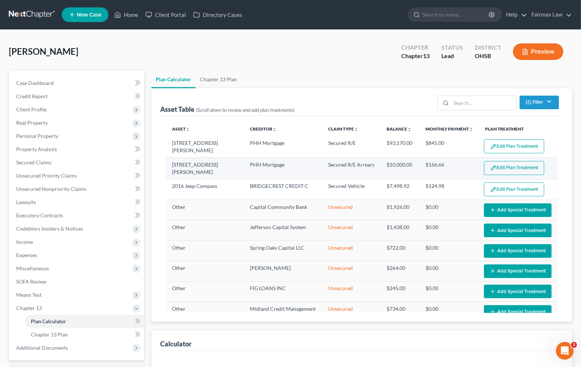
select select "59"
click at [499, 172] on button "Edit Plan Treatment" at bounding box center [514, 168] width 60 height 14
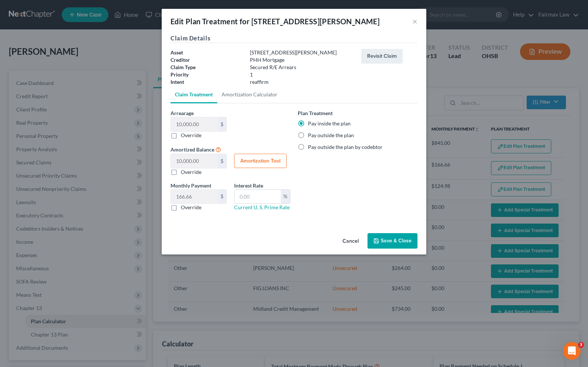
click at [393, 244] on button "Save & Close" at bounding box center [393, 240] width 50 height 15
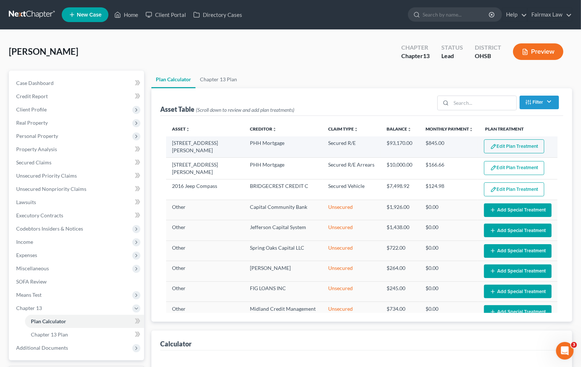
click at [509, 148] on button "Edit Plan Treatment" at bounding box center [514, 146] width 60 height 14
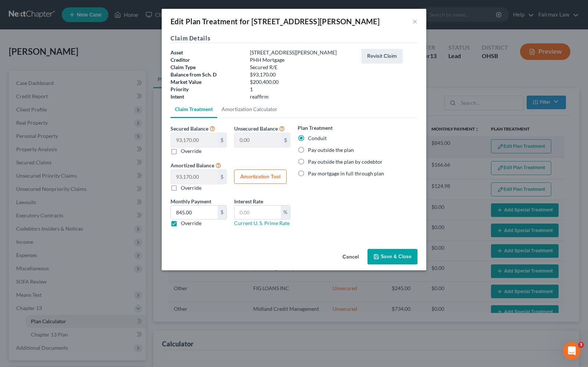
select select "59"
click at [385, 257] on button "Save & Close" at bounding box center [393, 256] width 50 height 15
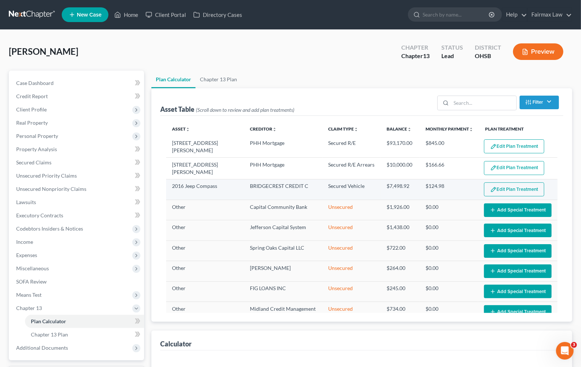
click at [503, 189] on button "Edit Plan Treatment" at bounding box center [514, 189] width 60 height 14
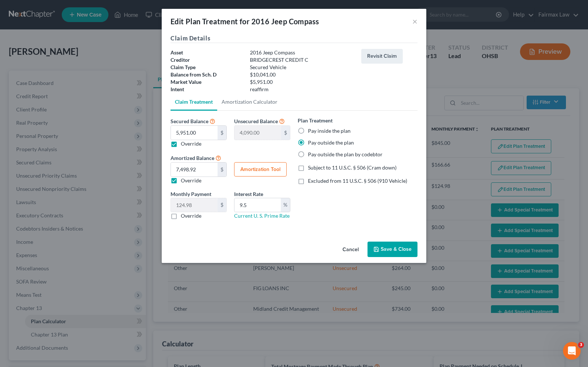
click at [308, 180] on label "Excluded from 11 U.S.C. § 506 (910 Vehicle)" at bounding box center [357, 180] width 99 height 7
click at [311, 180] on input "Excluded from 11 U.S.C. § 506 (910 Vehicle)" at bounding box center [313, 179] width 5 height 5
drag, startPoint x: 271, startPoint y: 206, endPoint x: 256, endPoint y: 201, distance: 16.1
click at [261, 206] on input "9.5" at bounding box center [258, 205] width 46 height 14
click at [181, 215] on label "Override" at bounding box center [191, 215] width 21 height 7
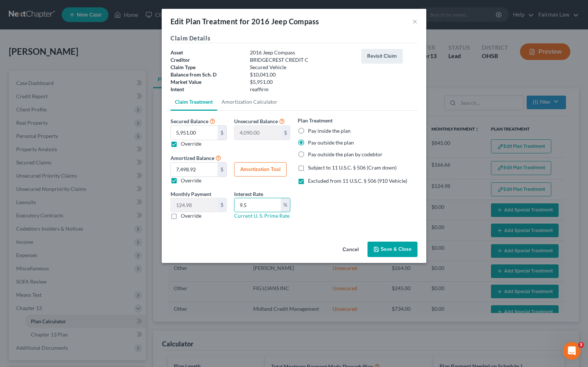
click at [184, 215] on input "Override" at bounding box center [186, 214] width 5 height 5
click at [417, 20] on button "×" at bounding box center [415, 21] width 5 height 9
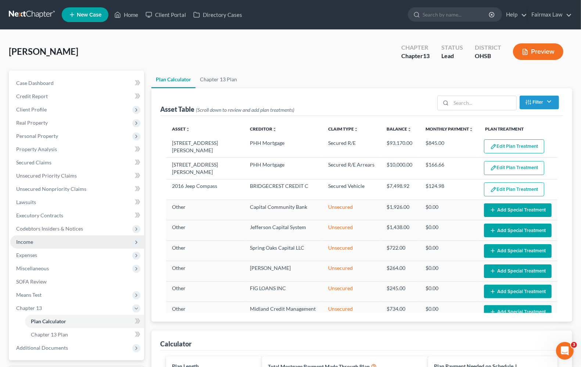
click at [28, 244] on span "Income" at bounding box center [24, 242] width 17 height 6
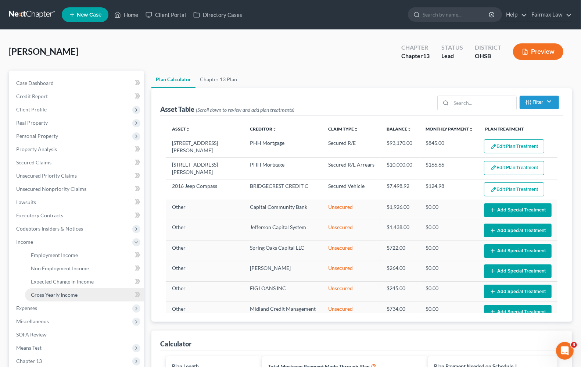
drag, startPoint x: 26, startPoint y: 304, endPoint x: 44, endPoint y: 300, distance: 18.1
click at [28, 304] on span "Expenses" at bounding box center [77, 308] width 134 height 13
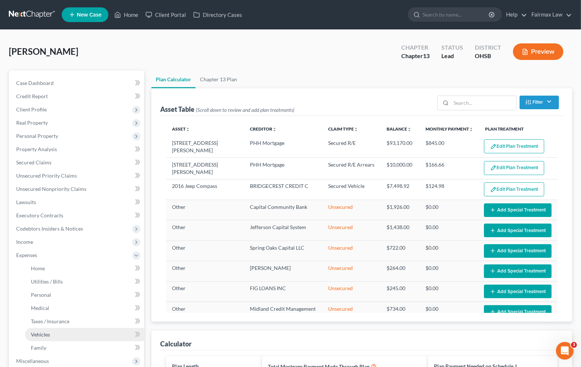
click at [44, 335] on span "Vehicles" at bounding box center [40, 334] width 19 height 6
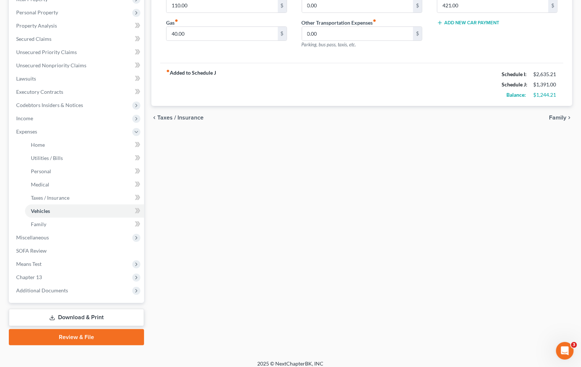
scroll to position [129, 0]
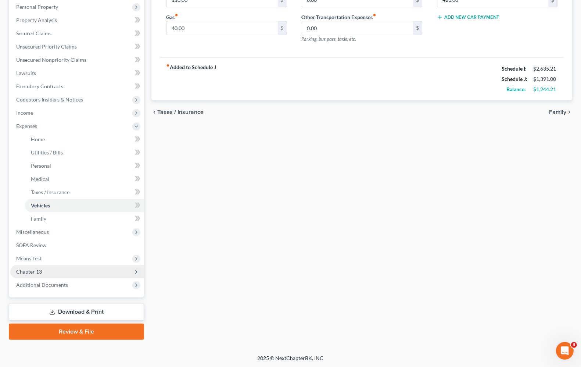
click at [41, 271] on span "Chapter 13" at bounding box center [29, 271] width 26 height 6
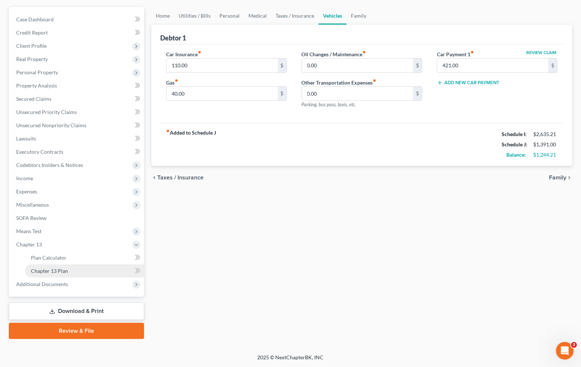
scroll to position [63, 0]
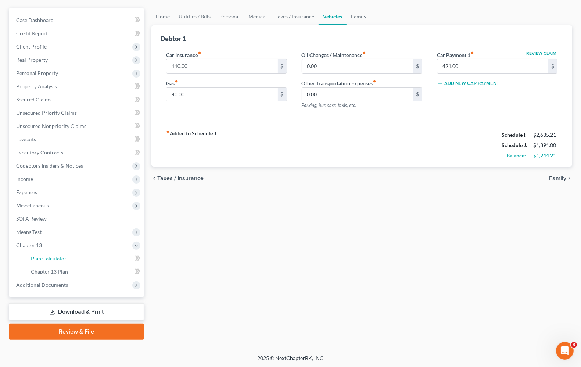
drag, startPoint x: 51, startPoint y: 260, endPoint x: 517, endPoint y: 256, distance: 465.6
click at [51, 260] on span "Plan Calculator" at bounding box center [49, 258] width 36 height 6
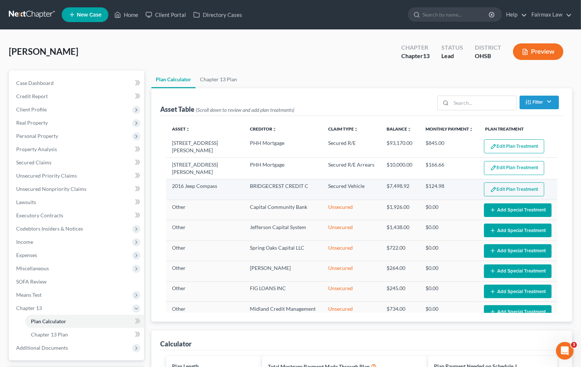
click at [530, 183] on button "Edit Plan Treatment" at bounding box center [514, 189] width 60 height 14
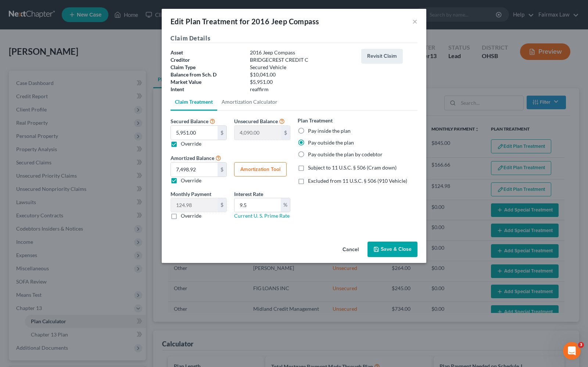
drag, startPoint x: 174, startPoint y: 214, endPoint x: 179, endPoint y: 215, distance: 5.2
click at [181, 216] on label "Override" at bounding box center [191, 215] width 21 height 7
click at [184, 216] on input "Override" at bounding box center [186, 214] width 5 height 5
click at [181, 181] on label "Override" at bounding box center [191, 180] width 21 height 7
click at [184, 181] on input "Override" at bounding box center [186, 179] width 5 height 5
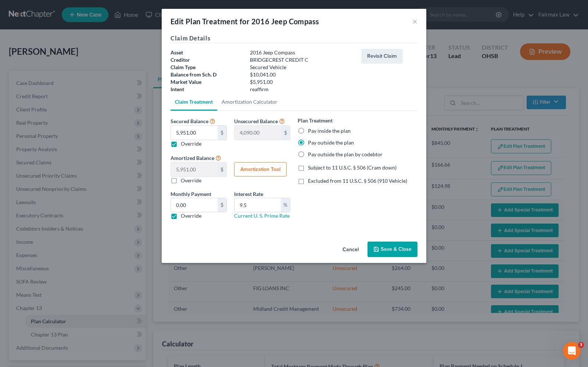
click at [308, 179] on label "Excluded from 11 U.S.C. § 506 (910 Vehicle)" at bounding box center [357, 180] width 99 height 7
click at [311, 179] on input "Excluded from 11 U.S.C. § 506 (910 Vehicle)" at bounding box center [313, 179] width 5 height 5
click at [178, 223] on div "Monthly Payment 99.18 $ 421.00 $ Override Interest Rate 9.5 % Current U. S. Pri…" at bounding box center [230, 208] width 127 height 36
drag, startPoint x: 265, startPoint y: 210, endPoint x: 224, endPoint y: 202, distance: 41.6
click at [228, 204] on div "Monthly Payment 99.18 $ 421.00 $ Override Interest Rate 9.5 % Current U. S. Pri…" at bounding box center [230, 208] width 127 height 36
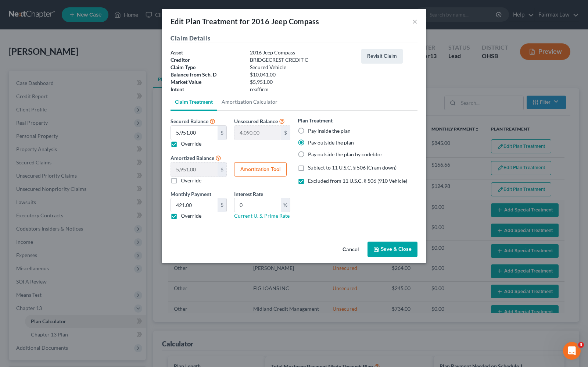
click at [388, 253] on button "Save & Close" at bounding box center [393, 249] width 50 height 15
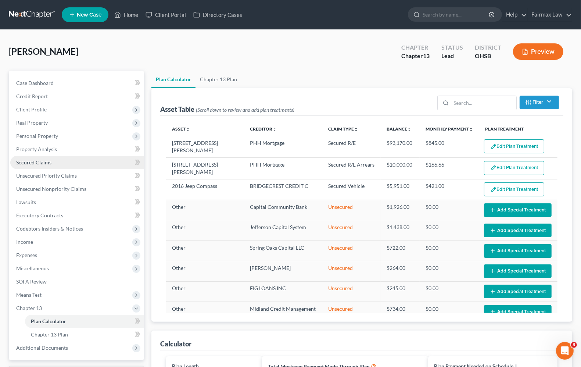
click at [24, 163] on span "Secured Claims" at bounding box center [33, 162] width 35 height 6
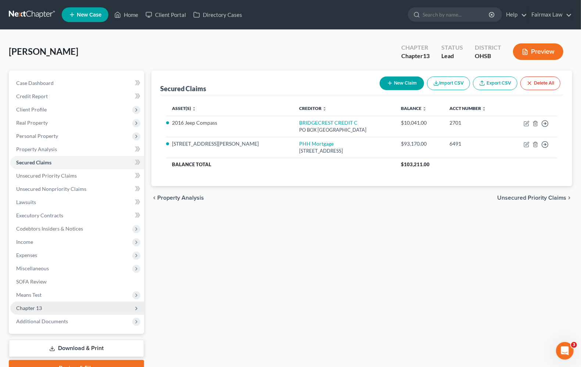
click at [26, 308] on span "Chapter 13" at bounding box center [29, 308] width 26 height 6
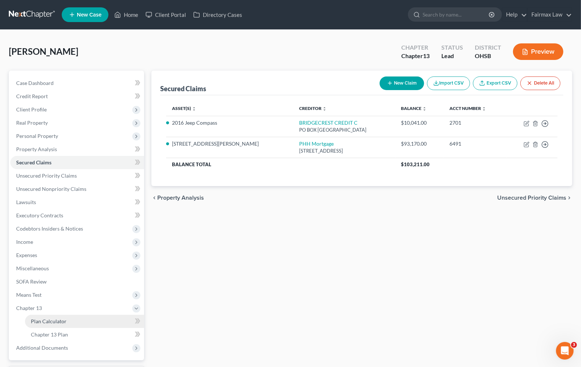
click at [54, 322] on span "Plan Calculator" at bounding box center [49, 321] width 36 height 6
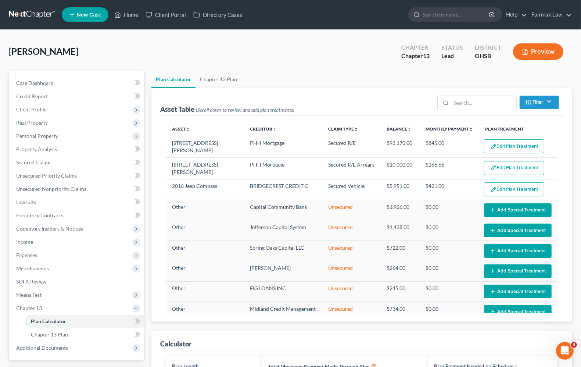
click at [491, 187] on button "Edit Plan Treatment" at bounding box center [514, 189] width 60 height 14
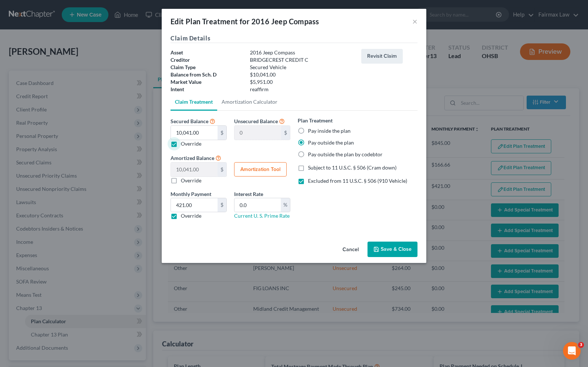
click at [399, 249] on button "Save & Close" at bounding box center [393, 249] width 50 height 15
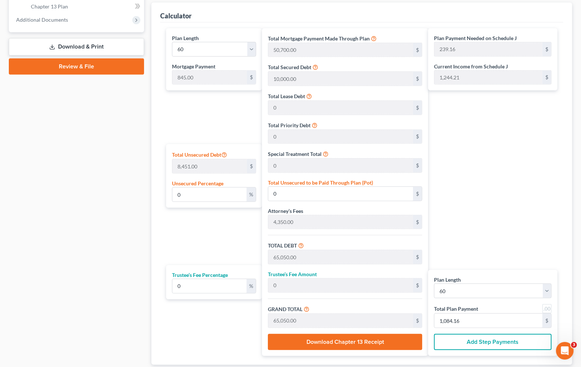
scroll to position [242, 0]
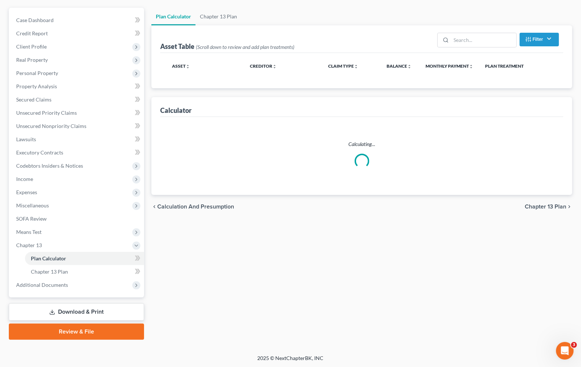
scroll to position [112, 0]
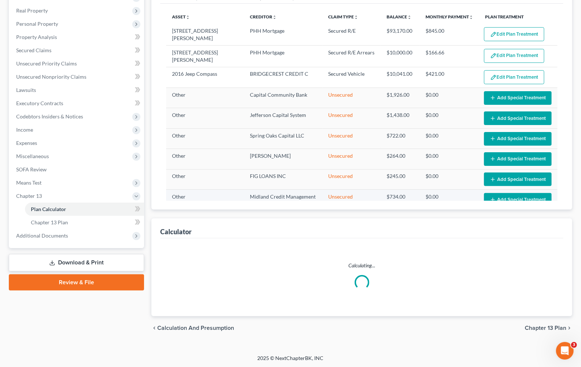
select select "59"
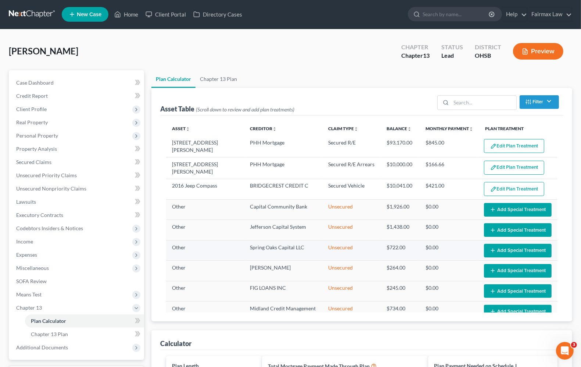
scroll to position [0, 0]
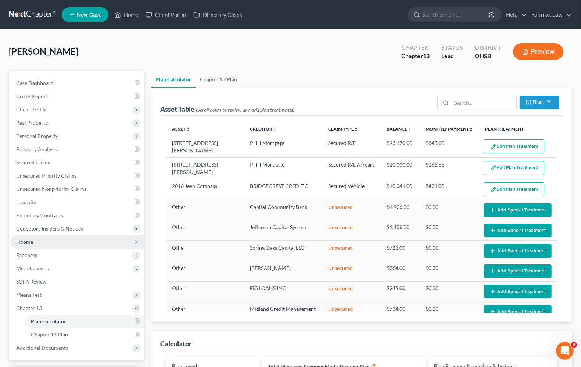
click at [28, 240] on span "Income" at bounding box center [24, 242] width 17 height 6
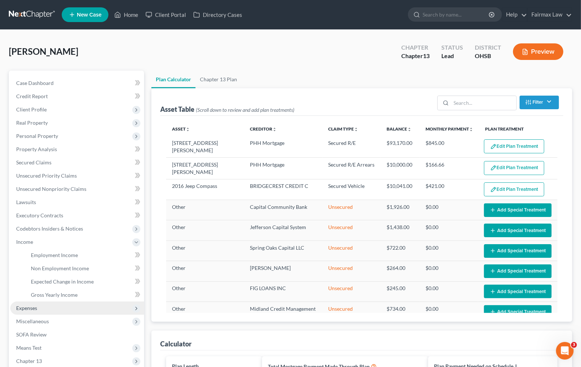
click at [29, 309] on span "Expenses" at bounding box center [26, 308] width 21 height 6
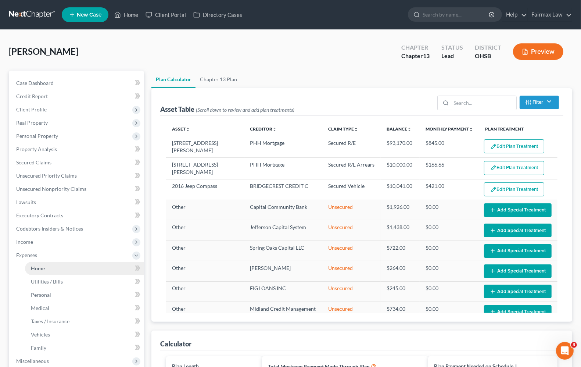
click at [41, 271] on link "Home" at bounding box center [84, 268] width 119 height 13
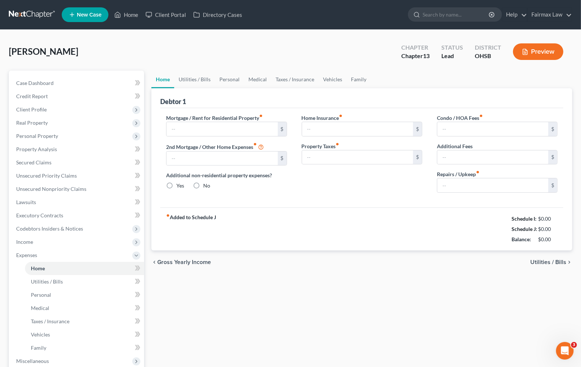
type input "0.00"
radio input "true"
type input "0.00"
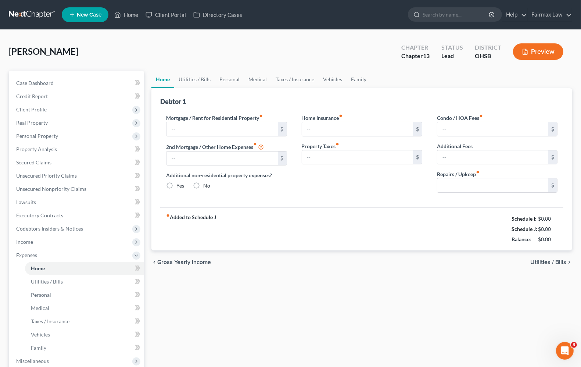
type input "0.00"
type input "40.00"
drag, startPoint x: 547, startPoint y: 264, endPoint x: 348, endPoint y: 326, distance: 208.4
click at [293, 367] on html "Home New Case Client Portal Directory Cases Fairmax Law [PERSON_NAME][EMAIL_ADD…" at bounding box center [290, 248] width 581 height 497
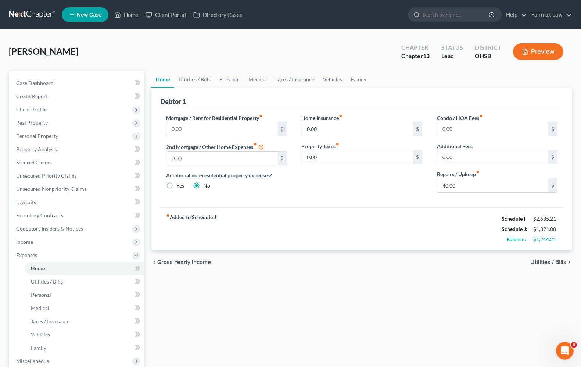
click at [546, 263] on span "Utilities / Bills" at bounding box center [549, 262] width 36 height 6
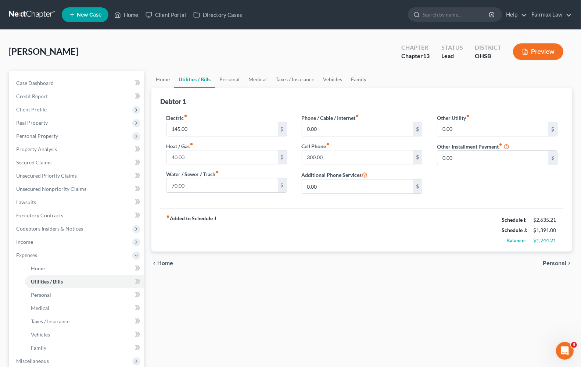
click at [557, 265] on span "Personal" at bounding box center [555, 263] width 24 height 6
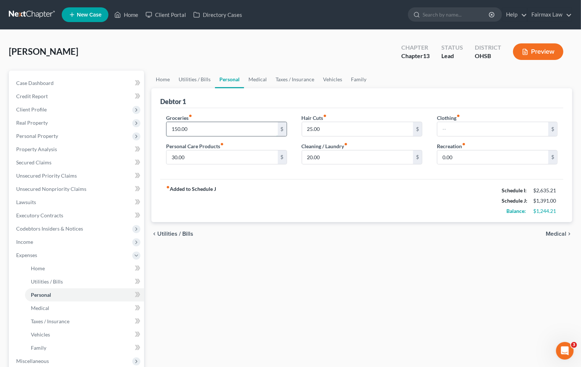
click at [213, 124] on input "150.00" at bounding box center [222, 129] width 111 height 14
type input "3"
type input "300.00"
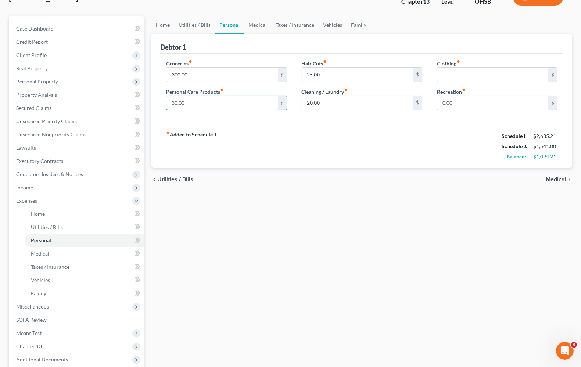
scroll to position [129, 0]
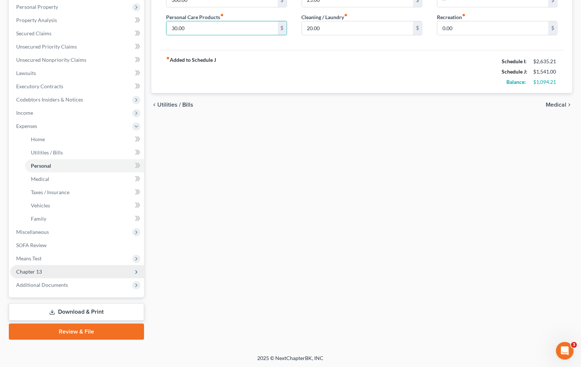
click at [59, 272] on span "Chapter 13" at bounding box center [77, 271] width 134 height 13
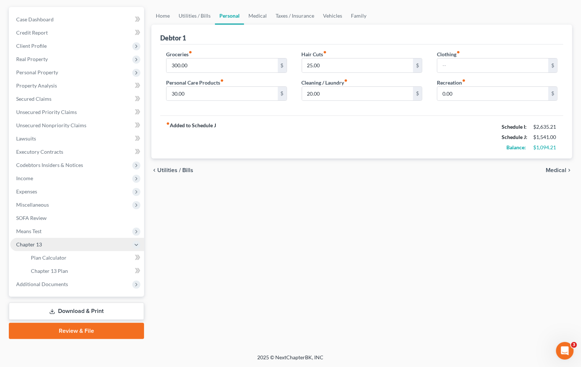
scroll to position [63, 0]
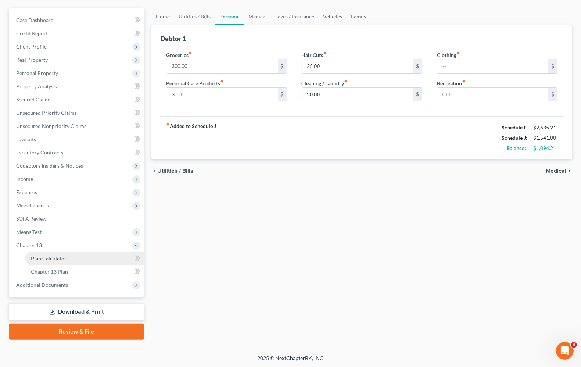
click at [59, 257] on span "Plan Calculator" at bounding box center [49, 258] width 36 height 6
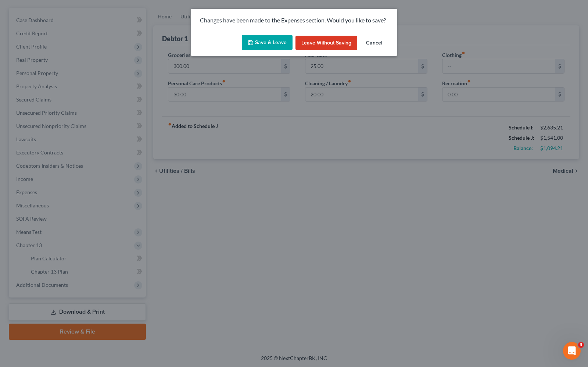
click at [270, 44] on button "Save & Leave" at bounding box center [267, 42] width 51 height 15
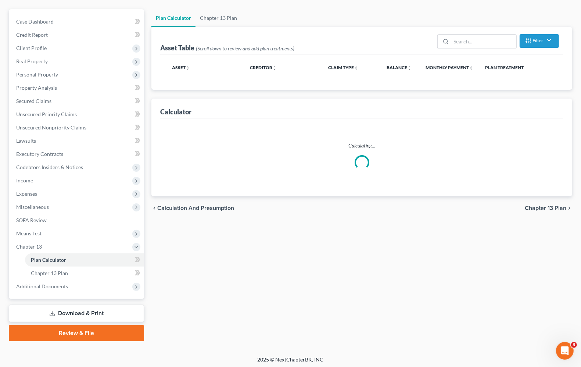
scroll to position [63, 0]
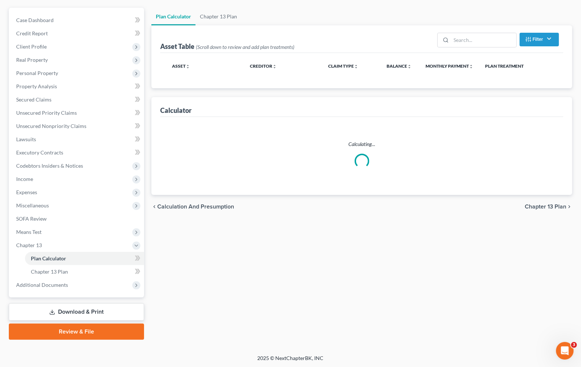
select select "59"
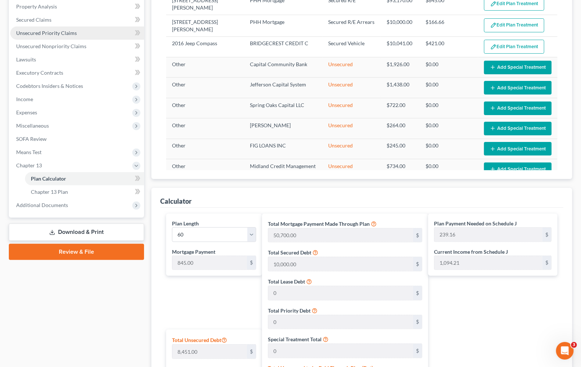
scroll to position [12, 0]
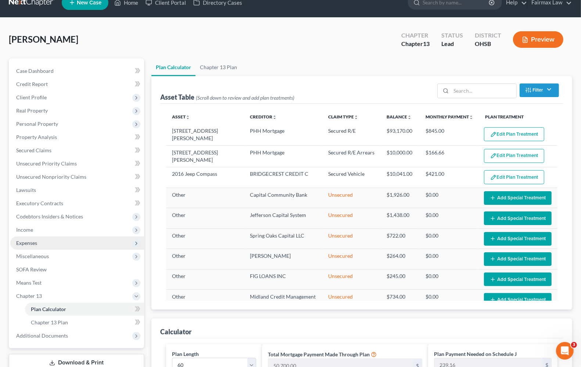
click at [28, 244] on span "Expenses" at bounding box center [26, 243] width 21 height 6
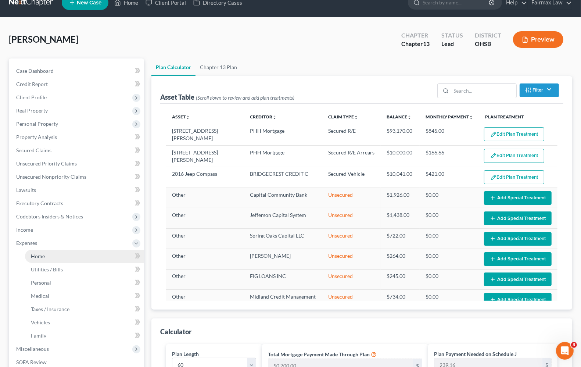
click at [31, 259] on link "Home" at bounding box center [84, 256] width 119 height 13
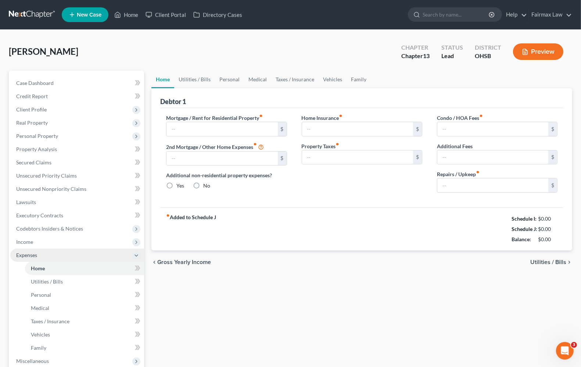
type input "0.00"
radio input "true"
type input "0.00"
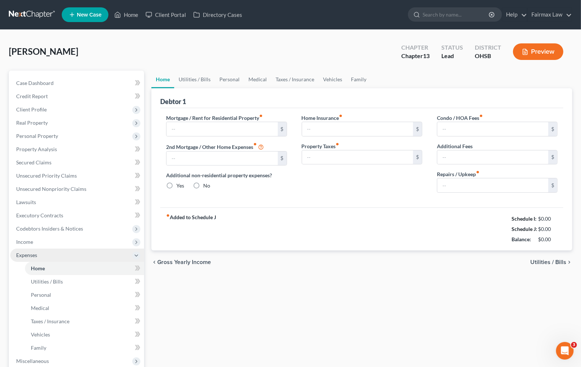
type input "0.00"
type input "40.00"
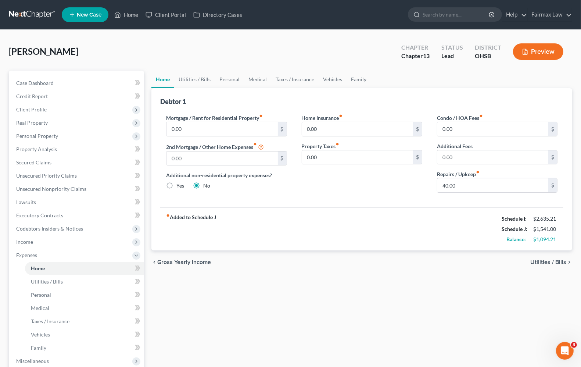
click at [541, 261] on span "Utilities / Bills" at bounding box center [549, 262] width 36 height 6
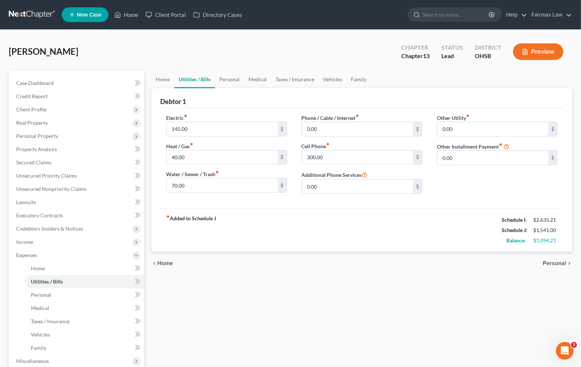
click at [541, 261] on div "chevron_left Home Personal chevron_right" at bounding box center [362, 264] width 421 height 24
click at [548, 261] on span "Personal" at bounding box center [555, 263] width 24 height 6
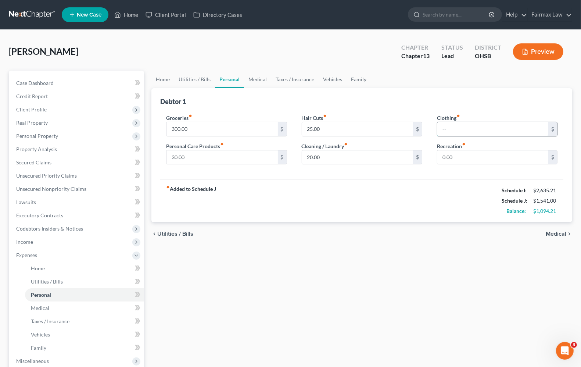
click at [445, 127] on input "text" at bounding box center [493, 129] width 111 height 14
click at [250, 128] on input "300.00" at bounding box center [222, 129] width 111 height 14
type input "200.00"
click at [457, 130] on input "text" at bounding box center [493, 129] width 111 height 14
type input "50.00"
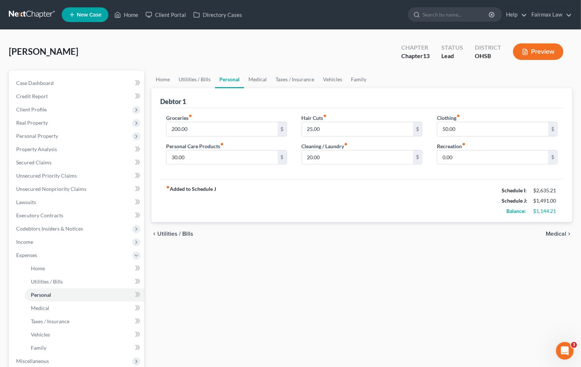
click at [562, 238] on div "chevron_left Utilities / Bills Medical chevron_right" at bounding box center [362, 234] width 421 height 24
click at [559, 234] on span "Medical" at bounding box center [556, 234] width 21 height 6
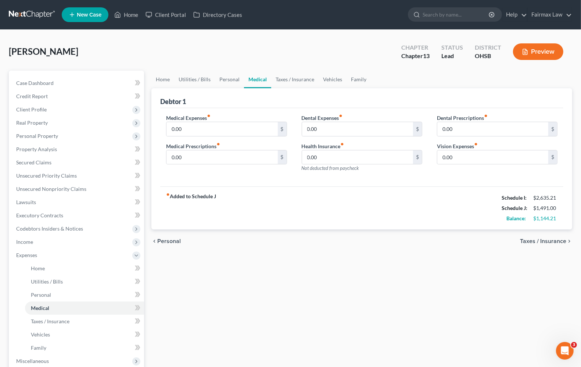
click at [565, 239] on span "Taxes / Insurance" at bounding box center [543, 241] width 46 height 6
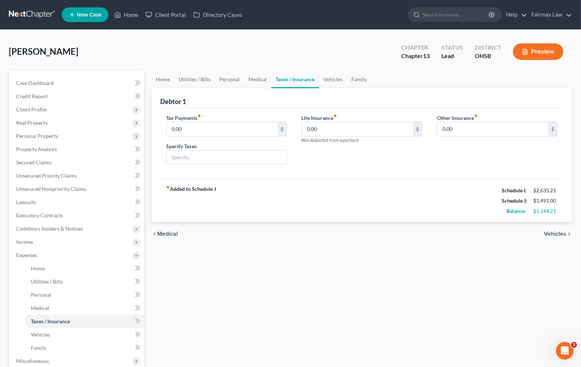
click at [558, 232] on span "Vehicles" at bounding box center [555, 234] width 22 height 6
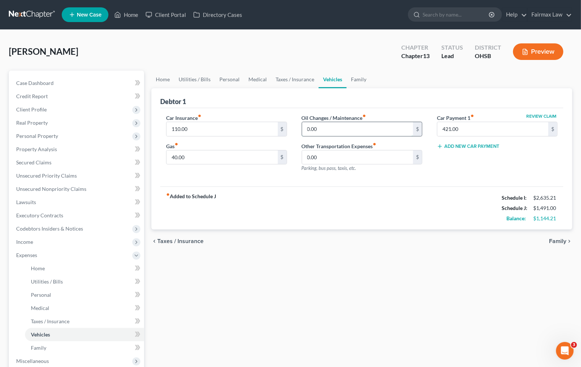
click at [306, 129] on input "0.00" at bounding box center [357, 129] width 111 height 14
type input "15.00"
click at [556, 243] on span "Family" at bounding box center [557, 241] width 17 height 6
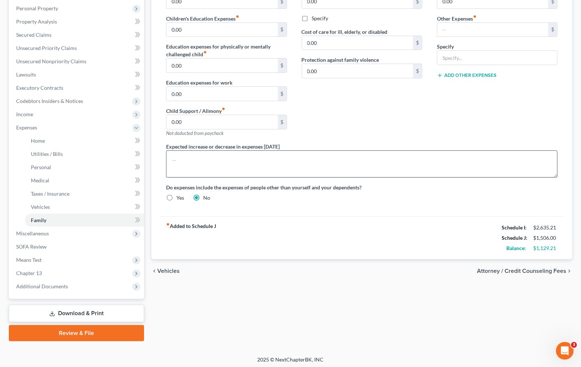
scroll to position [129, 0]
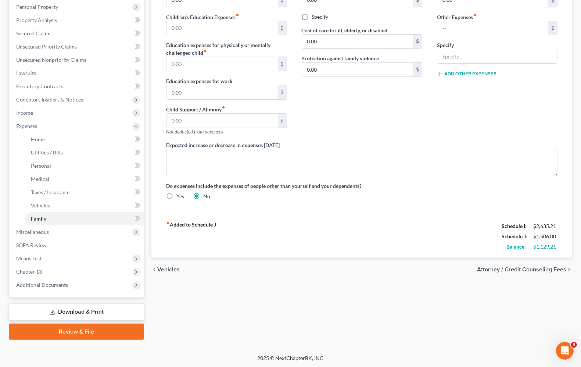
click at [168, 267] on span "Vehicles" at bounding box center [168, 270] width 22 height 6
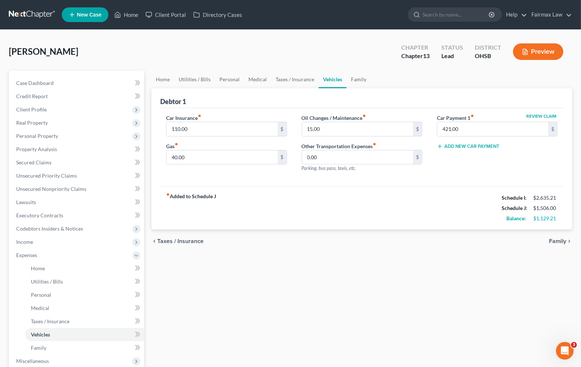
click at [174, 239] on span "Taxes / Insurance" at bounding box center [180, 241] width 46 height 6
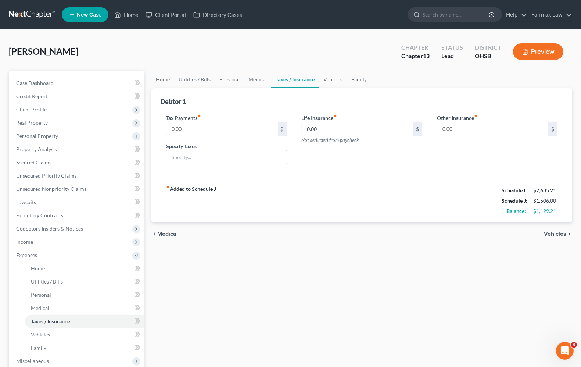
click at [175, 234] on span "Medical" at bounding box center [167, 234] width 21 height 6
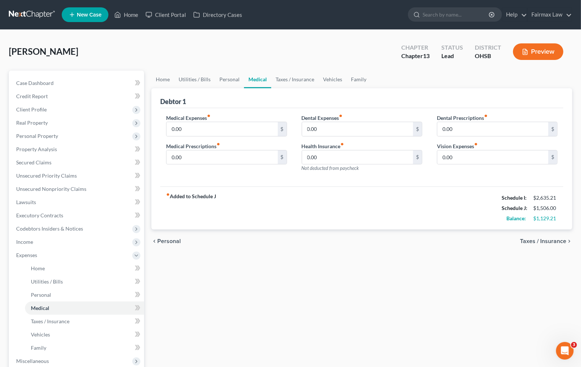
click at [174, 235] on div "chevron_left Personal Taxes / Insurance chevron_right" at bounding box center [362, 241] width 421 height 24
click at [172, 241] on span "Personal" at bounding box center [169, 241] width 24 height 6
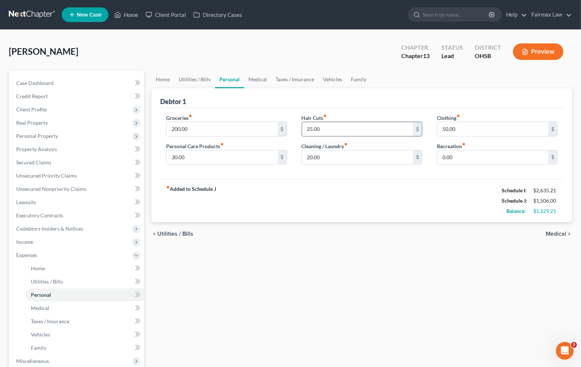
click at [356, 130] on input "25.00" at bounding box center [357, 129] width 111 height 14
type input "245.21"
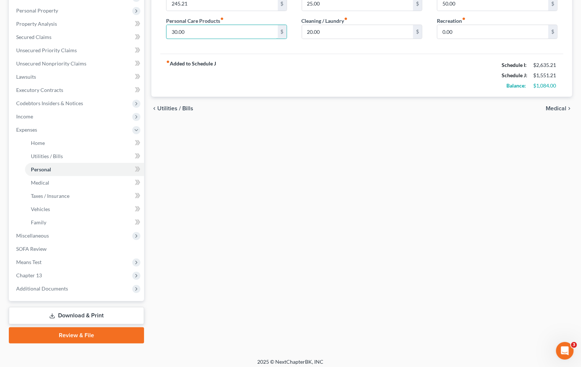
scroll to position [129, 0]
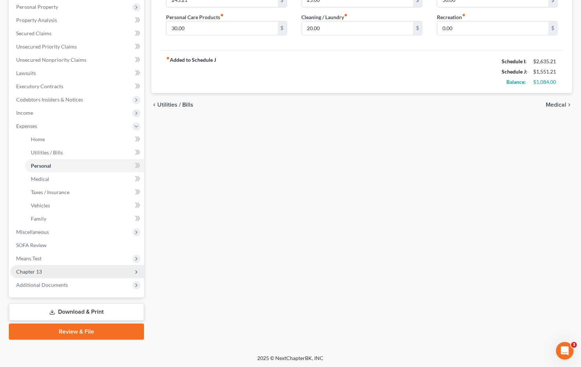
click at [31, 271] on span "Chapter 13" at bounding box center [29, 271] width 26 height 6
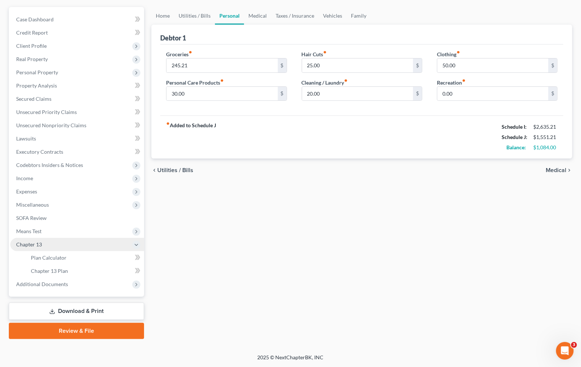
scroll to position [63, 0]
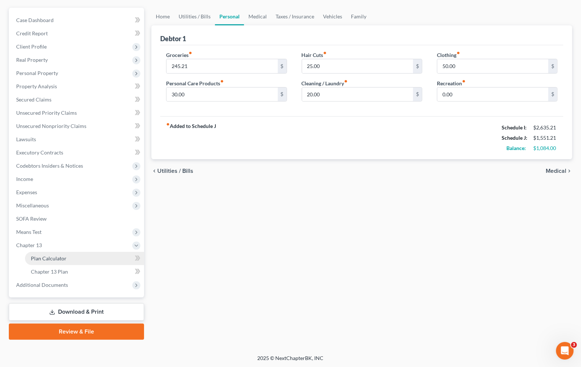
click at [50, 256] on span "Plan Calculator" at bounding box center [49, 258] width 36 height 6
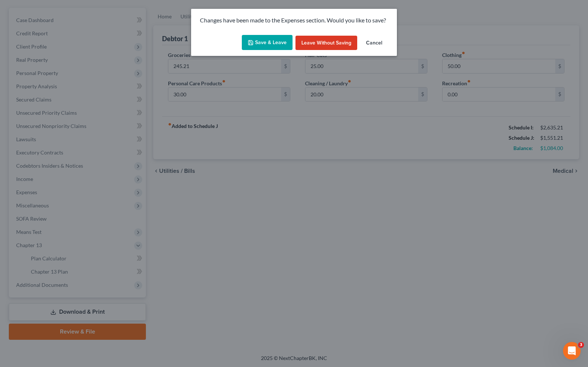
click at [270, 39] on button "Save & Leave" at bounding box center [267, 42] width 51 height 15
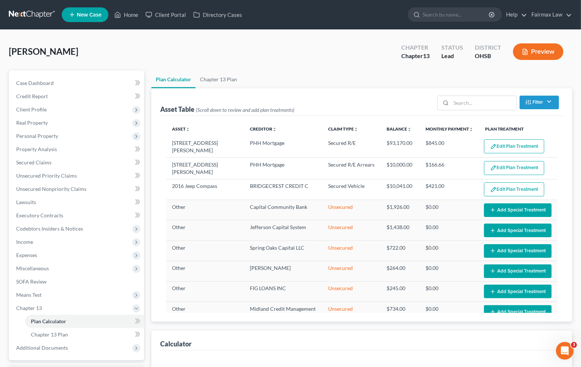
select select "59"
